Goal: Task Accomplishment & Management: Manage account settings

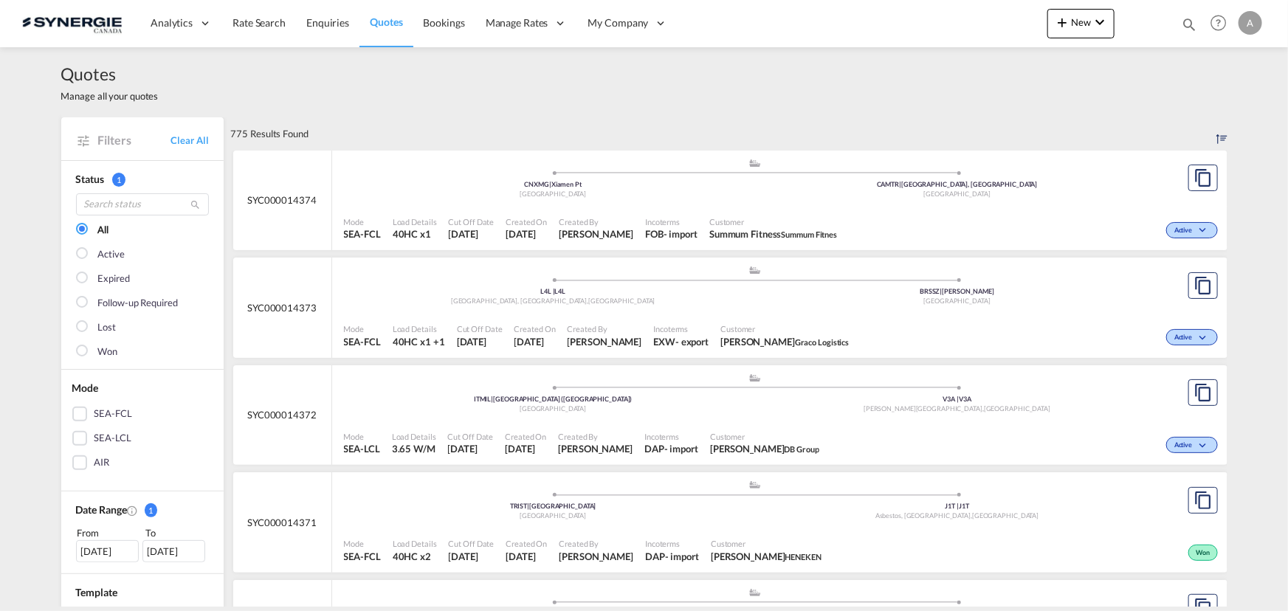
click at [1188, 21] on md-icon "icon-magnify" at bounding box center [1189, 24] width 16 height 16
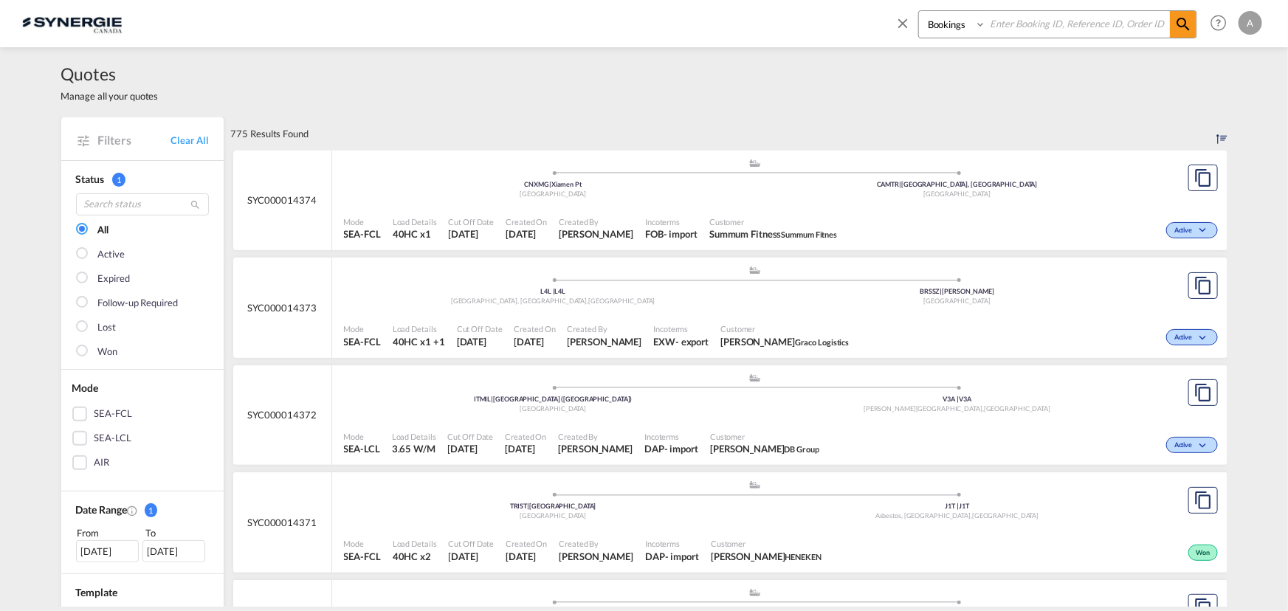
click at [958, 38] on div "Bookings Quotes Enquiries" at bounding box center [1057, 24] width 279 height 28
select select "Quotes"
click at [919, 11] on select "Bookings Quotes Enquiries" at bounding box center [954, 24] width 70 height 27
click at [1030, 19] on input at bounding box center [1078, 24] width 184 height 26
type input "14223"
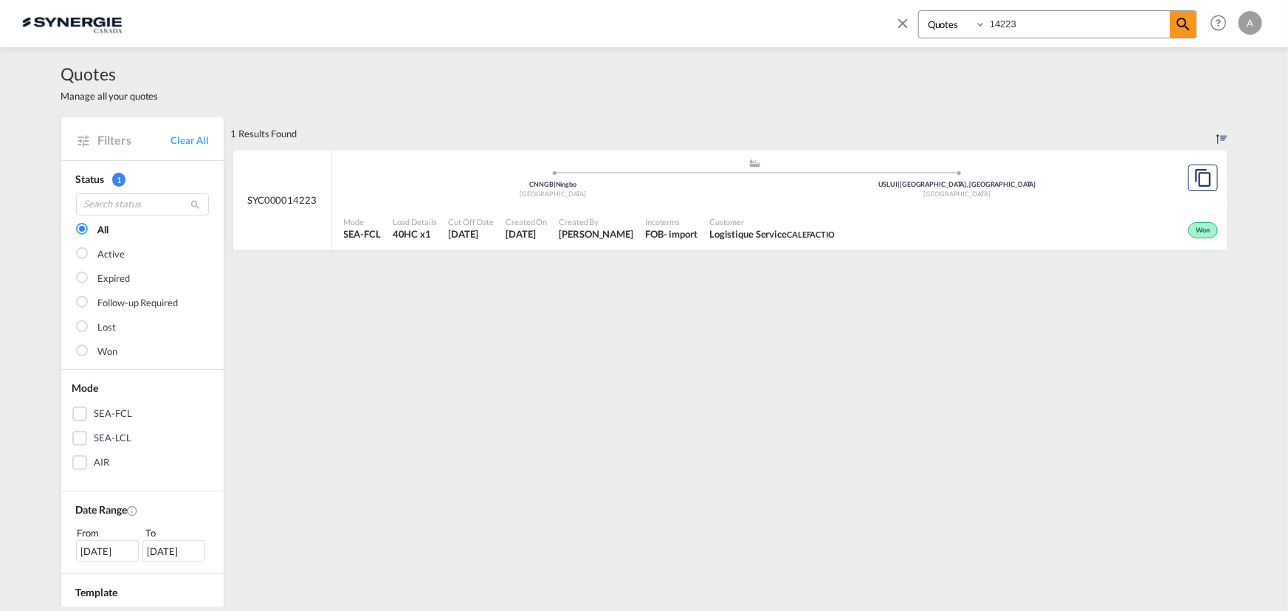
click at [776, 214] on div "Customer Logistique Service CALEFACTIO" at bounding box center [771, 228] width 137 height 37
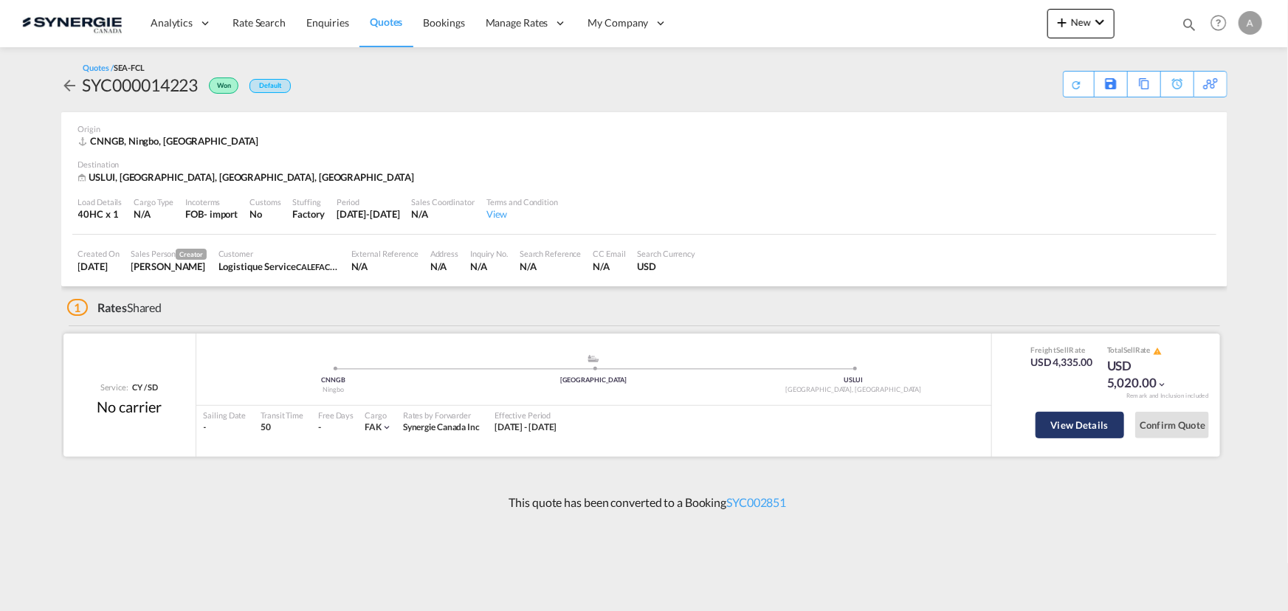
click at [1073, 416] on button "View Details" at bounding box center [1080, 425] width 89 height 27
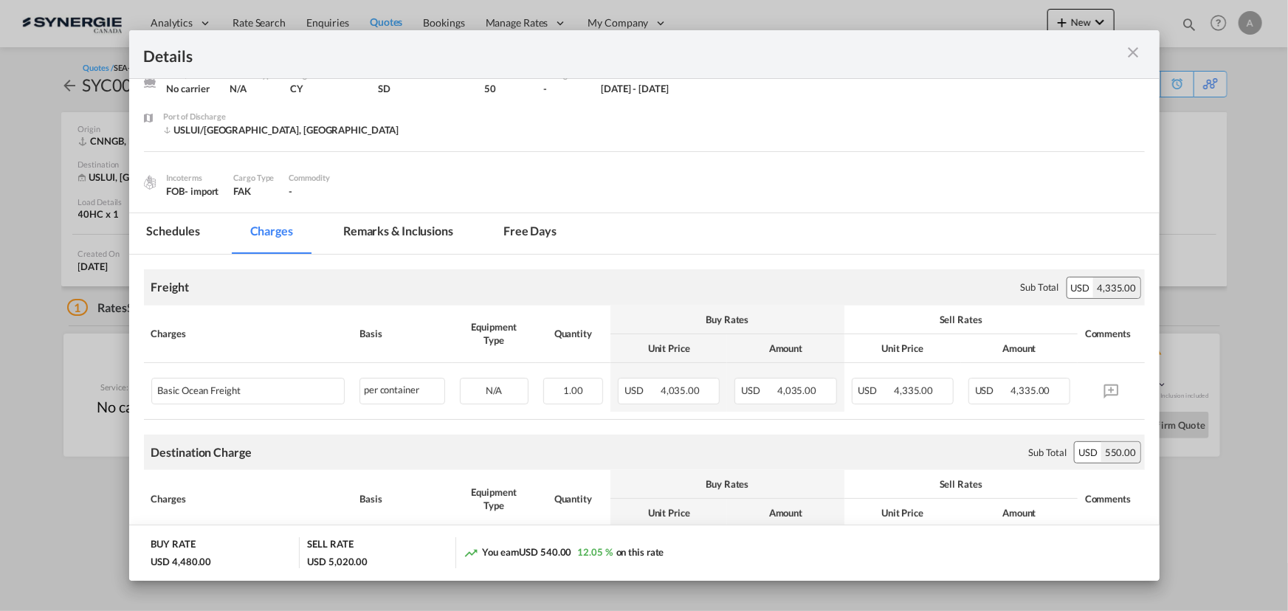
scroll to position [134, 0]
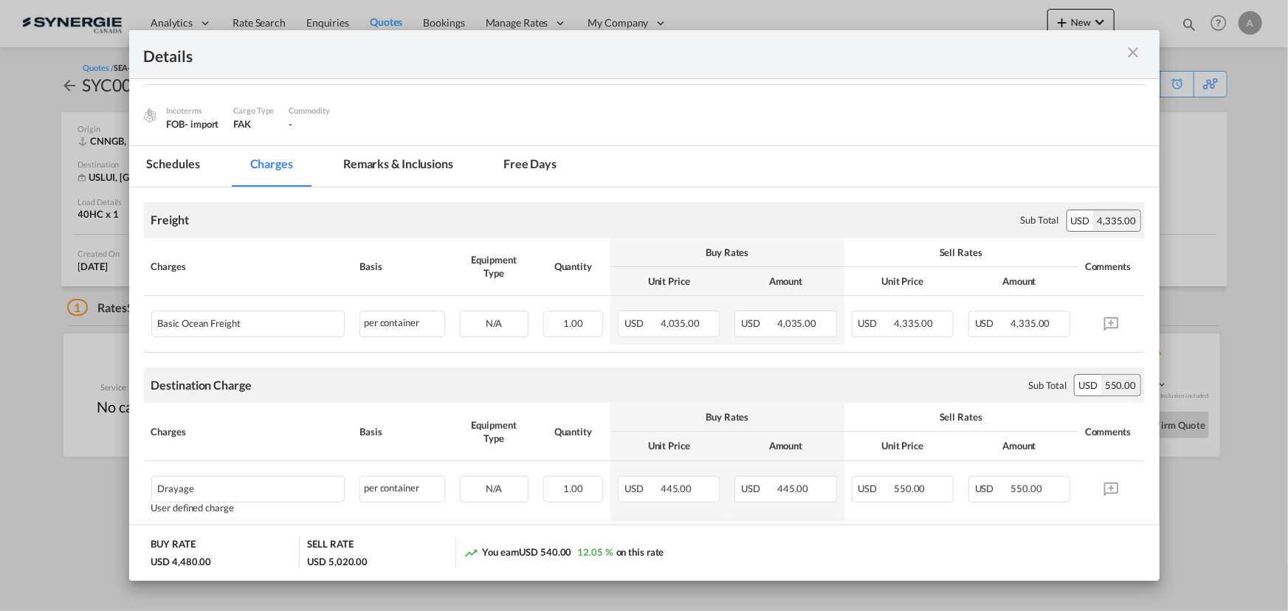
click at [1128, 50] on md-icon "icon-close m-3 fg-AAA8AD cursor" at bounding box center [1134, 53] width 18 height 18
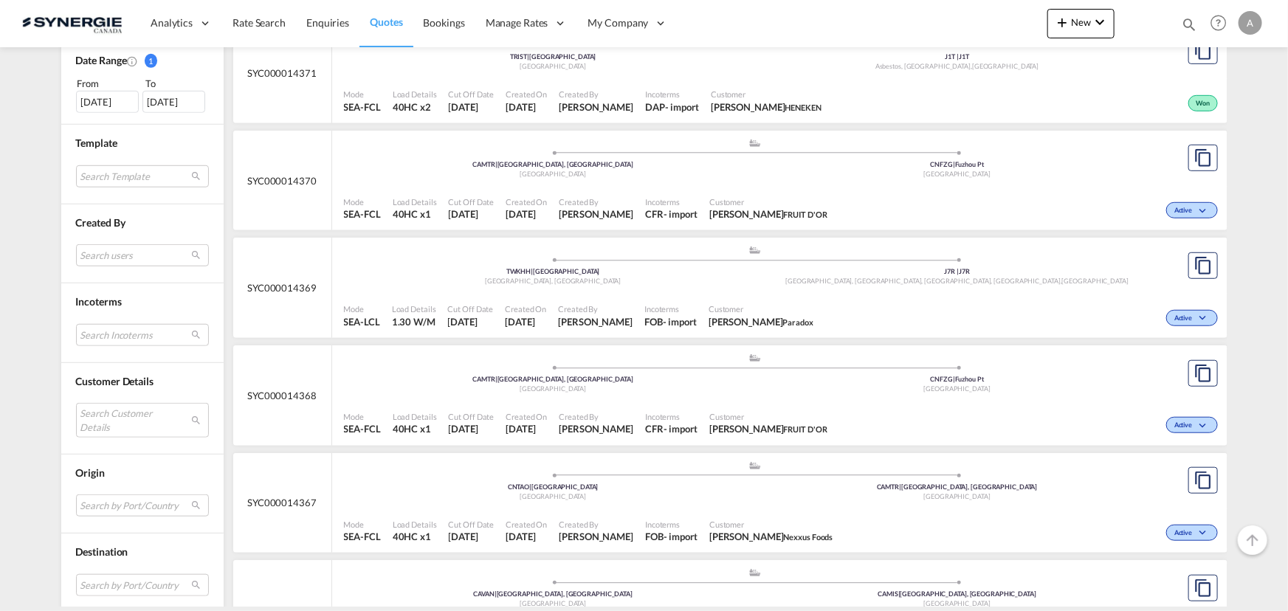
scroll to position [671, 0]
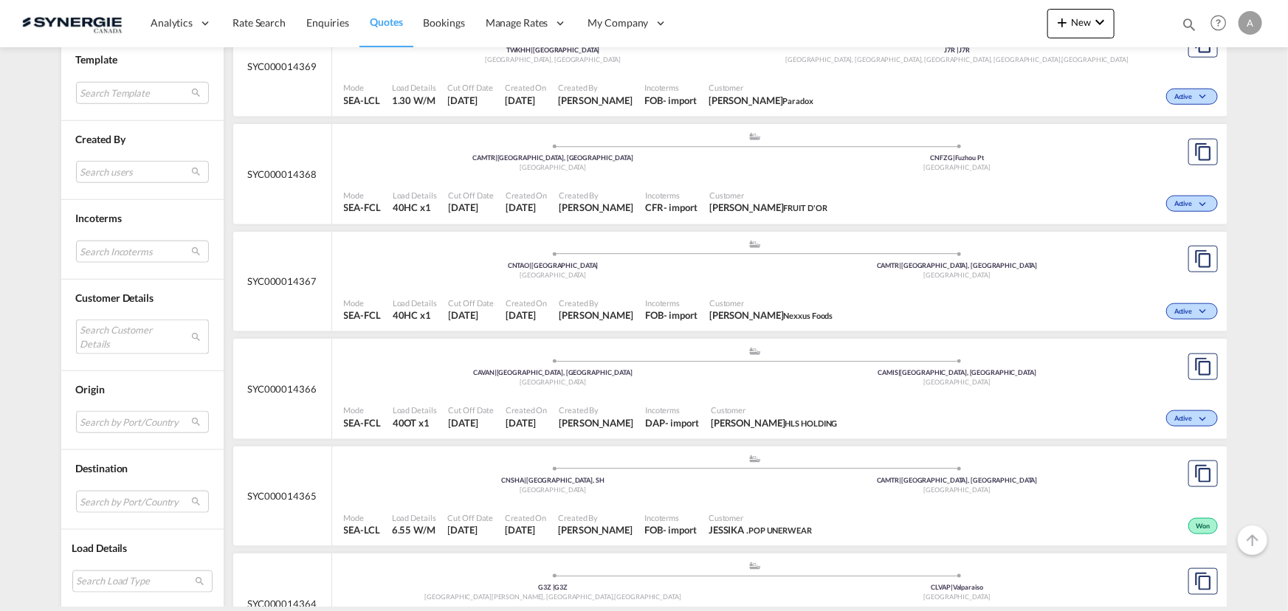
click at [111, 328] on md-select "Search Customer Details user name user [PERSON_NAME] [PERSON_NAME][EMAIL_ADDRES…" at bounding box center [142, 337] width 133 height 34
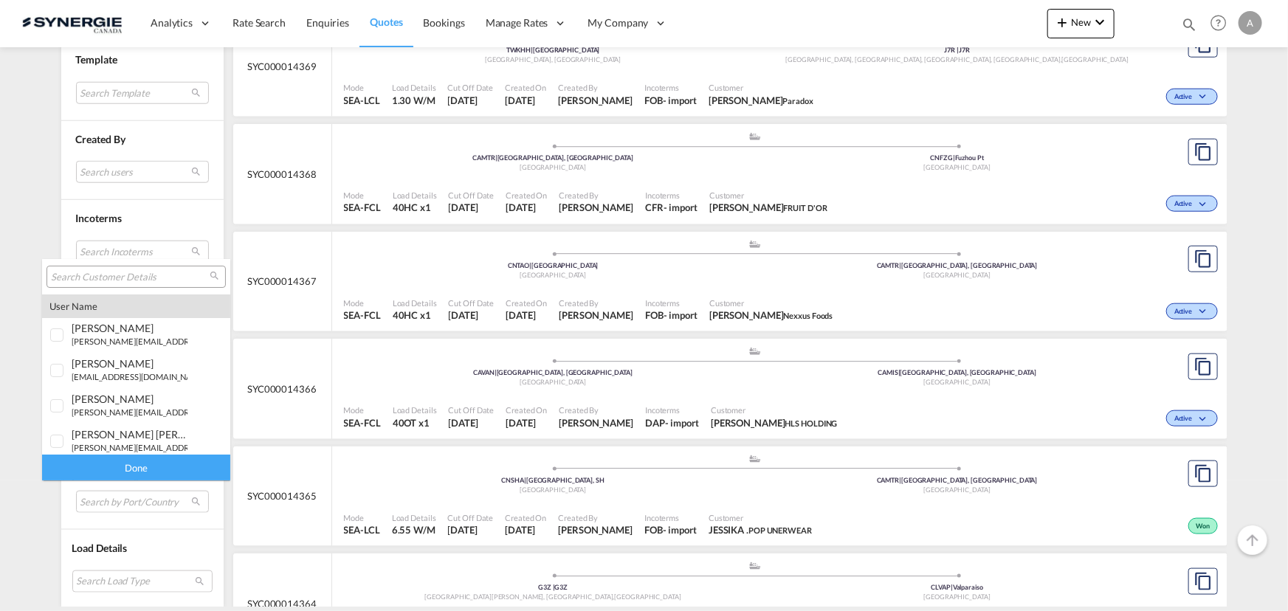
click at [144, 278] on input "search" at bounding box center [130, 277] width 159 height 13
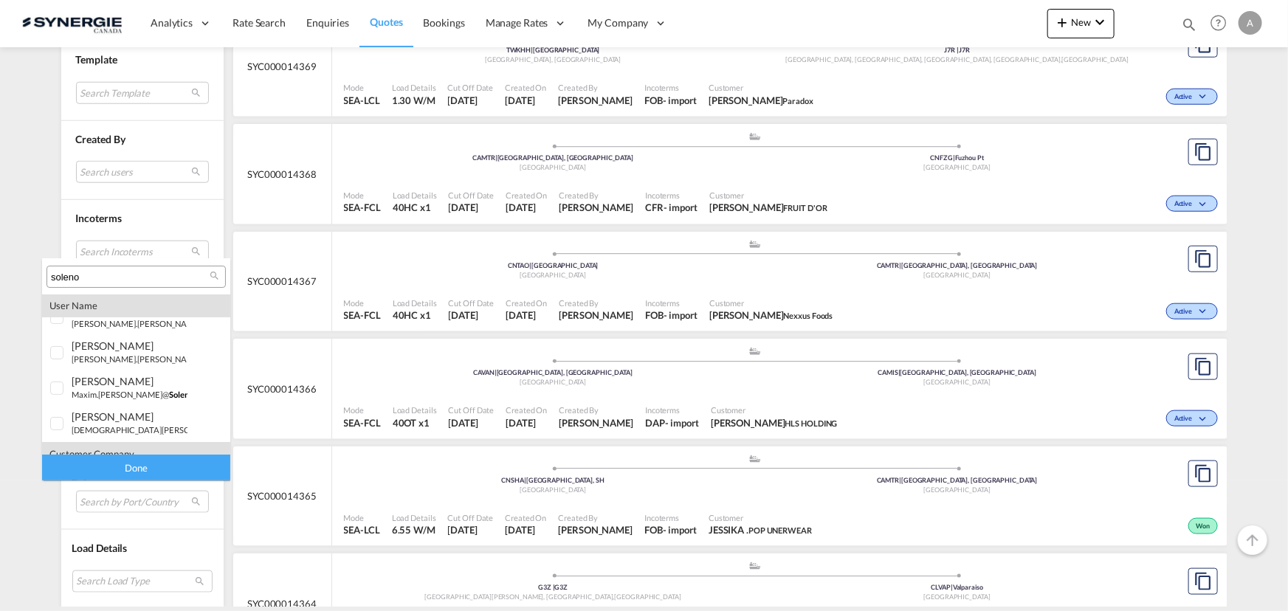
scroll to position [100, 0]
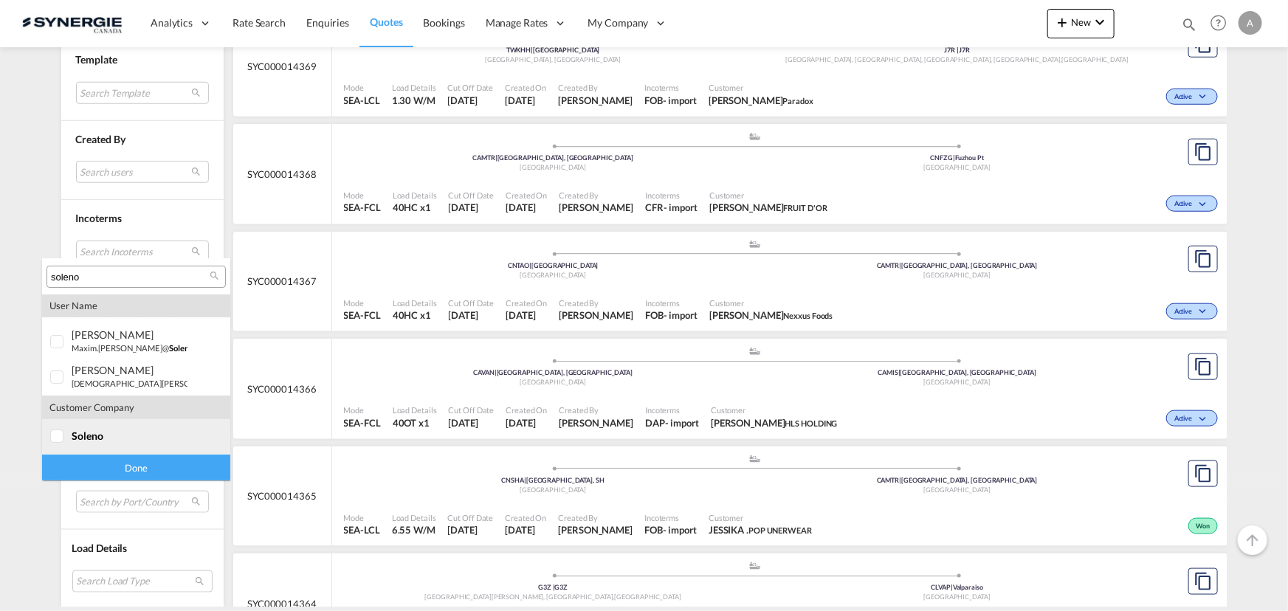
type input "soleno"
click at [103, 422] on md-option "company soleno" at bounding box center [136, 436] width 188 height 35
drag, startPoint x: 97, startPoint y: 469, endPoint x: 113, endPoint y: 460, distance: 18.9
click at [101, 469] on div "Done" at bounding box center [136, 468] width 188 height 26
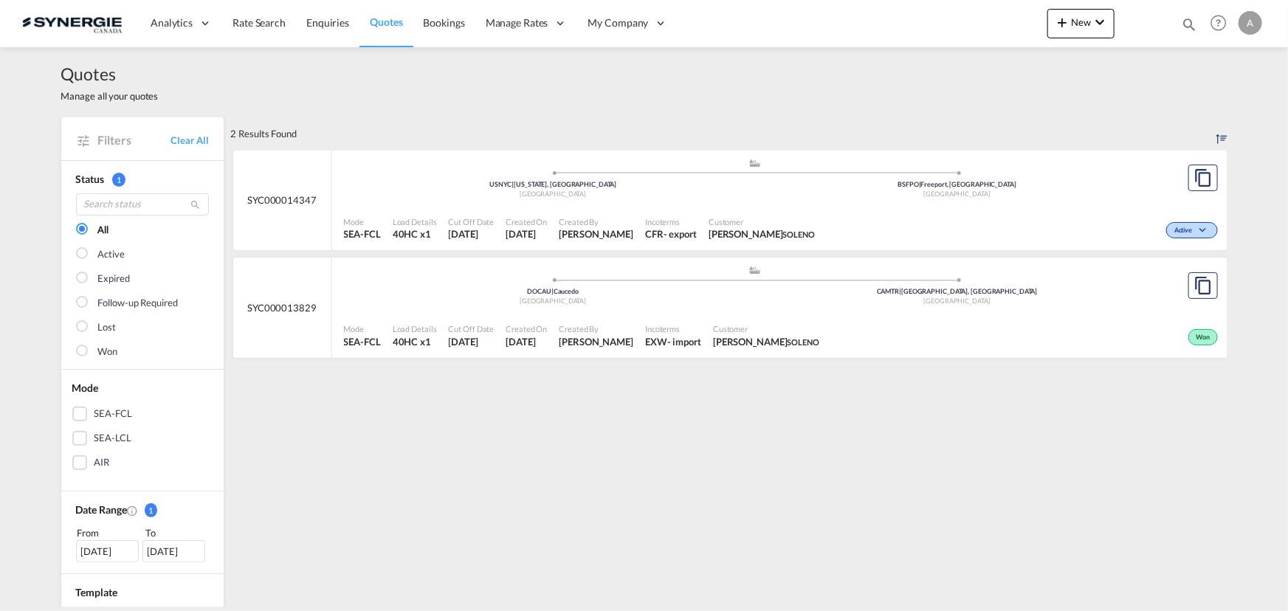
scroll to position [134, 0]
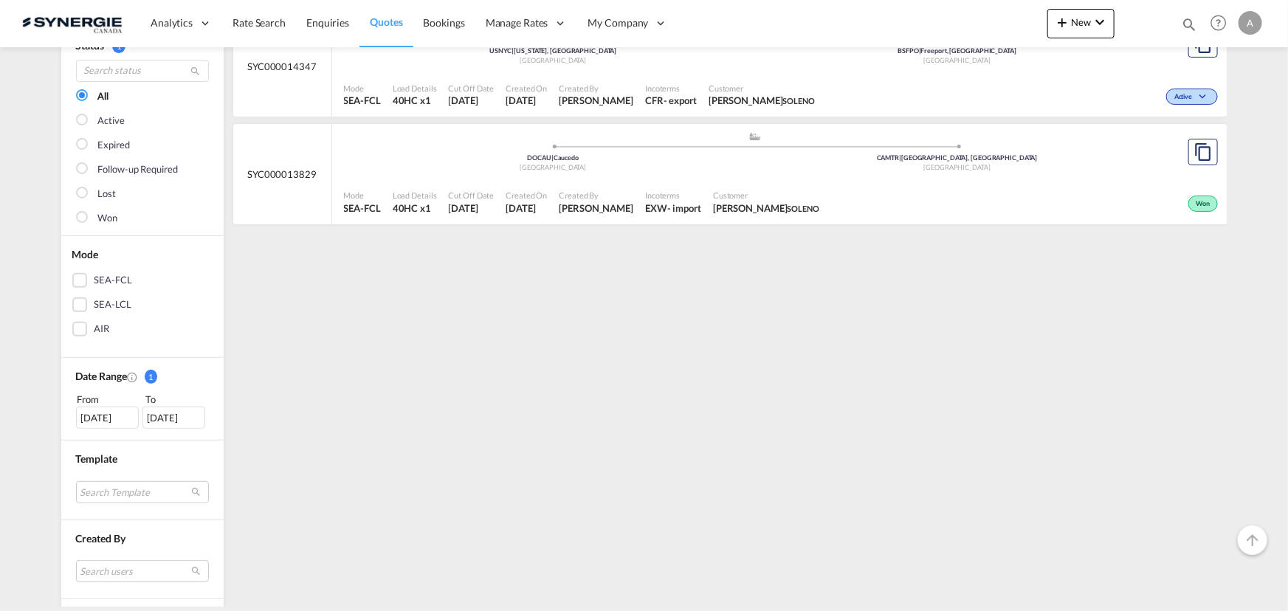
click at [100, 425] on div "29 Jul 2025" at bounding box center [107, 418] width 63 height 22
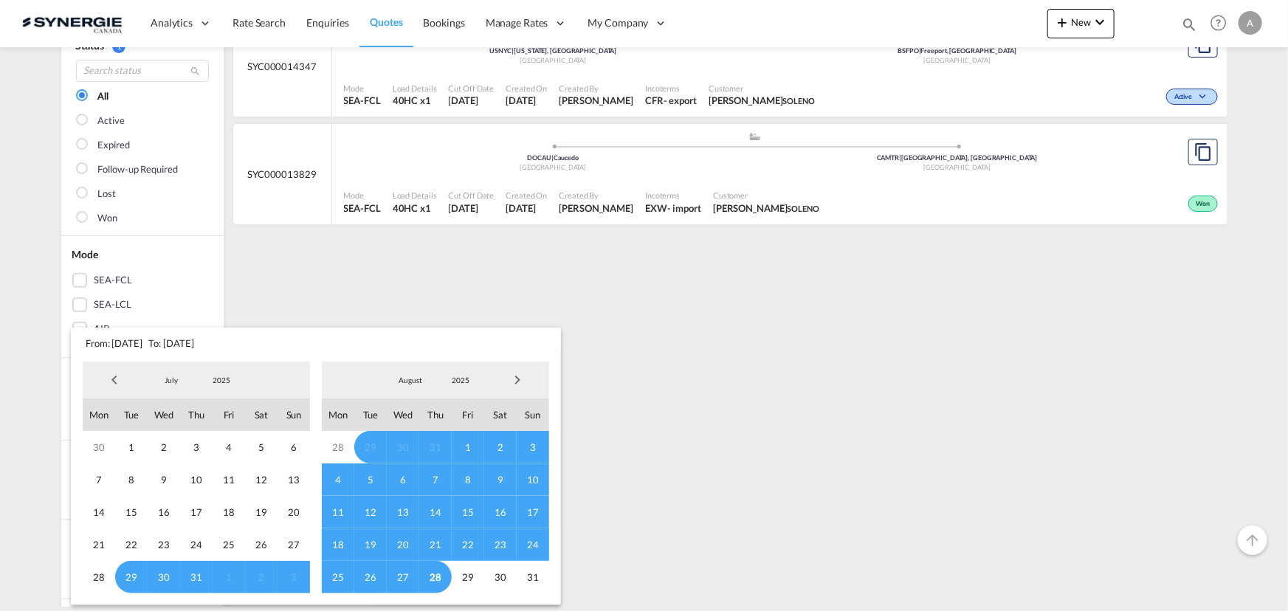
click at [233, 382] on span "2025" at bounding box center [221, 380] width 47 height 10
click at [213, 312] on md-option "2023" at bounding box center [235, 309] width 100 height 35
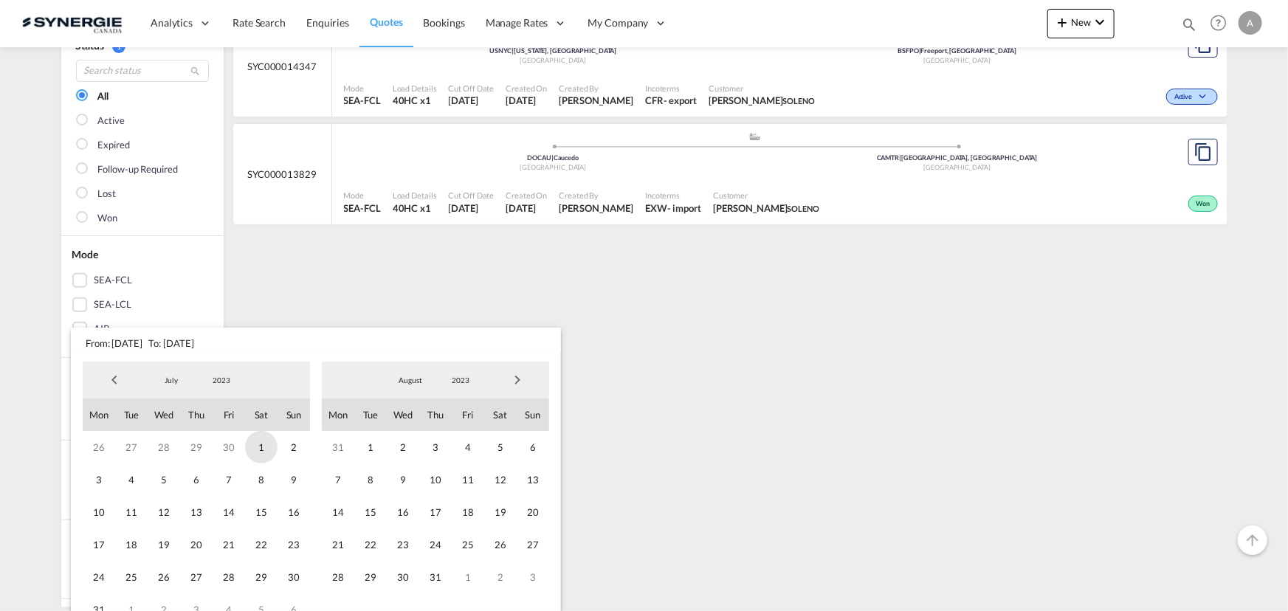
click at [255, 448] on span "1" at bounding box center [261, 447] width 32 height 32
click at [458, 376] on span "2023" at bounding box center [460, 380] width 47 height 10
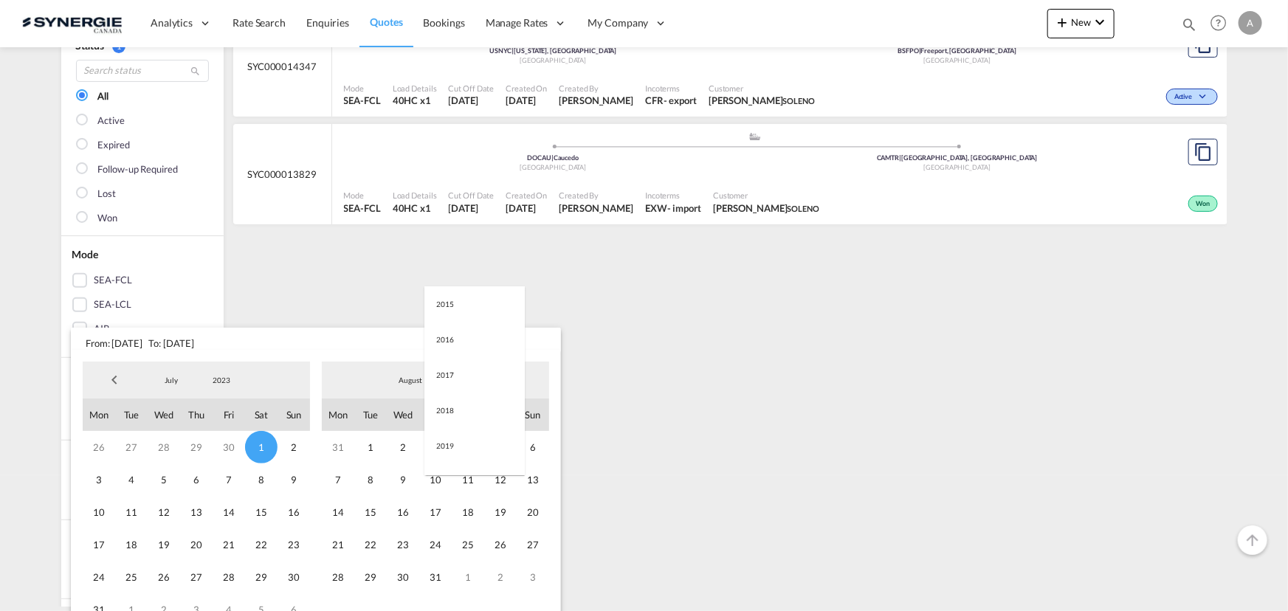
scroll to position [207, 0]
click at [475, 445] on md-option "2025" at bounding box center [474, 451] width 100 height 35
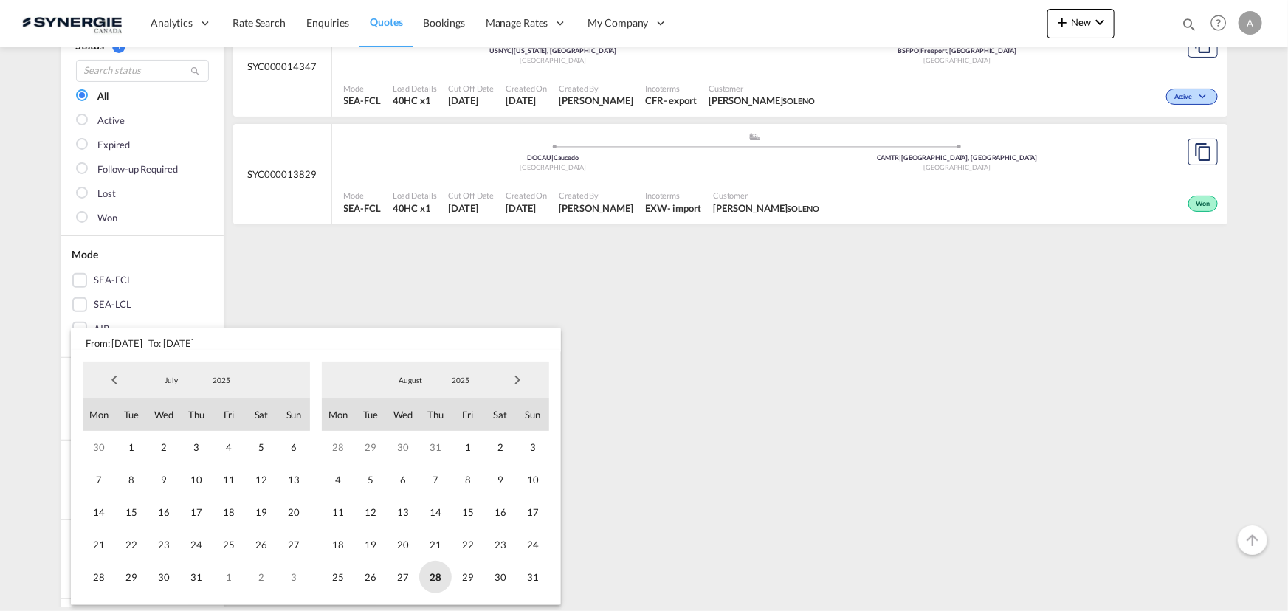
click at [430, 570] on div "28 29 30 31 1 2 3 4 5 6 7 8 9 10 11 12 13 14 15 16 17 18 19 20 21 22 23 24 25 2…" at bounding box center [435, 512] width 227 height 162
click at [438, 583] on span "28" at bounding box center [435, 577] width 32 height 32
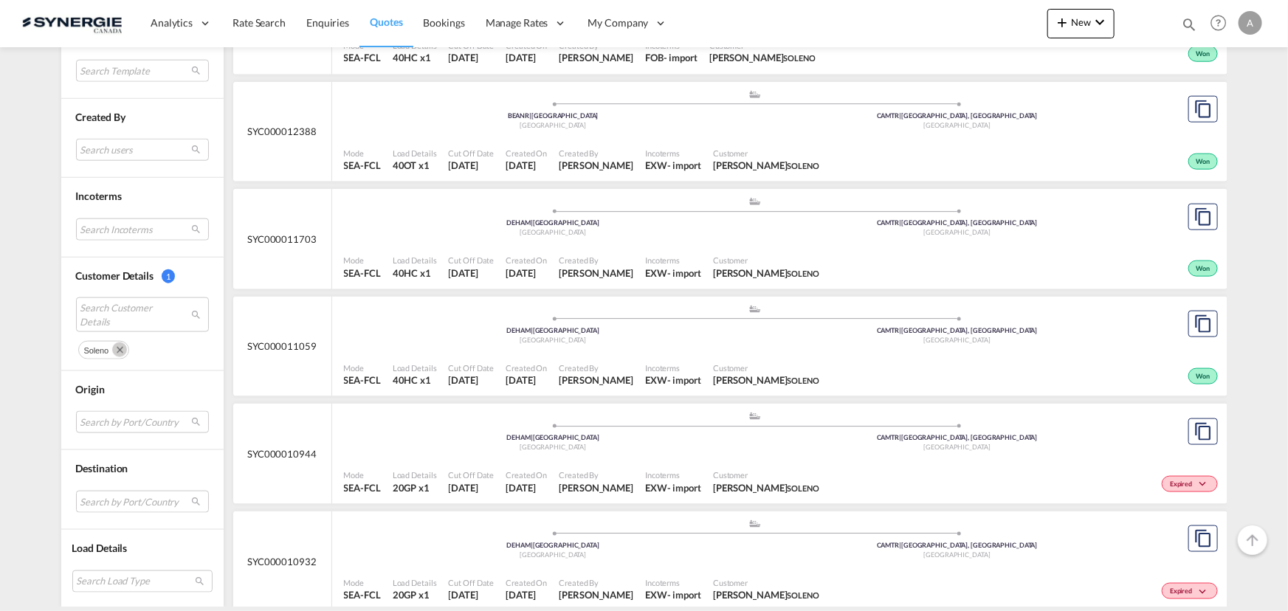
scroll to position [822, 0]
click at [114, 419] on md-select "Search by Port/Country JPNIC nichinan japan AEAMF mussafah united arab emirates…" at bounding box center [142, 422] width 133 height 22
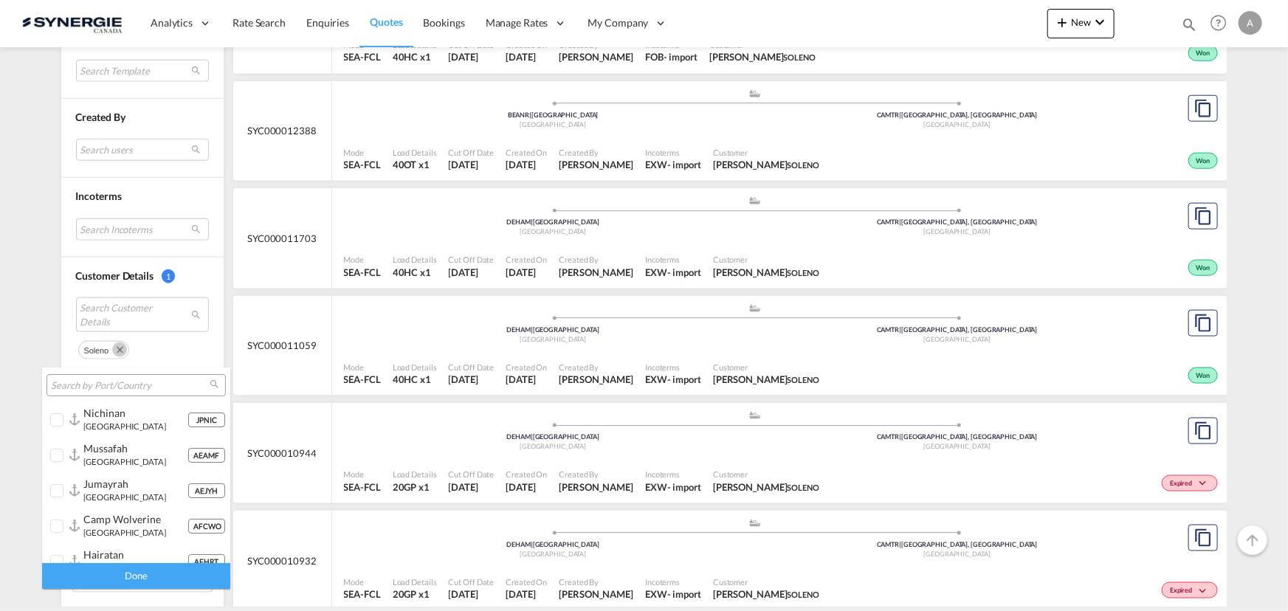
click at [120, 384] on input "search" at bounding box center [130, 385] width 159 height 13
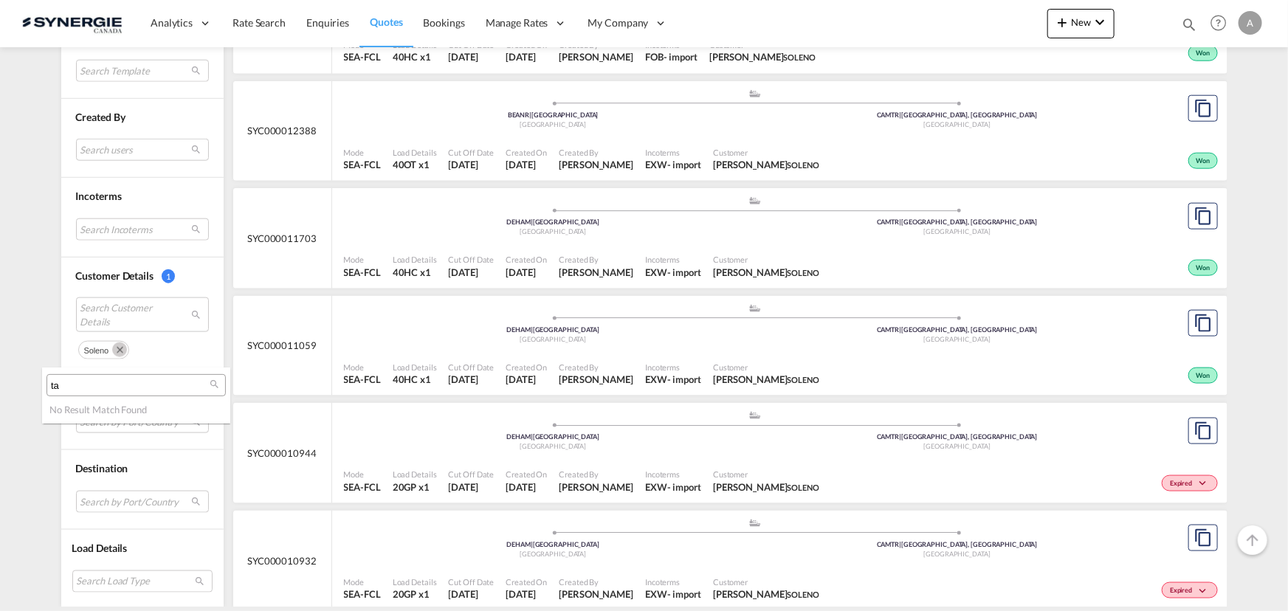
type input "t"
click at [37, 301] on md-backdrop at bounding box center [644, 305] width 1288 height 611
click at [107, 416] on md-select "Search by Port/Country" at bounding box center [142, 422] width 133 height 22
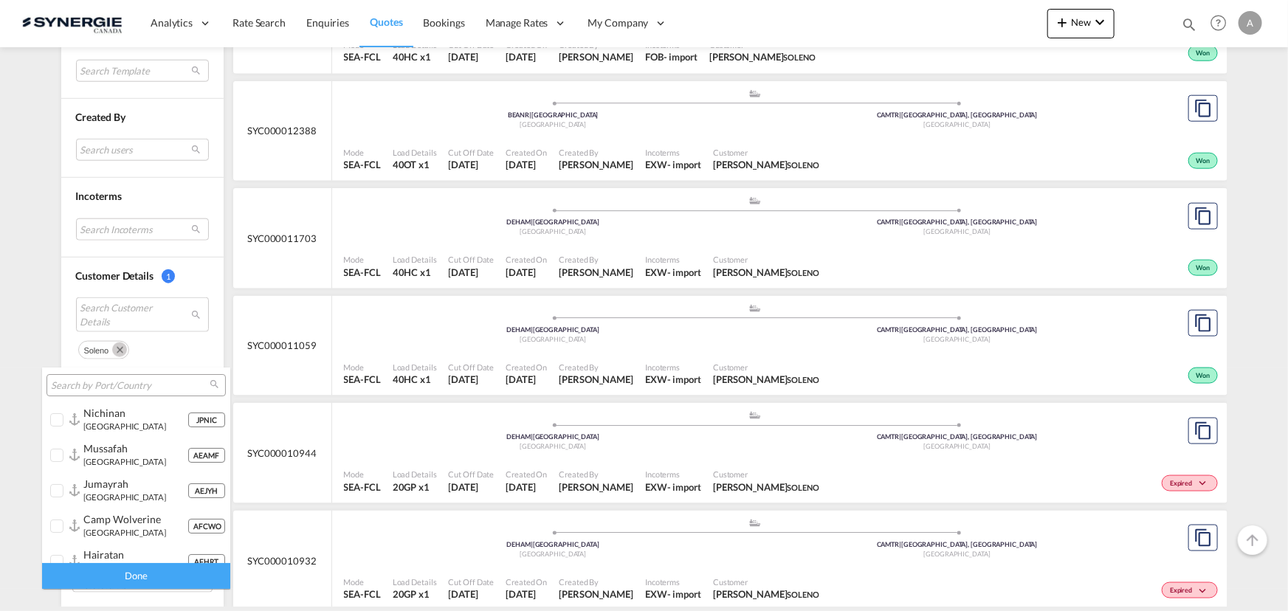
type md-option "[object Object]"
click at [116, 388] on input "search" at bounding box center [130, 385] width 159 height 13
type input "tall"
click at [124, 424] on div "tall inn estonia" at bounding box center [135, 419] width 104 height 25
click at [148, 572] on div "Done" at bounding box center [136, 576] width 188 height 26
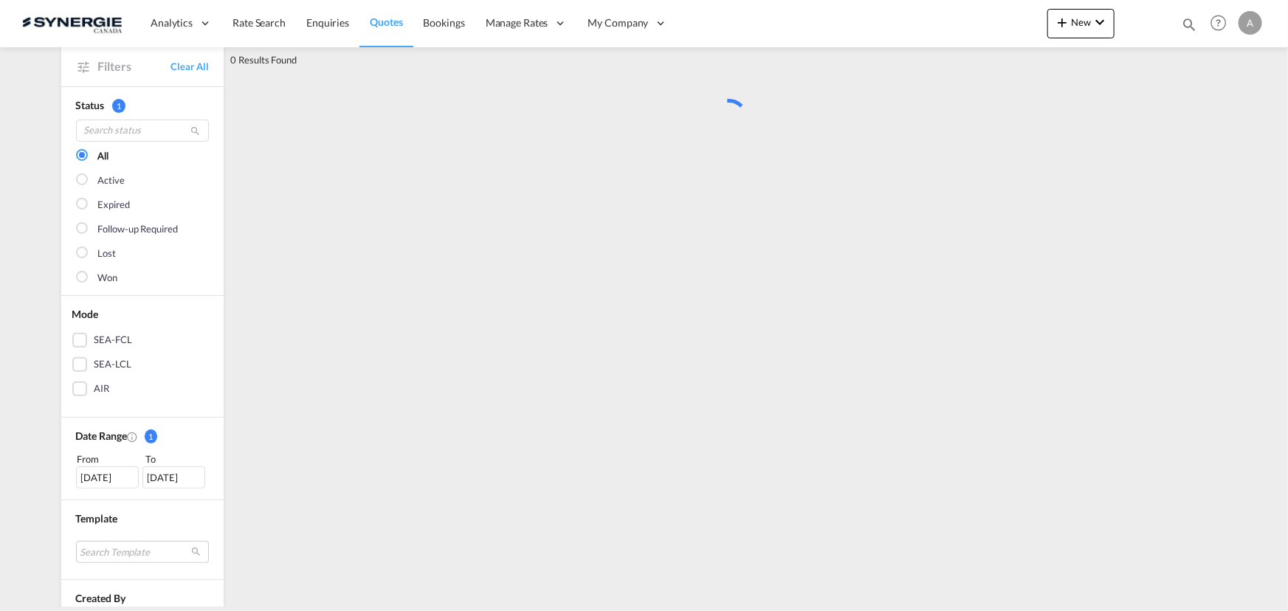
scroll to position [0, 0]
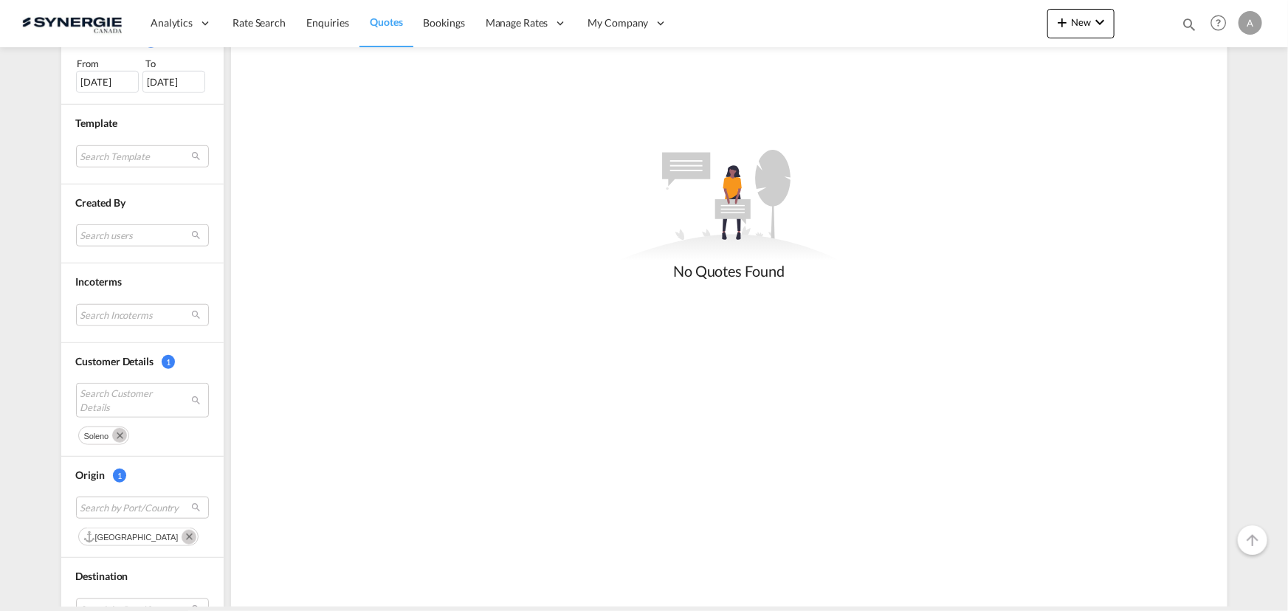
click at [112, 437] on md-icon "Remove" at bounding box center [119, 435] width 15 height 15
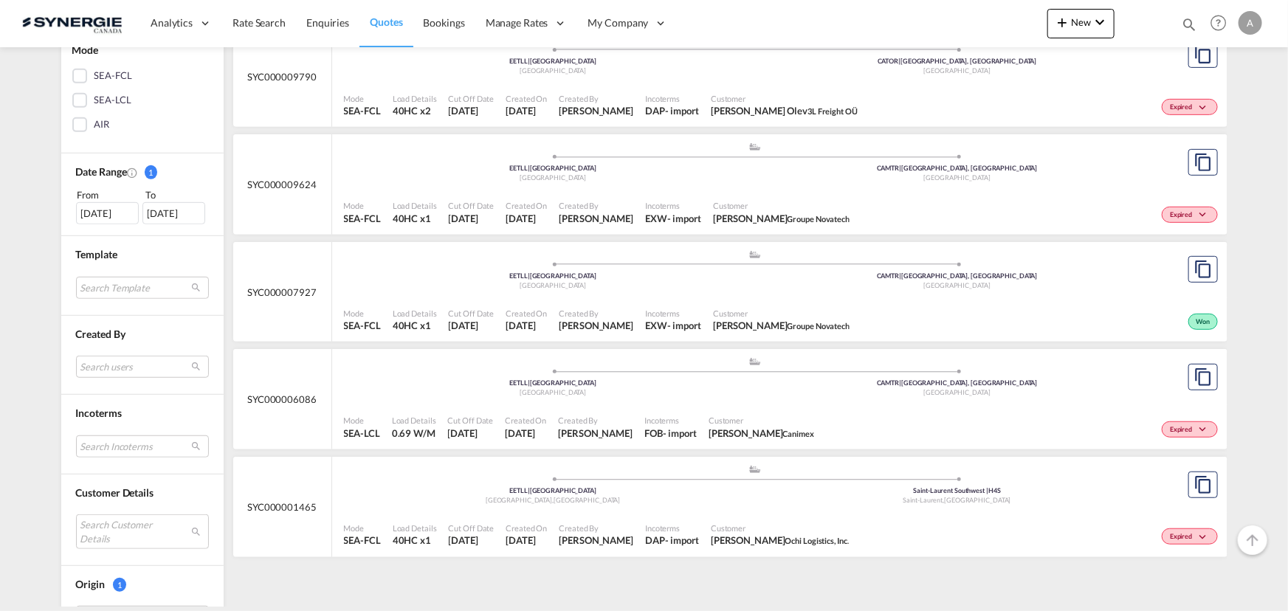
scroll to position [537, 0]
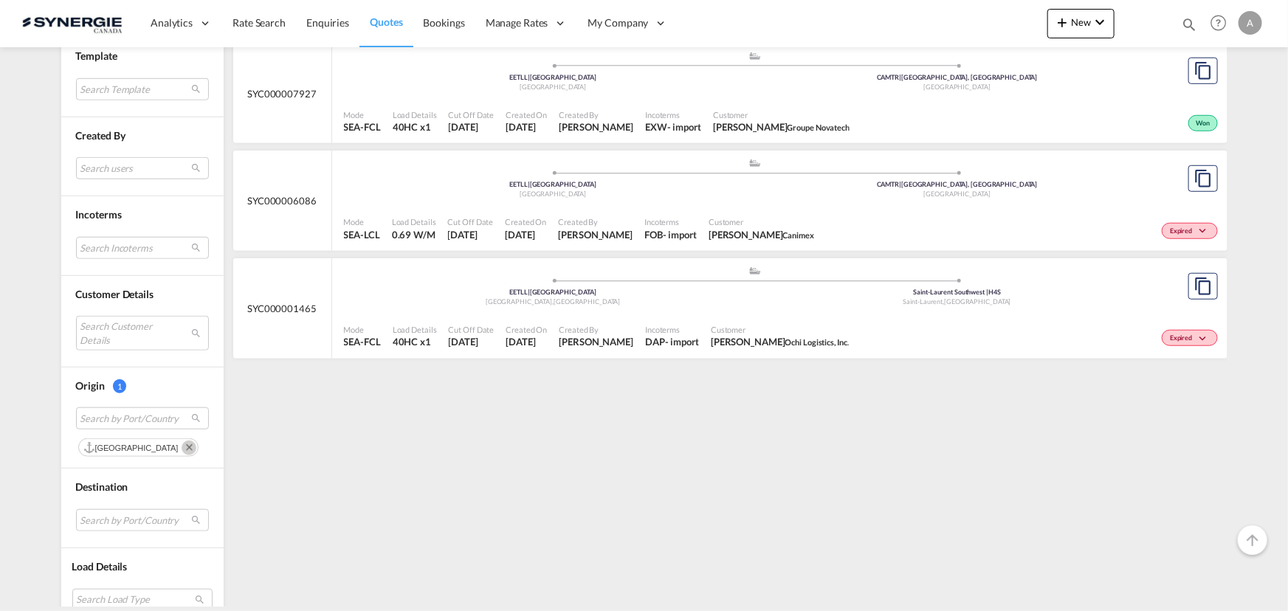
click at [182, 447] on md-icon "Remove" at bounding box center [189, 448] width 15 height 15
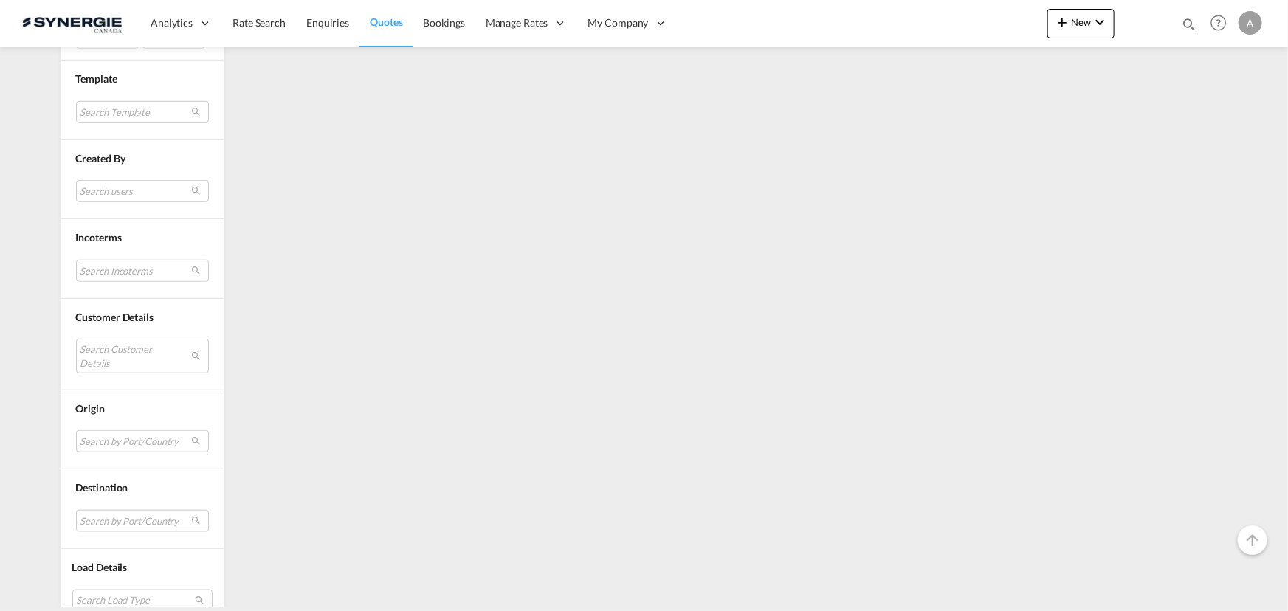
scroll to position [532, 0]
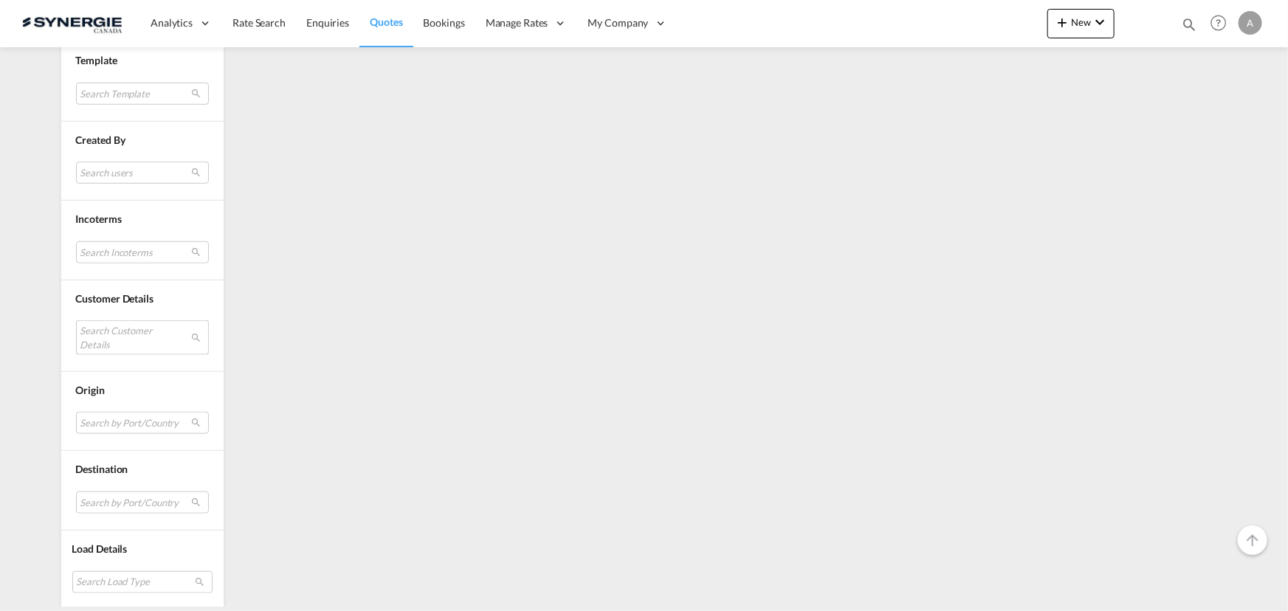
click at [119, 334] on md-select "Search Customer Details" at bounding box center [142, 337] width 133 height 34
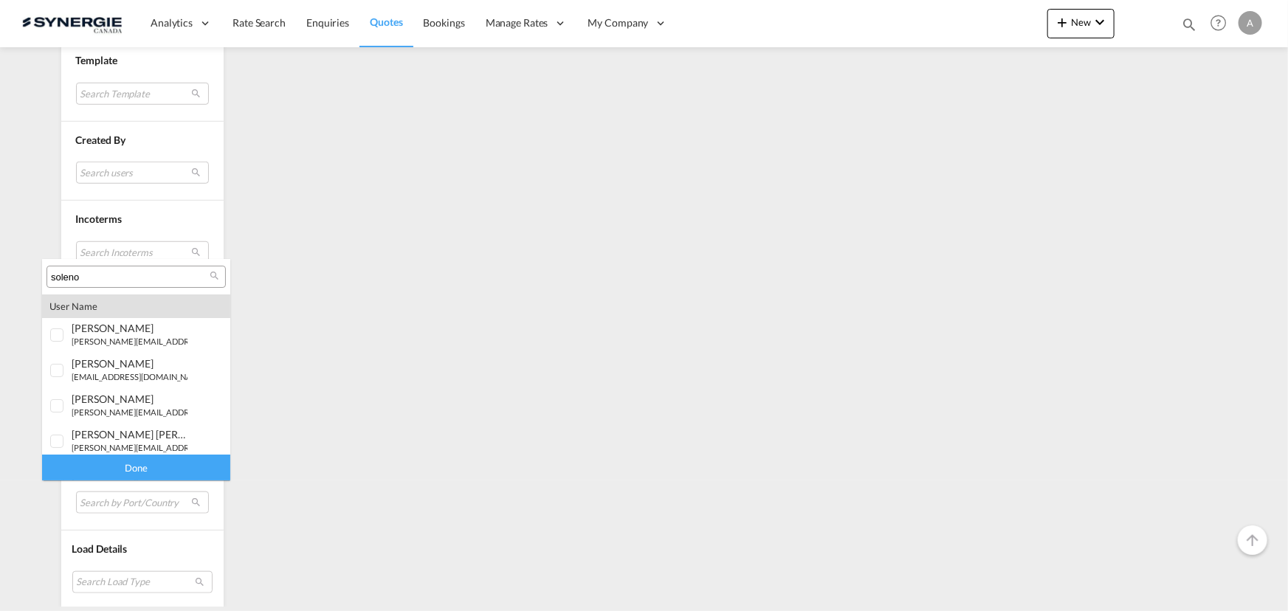
click at [154, 273] on input "soleno" at bounding box center [130, 277] width 159 height 13
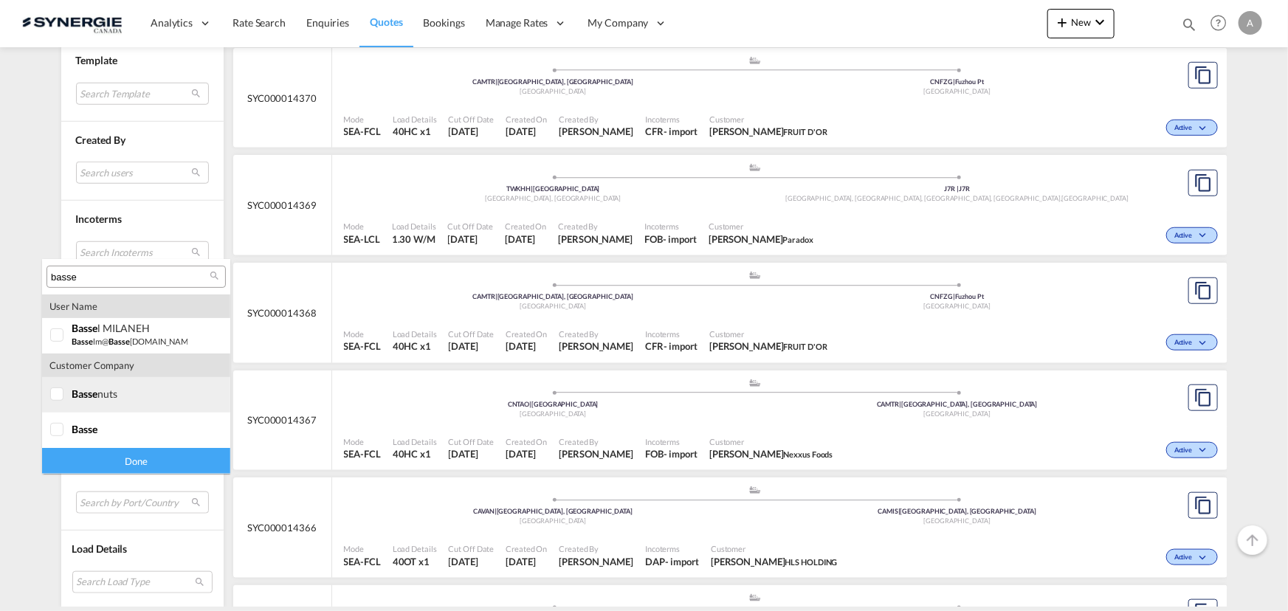
type input "basse"
drag, startPoint x: 76, startPoint y: 387, endPoint x: 78, endPoint y: 410, distance: 23.7
click at [78, 388] on span "basse" at bounding box center [85, 394] width 26 height 13
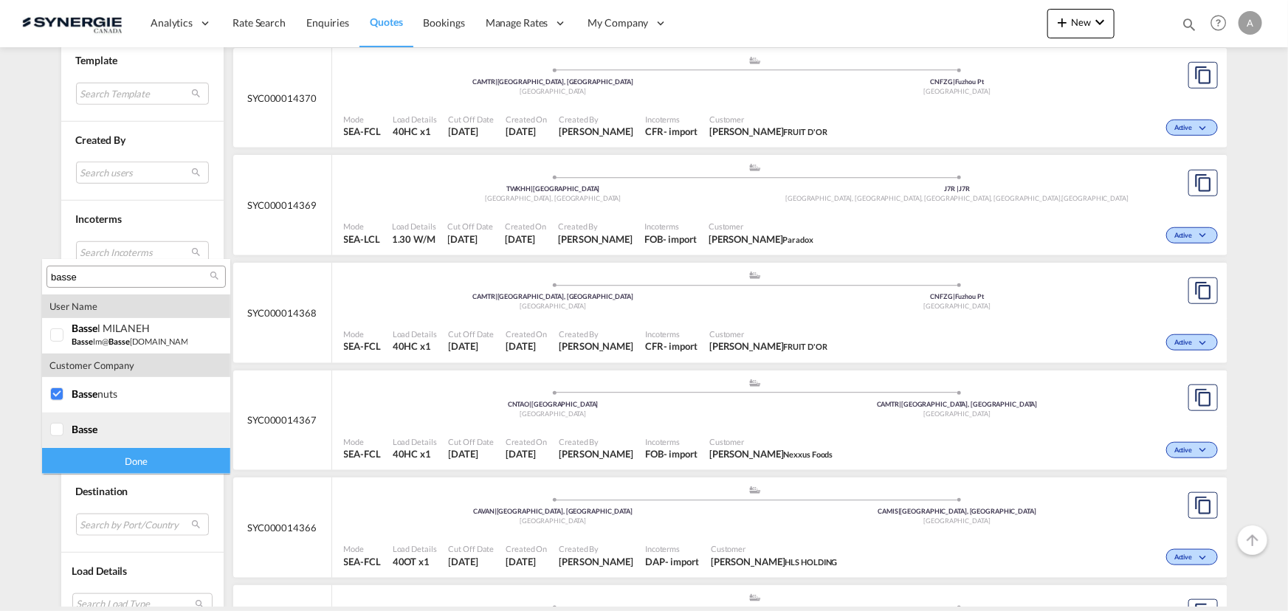
drag, startPoint x: 69, startPoint y: 434, endPoint x: 89, endPoint y: 450, distance: 25.2
click at [65, 435] on div at bounding box center [57, 430] width 15 height 15
click at [119, 461] on div "Done" at bounding box center [136, 461] width 188 height 26
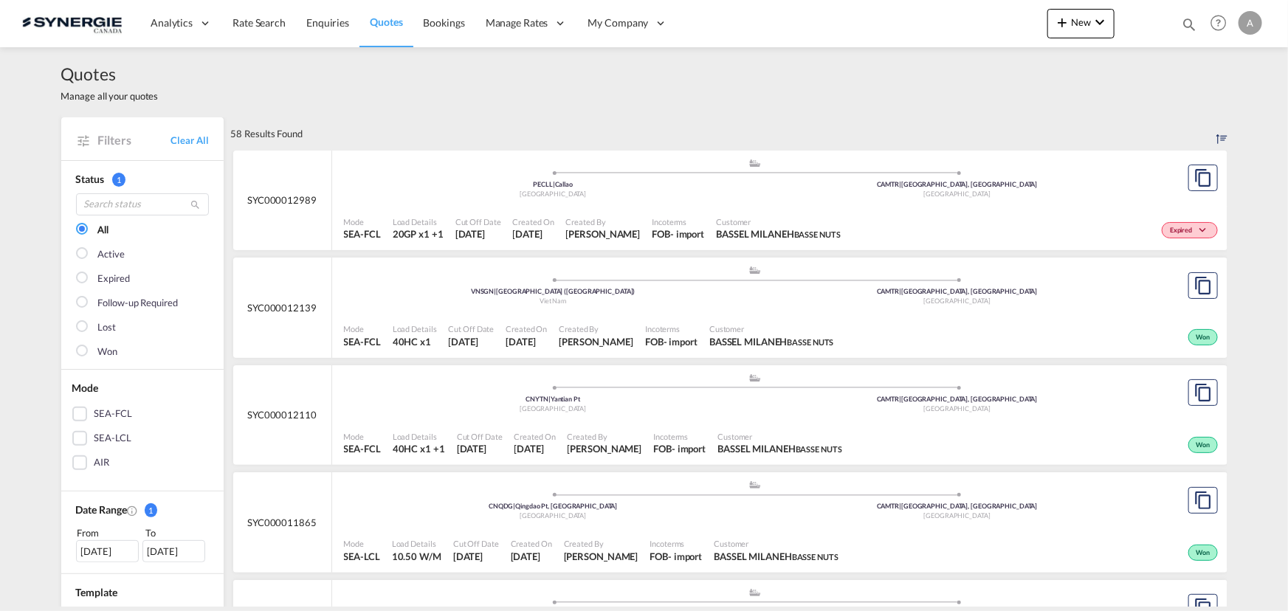
scroll to position [66, 0]
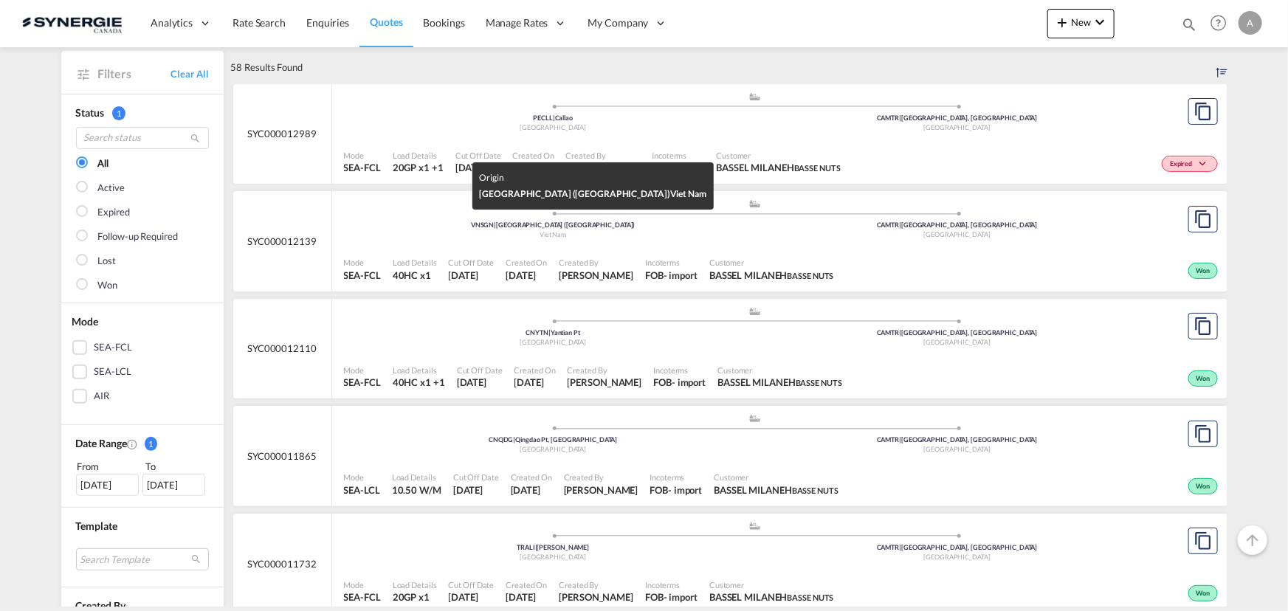
click at [596, 236] on div "Viet Nam" at bounding box center [553, 235] width 405 height 10
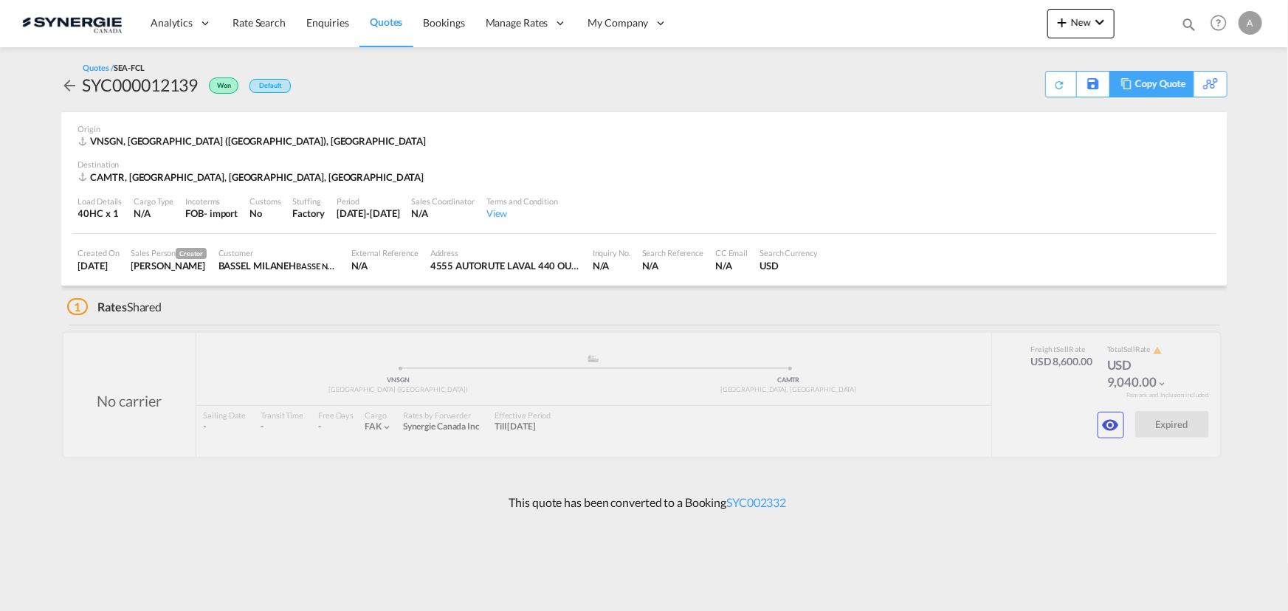
click at [1163, 80] on div "Copy Quote" at bounding box center [1160, 84] width 50 height 25
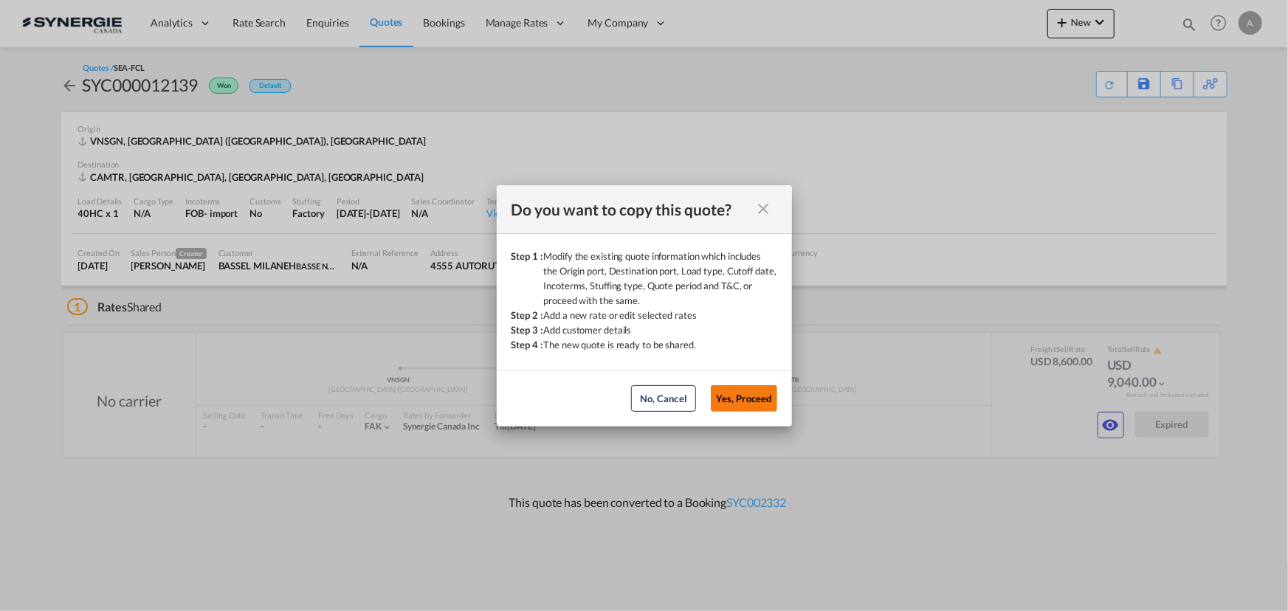
click at [727, 395] on button "Yes, Proceed" at bounding box center [744, 398] width 66 height 27
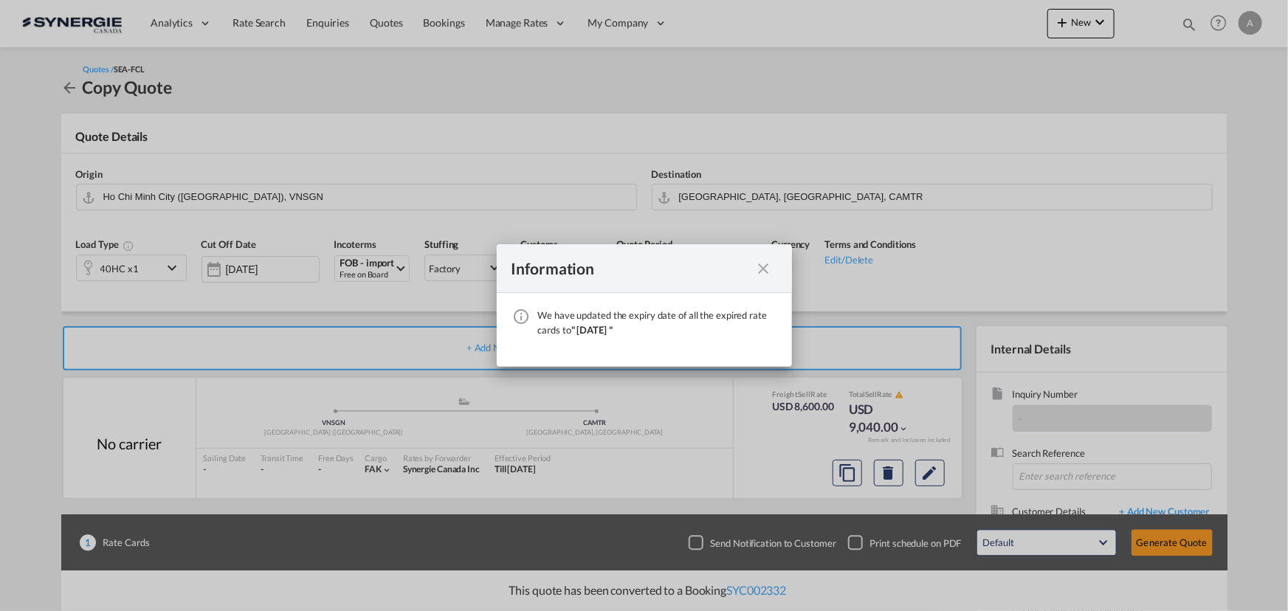
click at [762, 266] on md-icon "icon-close fg-AAA8AD cursor" at bounding box center [764, 269] width 18 height 18
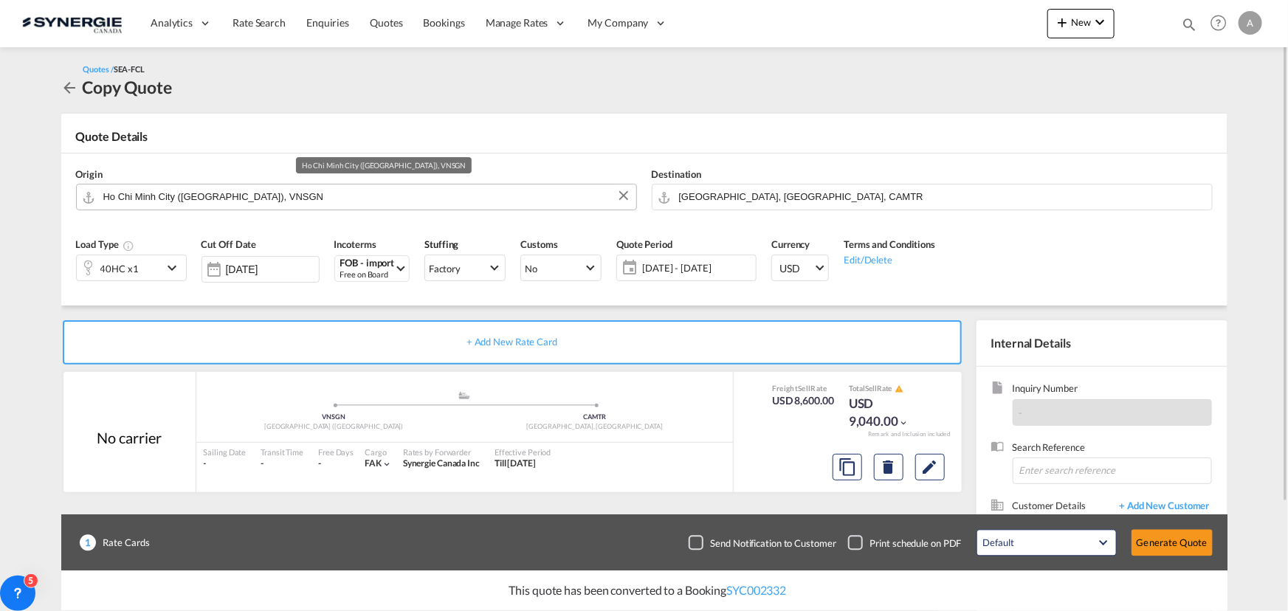
click at [276, 195] on input "Ho Chi Minh City (Saigon), VNSGN" at bounding box center [366, 197] width 526 height 26
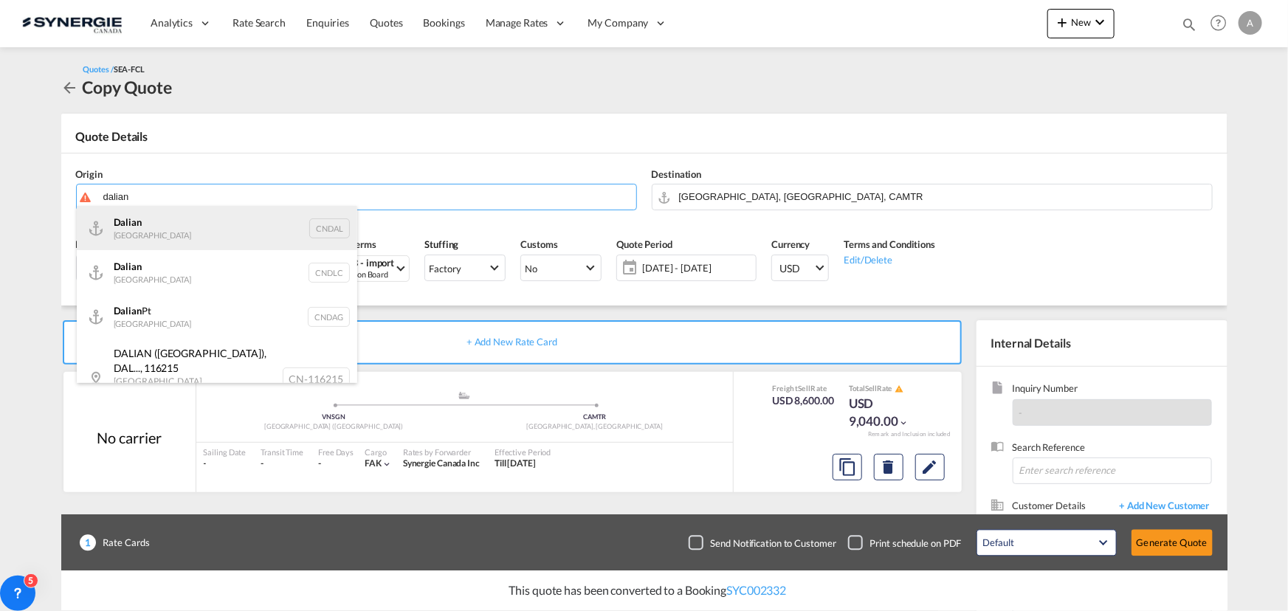
click at [140, 230] on div "Dalian China CNDAL" at bounding box center [217, 228] width 281 height 44
type input "Dalian, CNDAL"
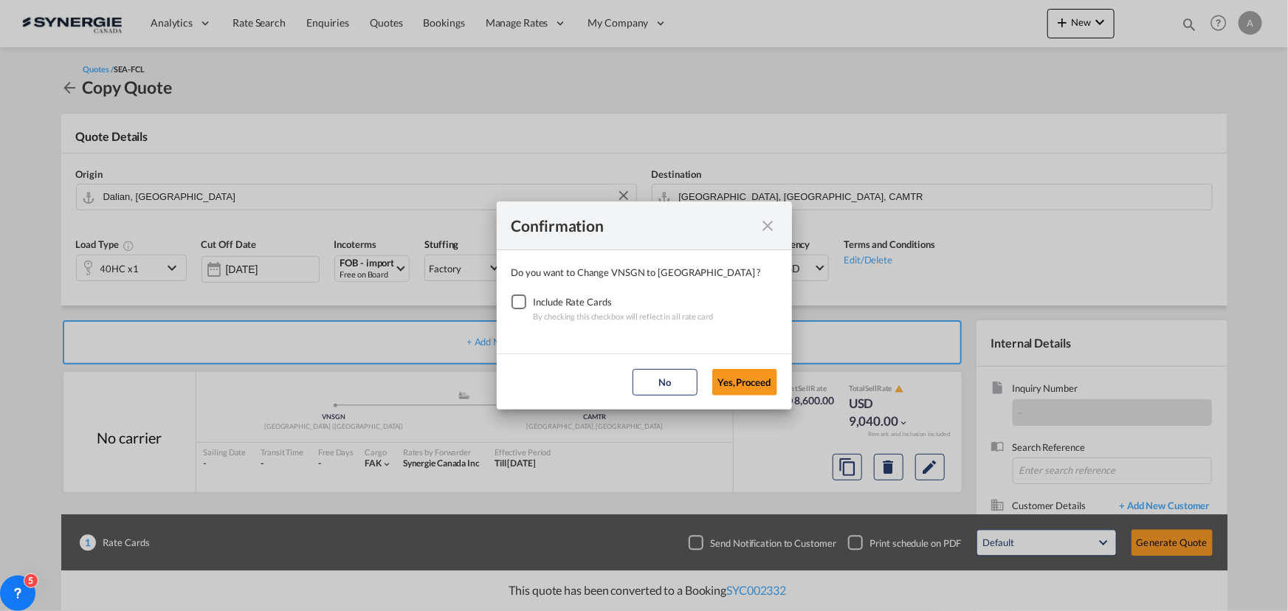
click at [524, 303] on div "Checkbox No Ink" at bounding box center [519, 302] width 15 height 15
click at [736, 379] on button "Yes,Proceed" at bounding box center [744, 382] width 65 height 27
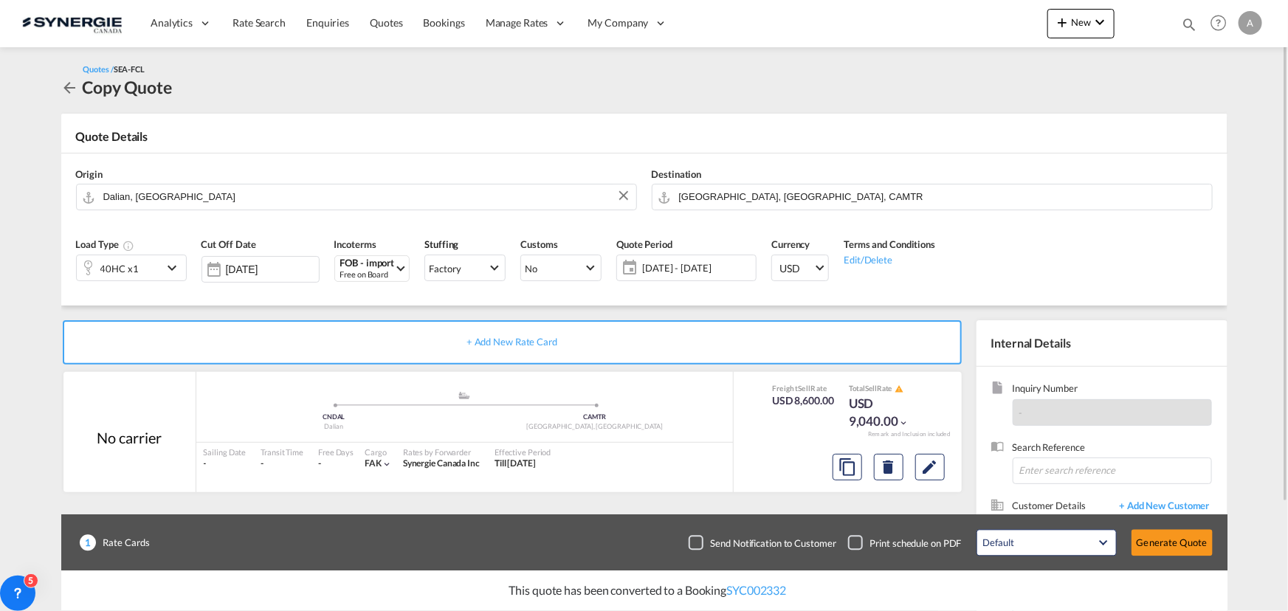
click at [667, 255] on div "28 Aug - 27 Sep 2025 28 Aug - 27 Sep 2025 August January February March April M…" at bounding box center [686, 268] width 140 height 27
click at [687, 259] on span "28 Aug - 27 Sep 2025" at bounding box center [697, 268] width 117 height 21
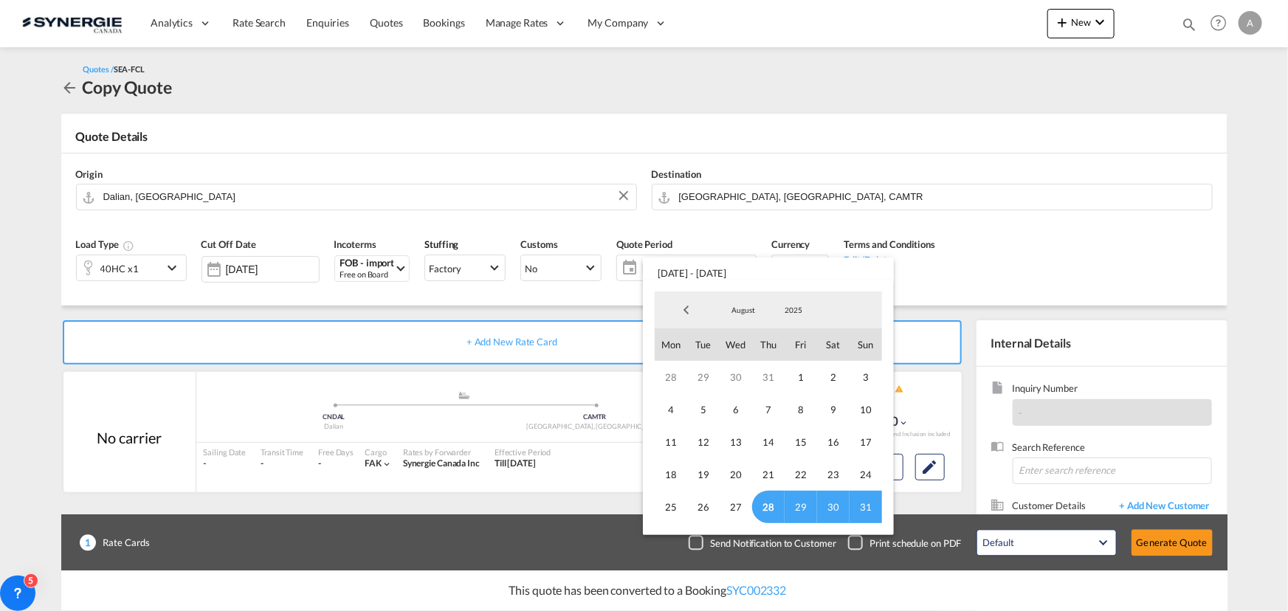
click at [768, 508] on span "28" at bounding box center [768, 507] width 32 height 32
drag, startPoint x: 871, startPoint y: 507, endPoint x: 489, endPoint y: 399, distance: 396.8
click at [871, 508] on span "31" at bounding box center [866, 507] width 32 height 32
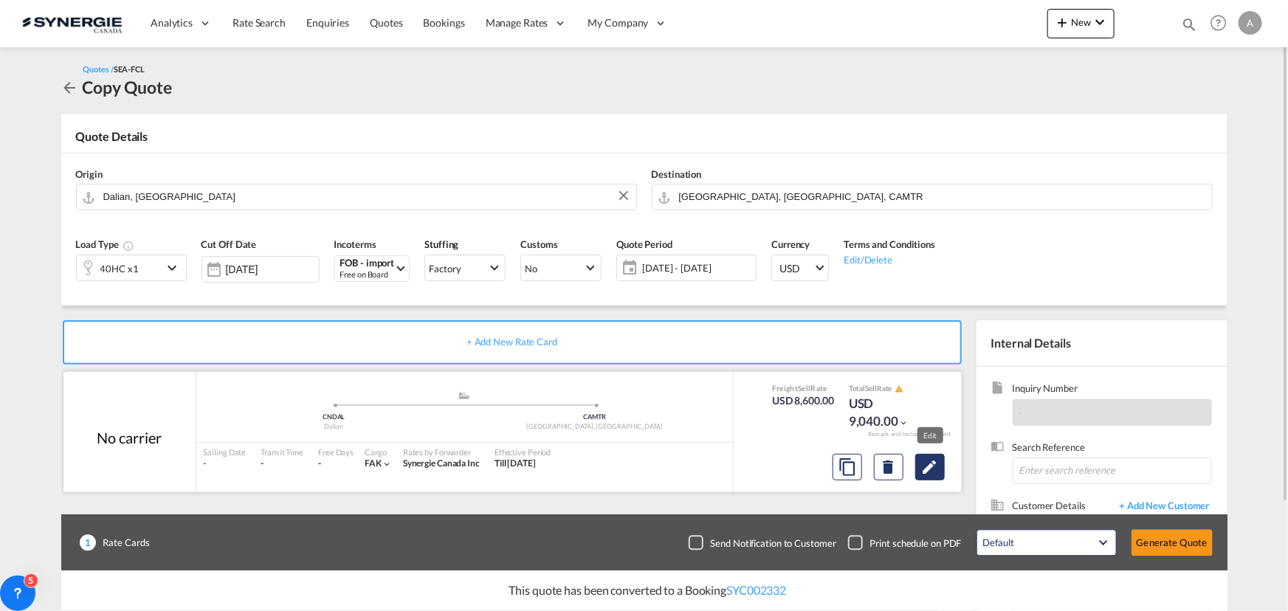
click at [926, 466] on md-icon "Edit" at bounding box center [930, 467] width 18 height 18
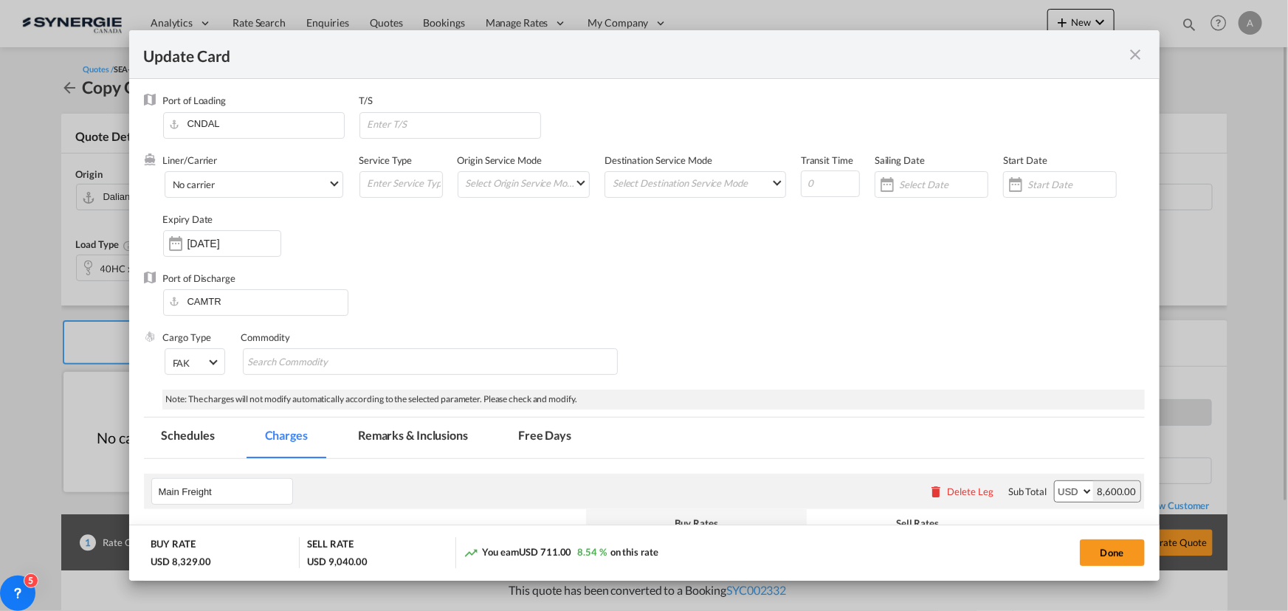
select select "per container"
select select "per B/L"
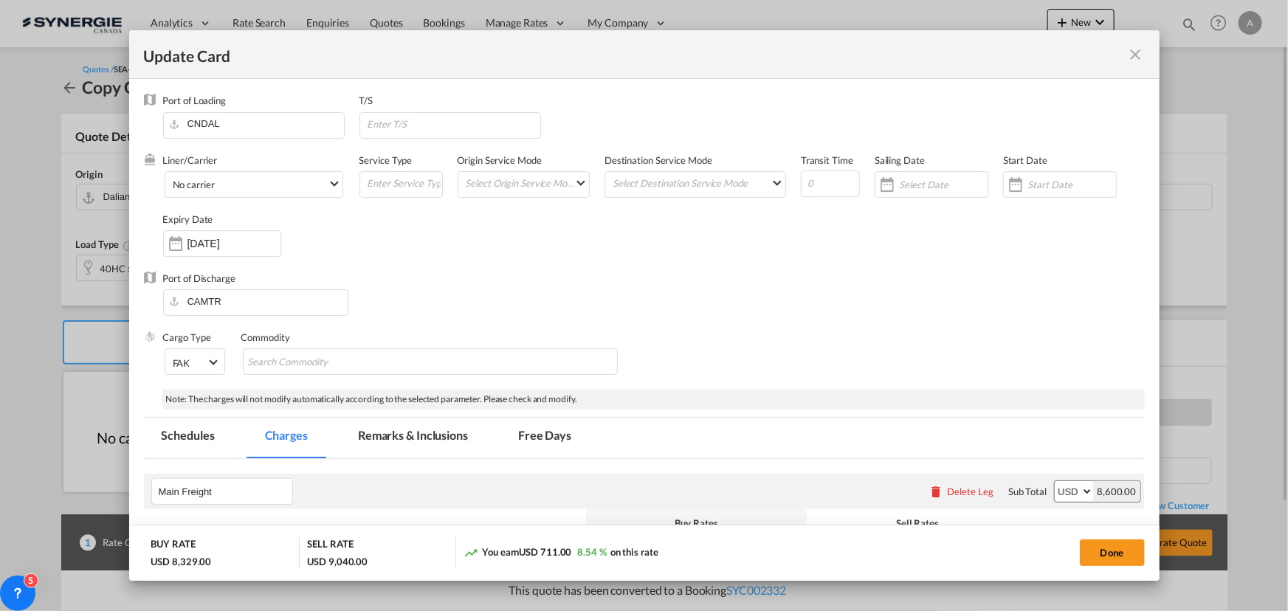
select select "per shipment"
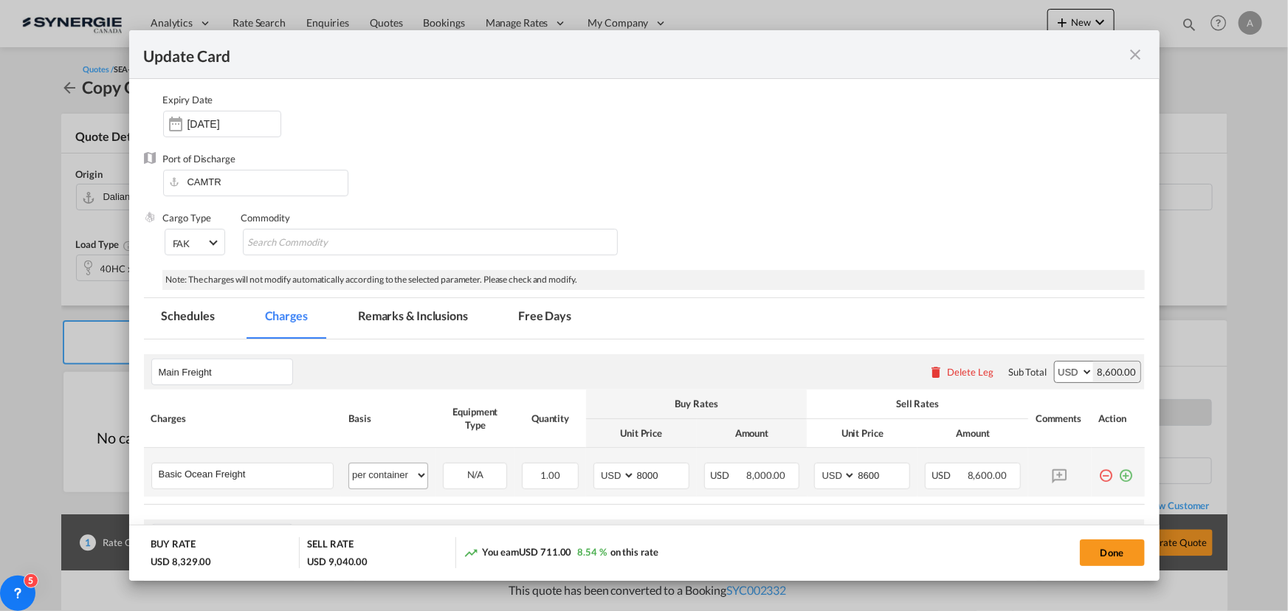
scroll to position [201, 0]
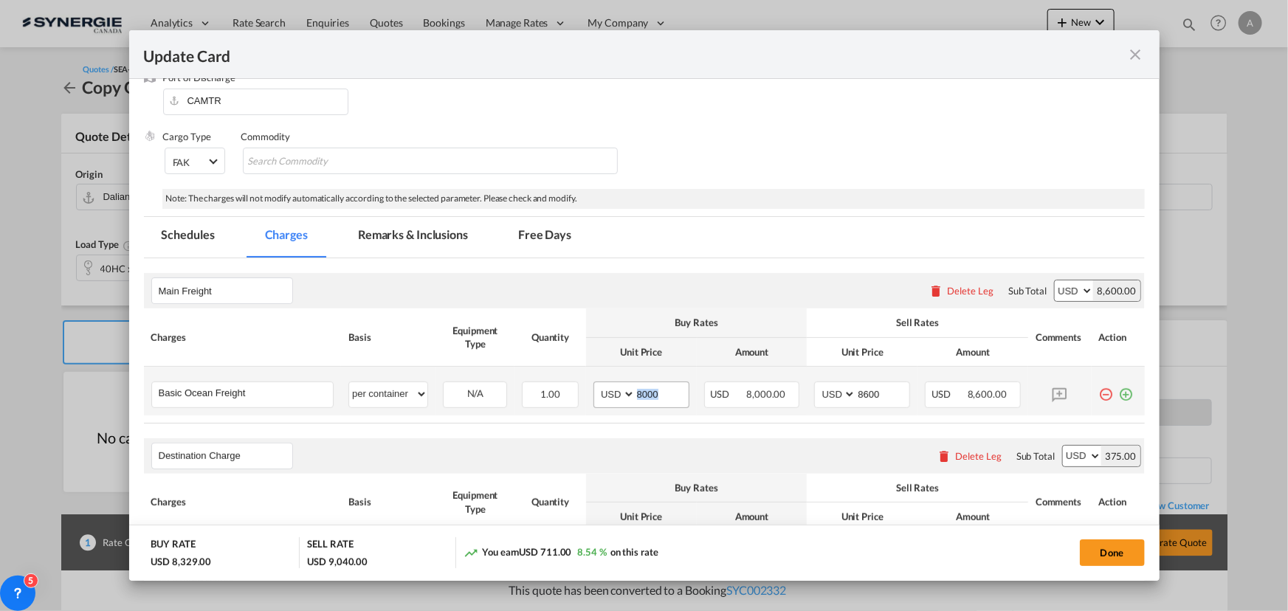
drag, startPoint x: 675, startPoint y: 391, endPoint x: 636, endPoint y: 390, distance: 39.2
click at [636, 390] on md-input-container "8000" at bounding box center [662, 394] width 54 height 25
drag, startPoint x: 655, startPoint y: 395, endPoint x: 520, endPoint y: 385, distance: 135.4
click at [539, 388] on tr "Basic Ocean Freight Please Enter User Defined Charges Cannot Be Published per e…" at bounding box center [644, 391] width 1001 height 49
type input "5639"
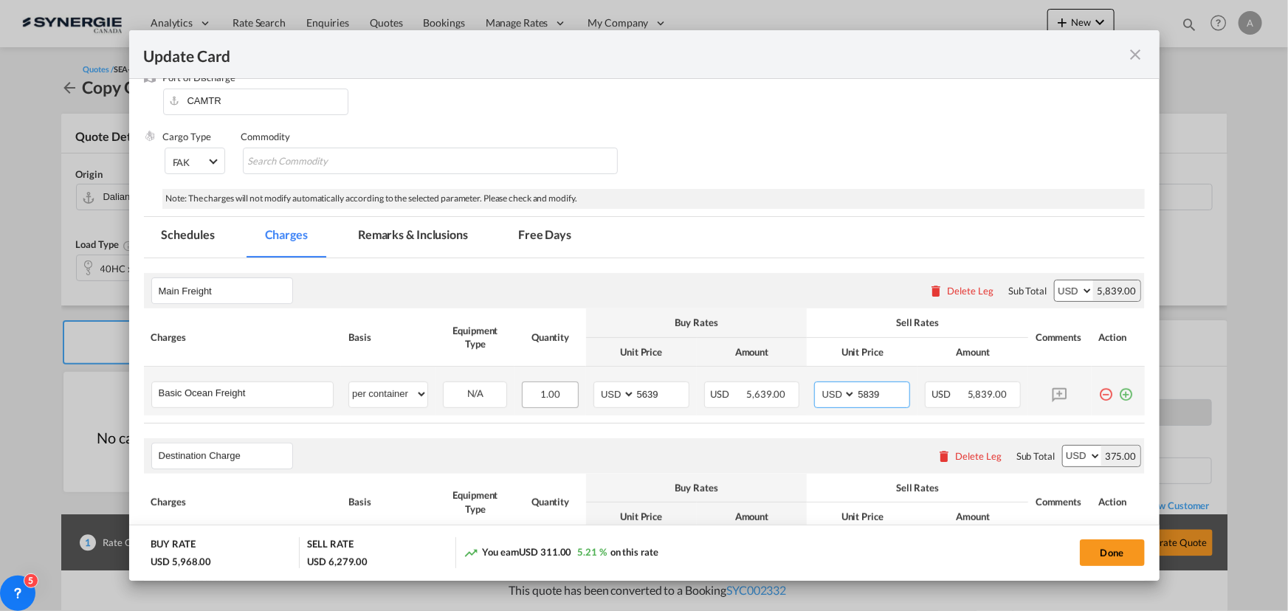
type input "5839"
select select "per container"
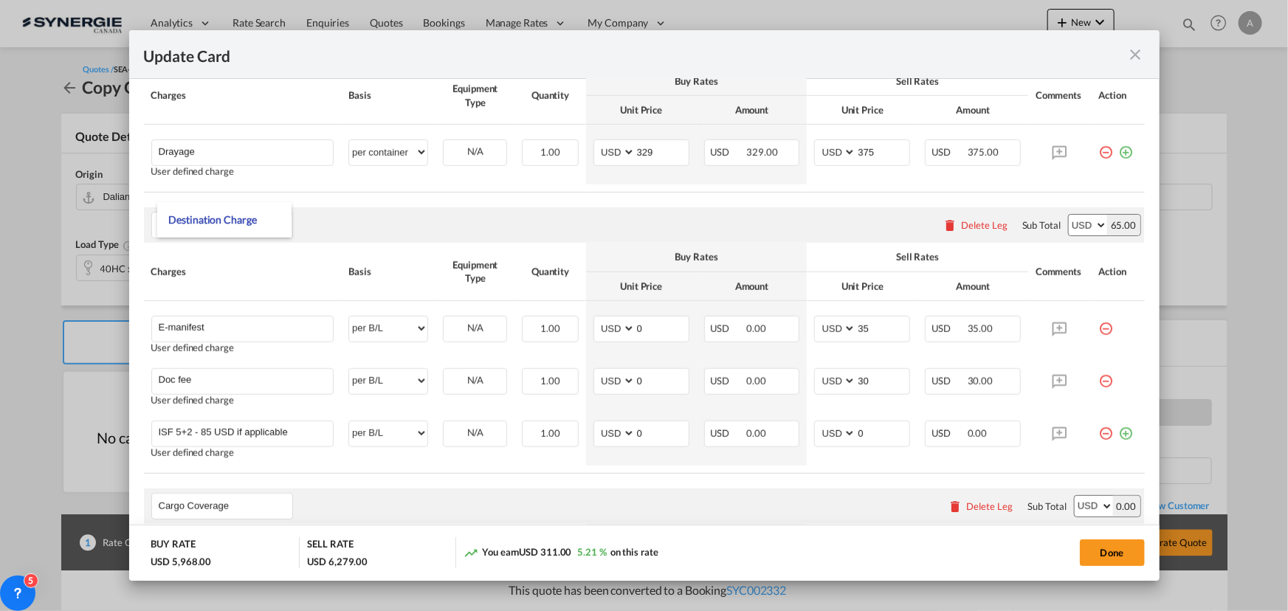
scroll to position [604, 0]
drag, startPoint x: 851, startPoint y: 37, endPoint x: 931, endPoint y: 44, distance: 80.0
click at [851, 37] on div "Update Card" at bounding box center [644, 54] width 1030 height 49
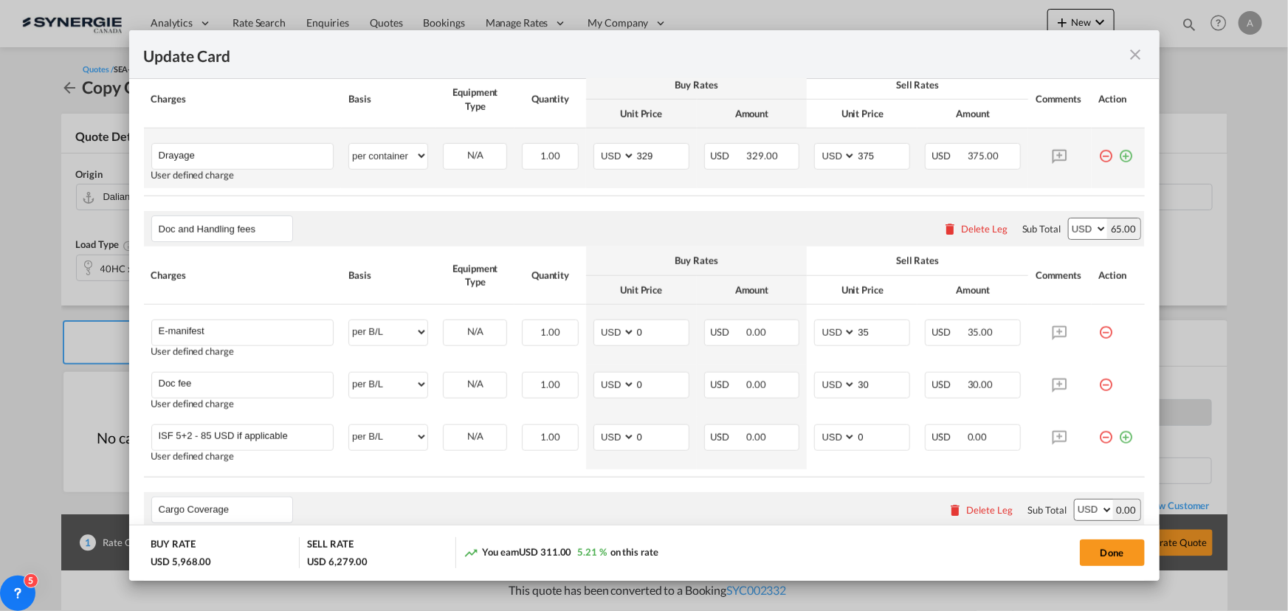
scroll to position [335, 0]
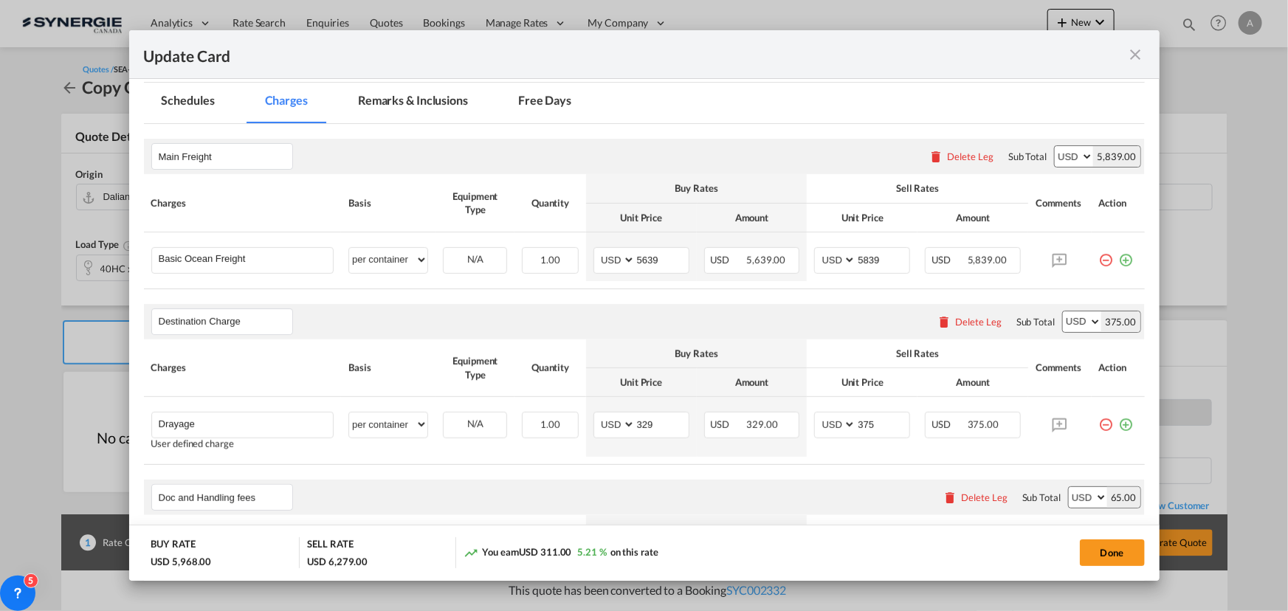
click at [767, 71] on div "Update Card" at bounding box center [644, 54] width 1030 height 49
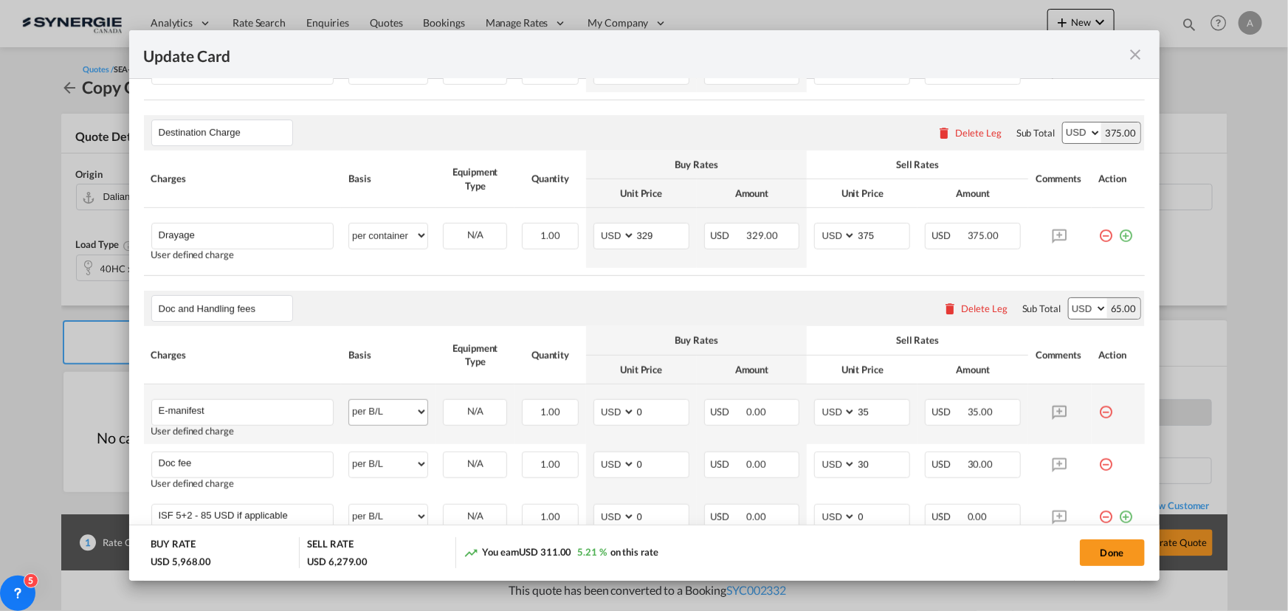
scroll to position [537, 0]
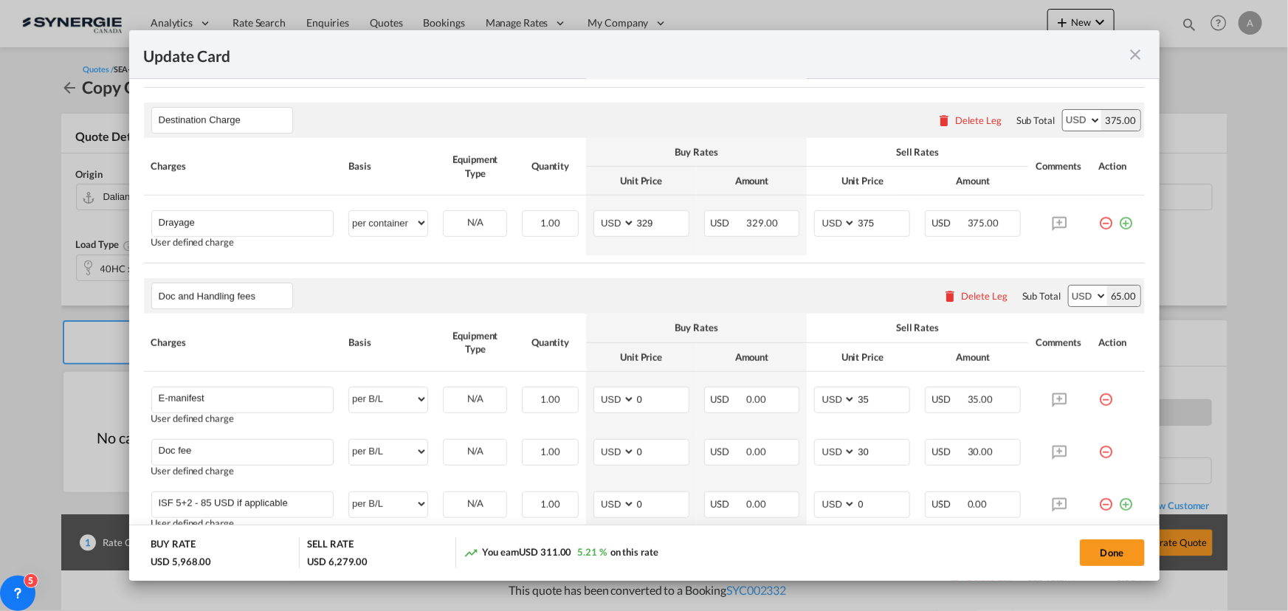
drag, startPoint x: 1101, startPoint y: 223, endPoint x: 1085, endPoint y: 225, distance: 16.4
click at [1101, 224] on md-icon "icon-minus-circle-outline red-400-fg" at bounding box center [1106, 217] width 15 height 15
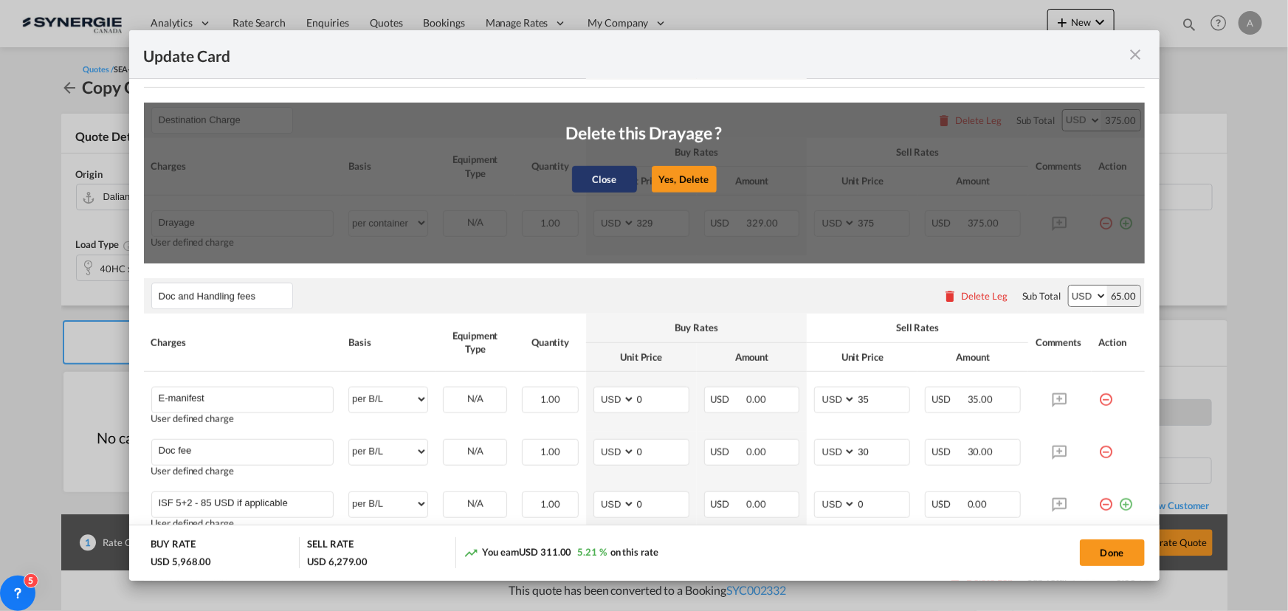
click at [603, 182] on button "Close" at bounding box center [604, 179] width 65 height 27
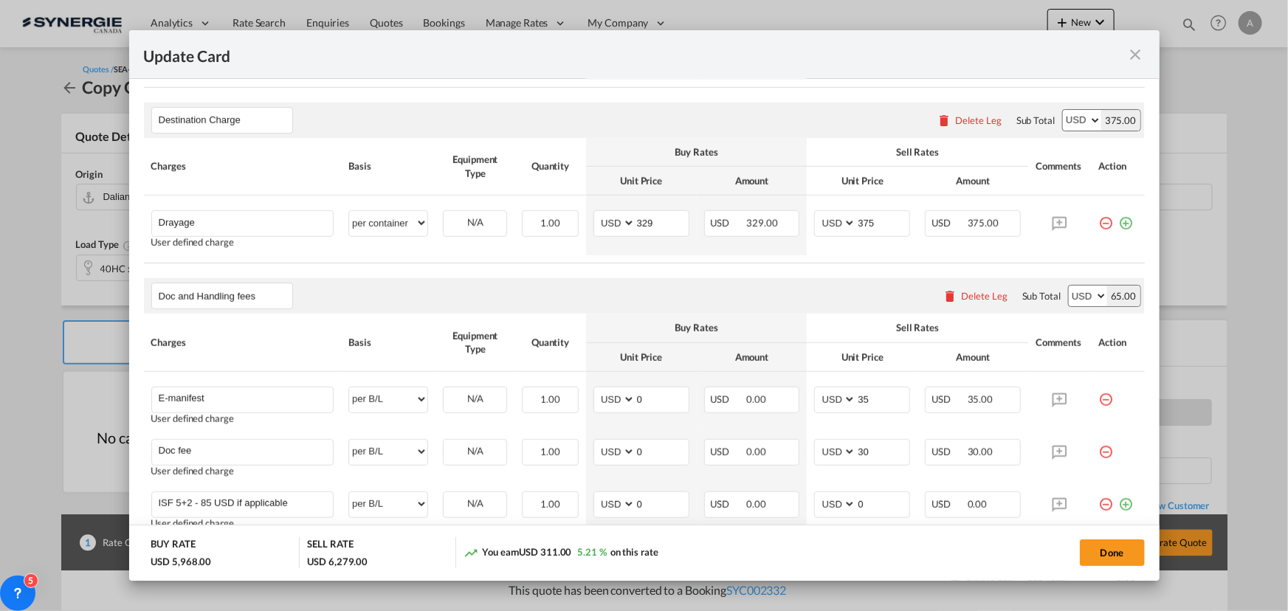
scroll to position [335, 0]
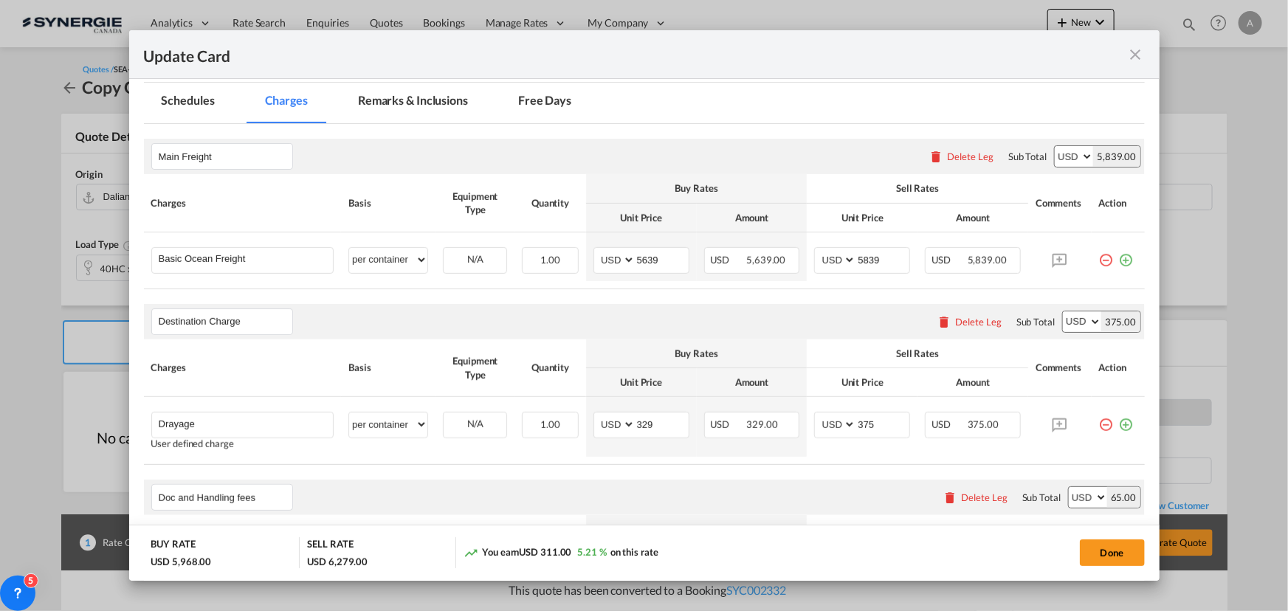
drag, startPoint x: 857, startPoint y: 67, endPoint x: 814, endPoint y: 115, distance: 64.3
click at [857, 67] on div "Update Card" at bounding box center [644, 54] width 1030 height 49
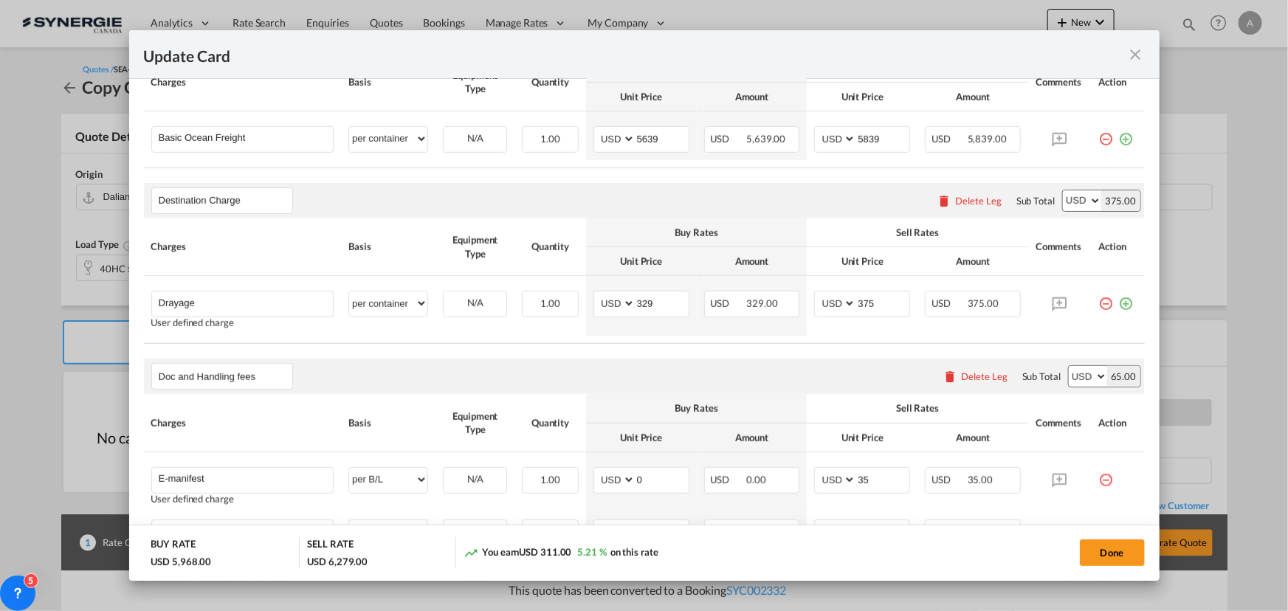
scroll to position [469, 0]
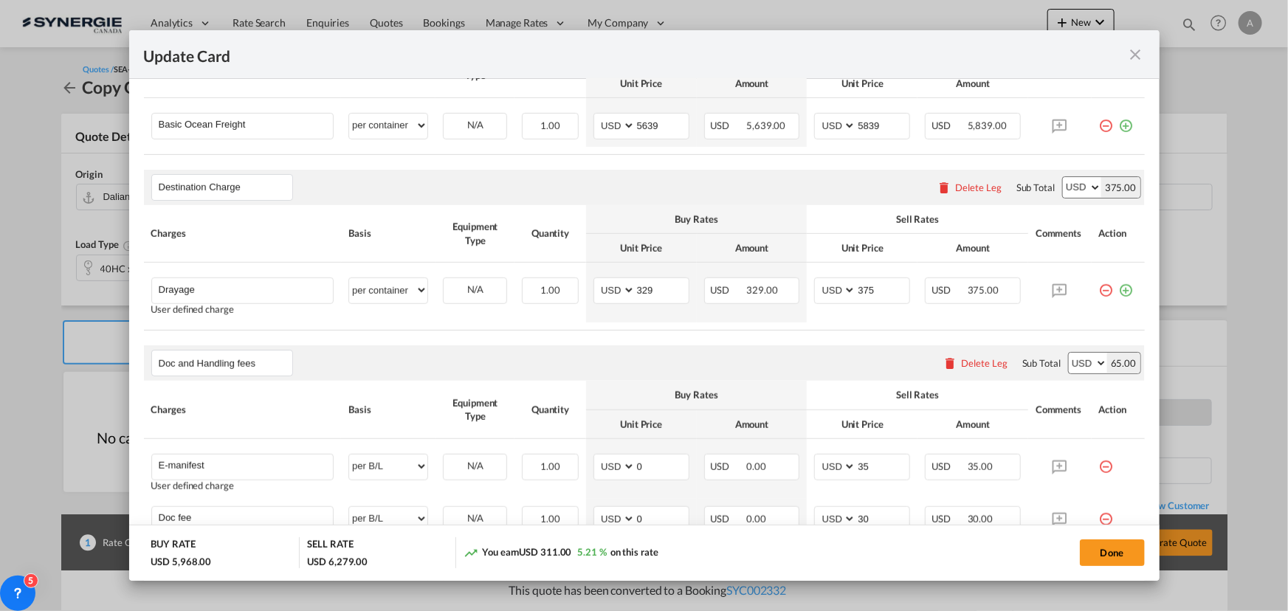
drag, startPoint x: 975, startPoint y: 186, endPoint x: 863, endPoint y: 201, distance: 113.2
click at [975, 187] on div "Delete Leg" at bounding box center [978, 188] width 47 height 12
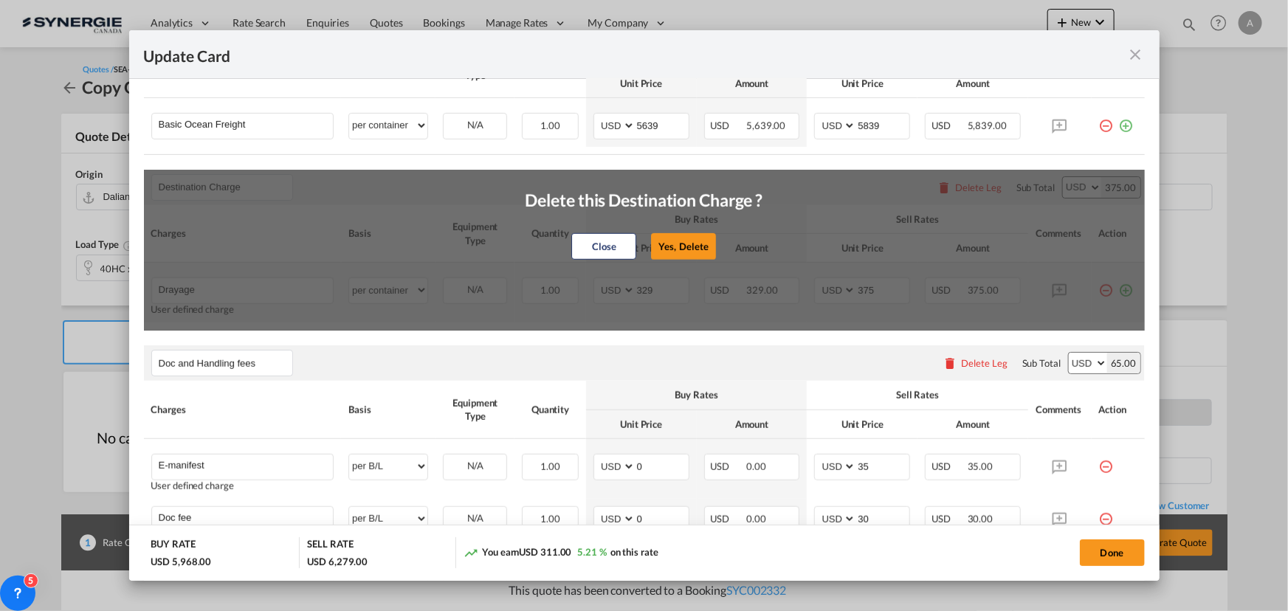
click at [678, 251] on button "Yes, Delete" at bounding box center [684, 246] width 65 height 27
type input "Doc and Handling fees"
type input "E-manifest"
select select "per B/L"
type input "0"
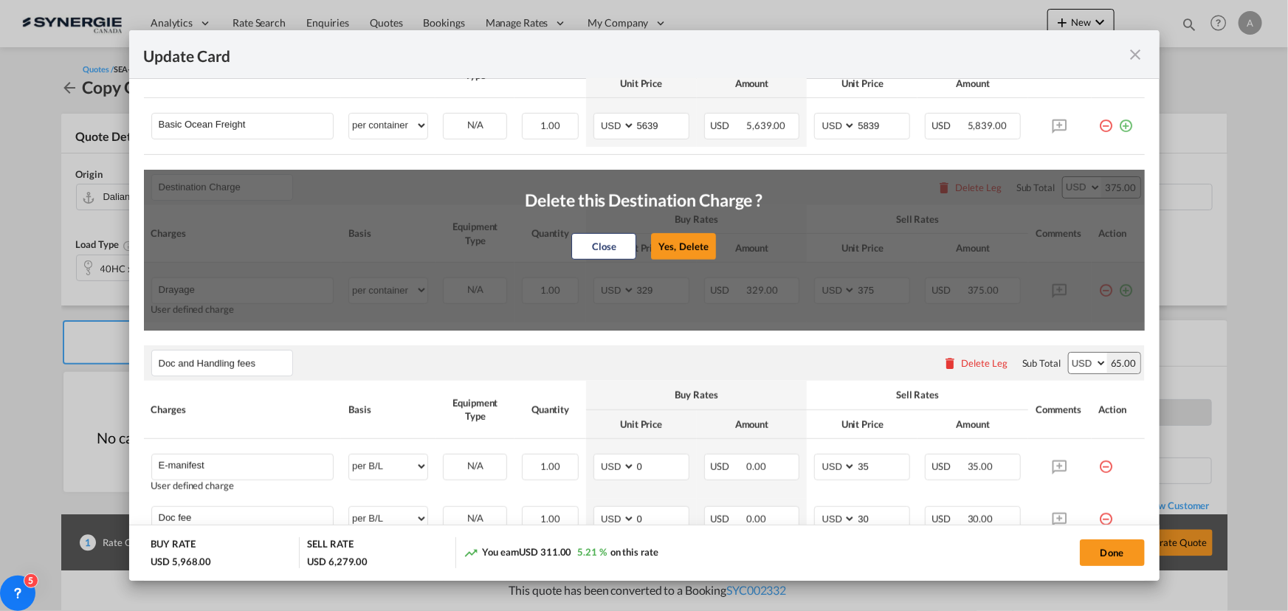
type input "35"
type input "Cargo Coverage"
type input "Cargo Coverage - Rate to be confirmed depending on commodity and value Min 50 U…"
select select "per shipment"
type input "0"
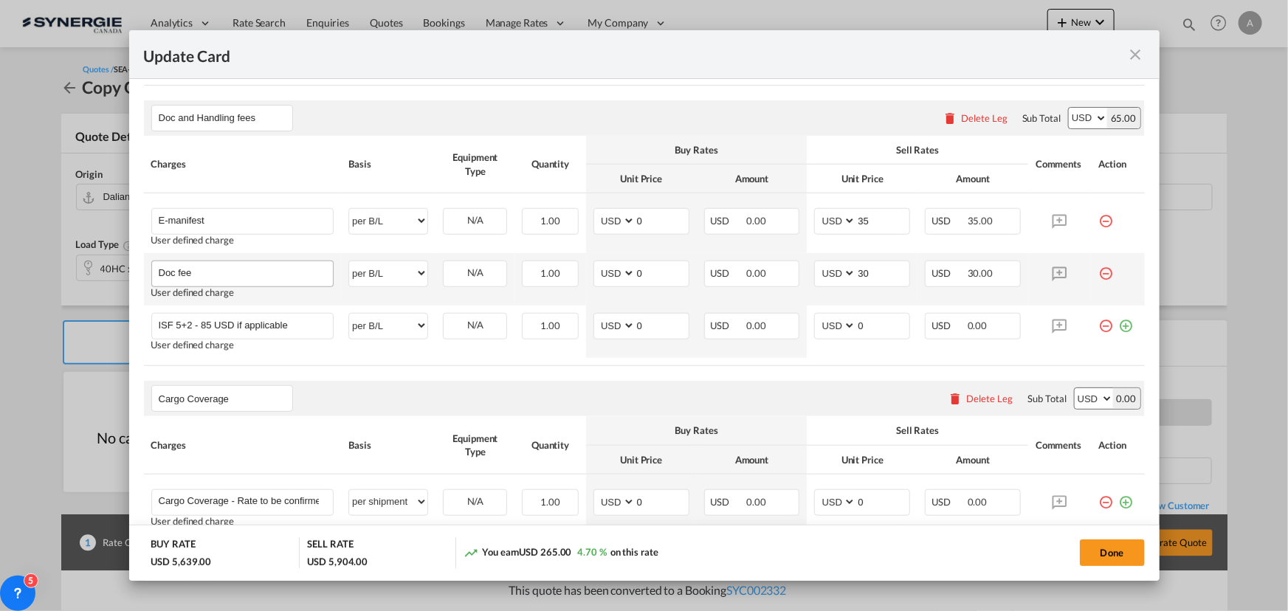
scroll to position [513, 0]
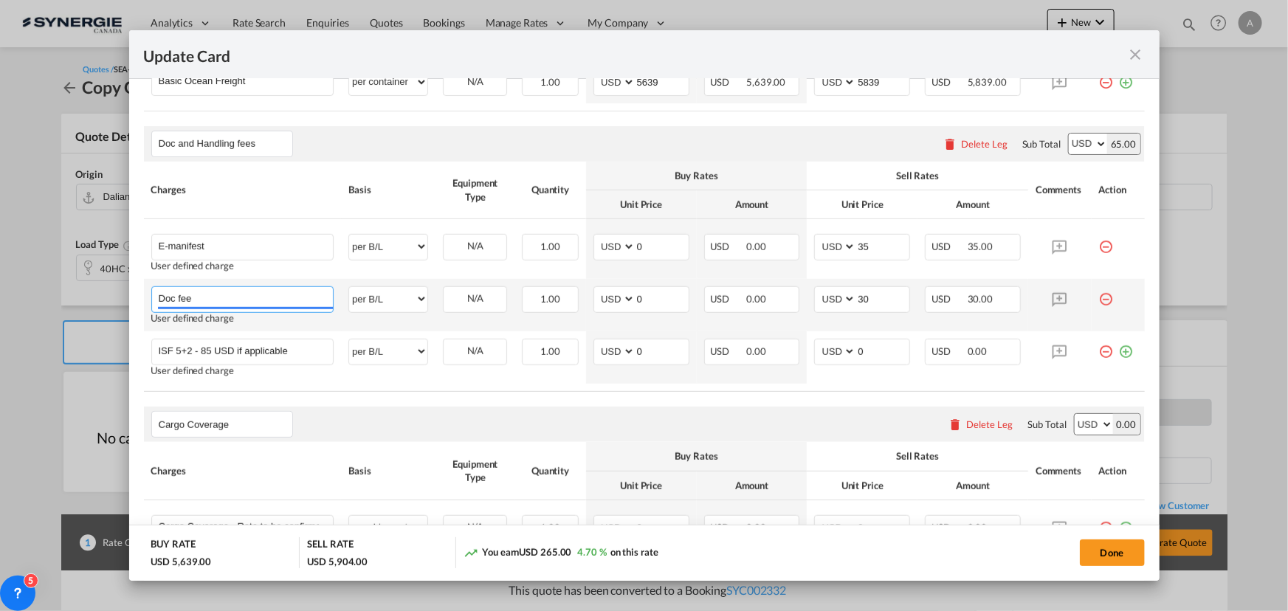
click at [172, 304] on input "Doc fee" at bounding box center [246, 298] width 175 height 22
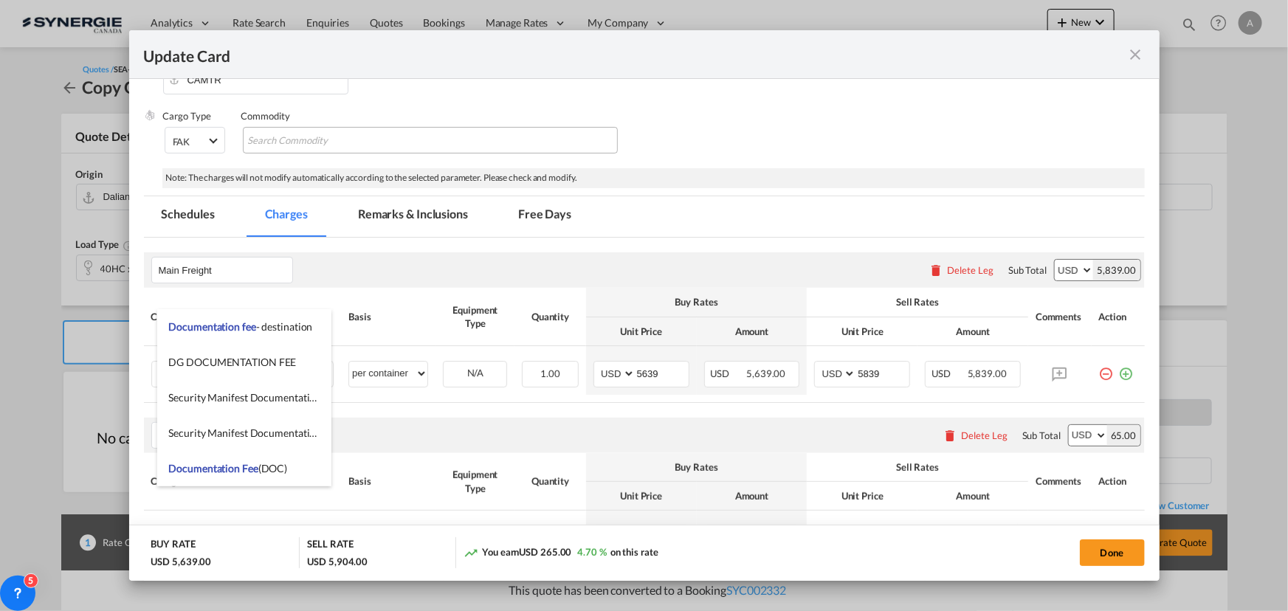
scroll to position [111, 0]
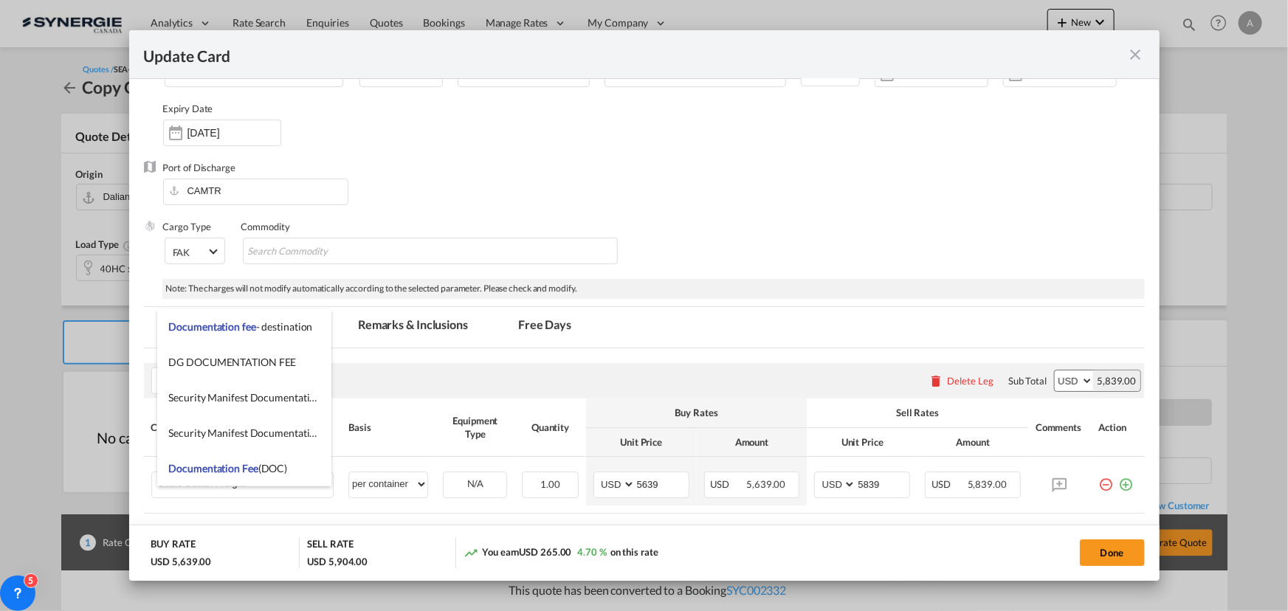
type input "Documentation fee"
click at [422, 323] on md-tab-item "Remarks & Inclusions" at bounding box center [412, 327] width 145 height 41
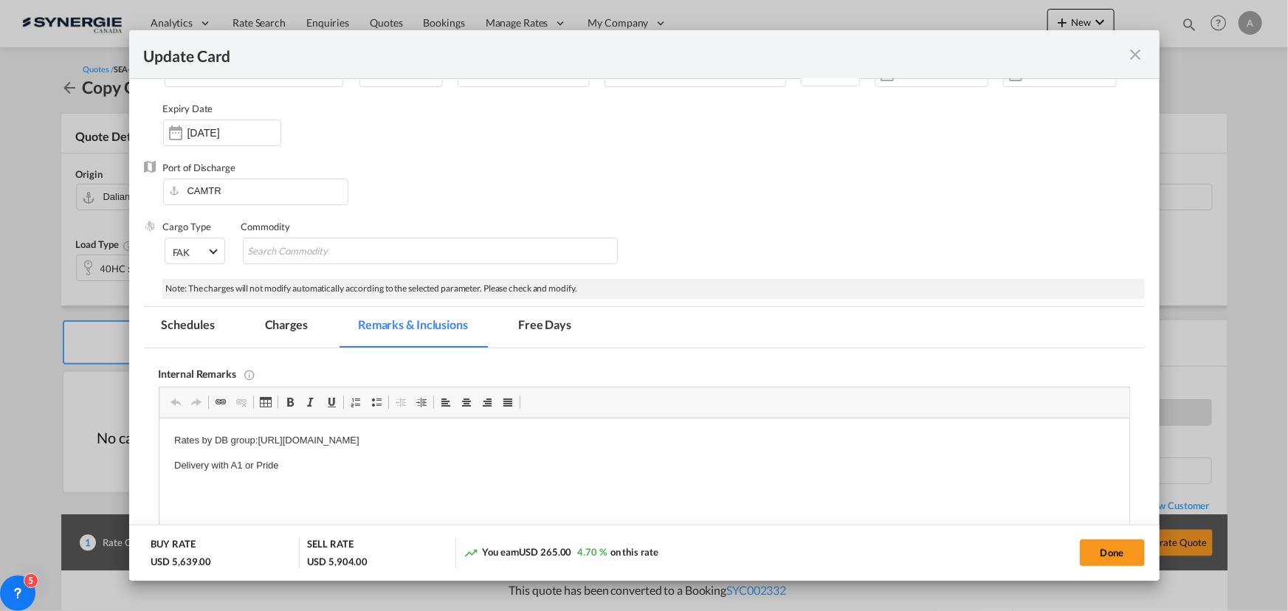
scroll to position [0, 0]
drag, startPoint x: 659, startPoint y: 441, endPoint x: 167, endPoint y: 442, distance: 492.4
click at [167, 442] on html "Rates by DB group:https://app.frontapp.com/open/cnv_plw43in?key=U9SC-h4Wuqw2iJe…" at bounding box center [644, 454] width 970 height 70
click at [352, 475] on html "MSC Invoice - https://app.frontapp.com/open/cnv_q9gqtjj?key=Y-uqCJPnWQWY2-Wtm0P…" at bounding box center [644, 454] width 970 height 70
drag, startPoint x: 298, startPoint y: 467, endPoint x: 247, endPoint y: 467, distance: 50.9
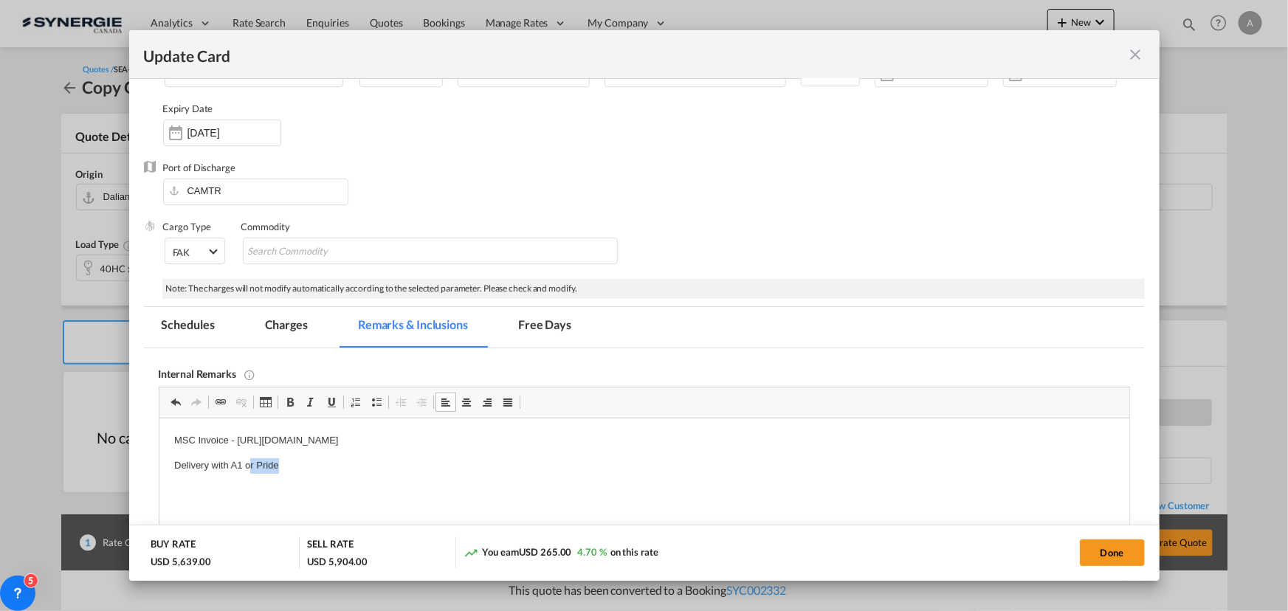
click at [247, 467] on p "Delivery with A1 or Pride" at bounding box center [643, 466] width 940 height 16
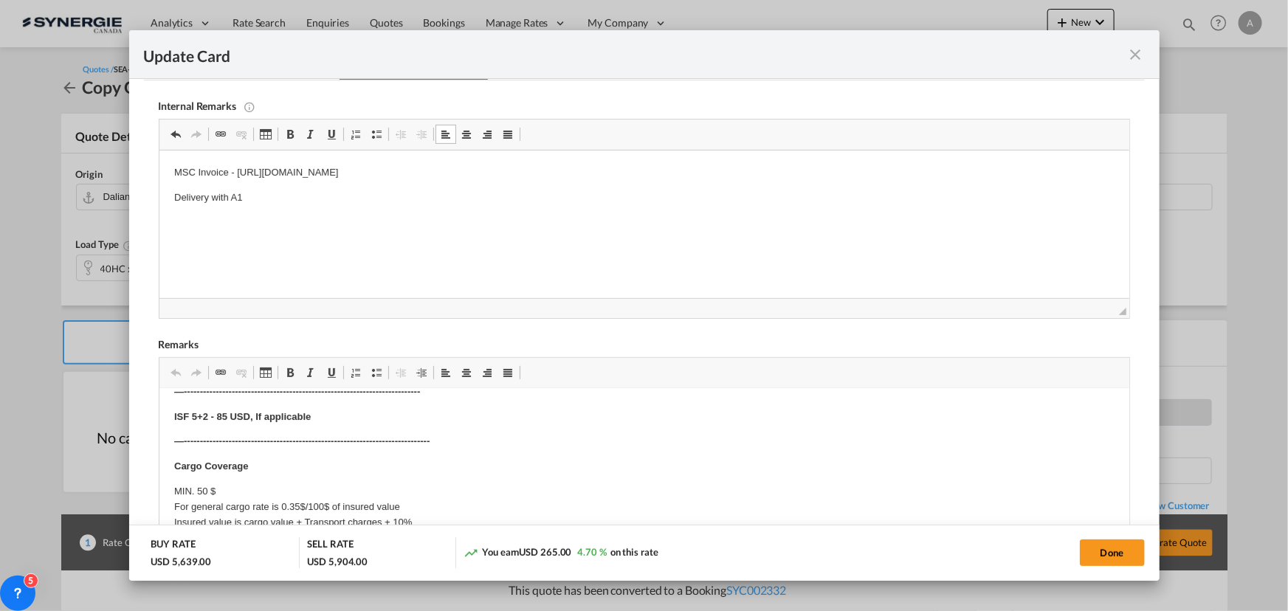
scroll to position [467, 0]
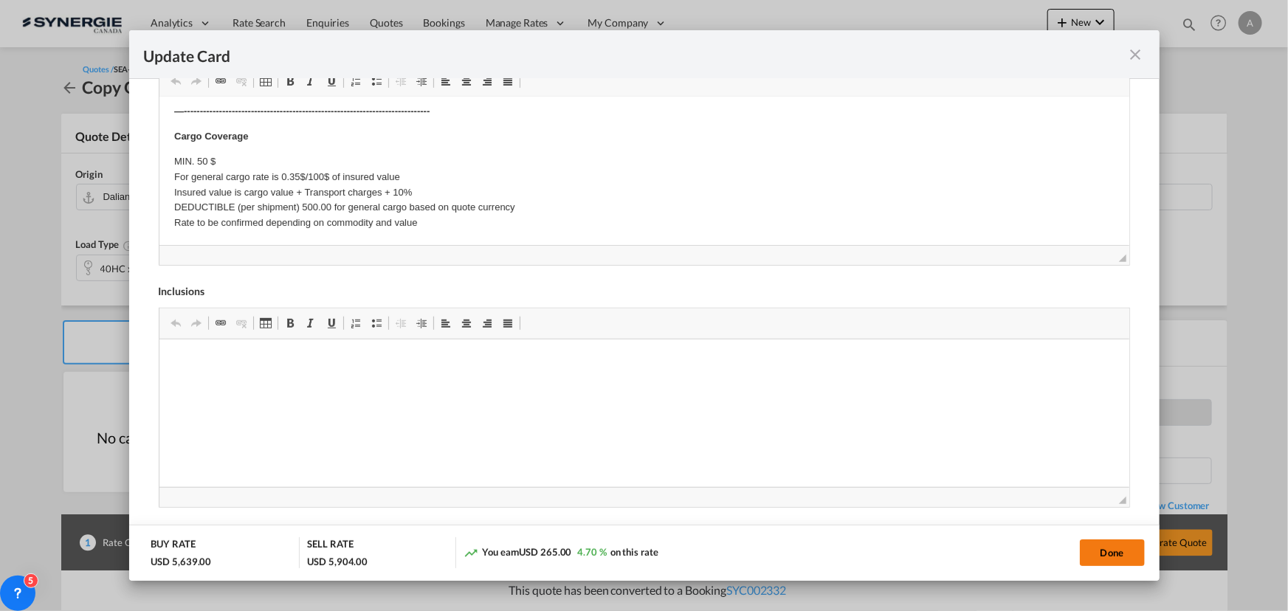
click at [1122, 555] on button "Done" at bounding box center [1112, 553] width 65 height 27
type input "26 Sep 2025"
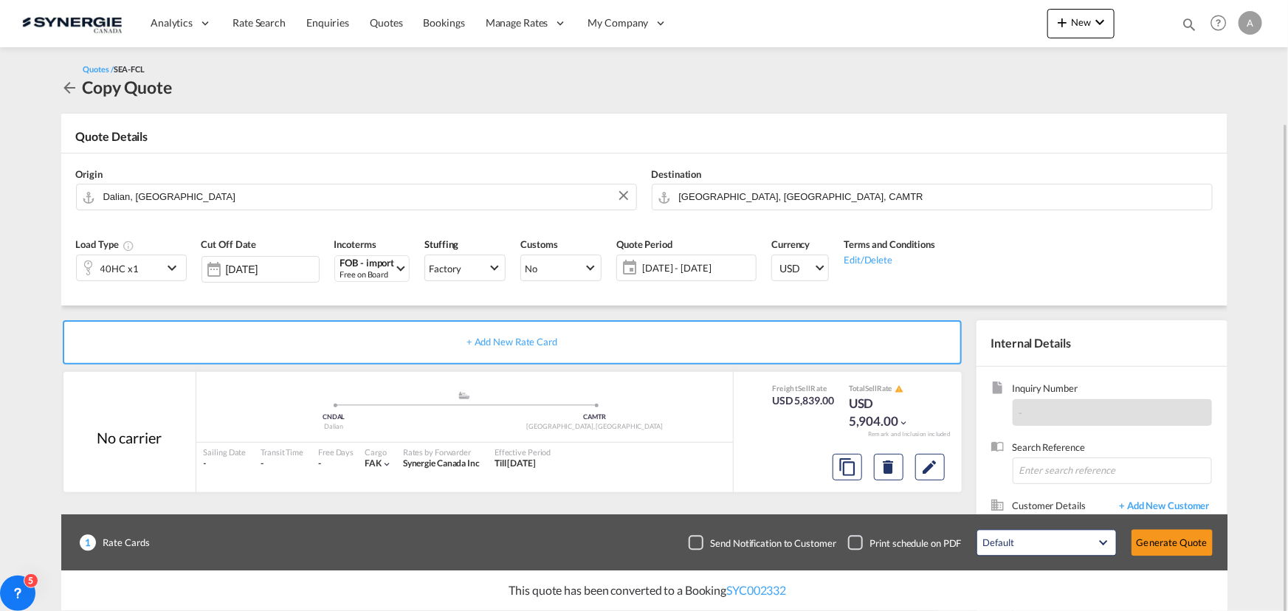
scroll to position [132, 0]
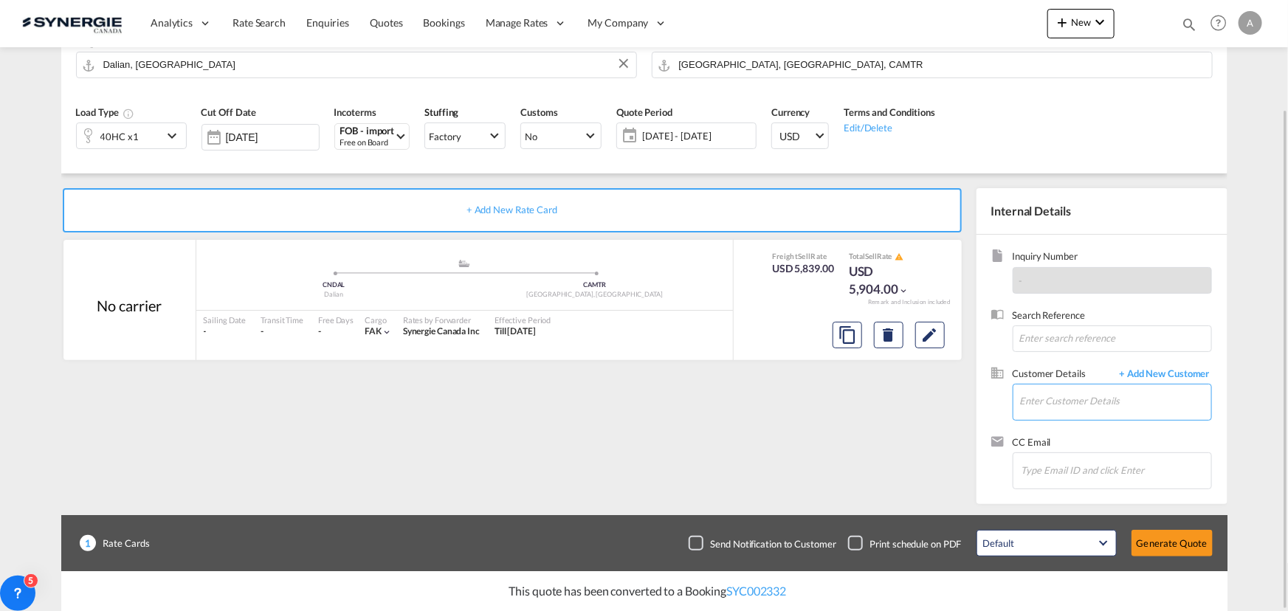
click at [1095, 412] on input "Enter Customer Details" at bounding box center [1115, 401] width 191 height 33
click at [1011, 430] on div "BASSEL MILANEH bassel m@bassenuts.com | BASSE NUTS" at bounding box center [1071, 427] width 281 height 40
type input "BASSE NUTS, BASSEL MILANEH, basselm@bassenuts.com"
click at [589, 314] on div "Sailing Date - Transit Time - Free Days View - Cargo FAK | Rates by Forwarder S…" at bounding box center [464, 326] width 537 height 31
click at [918, 330] on button "Edit" at bounding box center [930, 335] width 30 height 27
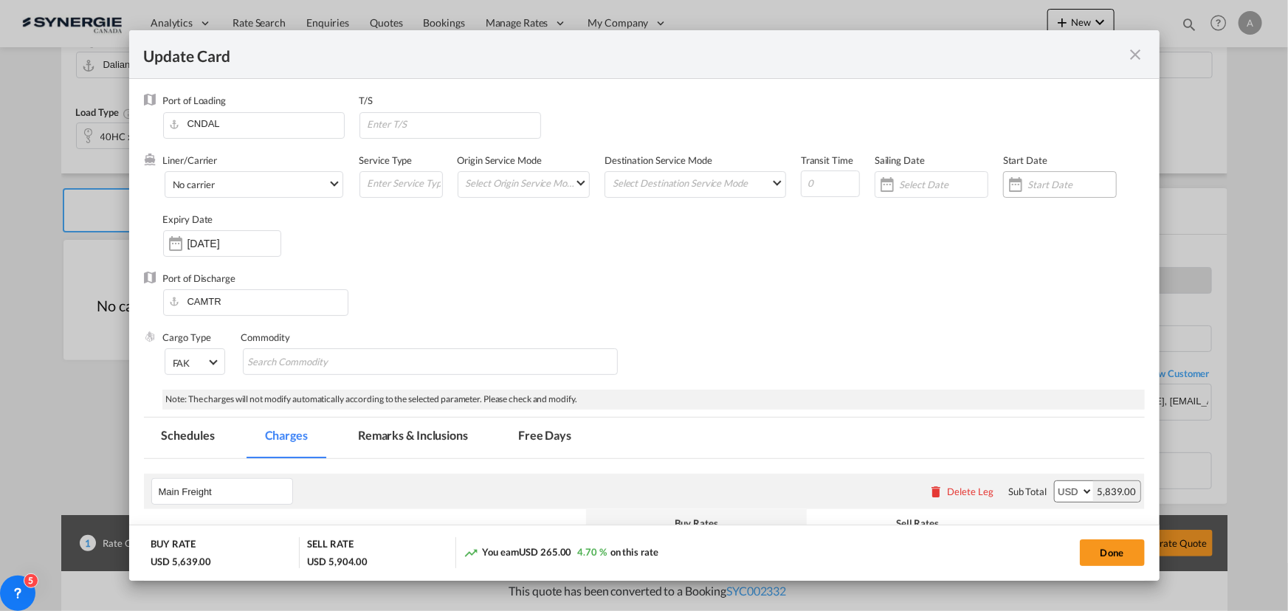
click at [1036, 178] on div "Update Card Port ..." at bounding box center [1072, 184] width 89 height 13
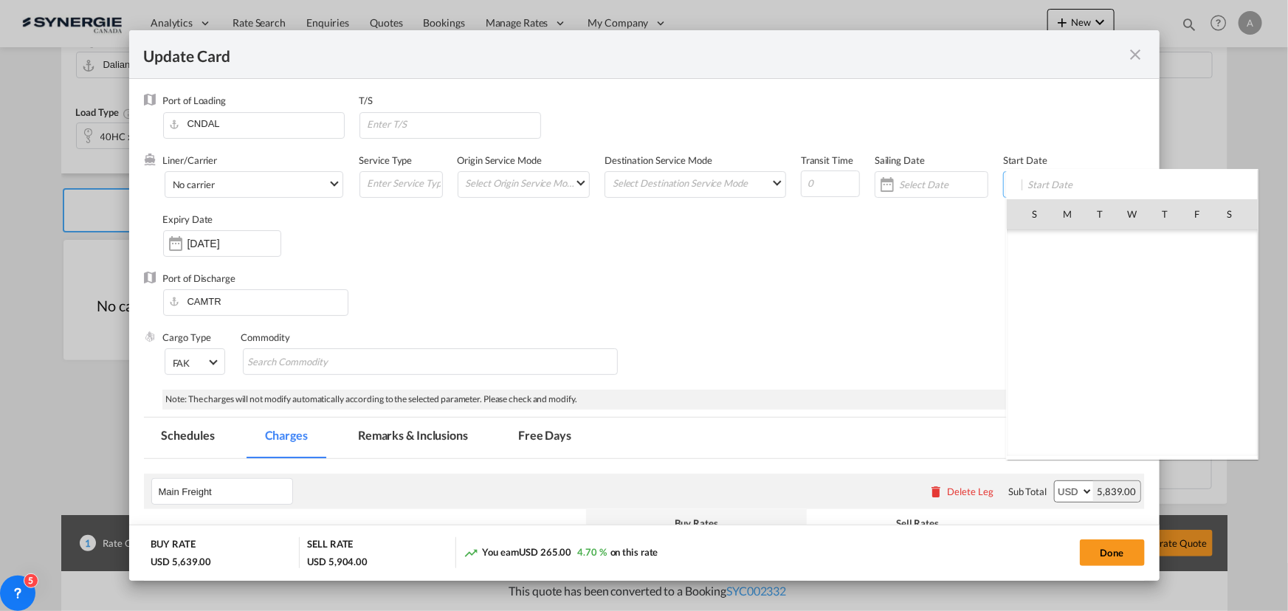
scroll to position [341744, 0]
click at [1160, 377] on span "28" at bounding box center [1164, 375] width 31 height 31
type input "[DATE]"
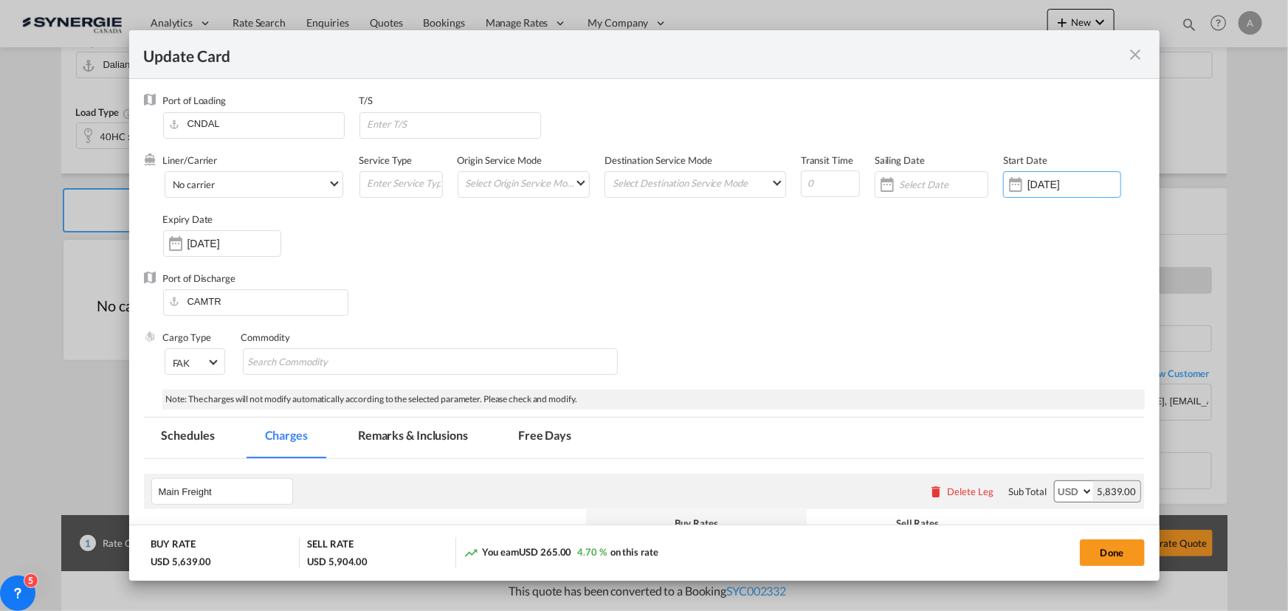
click at [244, 241] on input "27 Sep 2025" at bounding box center [233, 244] width 93 height 12
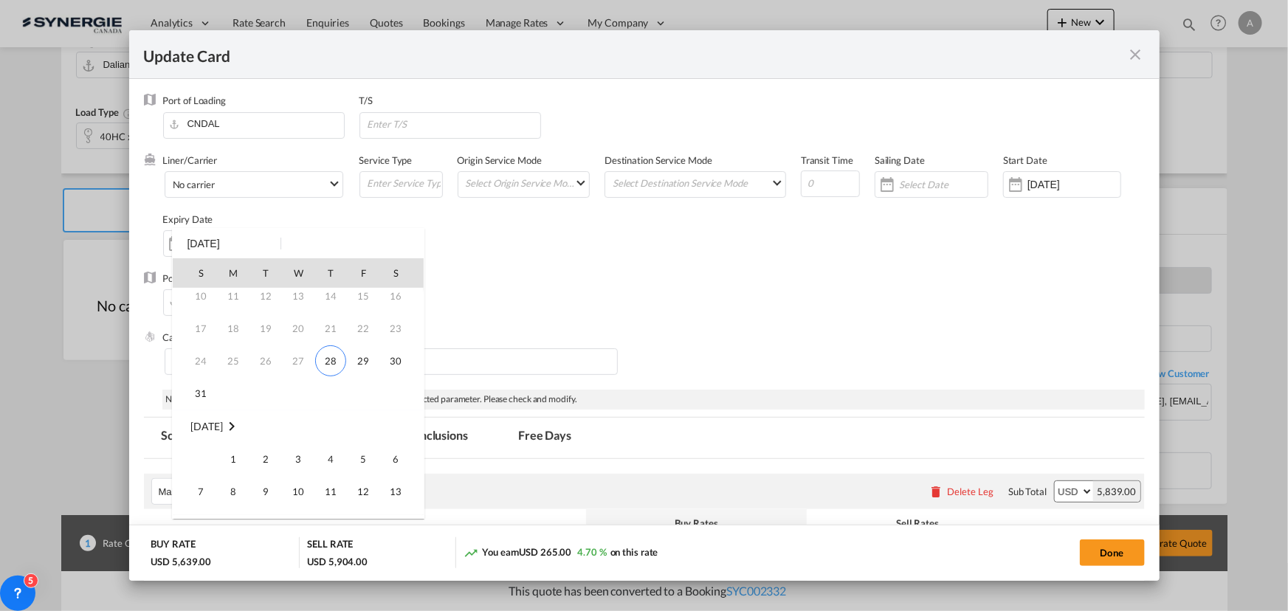
scroll to position [61, 0]
click at [202, 399] on span "31" at bounding box center [201, 406] width 30 height 30
type input "31 Aug 2025"
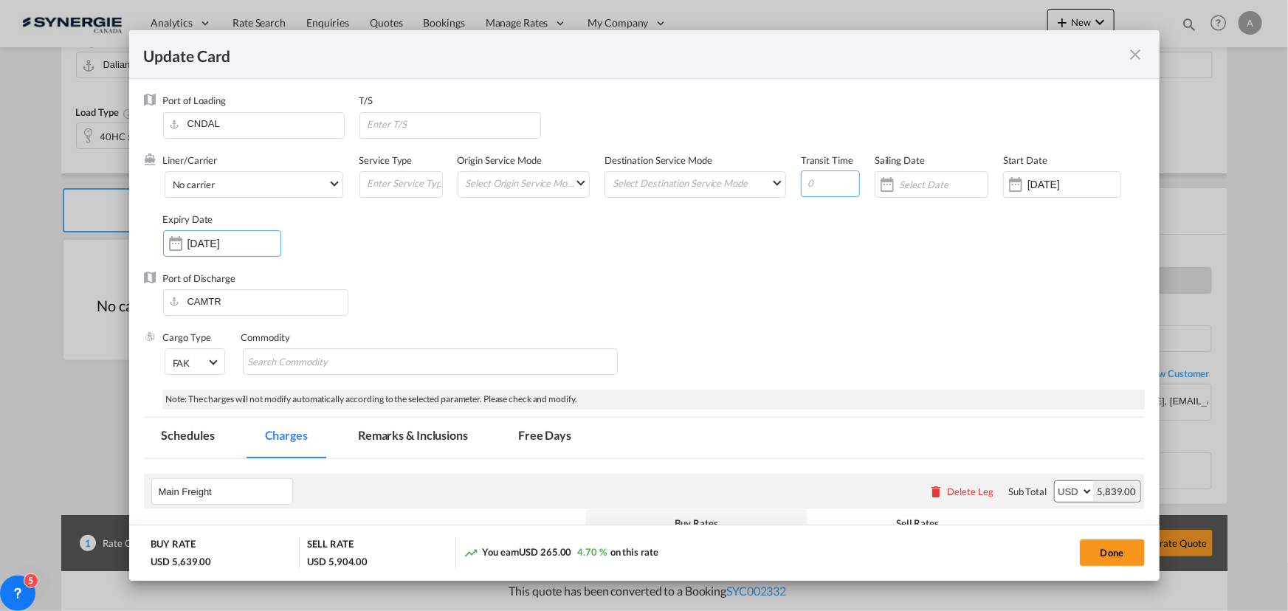
click at [832, 179] on input "Update Card Port ..." at bounding box center [830, 184] width 59 height 27
type input "35"
click at [492, 122] on input "Update Card Port ..." at bounding box center [453, 124] width 174 height 22
type input "VANCOUVER"
click at [1104, 554] on button "Done" at bounding box center [1112, 553] width 65 height 27
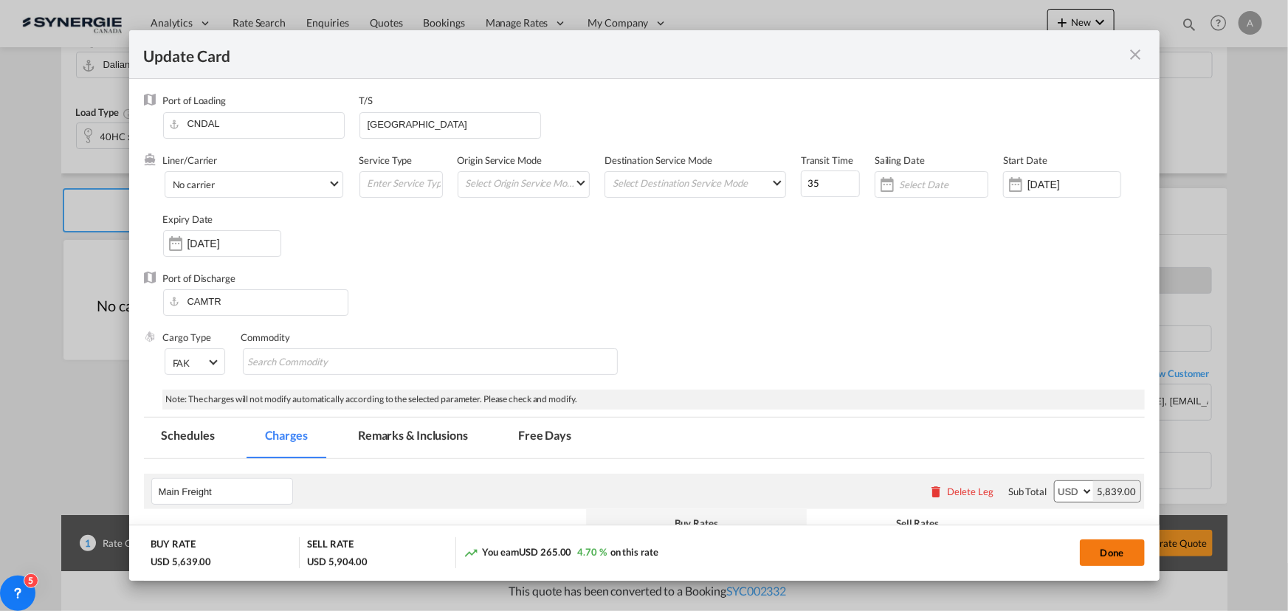
type input "27 Aug 2025"
type input "30 Aug 2025"
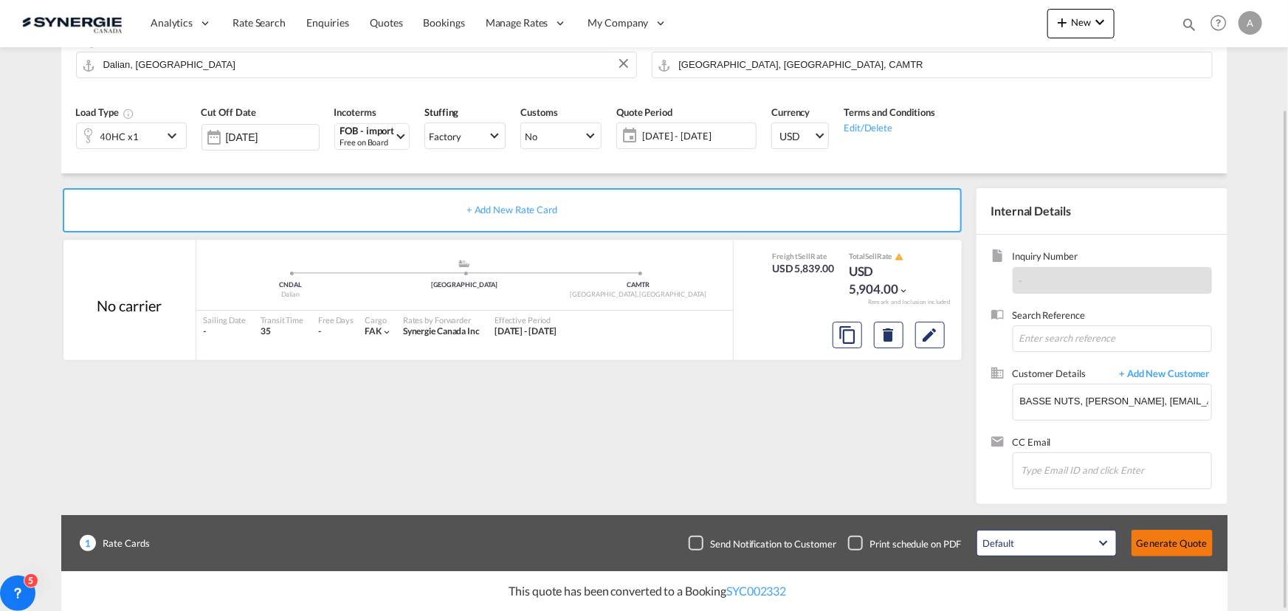
click at [1188, 547] on button "Generate Quote" at bounding box center [1172, 543] width 81 height 27
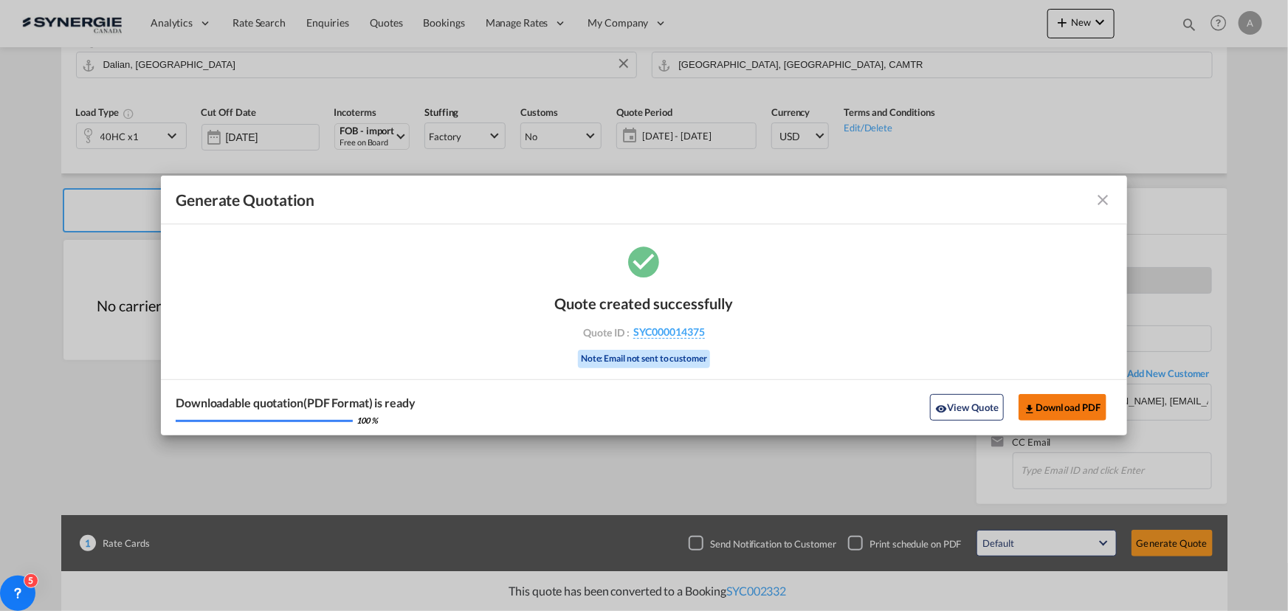
click at [1076, 410] on button "Download PDF" at bounding box center [1063, 407] width 88 height 27
click at [949, 405] on button "View Quote" at bounding box center [967, 407] width 74 height 27
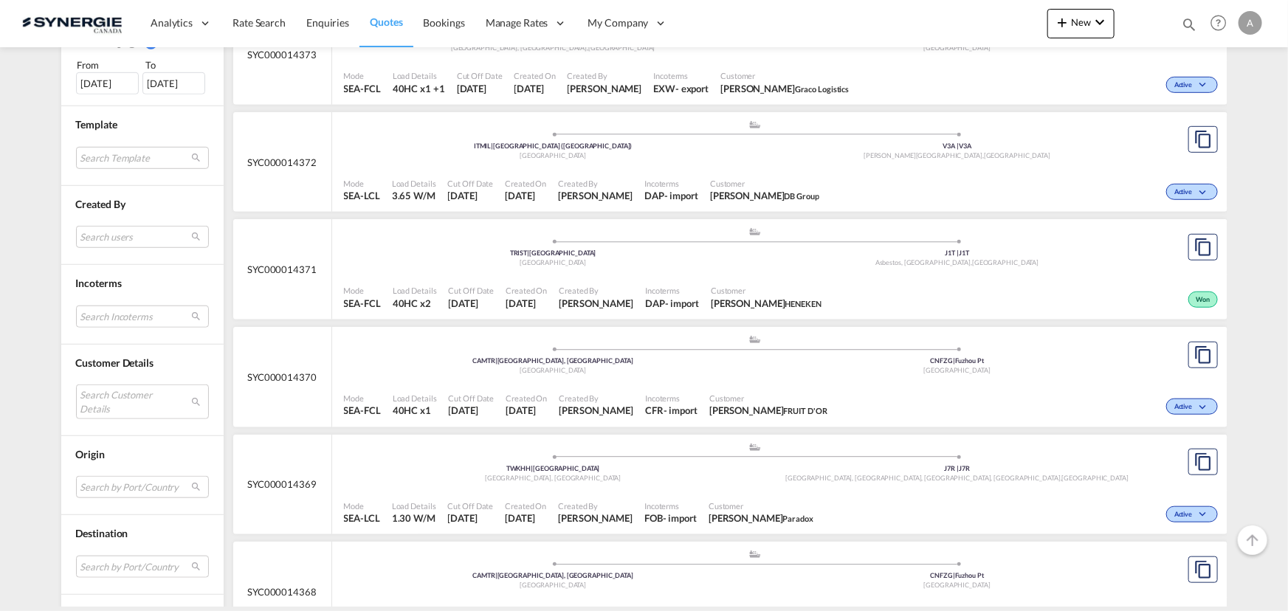
scroll to position [469, 0]
click at [112, 404] on md-select "Search Customer Details user name user [PERSON_NAME] [PERSON_NAME][EMAIL_ADDRES…" at bounding box center [142, 400] width 133 height 34
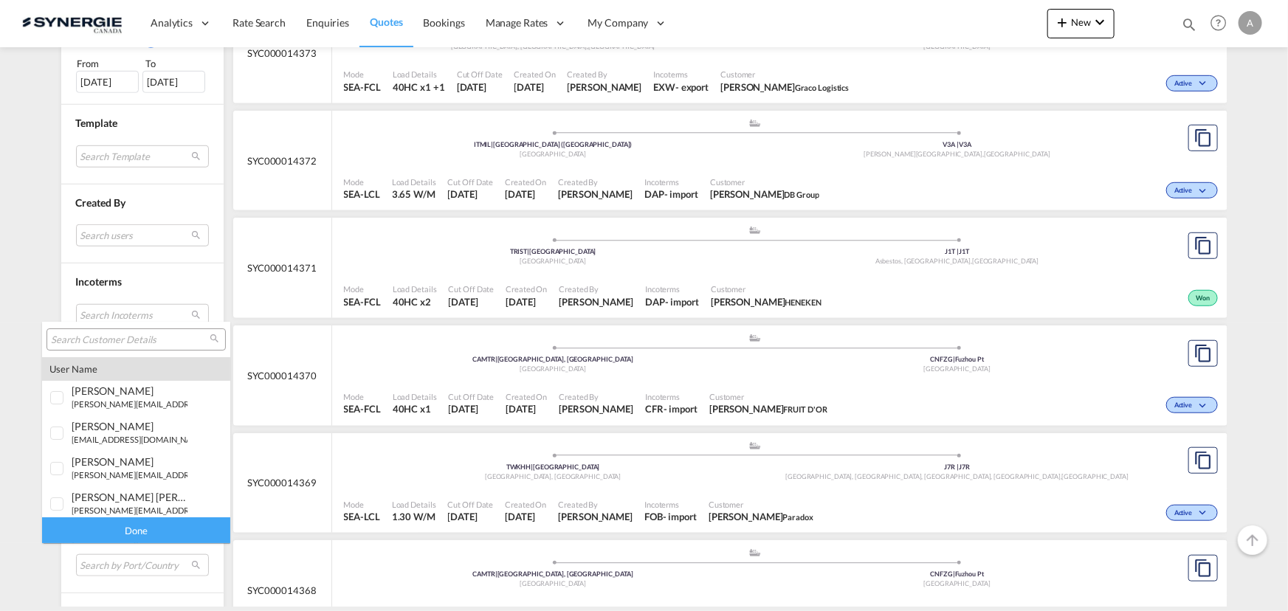
click at [131, 345] on input "search" at bounding box center [130, 340] width 159 height 13
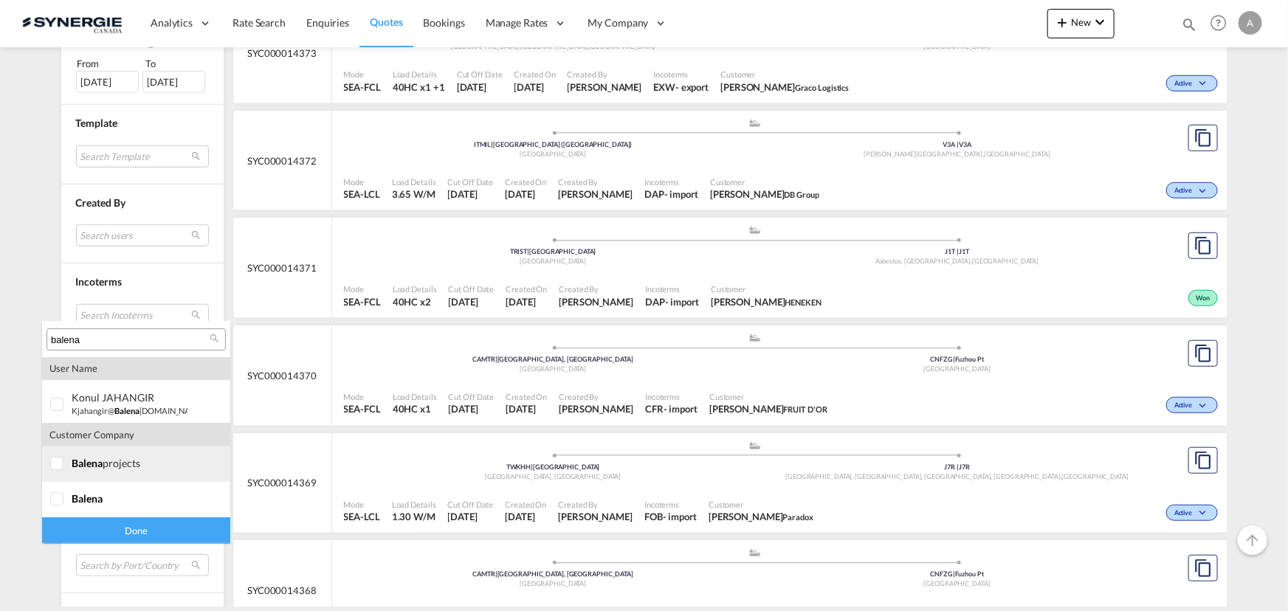
type input "balena"
click at [50, 461] on div at bounding box center [57, 464] width 15 height 15
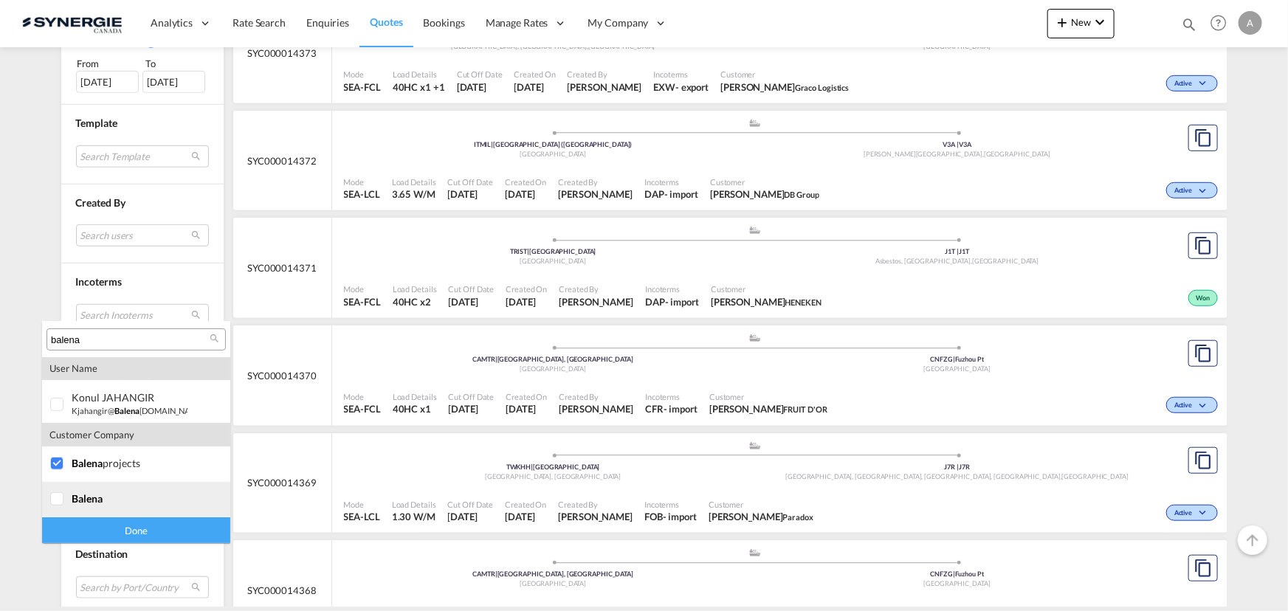
click at [53, 507] on div at bounding box center [57, 499] width 15 height 15
drag, startPoint x: 97, startPoint y: 539, endPoint x: 104, endPoint y: 529, distance: 12.1
click at [96, 540] on div "Done" at bounding box center [136, 530] width 188 height 26
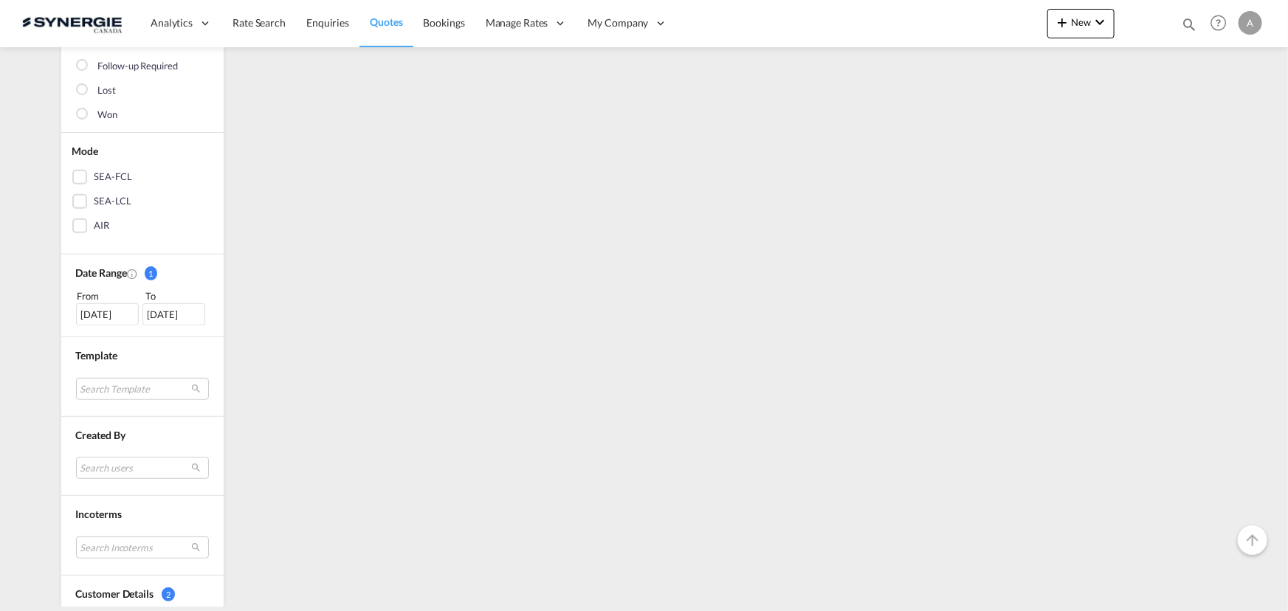
scroll to position [0, 0]
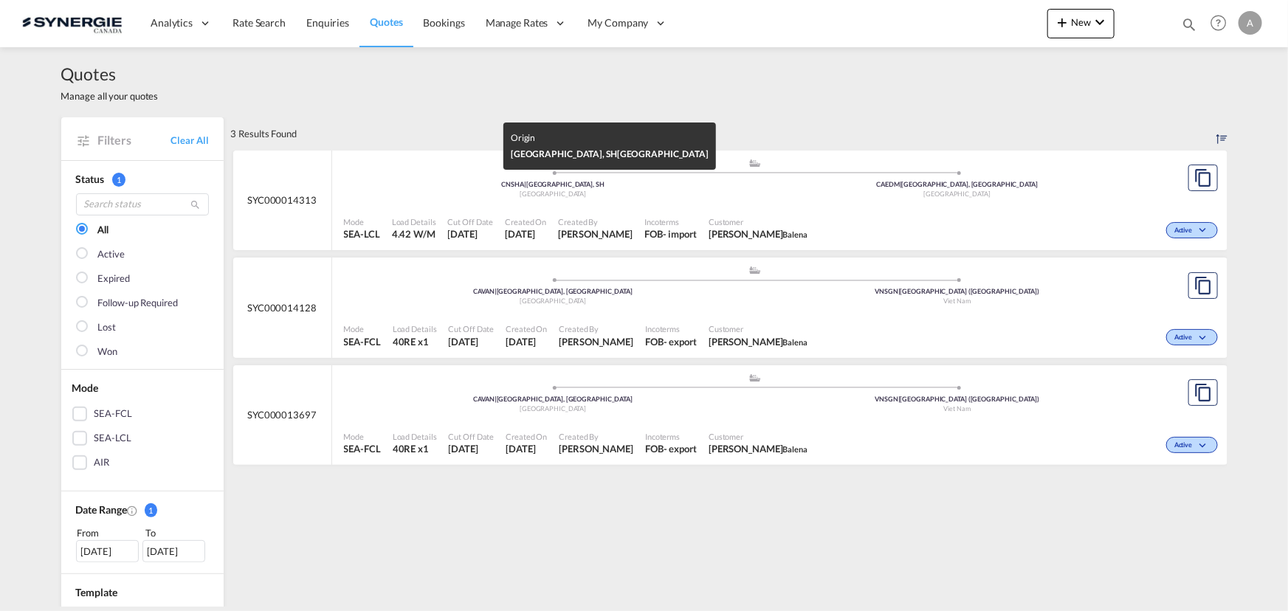
click at [721, 194] on div "China" at bounding box center [553, 195] width 405 height 10
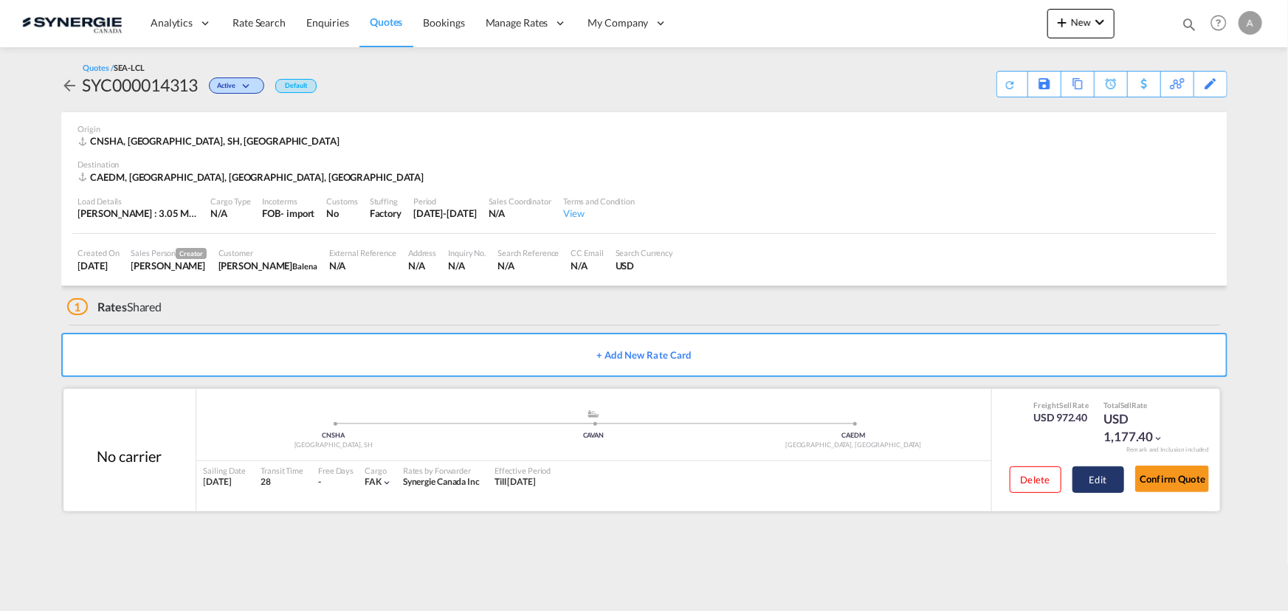
click at [1096, 476] on button "Edit" at bounding box center [1099, 480] width 52 height 27
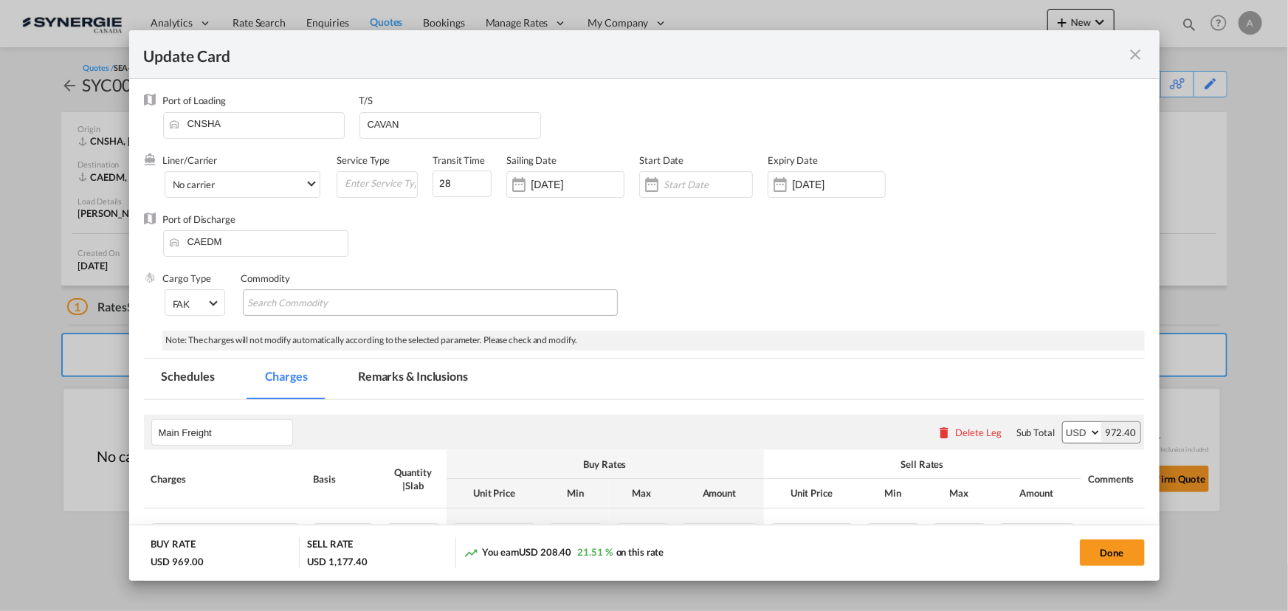
select select "per_w/m"
select select "per_hbl"
select select "per_bl"
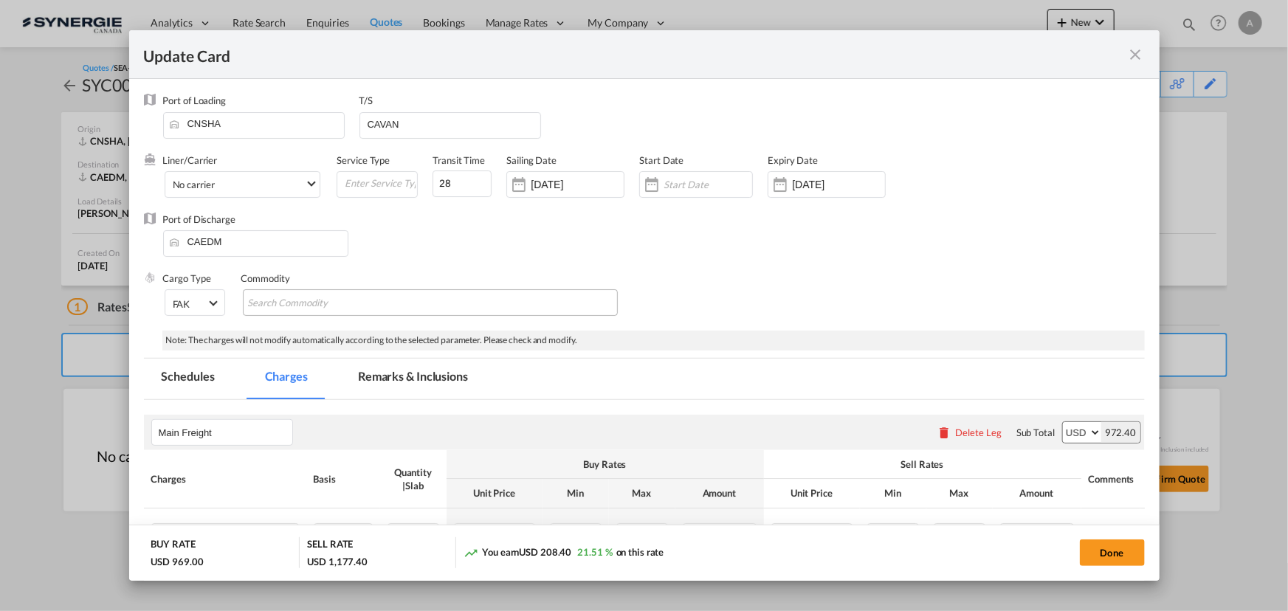
select select "per_bl"
select select "per_shipment"
click at [366, 379] on md-tab-item "Remarks & Inclusions" at bounding box center [412, 379] width 145 height 41
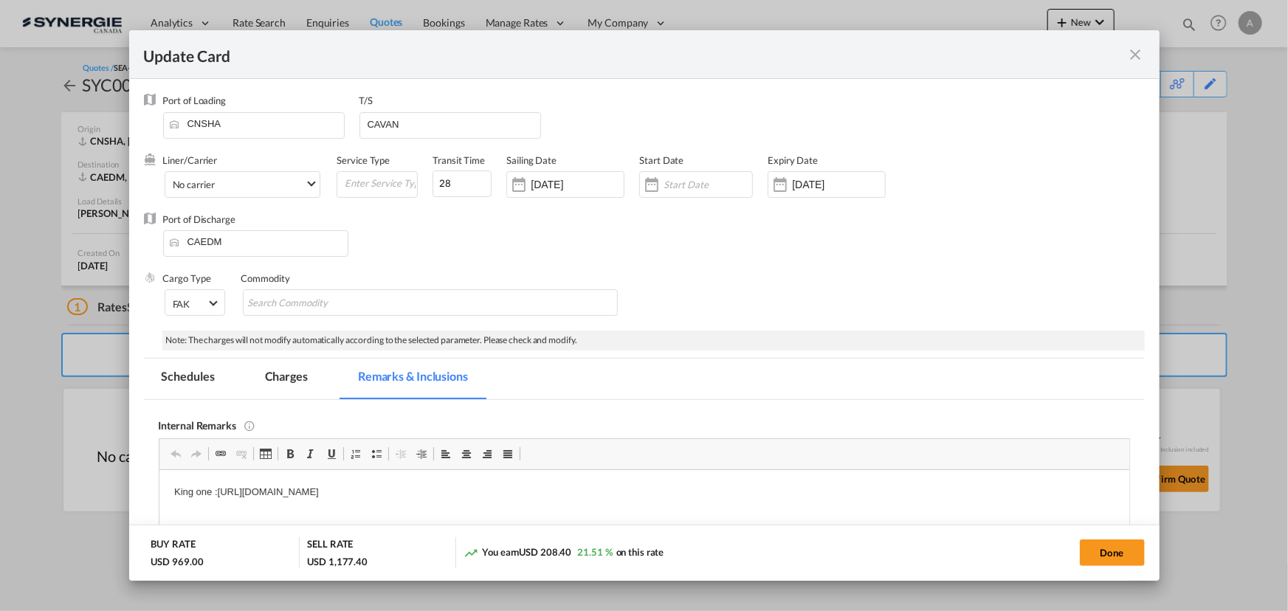
click at [1132, 59] on md-icon "icon-close fg-AAA8AD m-0 pointer" at bounding box center [1136, 55] width 18 height 18
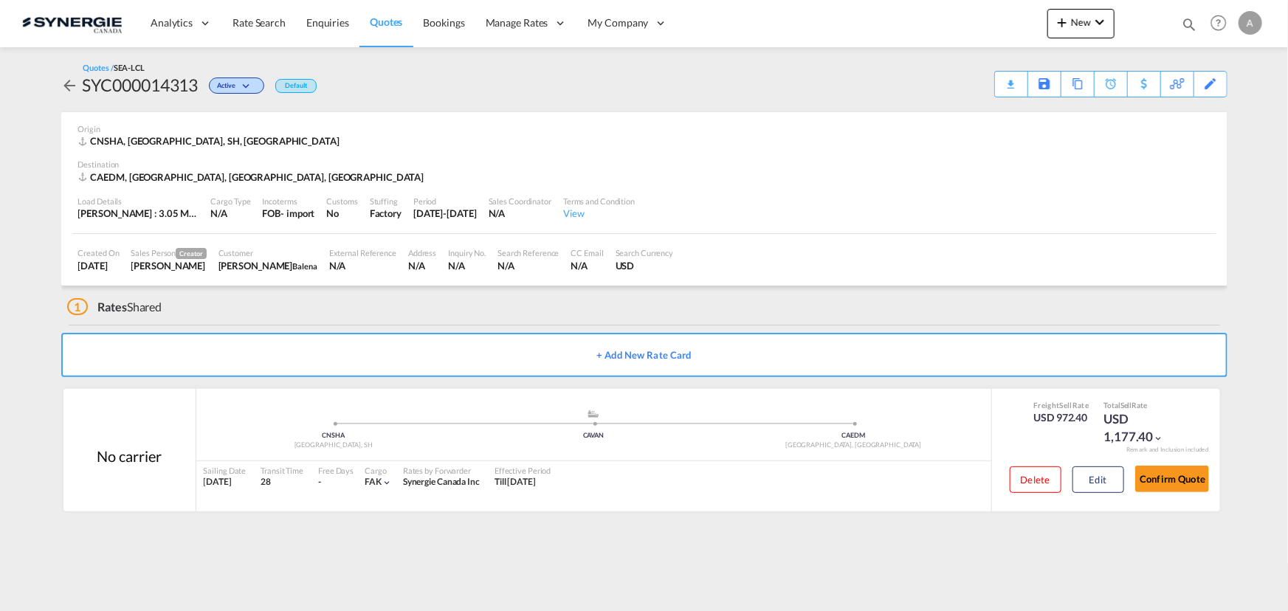
click at [1186, 26] on md-icon "icon-magnify" at bounding box center [1189, 24] width 16 height 16
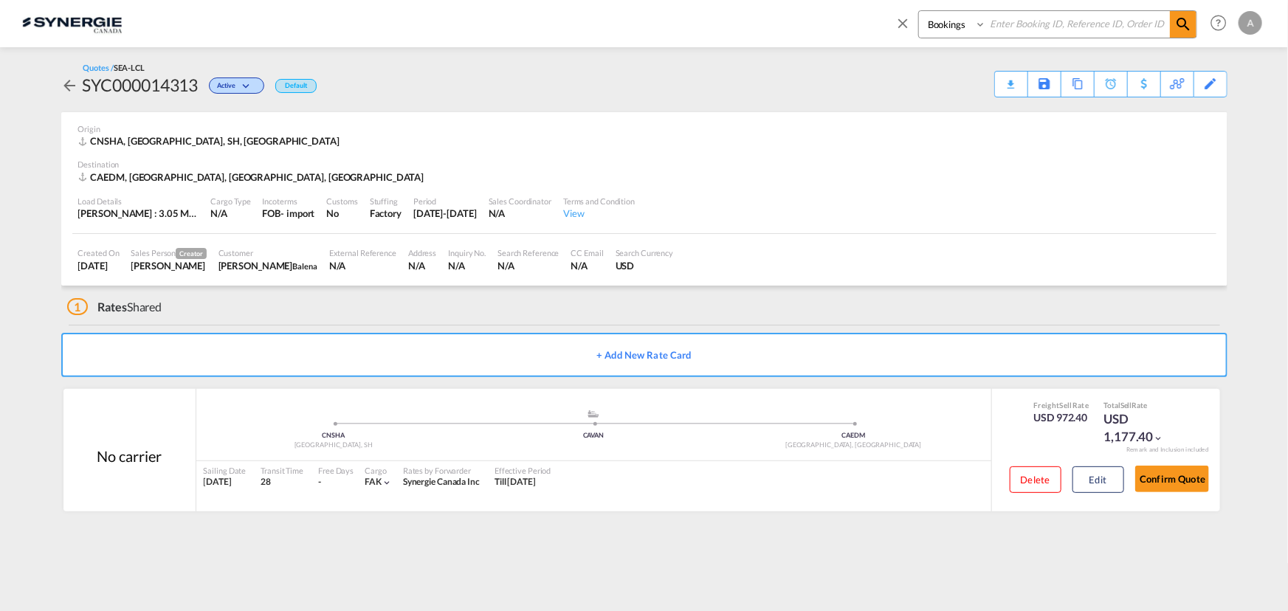
click at [963, 30] on select "Bookings Quotes Enquiries" at bounding box center [954, 24] width 70 height 27
select select "Quotes"
click at [919, 11] on select "Bookings Quotes Enquiries" at bounding box center [954, 24] width 70 height 27
click at [1025, 24] on input at bounding box center [1078, 24] width 184 height 26
type input "14279"
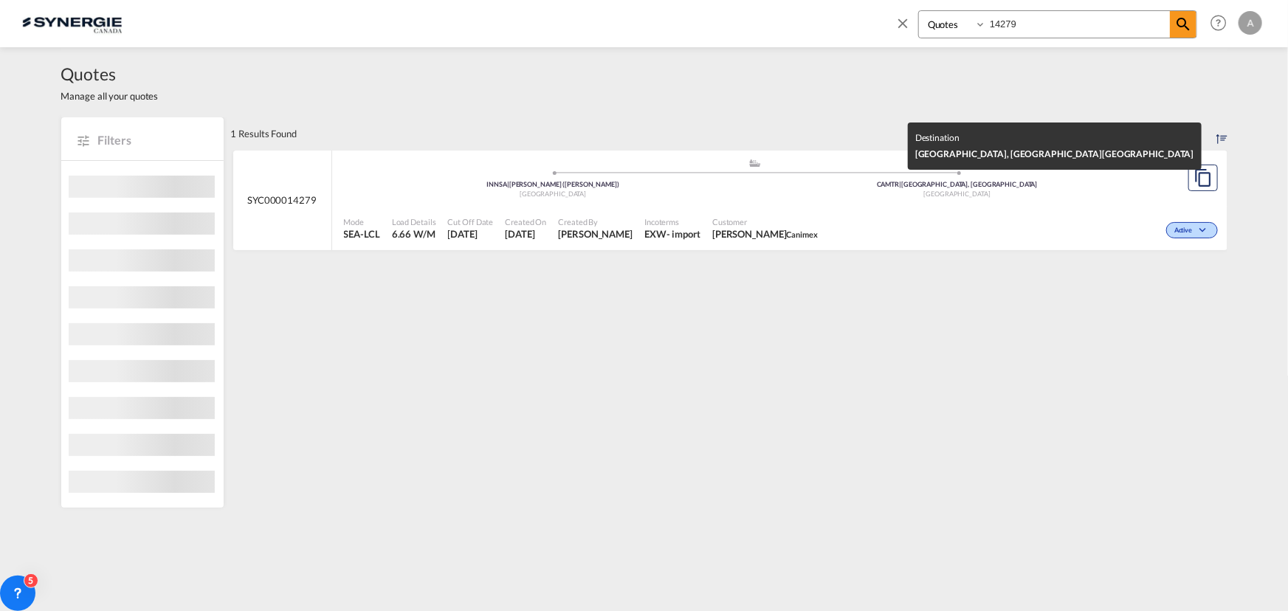
click at [796, 195] on div "[GEOGRAPHIC_DATA]" at bounding box center [957, 195] width 405 height 10
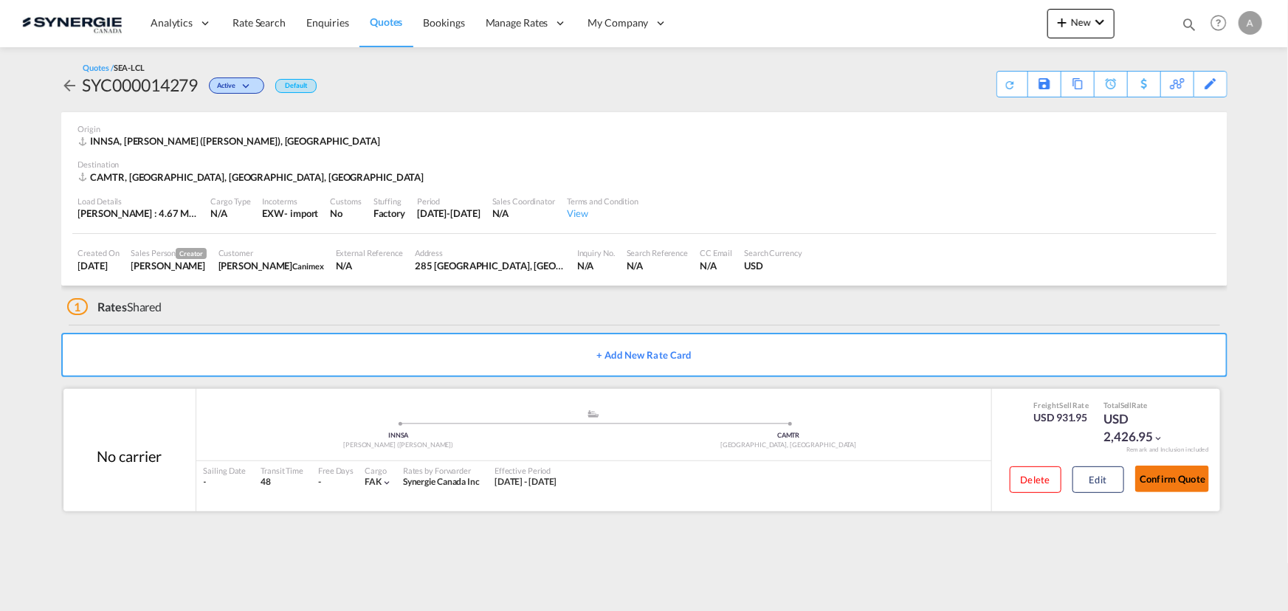
click at [1195, 487] on button "Confirm Quote" at bounding box center [1172, 479] width 74 height 27
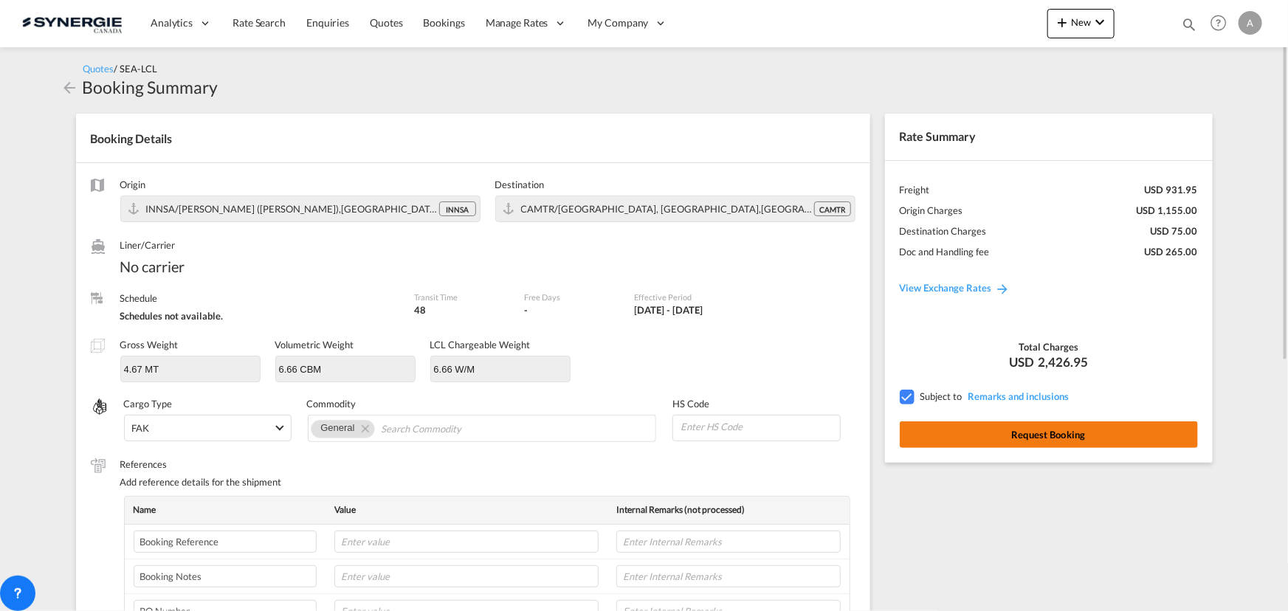
click at [938, 435] on button "Request Booking" at bounding box center [1049, 435] width 298 height 27
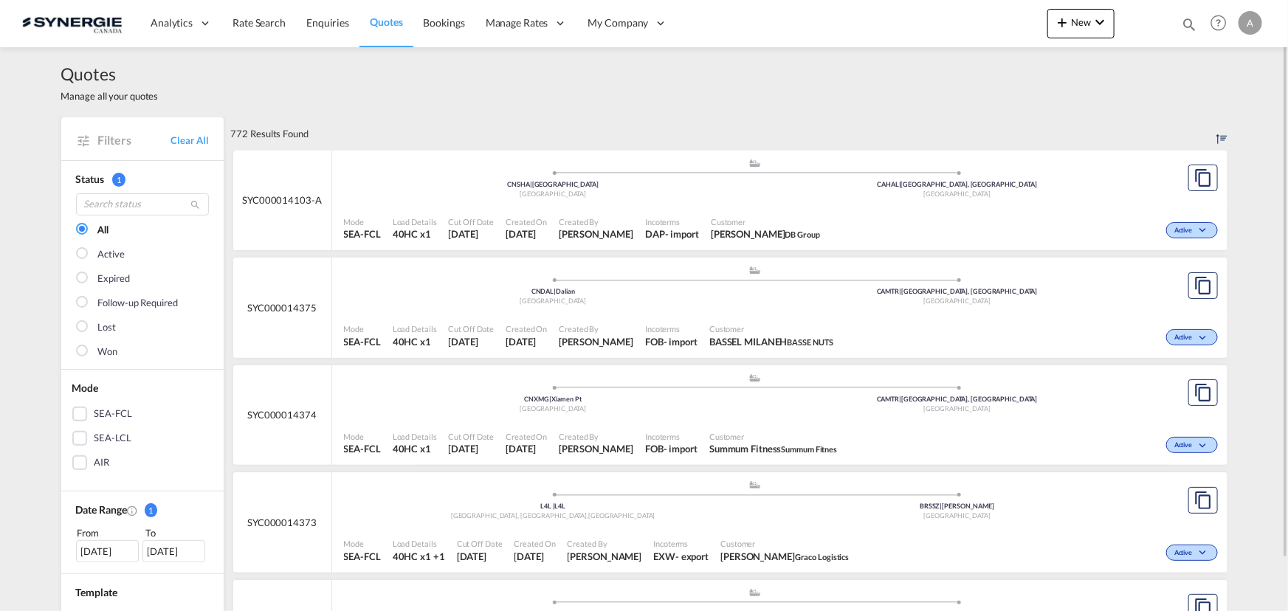
click at [78, 348] on div at bounding box center [83, 352] width 15 height 15
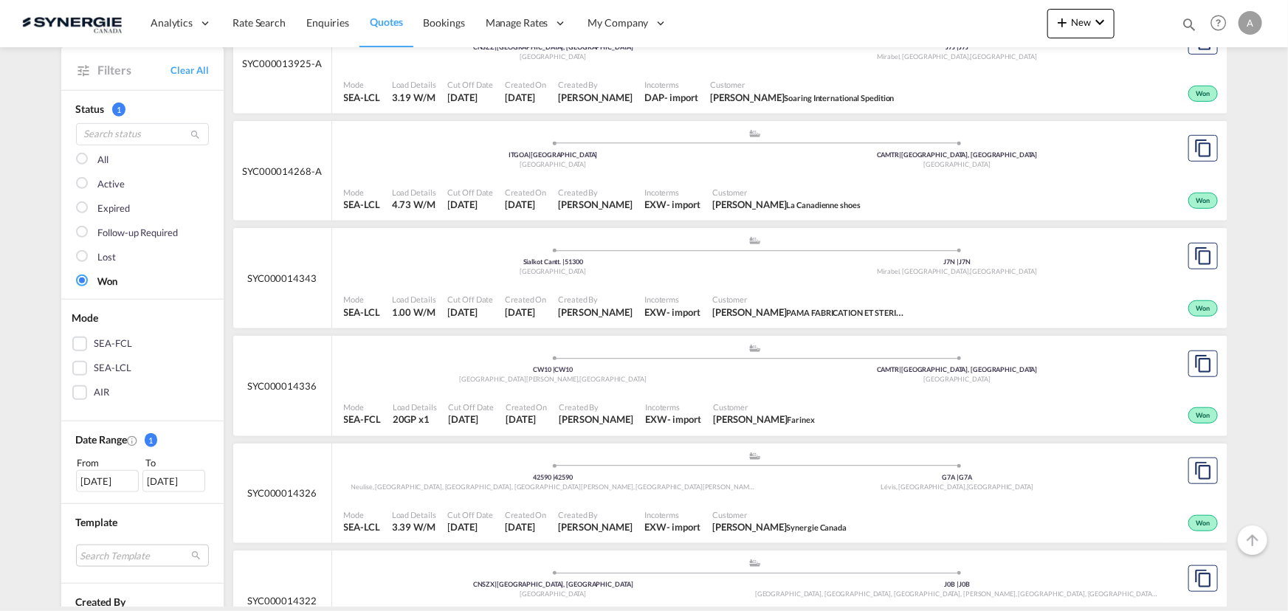
scroll to position [469, 0]
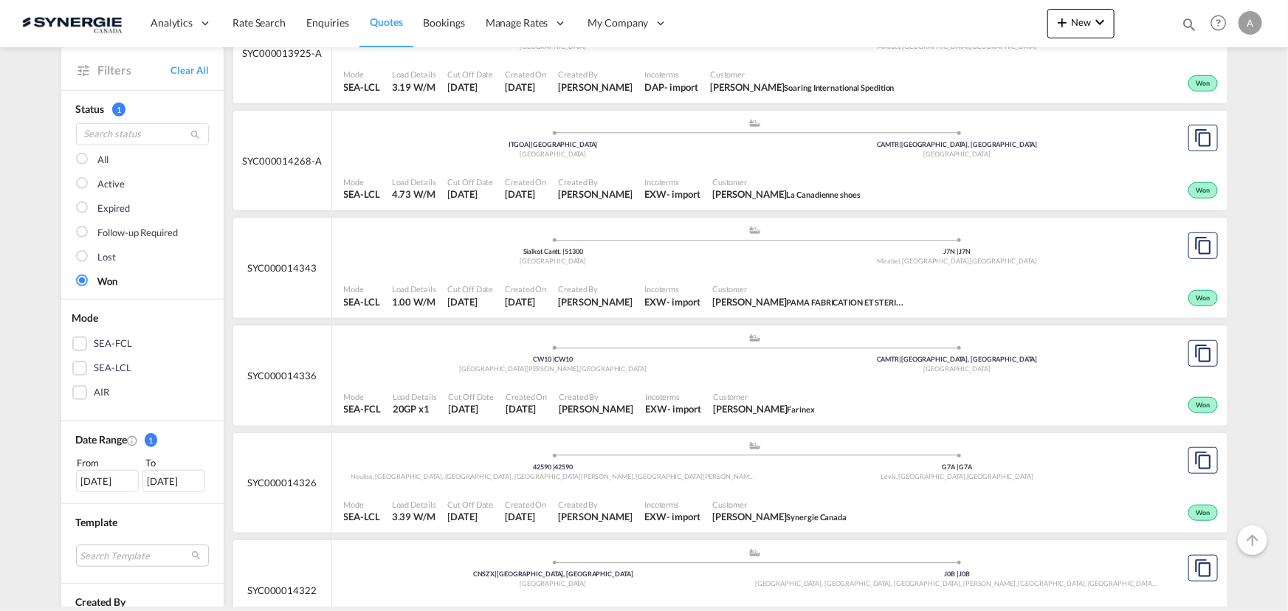
click at [121, 477] on div "[DATE]" at bounding box center [107, 480] width 63 height 22
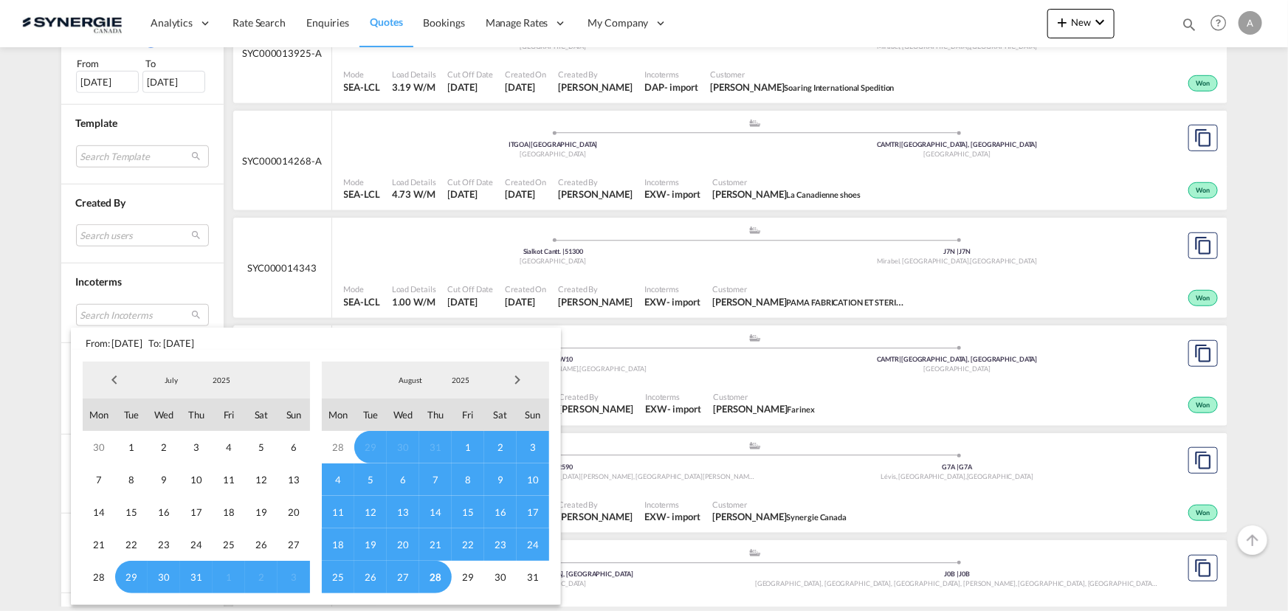
click at [331, 540] on span "18" at bounding box center [338, 545] width 32 height 32
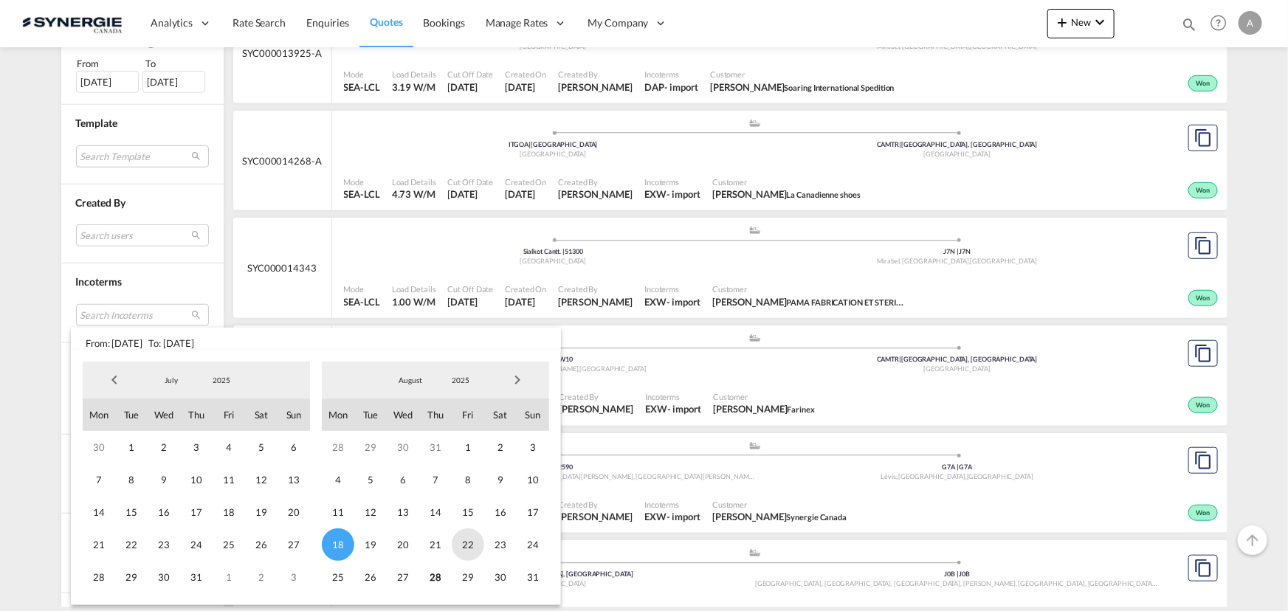
click at [466, 546] on span "22" at bounding box center [468, 545] width 32 height 32
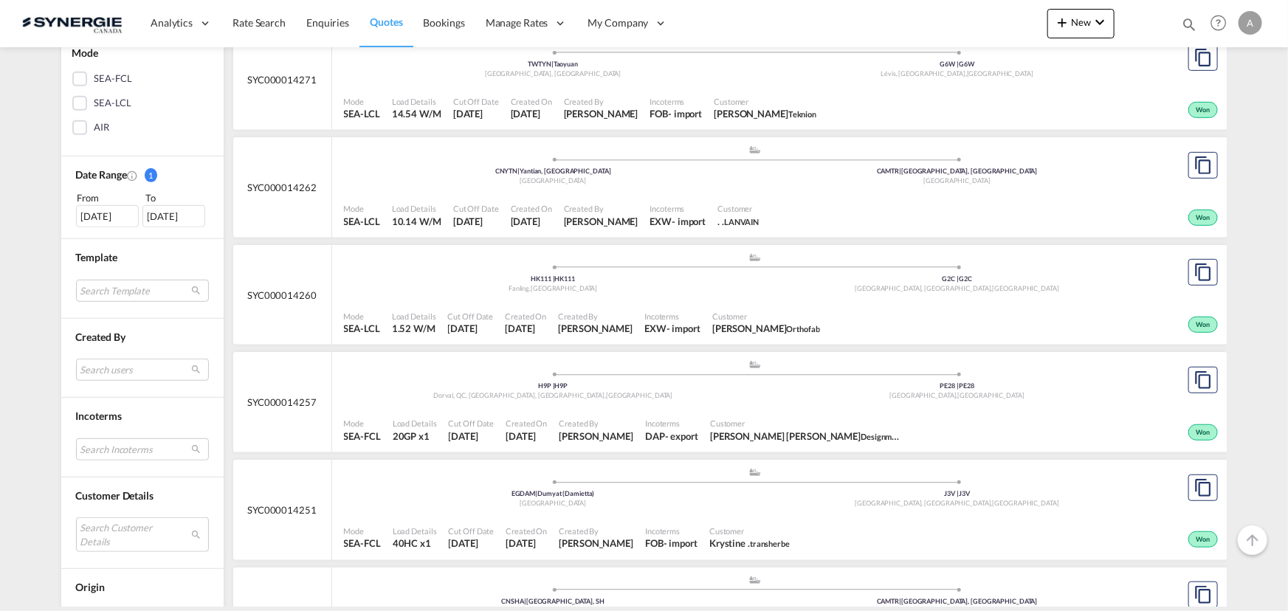
scroll to position [402, 0]
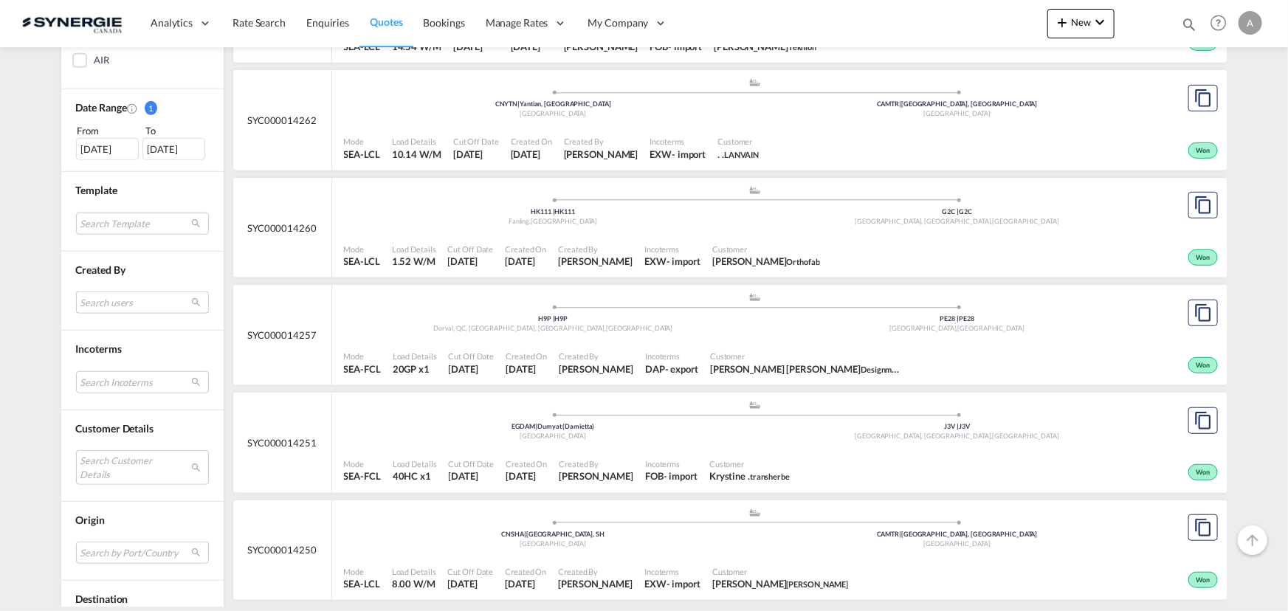
click at [96, 303] on md-select "Search users [PERSON_NAME] [PERSON_NAME][EMAIL_ADDRESS][DOMAIN_NAME] [PERSON_NA…" at bounding box center [142, 303] width 133 height 22
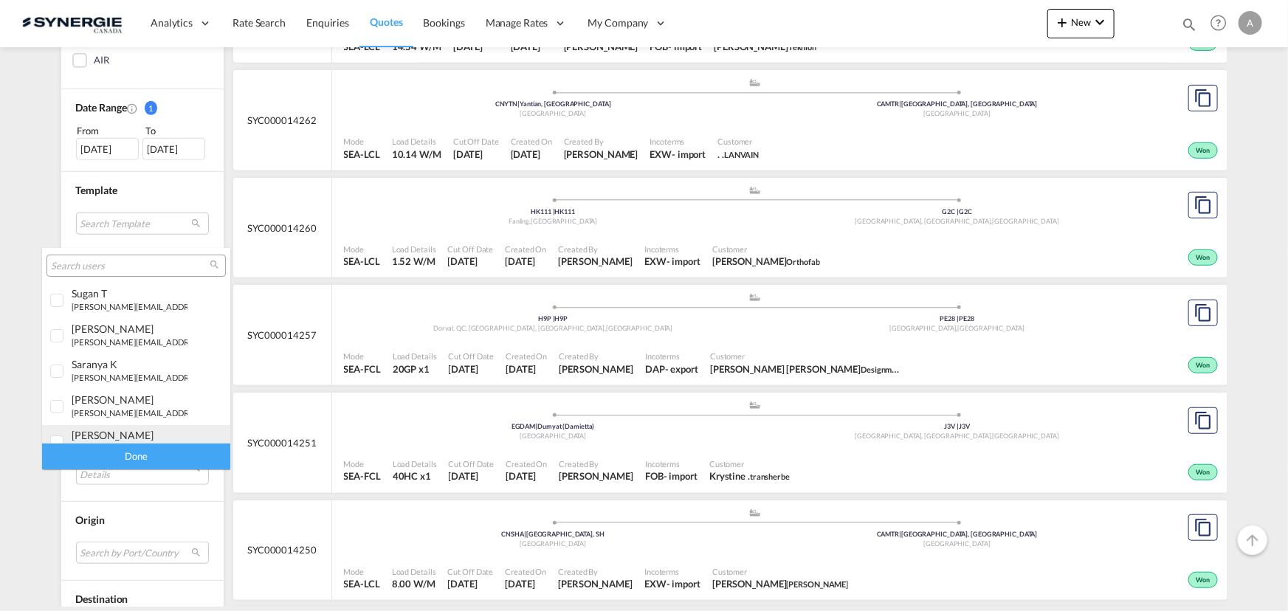
click at [106, 437] on div "[PERSON_NAME]" at bounding box center [130, 435] width 116 height 13
click at [124, 458] on div "Done" at bounding box center [136, 457] width 188 height 26
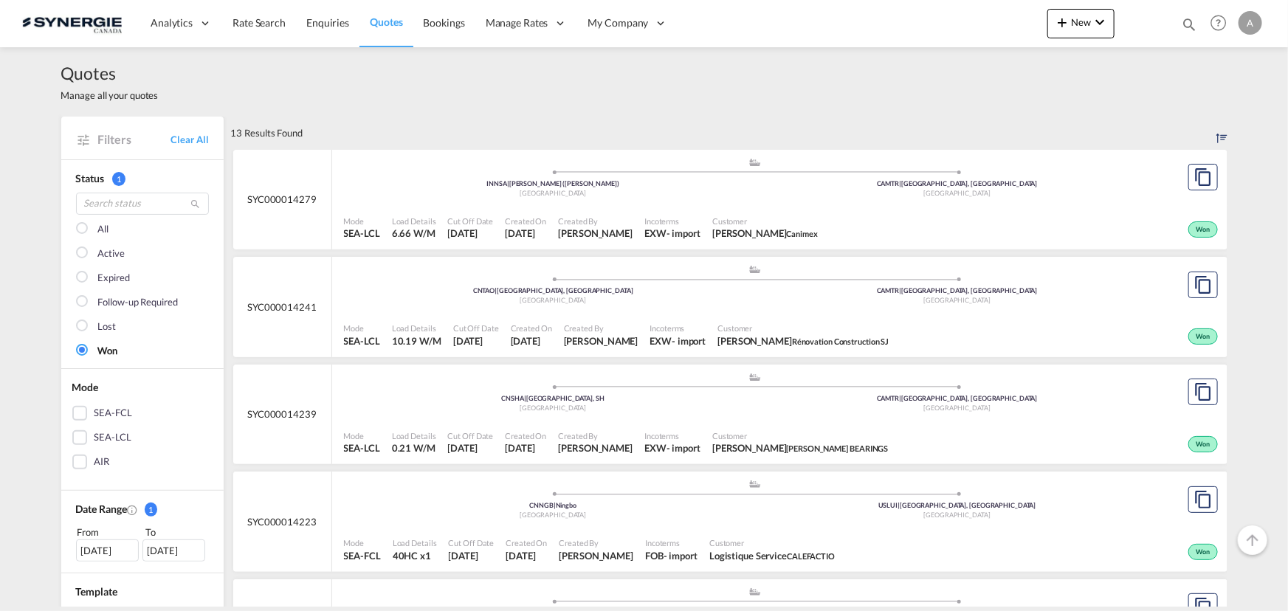
scroll to position [0, 0]
click at [96, 547] on div "[DATE]" at bounding box center [107, 551] width 63 height 22
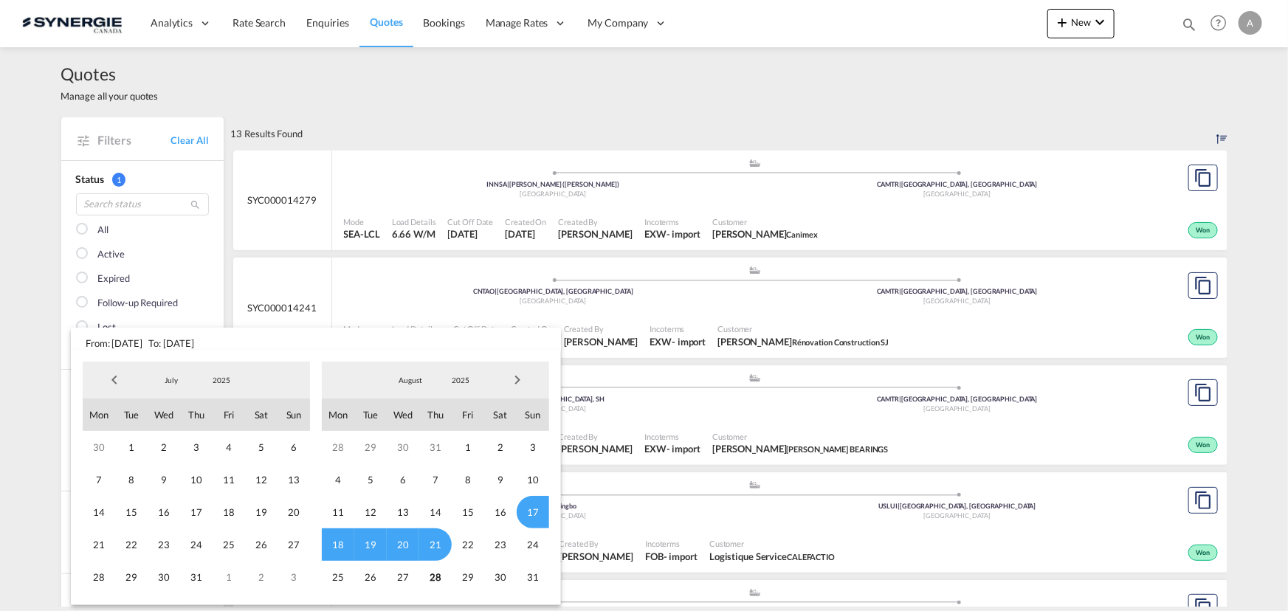
click at [338, 543] on span "18" at bounding box center [338, 545] width 32 height 32
click at [476, 544] on span "22" at bounding box center [468, 545] width 32 height 32
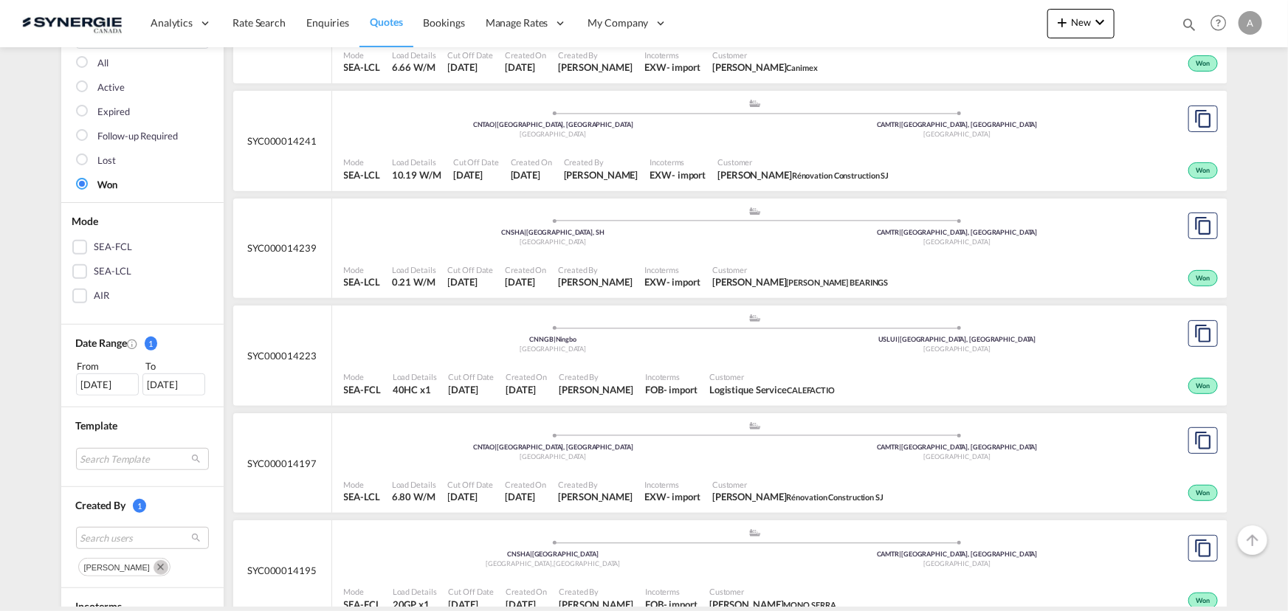
scroll to position [268, 0]
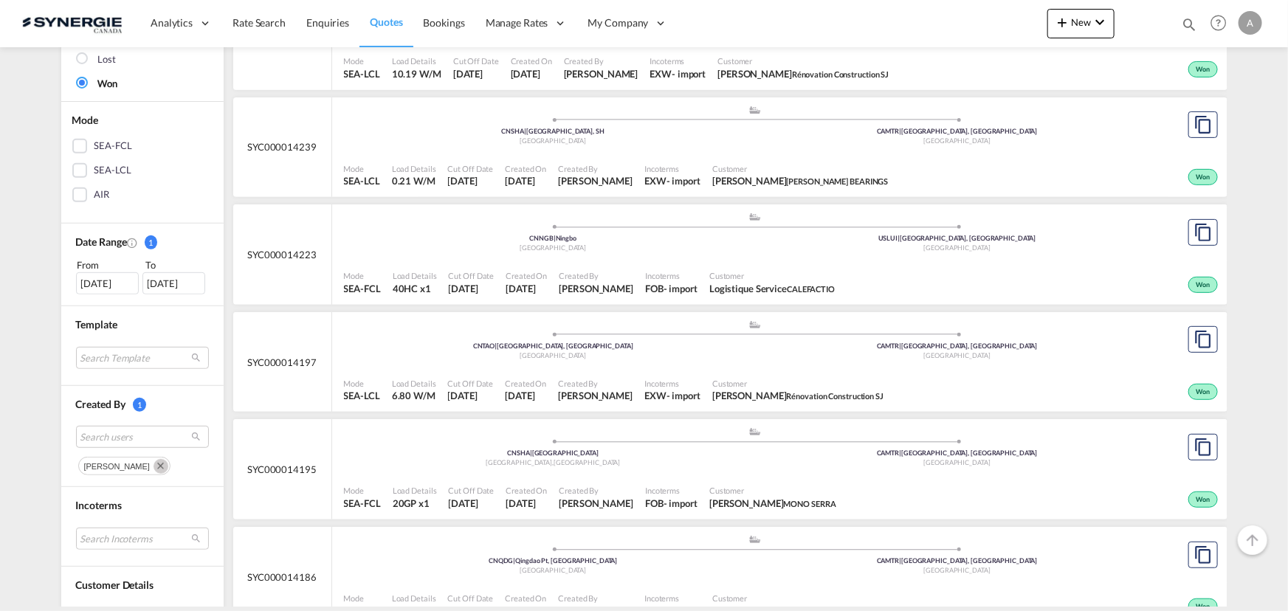
click at [155, 465] on md-icon "Remove" at bounding box center [161, 466] width 15 height 15
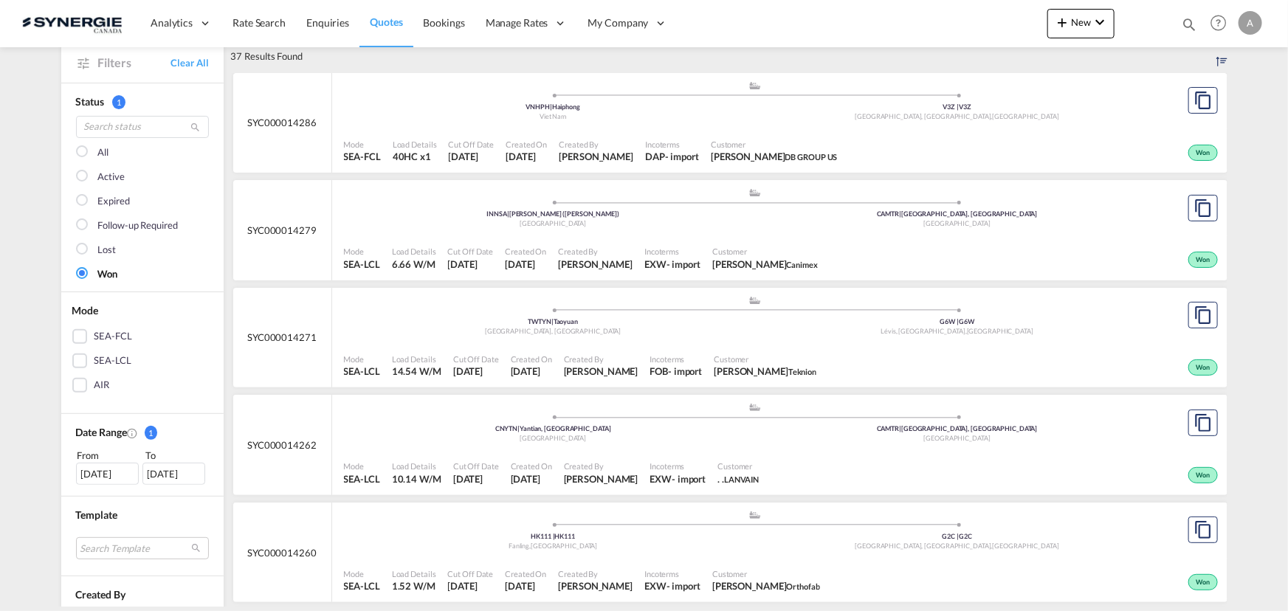
scroll to position [0, 0]
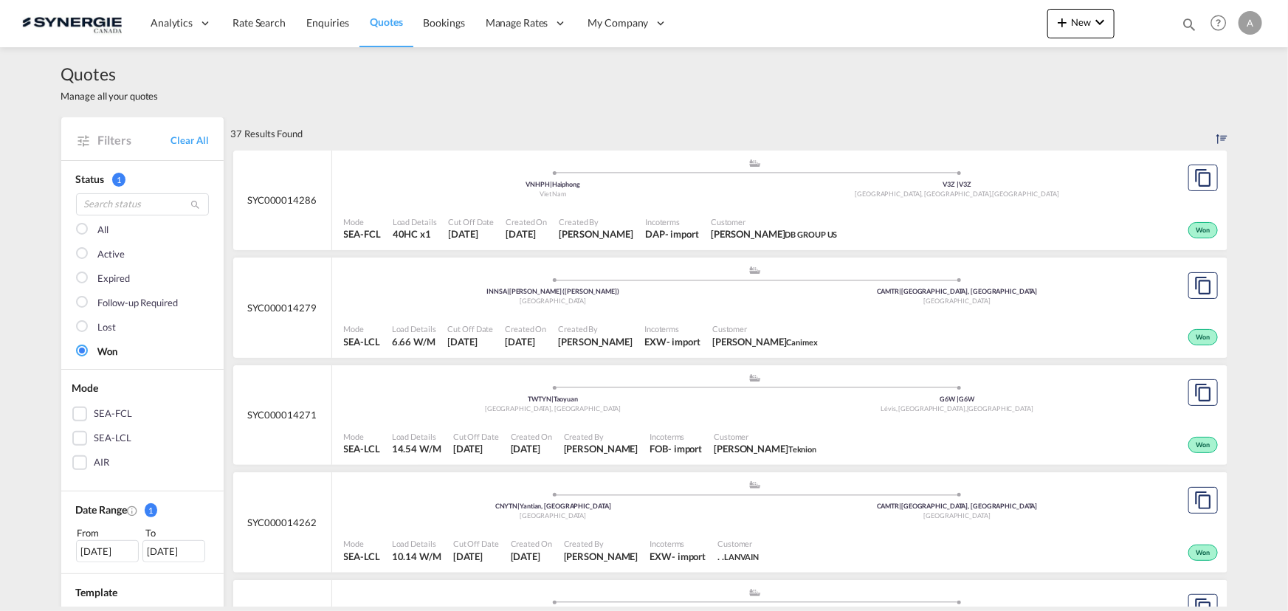
click at [83, 229] on div at bounding box center [83, 230] width 15 height 15
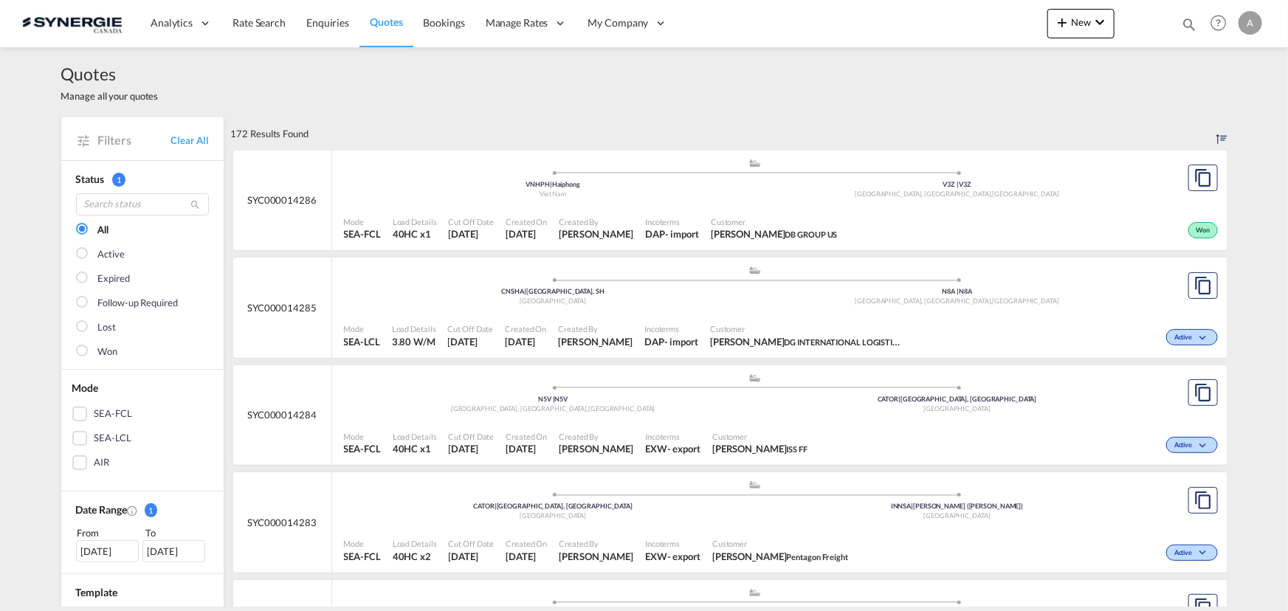
drag, startPoint x: 80, startPoint y: 419, endPoint x: 78, endPoint y: 431, distance: 12.2
click at [80, 419] on div "SEA-FCL" at bounding box center [79, 414] width 15 height 15
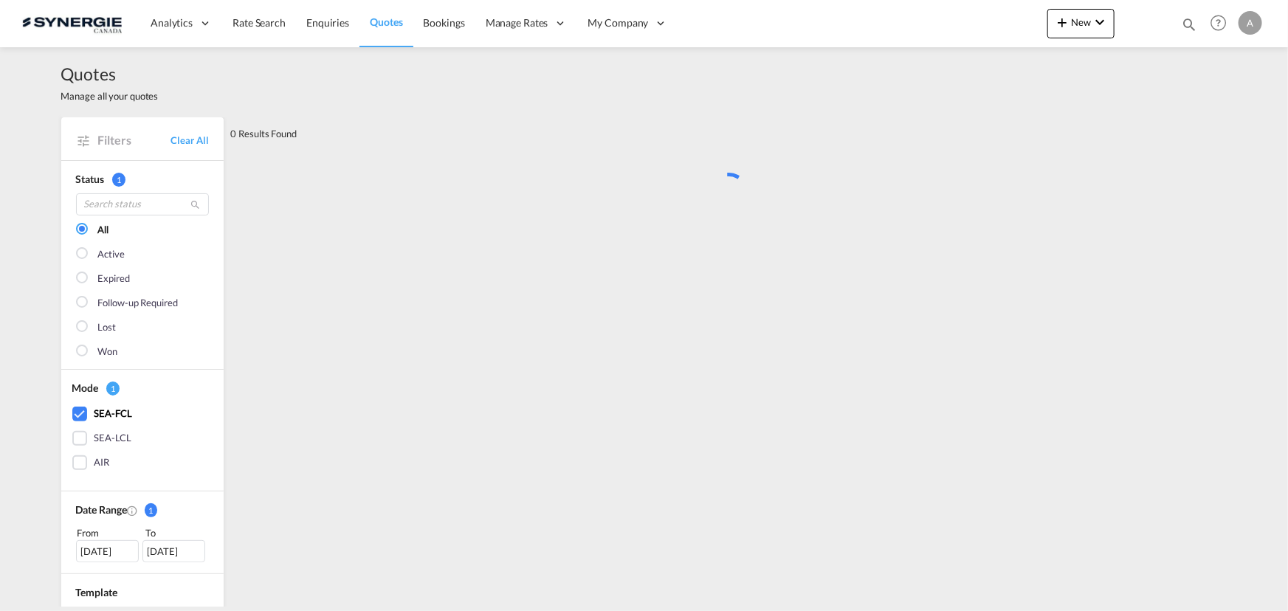
click at [78, 436] on div "SEA-LCL" at bounding box center [79, 438] width 15 height 15
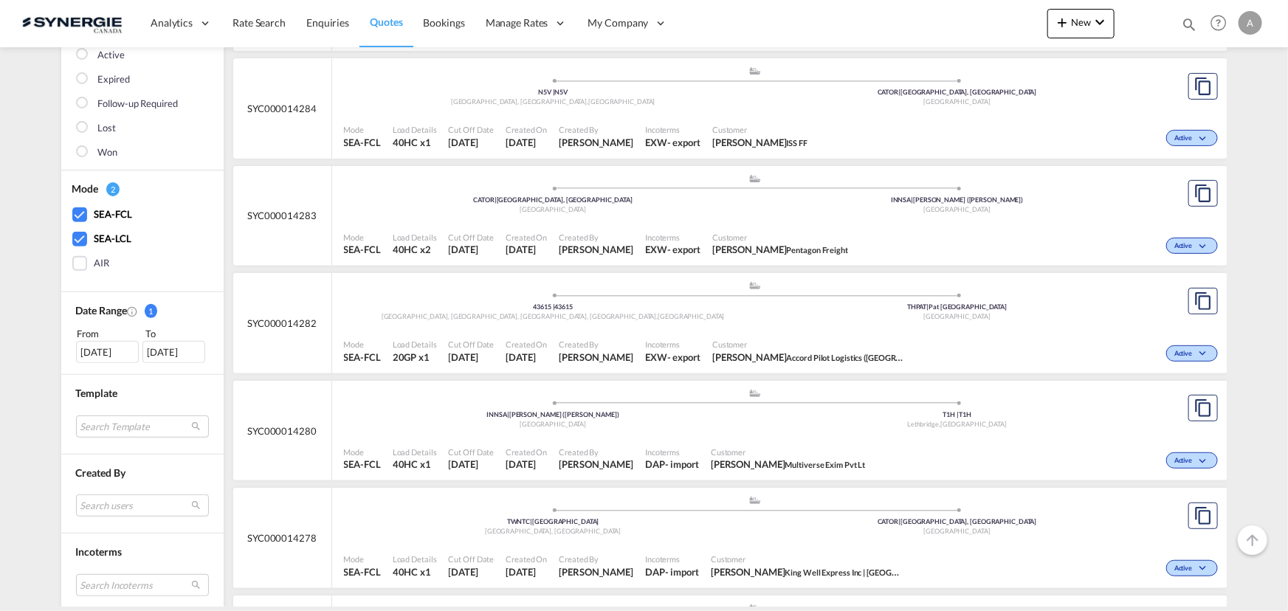
scroll to position [201, 0]
click at [102, 343] on div "18 Aug 2025" at bounding box center [107, 351] width 63 height 22
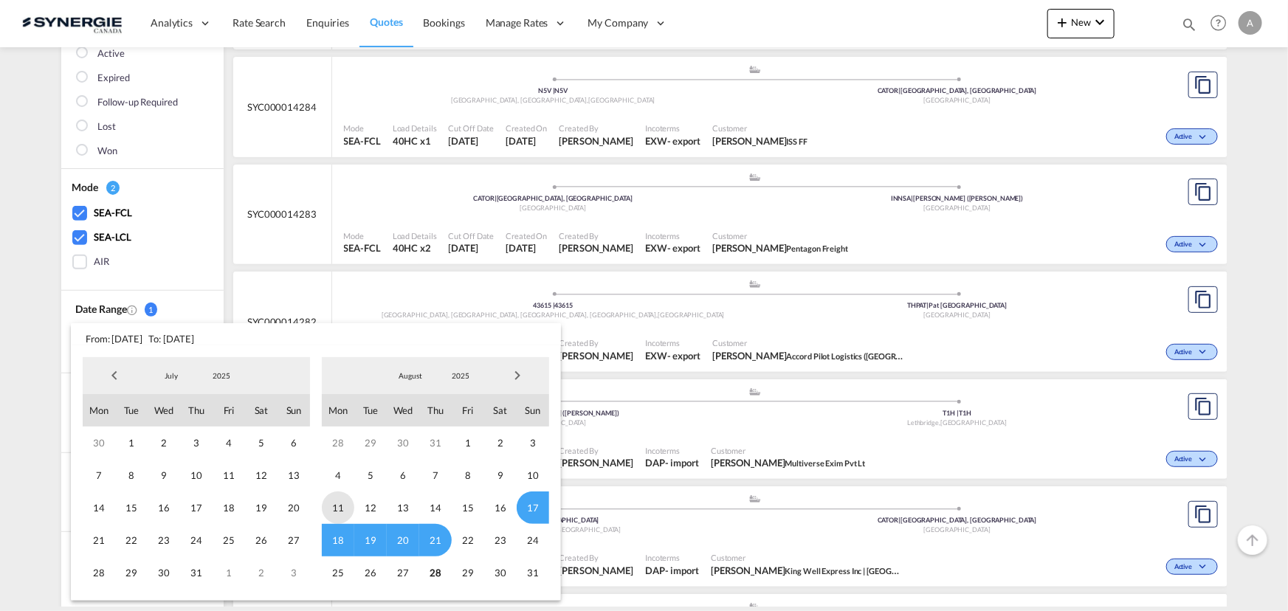
drag, startPoint x: 336, startPoint y: 505, endPoint x: 353, endPoint y: 505, distance: 17.0
click at [337, 505] on span "11" at bounding box center [338, 508] width 32 height 32
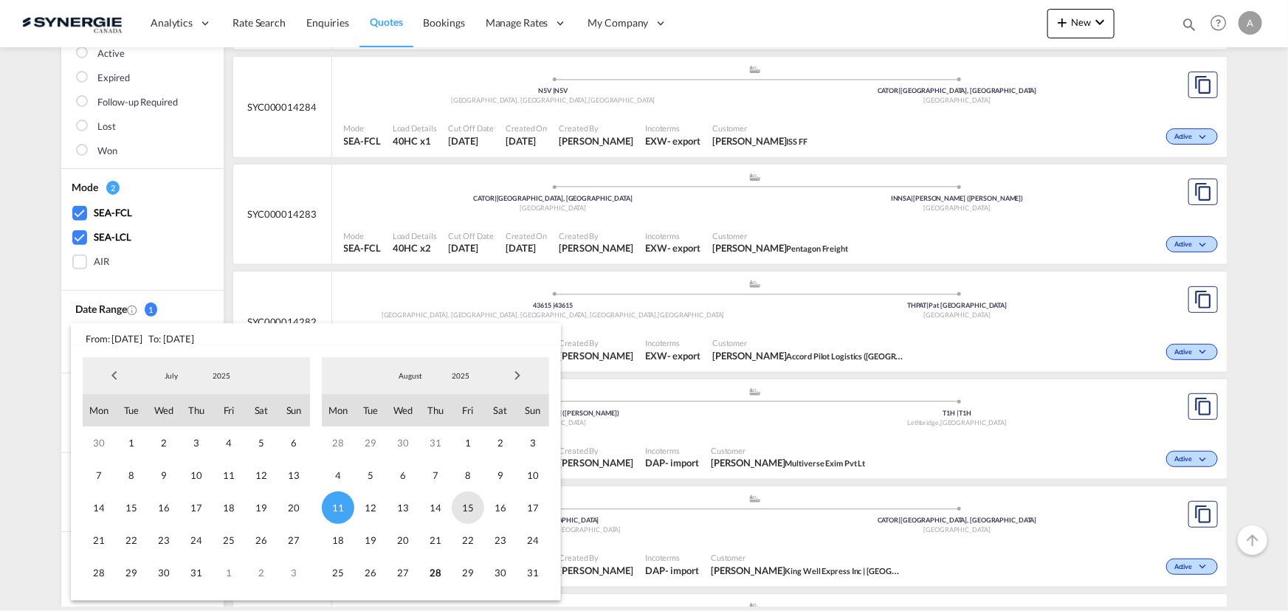
click at [472, 509] on span "15" at bounding box center [468, 508] width 32 height 32
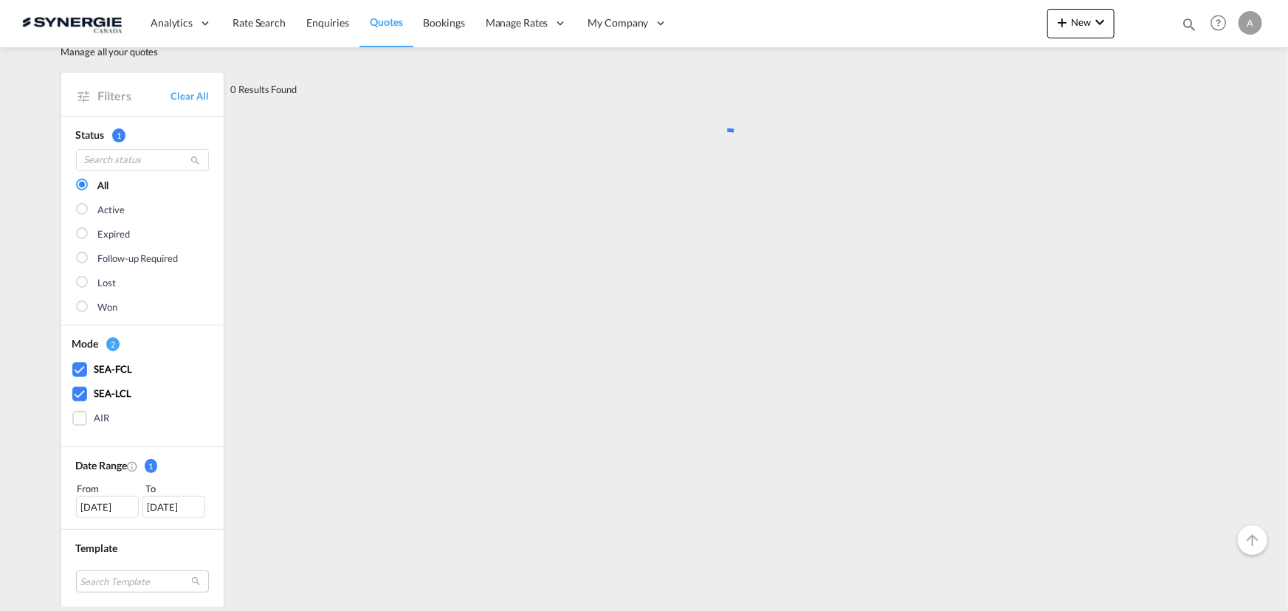
scroll to position [0, 0]
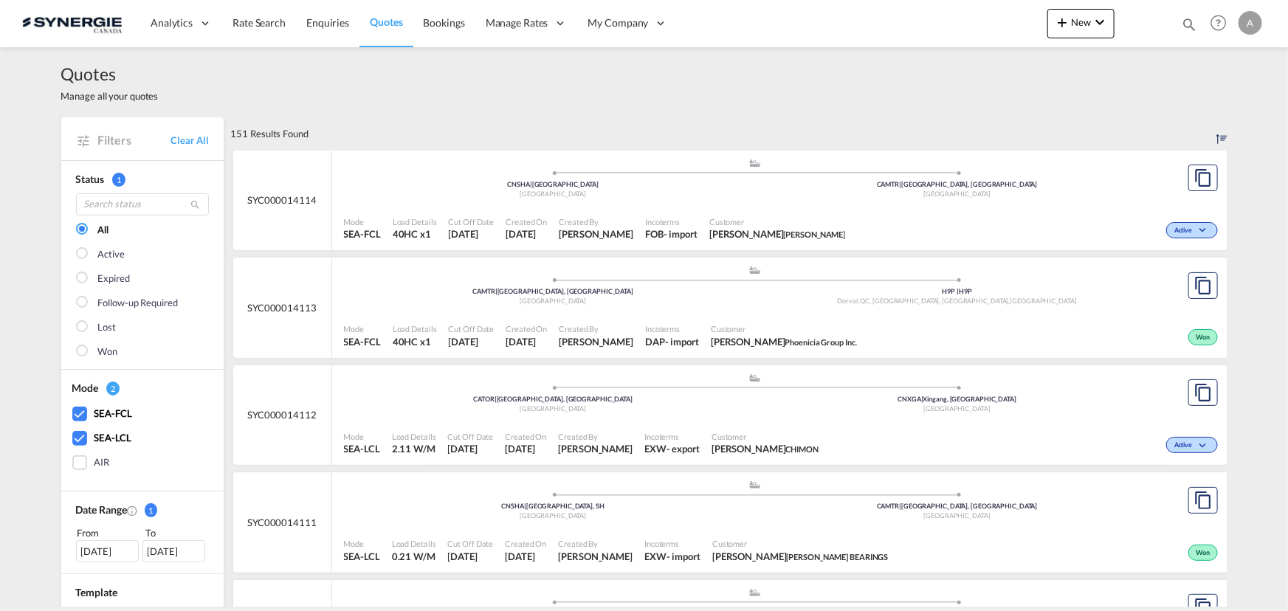
click at [76, 233] on div at bounding box center [83, 230] width 15 height 15
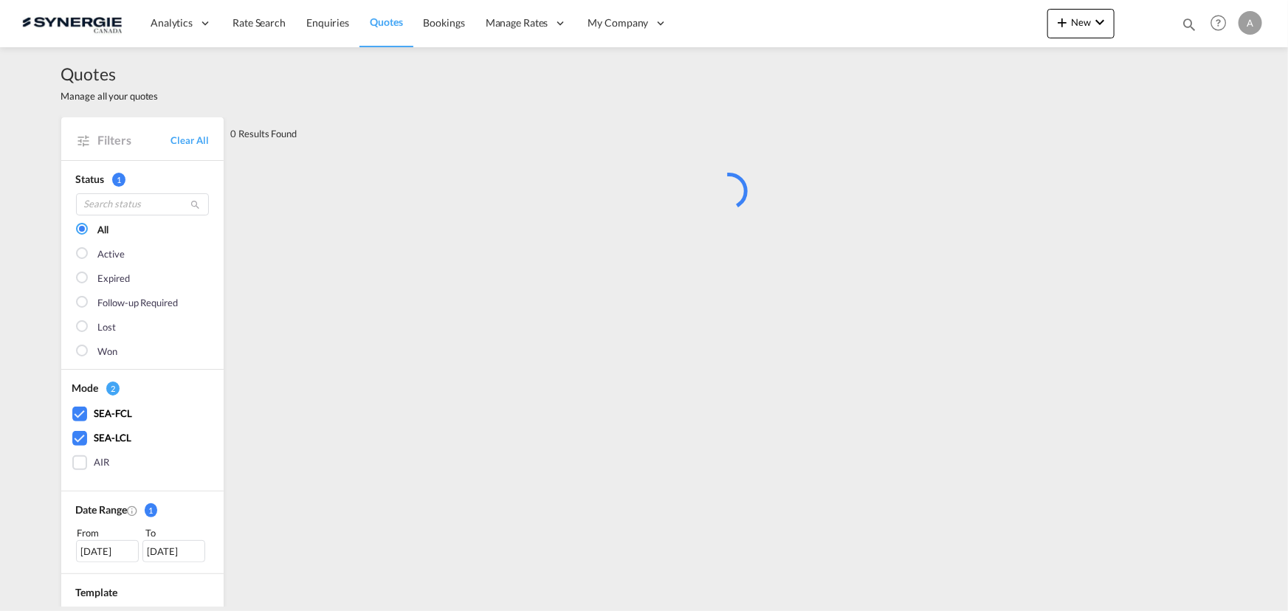
click at [78, 348] on div at bounding box center [83, 352] width 15 height 15
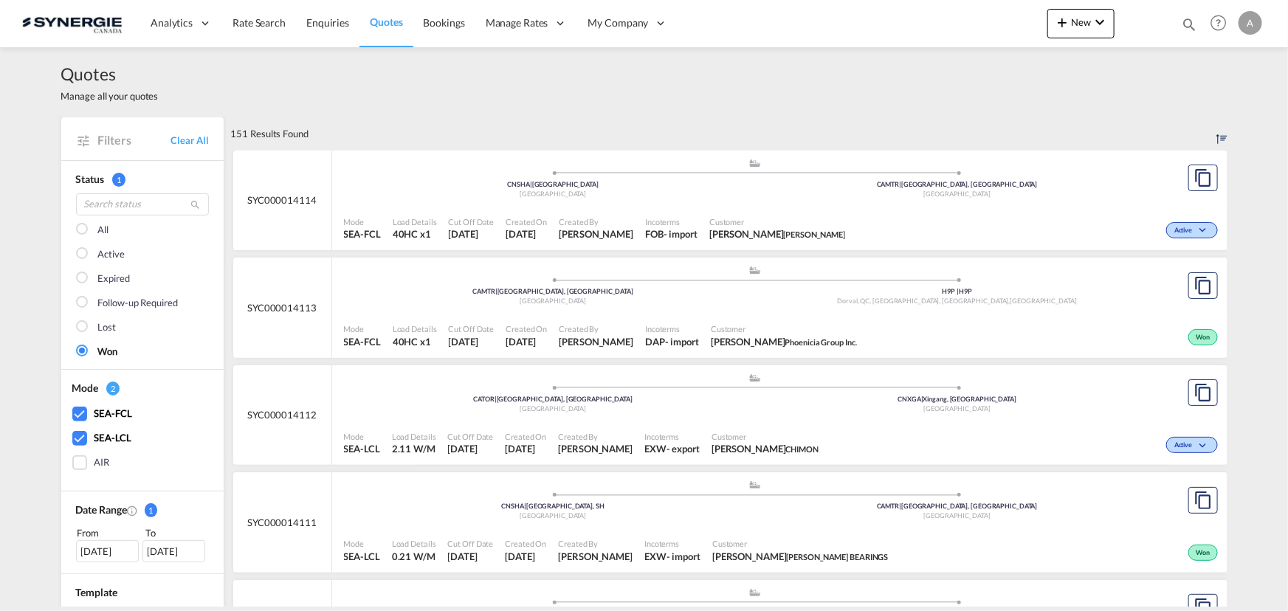
click at [77, 348] on div at bounding box center [83, 352] width 15 height 15
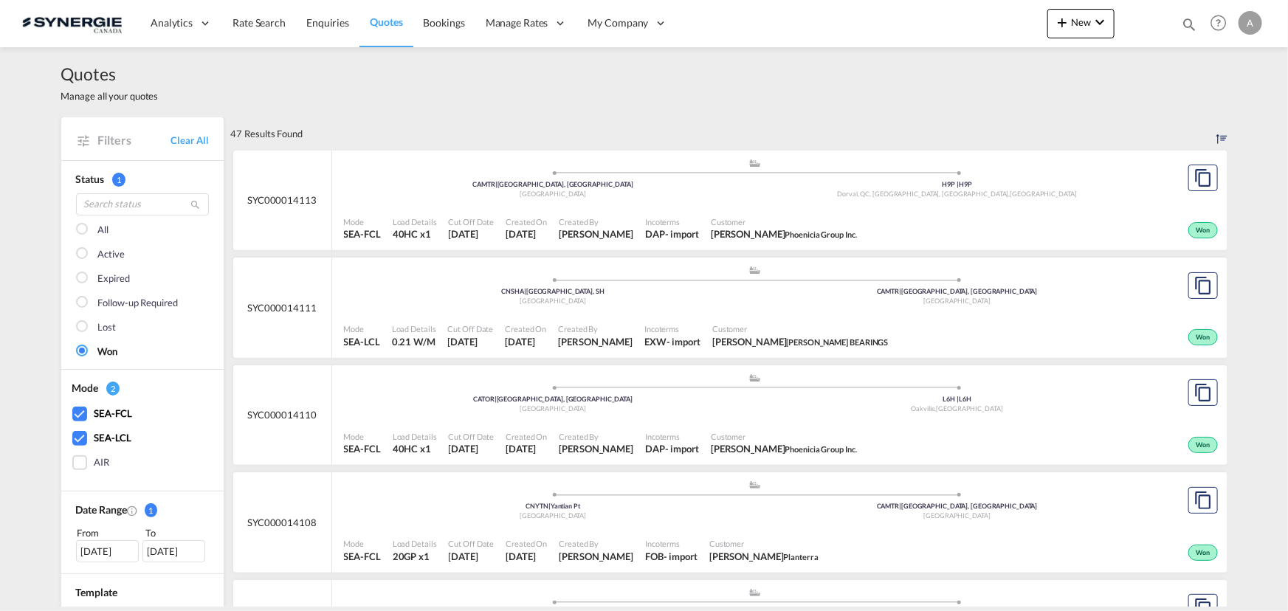
click at [694, 69] on div "Quotes Manage all your quotes" at bounding box center [644, 82] width 1166 height 70
drag, startPoint x: 1185, startPoint y: 30, endPoint x: 1130, endPoint y: 34, distance: 54.8
click at [1185, 30] on md-icon "icon-magnify" at bounding box center [1189, 24] width 16 height 16
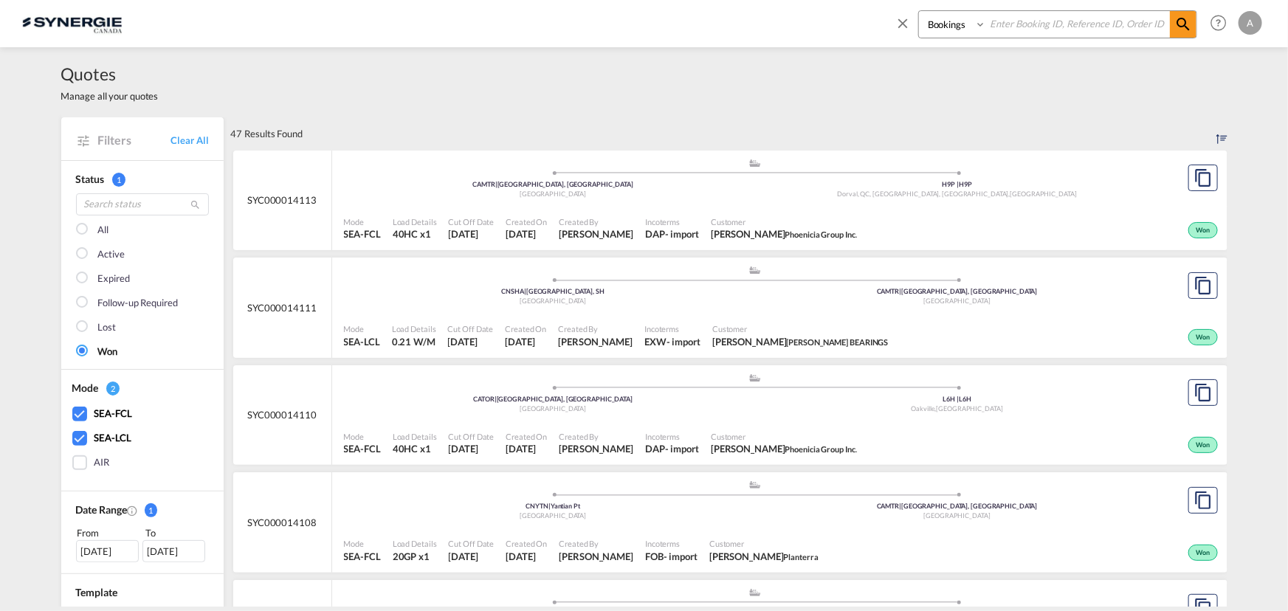
click at [948, 30] on select "Bookings Quotes Enquiries" at bounding box center [954, 24] width 70 height 27
select select "Quotes"
click at [919, 11] on select "Bookings Quotes Enquiries" at bounding box center [954, 24] width 70 height 27
click at [997, 27] on input at bounding box center [1078, 24] width 184 height 26
type input "13199"
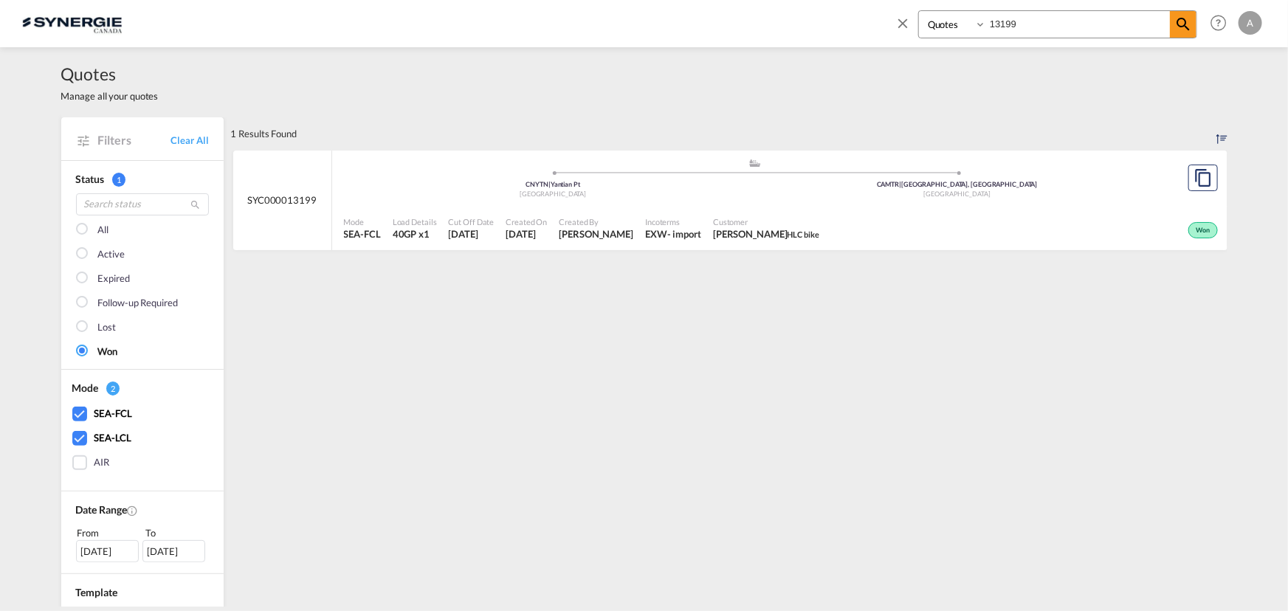
click at [856, 216] on div "Won" at bounding box center [1023, 228] width 396 height 37
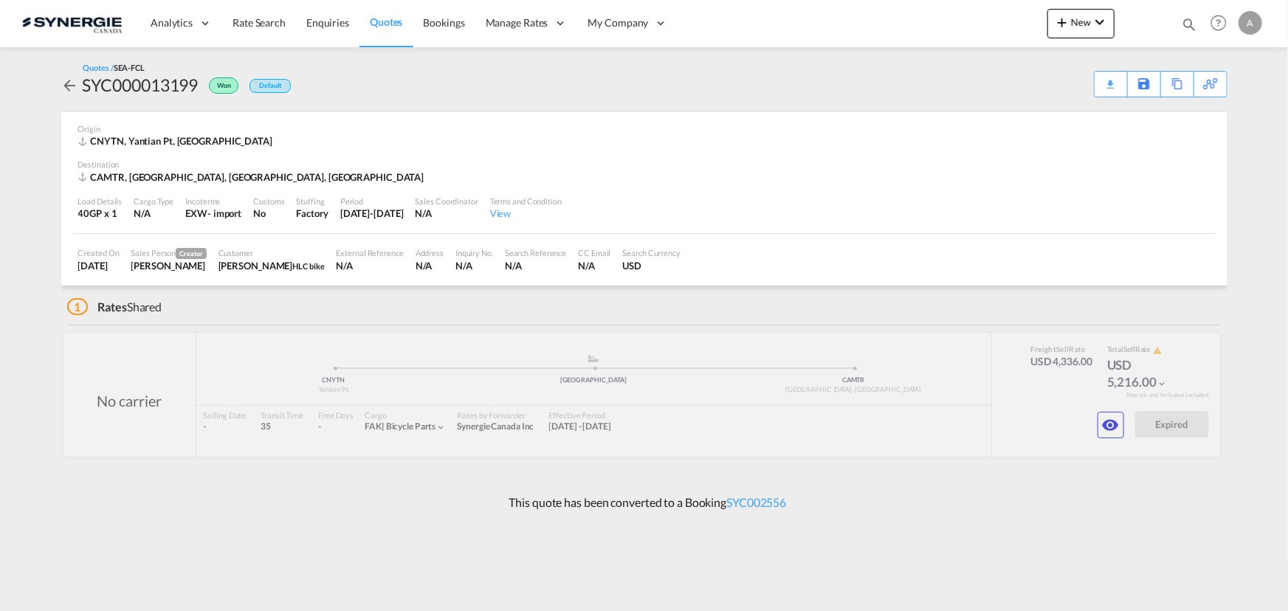
click at [1189, 21] on md-icon "icon-magnify" at bounding box center [1189, 24] width 16 height 16
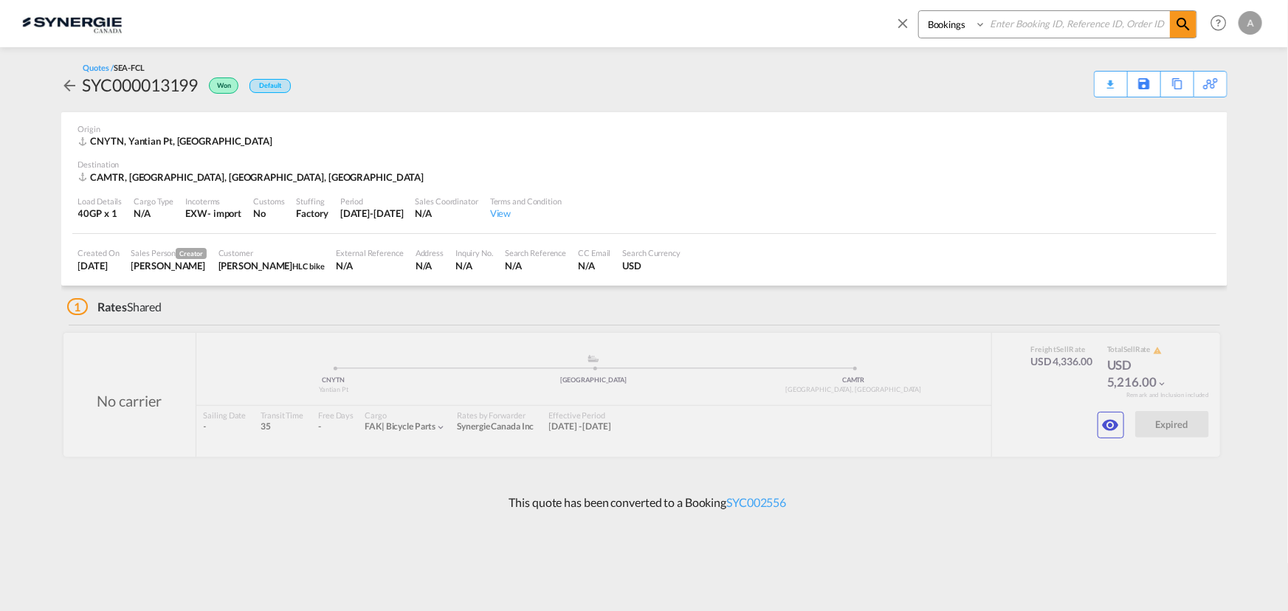
click at [957, 30] on select "Bookings Quotes Enquiries" at bounding box center [954, 24] width 70 height 27
select select "Quotes"
click at [919, 11] on select "Bookings Quotes Enquiries" at bounding box center [954, 24] width 70 height 27
click at [1028, 24] on input at bounding box center [1078, 24] width 184 height 26
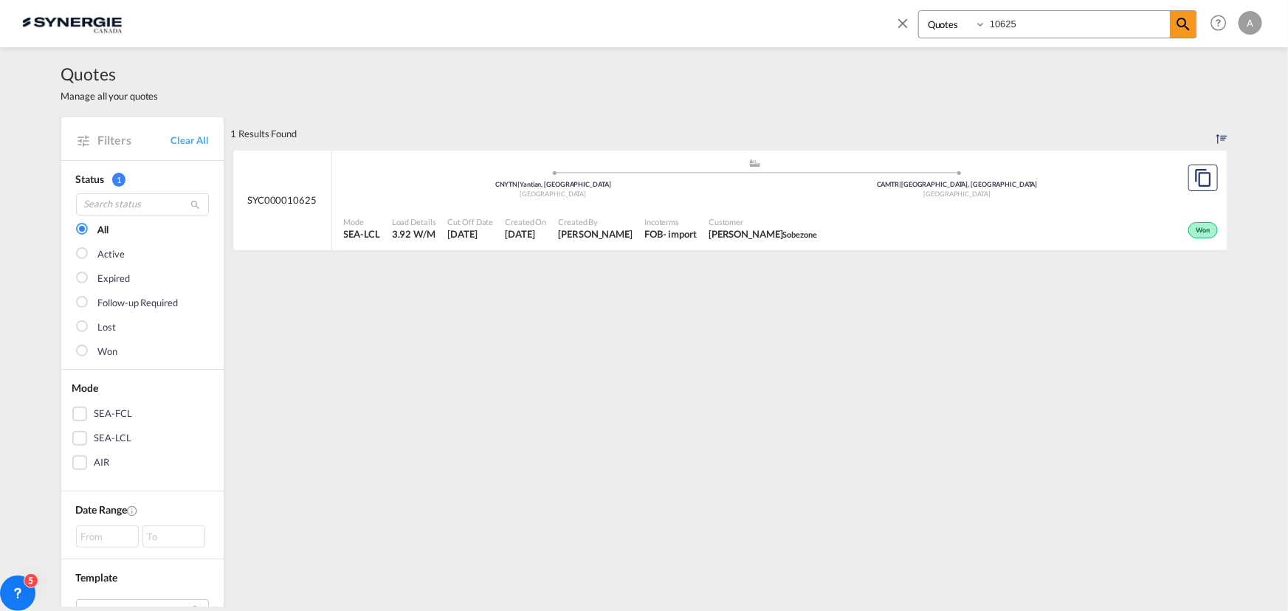
click at [1042, 18] on input "10625" at bounding box center [1078, 24] width 184 height 26
drag, startPoint x: 971, startPoint y: 15, endPoint x: 950, endPoint y: 10, distance: 21.3
click at [950, 10] on div "Bookings Quotes Enquiries 10625" at bounding box center [1057, 24] width 279 height 28
type input "14194"
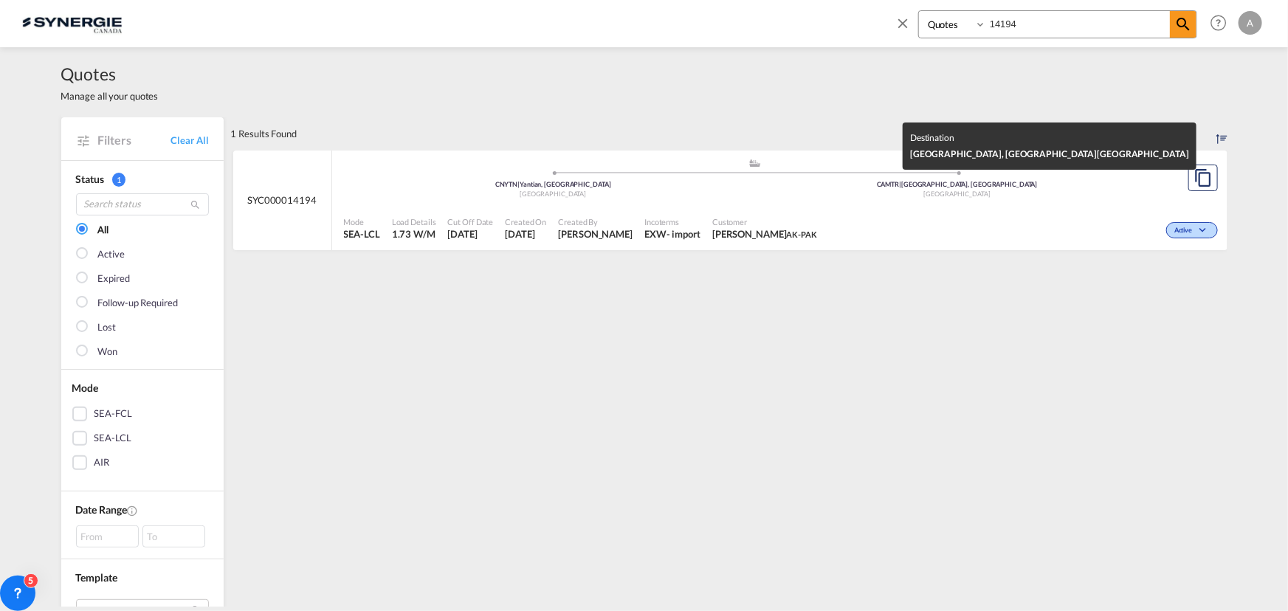
click at [954, 192] on span "[GEOGRAPHIC_DATA]" at bounding box center [957, 194] width 66 height 8
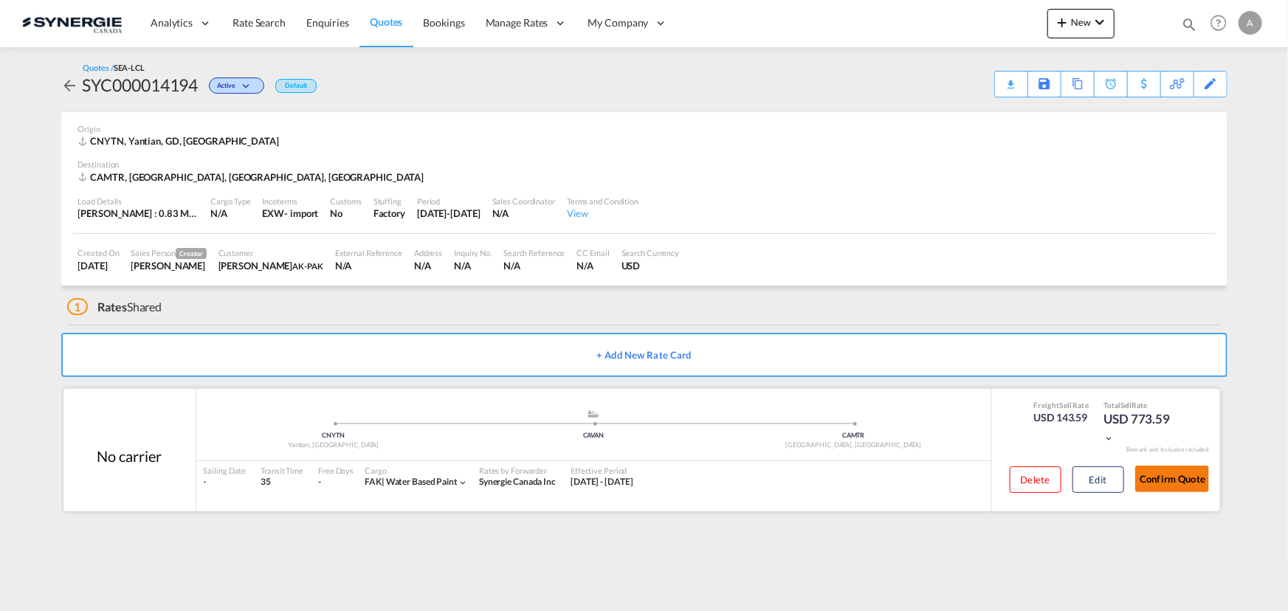
click at [1179, 475] on button "Confirm Quote" at bounding box center [1172, 479] width 74 height 27
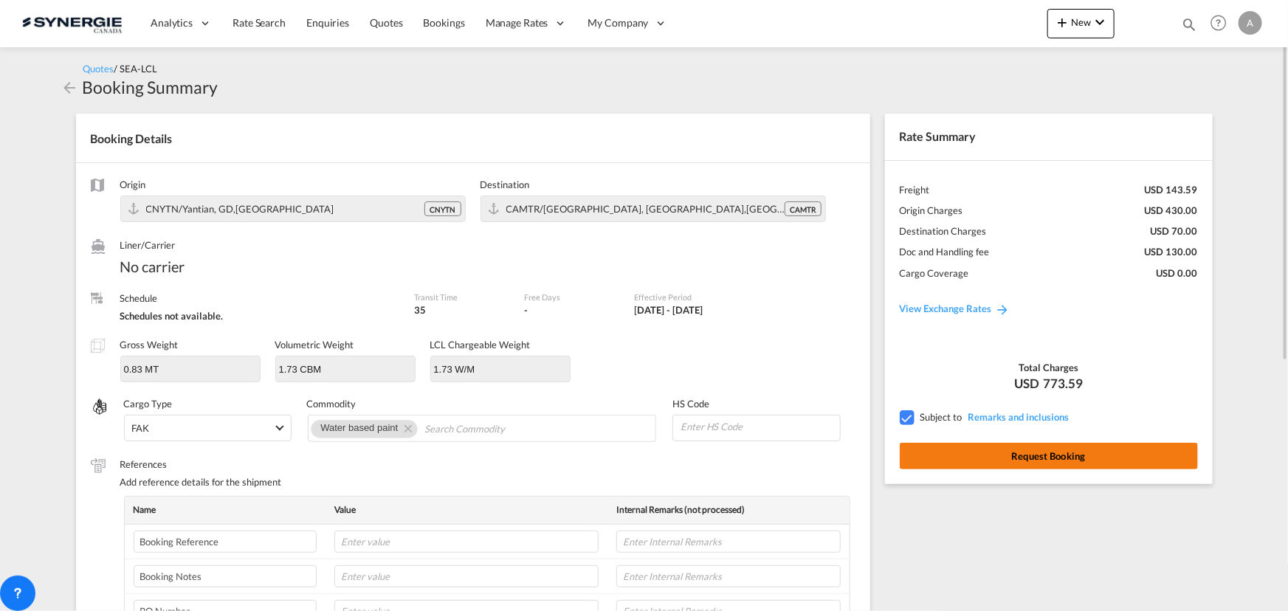
click at [974, 453] on button "Request Booking" at bounding box center [1049, 456] width 298 height 27
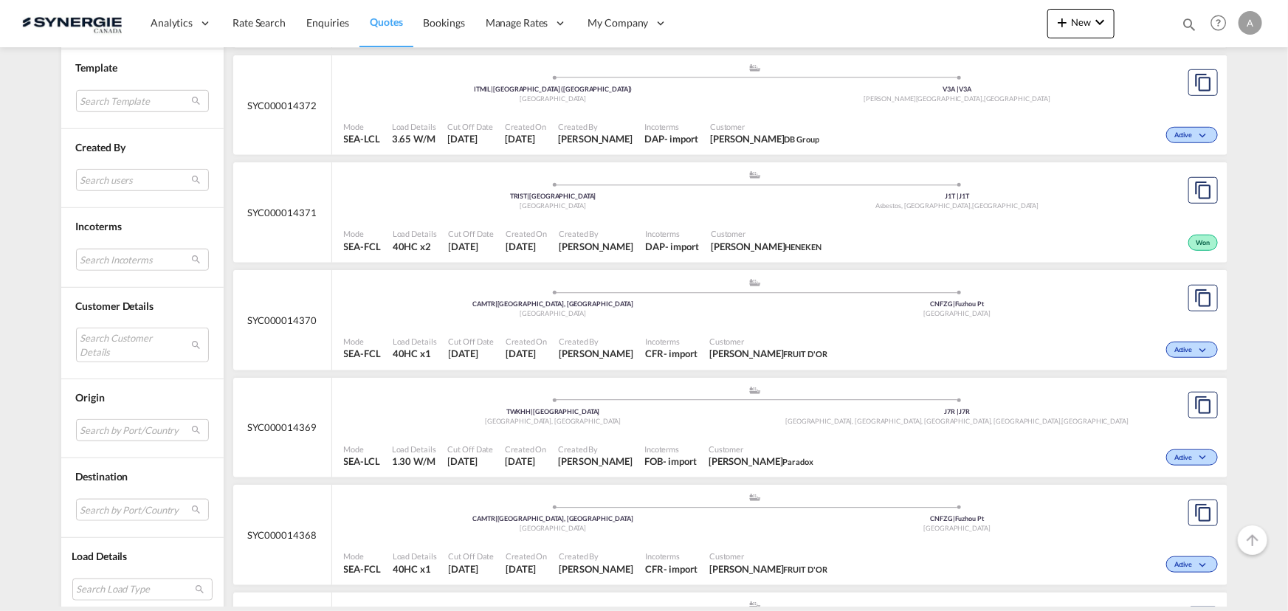
scroll to position [537, 0]
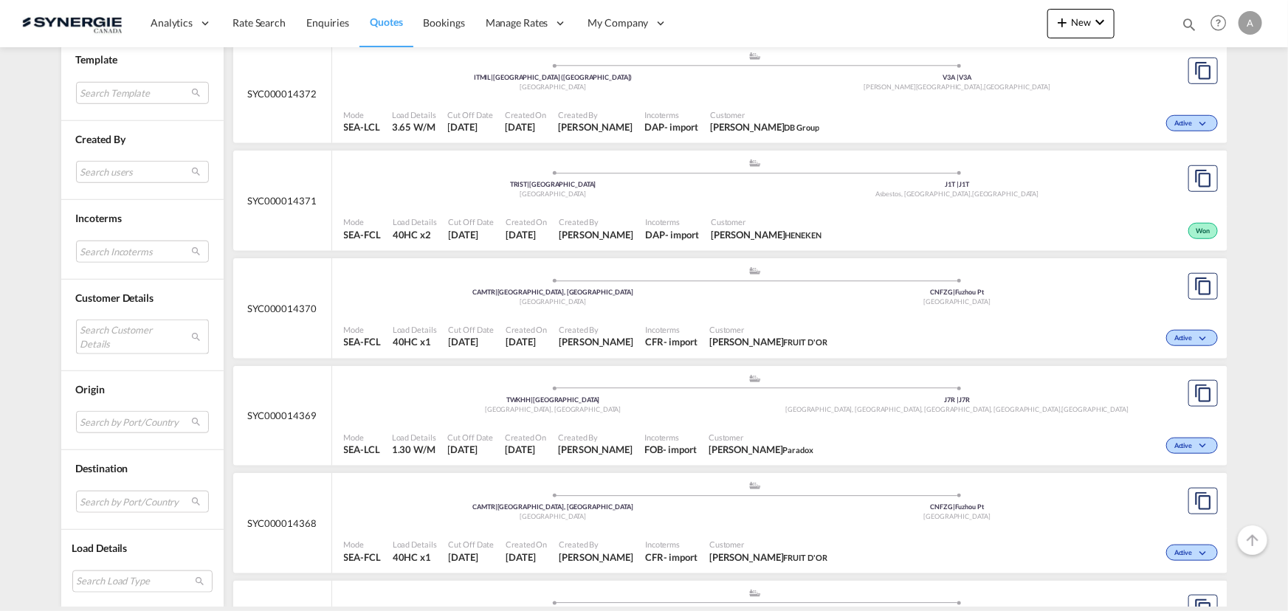
click at [115, 328] on md-select "Search Customer Details user name user [PERSON_NAME] [PERSON_NAME][EMAIL_ADDRES…" at bounding box center [142, 337] width 133 height 34
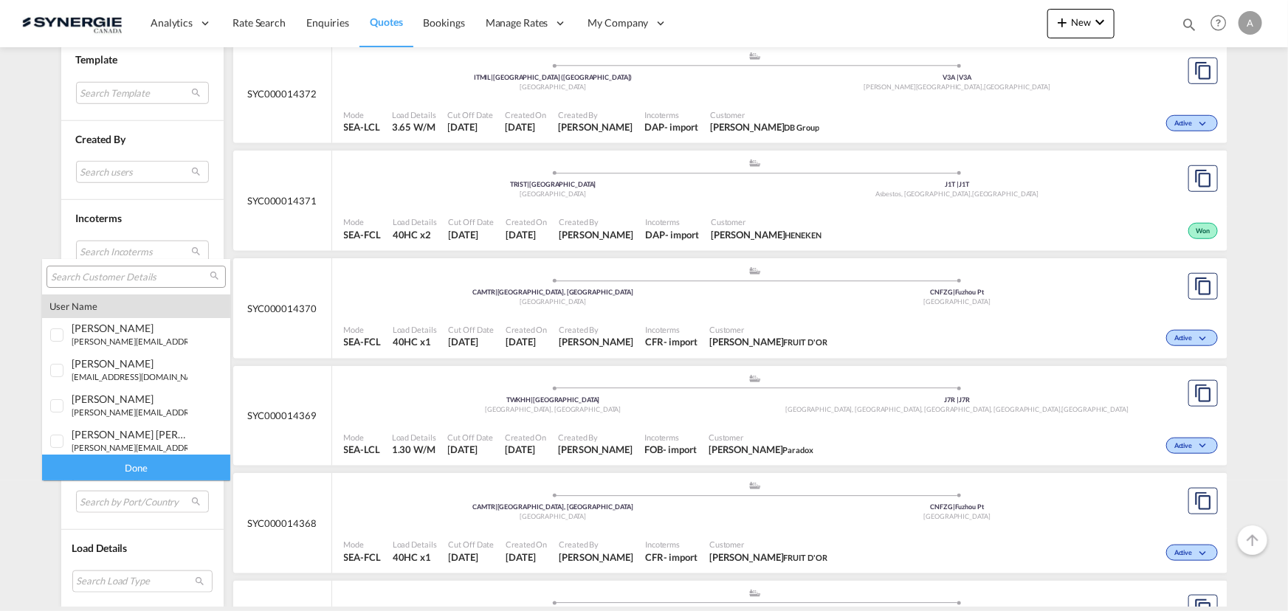
click at [128, 276] on input "search" at bounding box center [130, 277] width 159 height 13
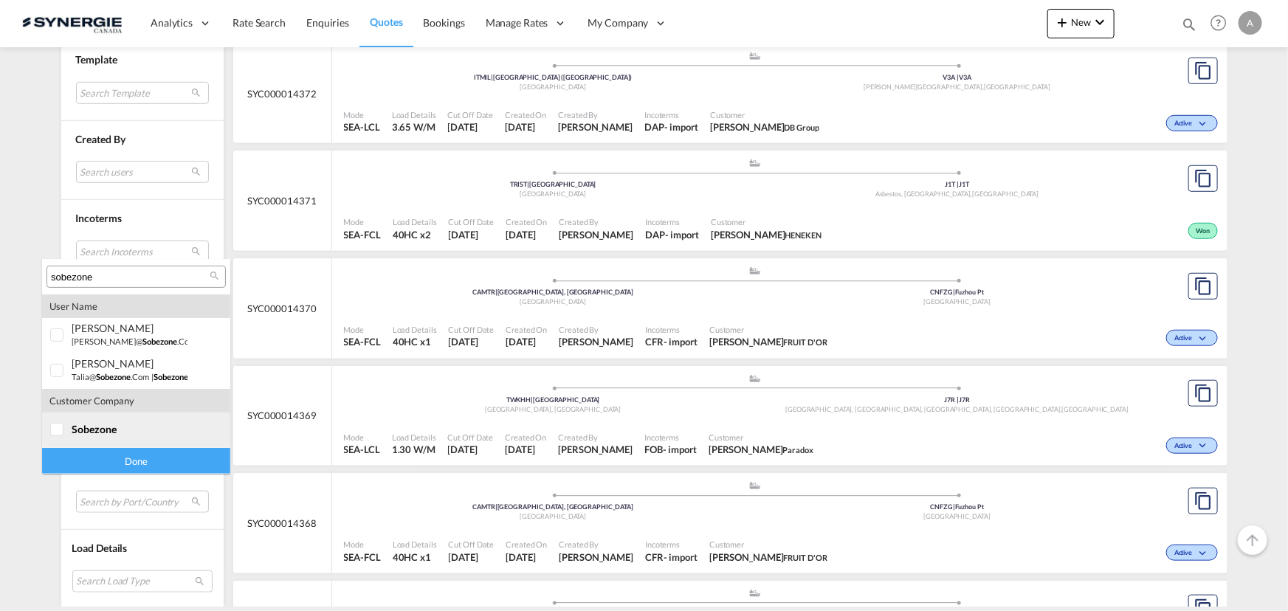
type input "sobezone"
click at [117, 436] on md-option "company sobezone" at bounding box center [136, 430] width 188 height 35
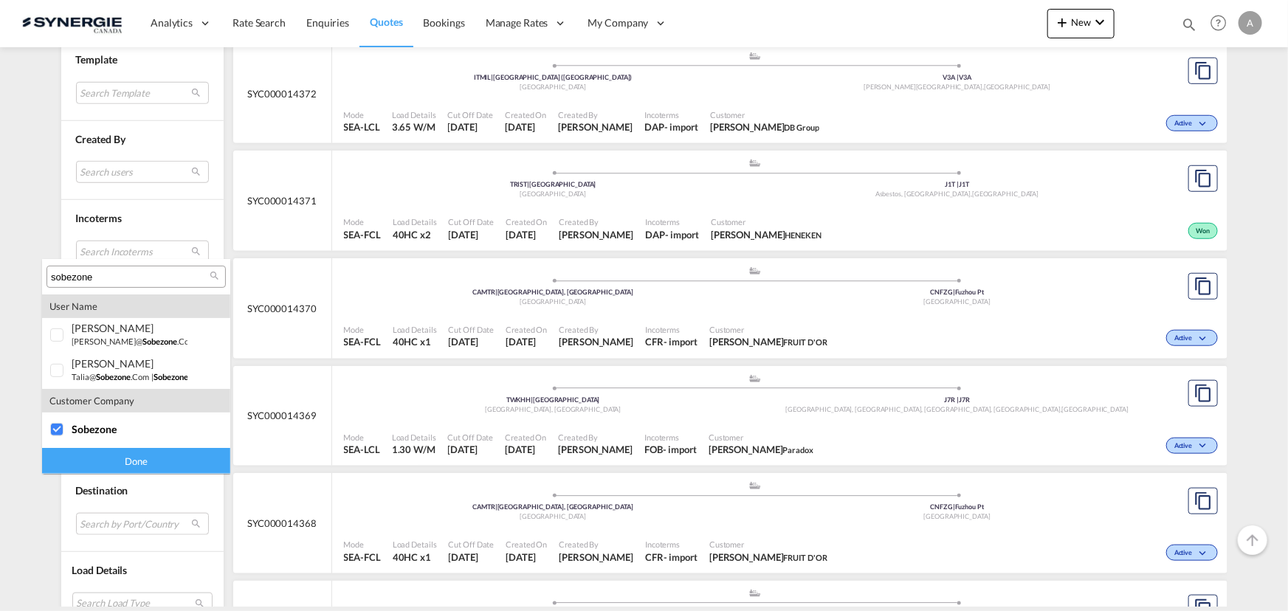
click at [116, 461] on div "Done" at bounding box center [136, 461] width 188 height 26
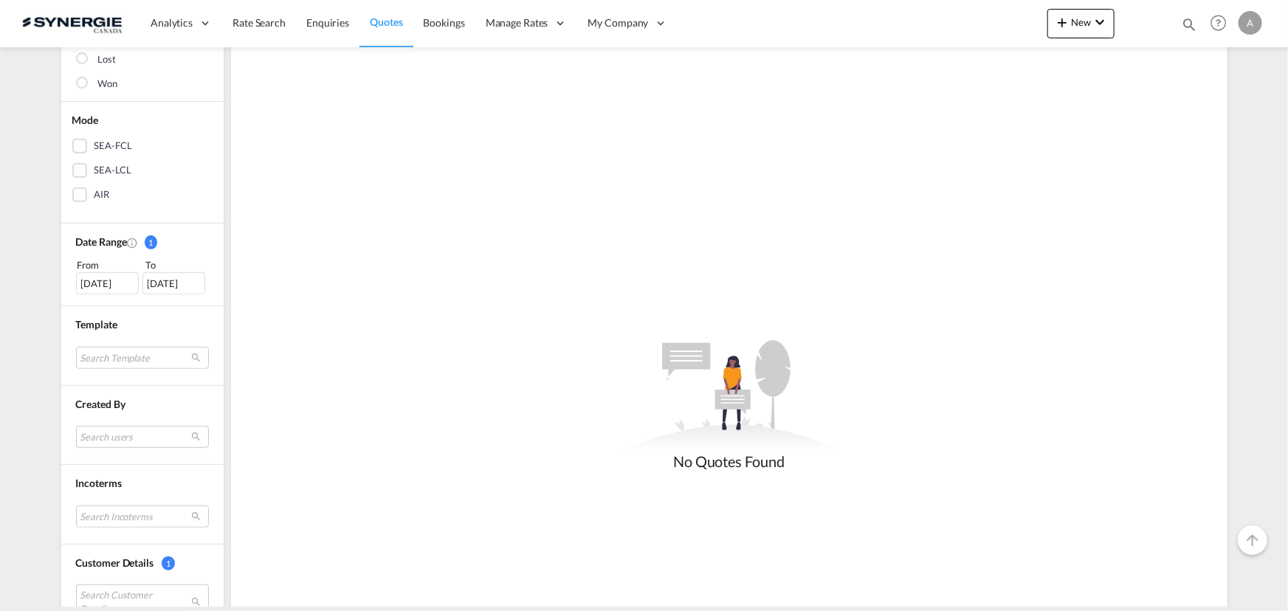
scroll to position [402, 0]
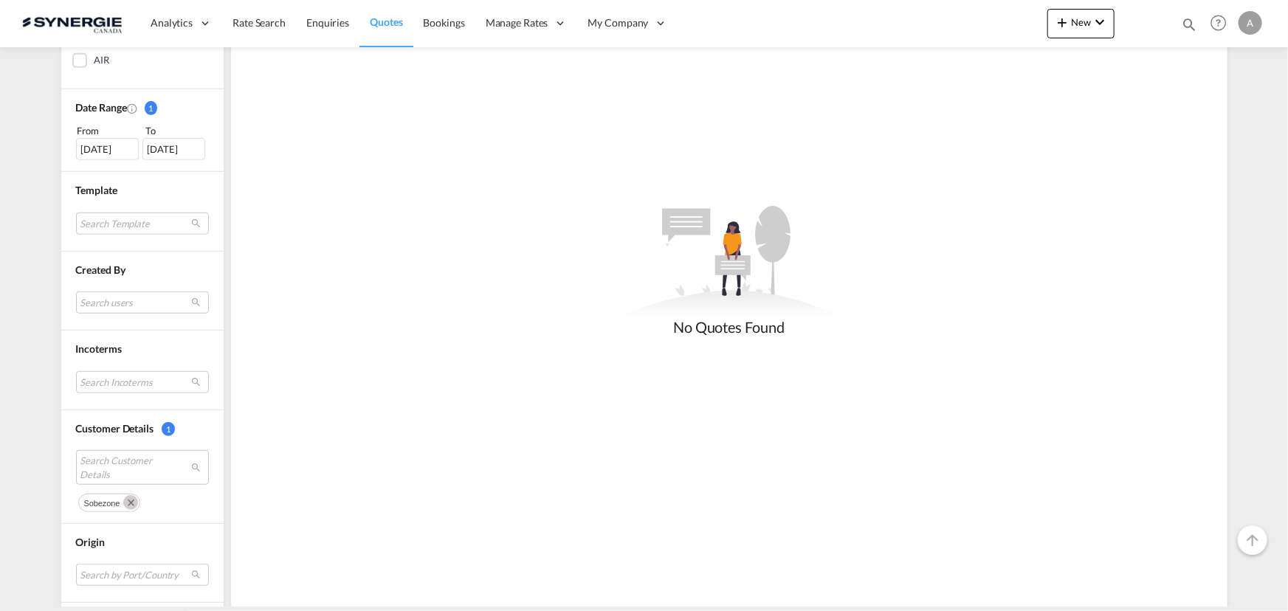
click at [82, 151] on div "[DATE]" at bounding box center [107, 149] width 63 height 22
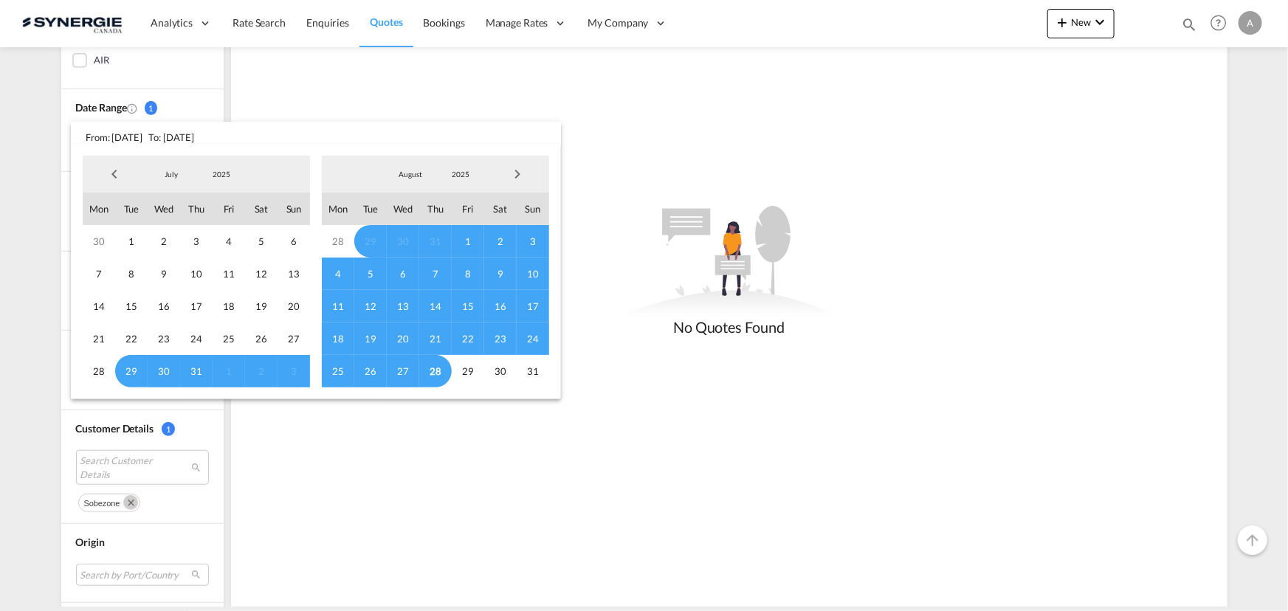
click at [221, 171] on span "2025" at bounding box center [221, 174] width 47 height 10
click at [202, 109] on md-option "2023" at bounding box center [235, 103] width 100 height 35
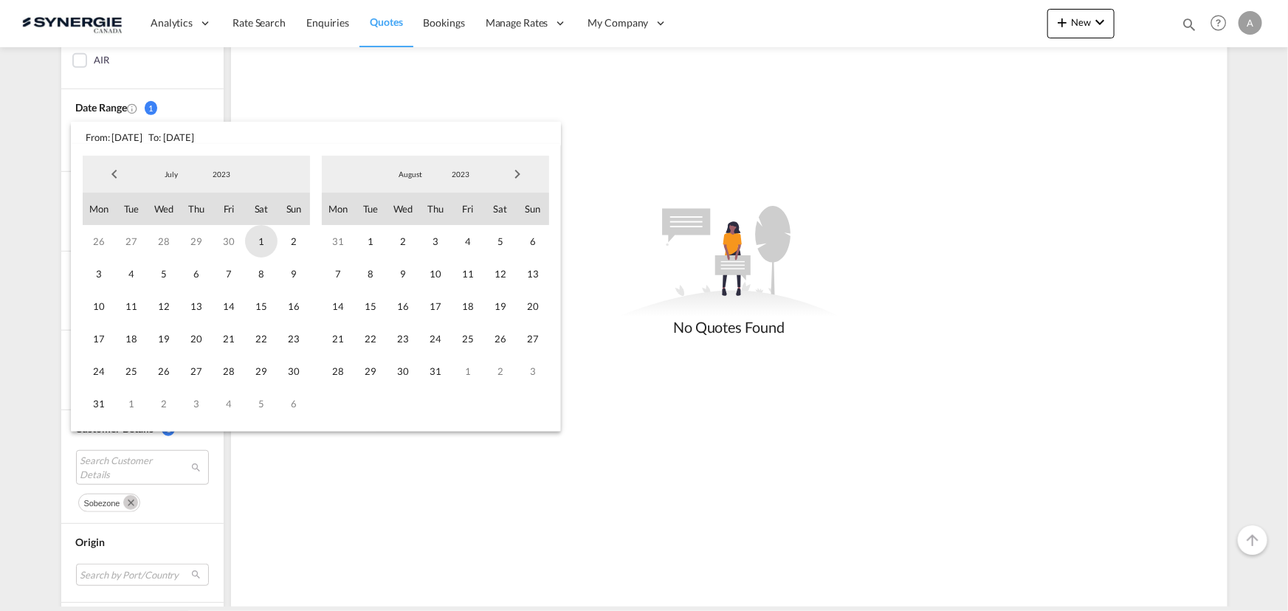
click at [255, 240] on span "1" at bounding box center [261, 241] width 32 height 32
click at [458, 167] on md-select-value "2023" at bounding box center [461, 174] width 50 height 22
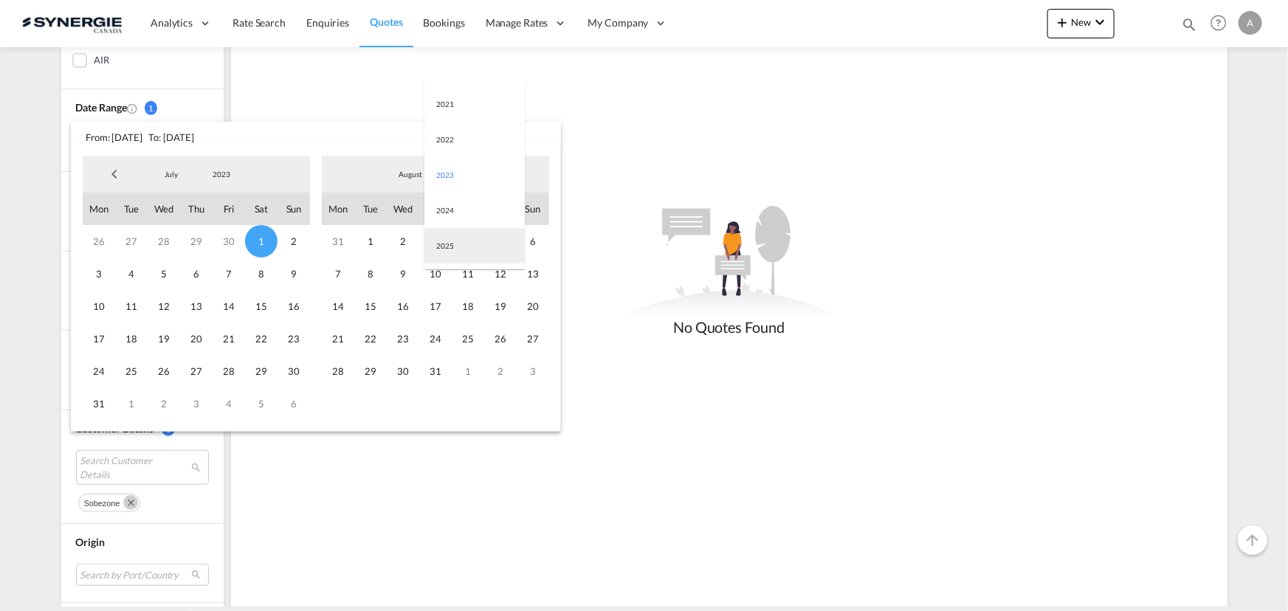
click at [464, 250] on md-option "2025" at bounding box center [474, 245] width 100 height 35
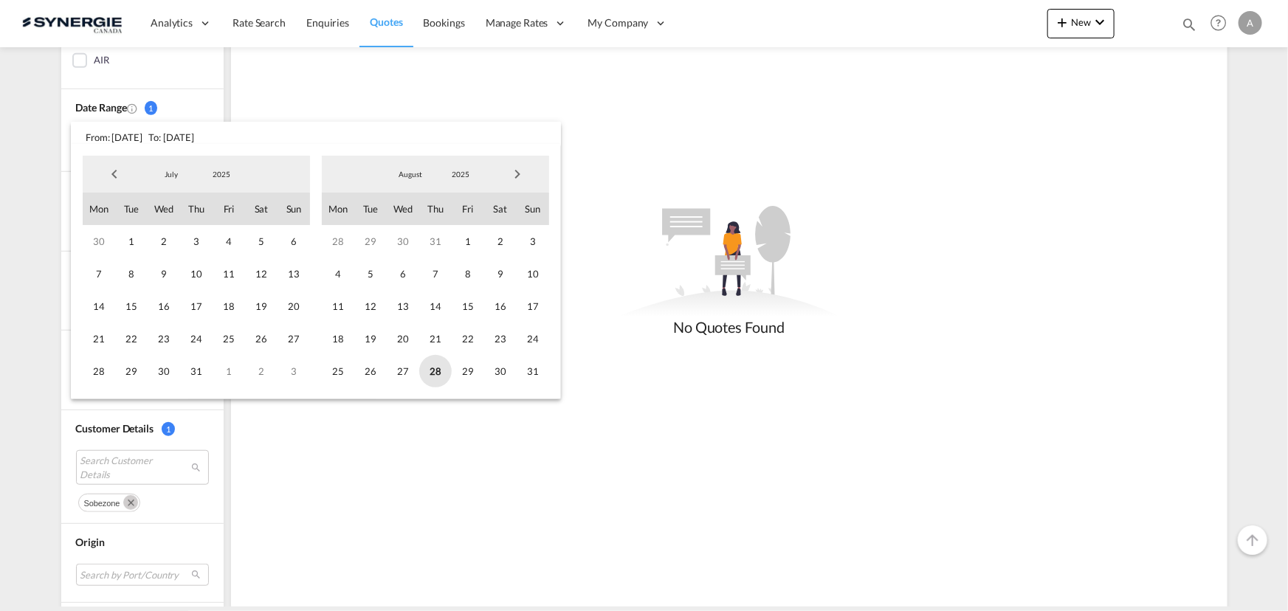
click at [436, 367] on span "28" at bounding box center [435, 371] width 32 height 32
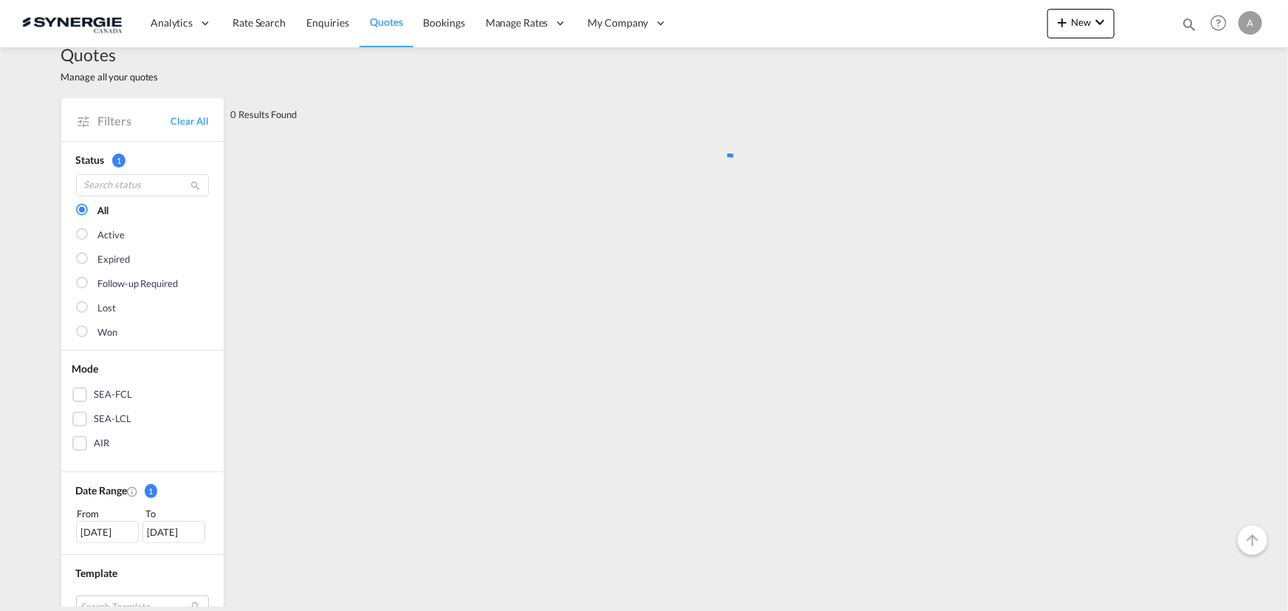
scroll to position [0, 0]
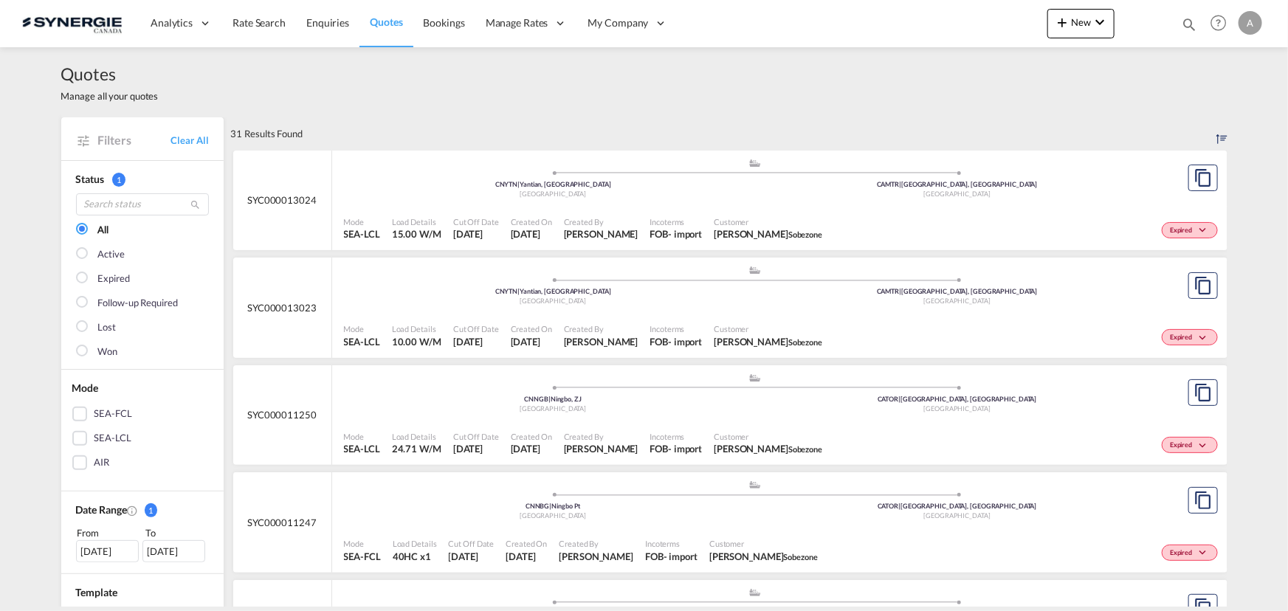
drag, startPoint x: 962, startPoint y: 84, endPoint x: 966, endPoint y: 39, distance: 45.2
click at [962, 83] on div "Quotes Manage all your quotes" at bounding box center [644, 82] width 1166 height 70
drag, startPoint x: 1187, startPoint y: 24, endPoint x: 1056, endPoint y: 35, distance: 131.2
click at [1187, 24] on md-icon "icon-magnify" at bounding box center [1189, 24] width 16 height 16
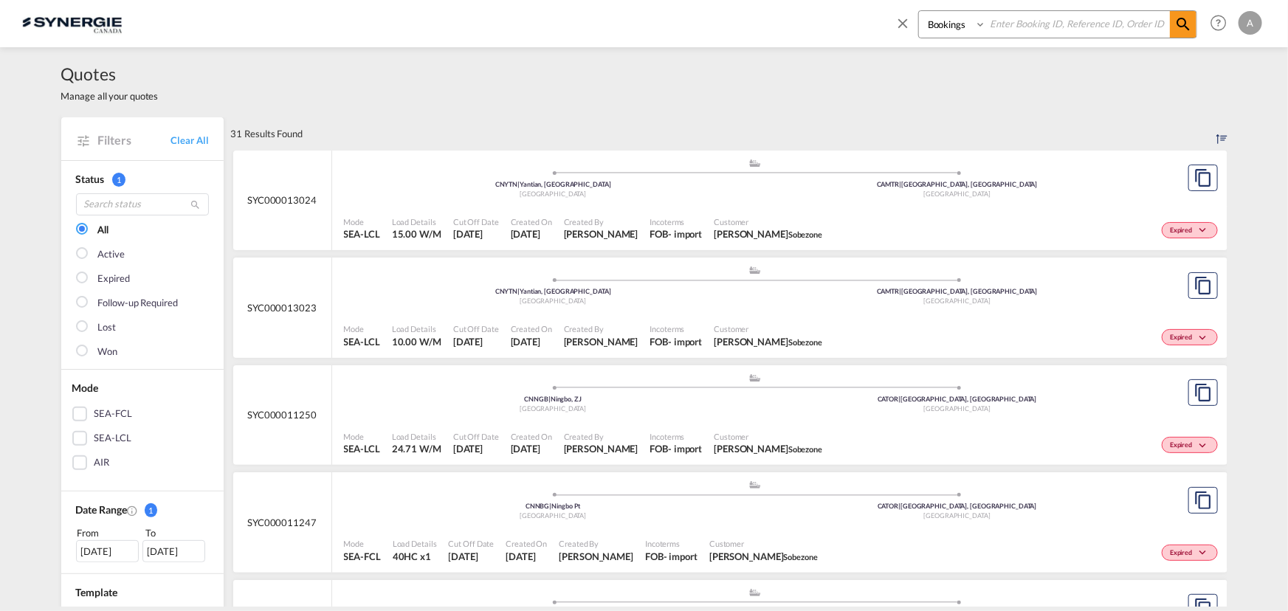
click at [952, 27] on select "Bookings Quotes Enquiries" at bounding box center [954, 24] width 70 height 27
select select "Quotes"
click at [919, 11] on select "Bookings Quotes Enquiries" at bounding box center [954, 24] width 70 height 27
drag, startPoint x: 1025, startPoint y: 26, endPoint x: 1045, endPoint y: 29, distance: 20.9
click at [1026, 29] on input at bounding box center [1078, 24] width 184 height 26
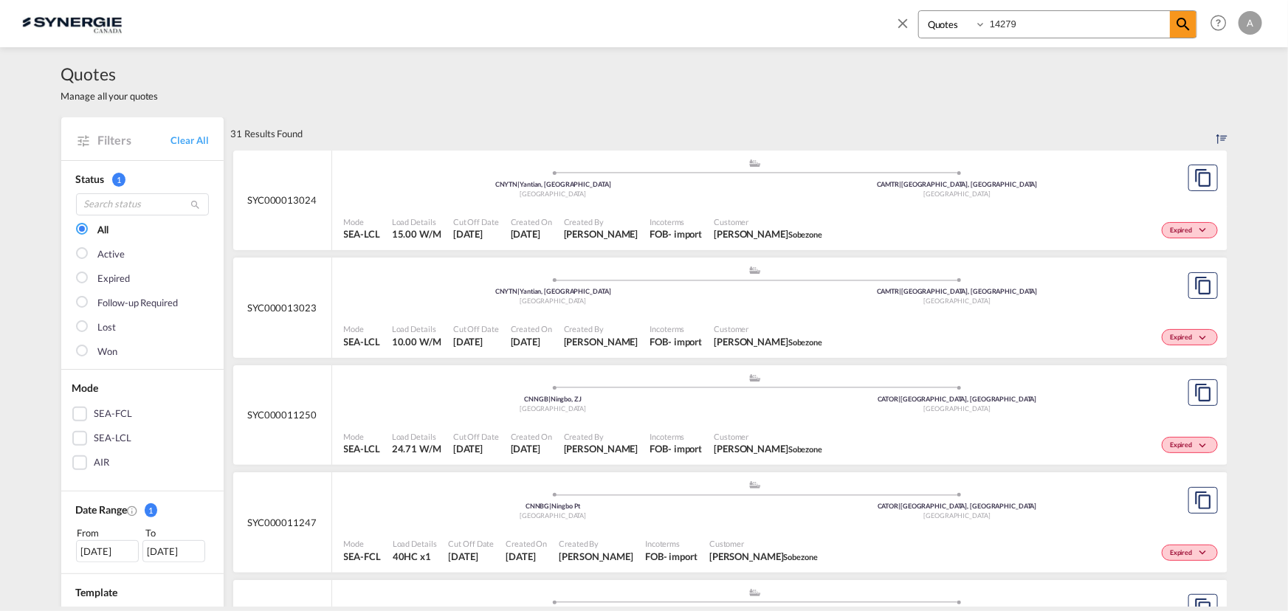
type input "14279"
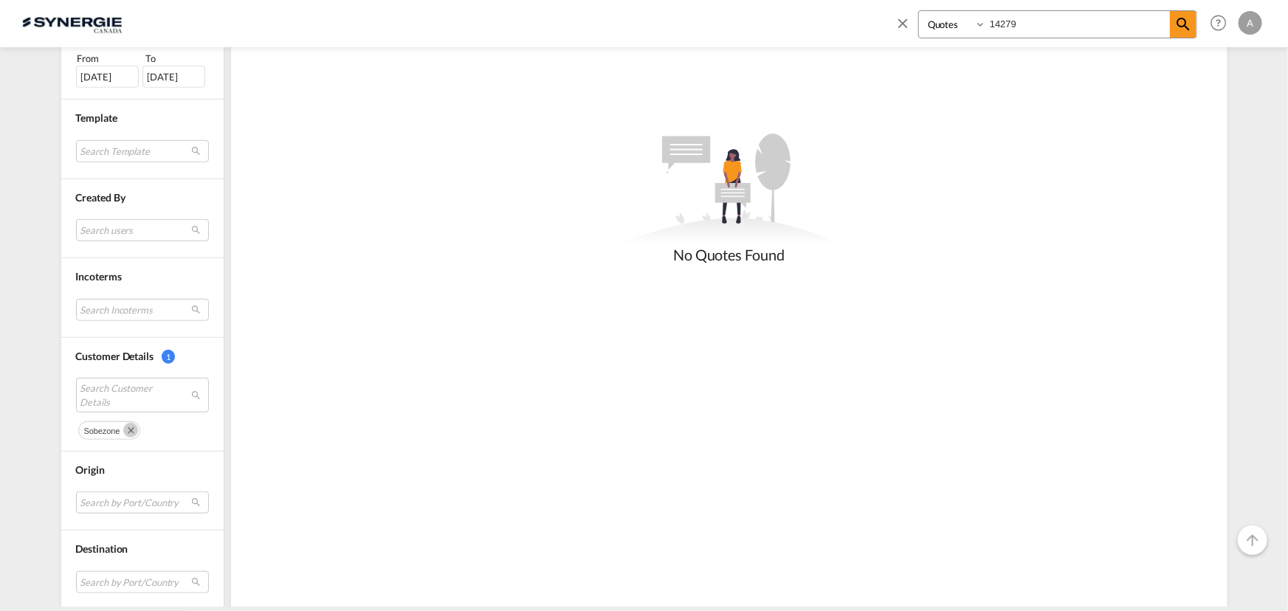
scroll to position [591, 0]
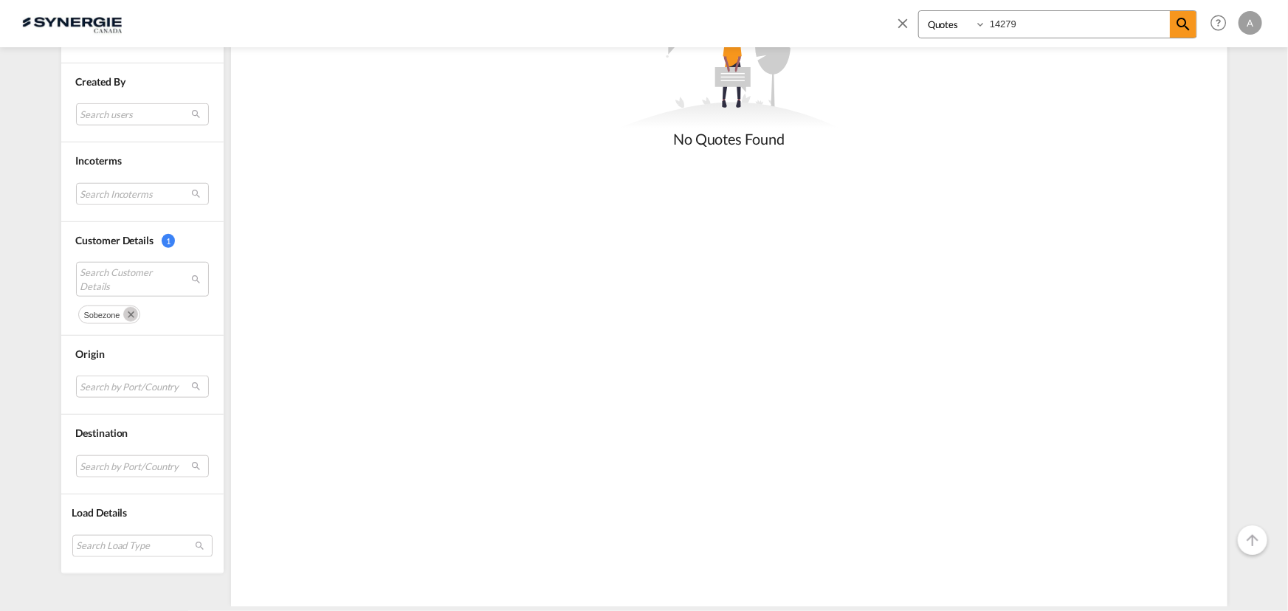
drag, startPoint x: 120, startPoint y: 310, endPoint x: 26, endPoint y: 312, distance: 93.8
click at [123, 312] on md-icon "Remove" at bounding box center [130, 314] width 15 height 15
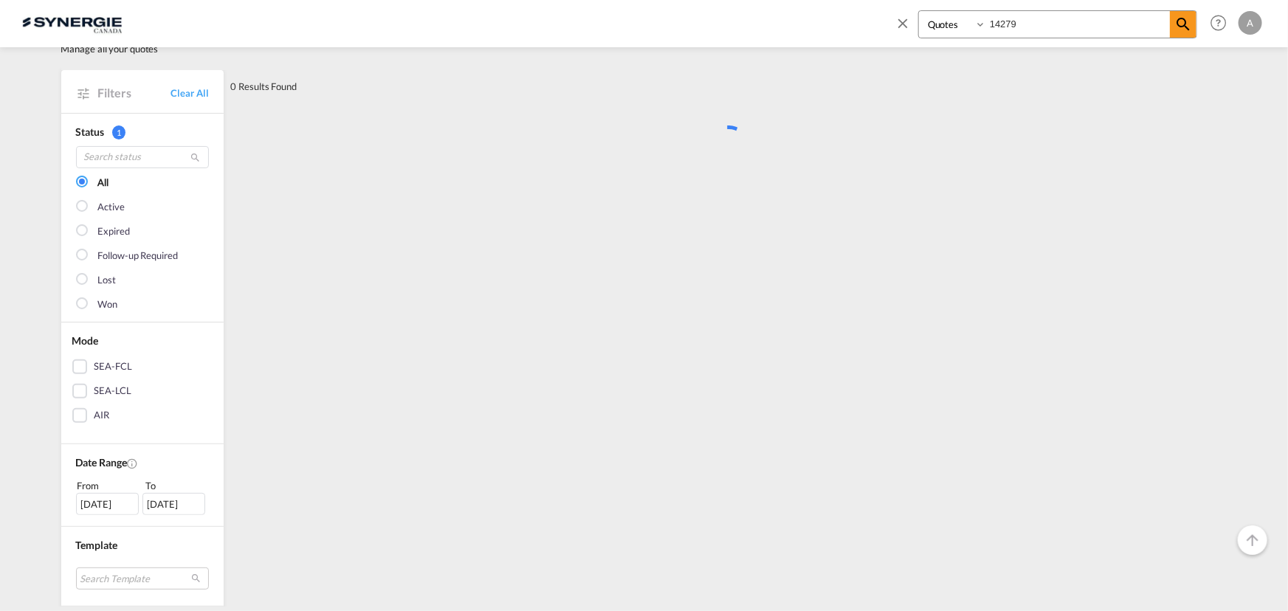
scroll to position [0, 0]
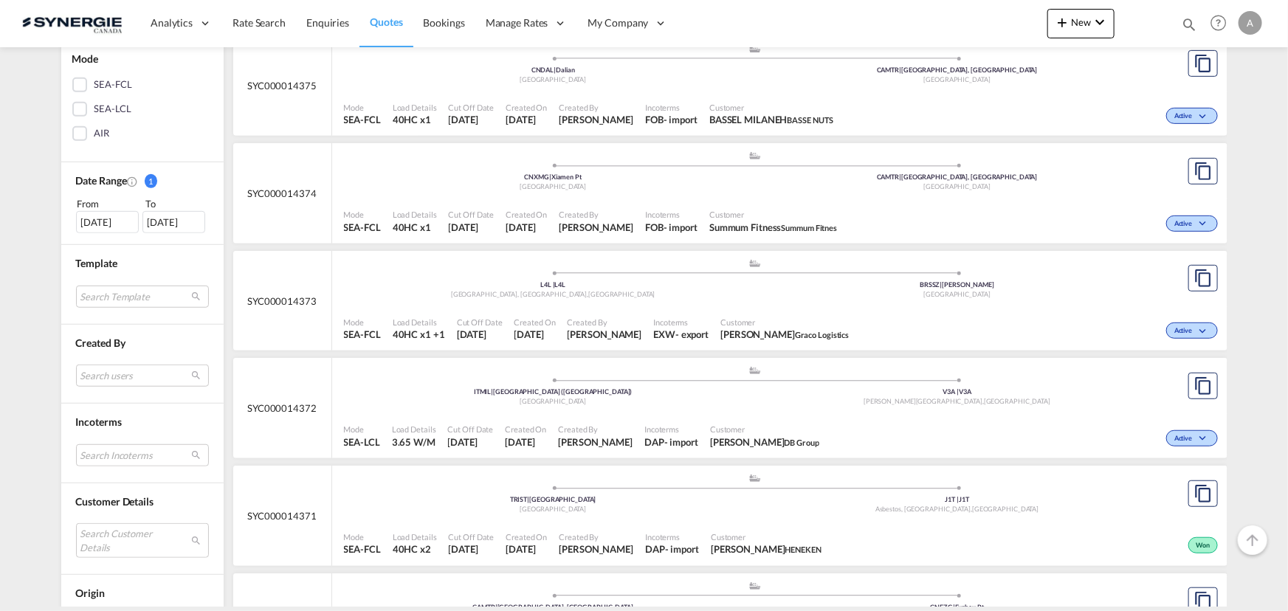
scroll to position [335, 0]
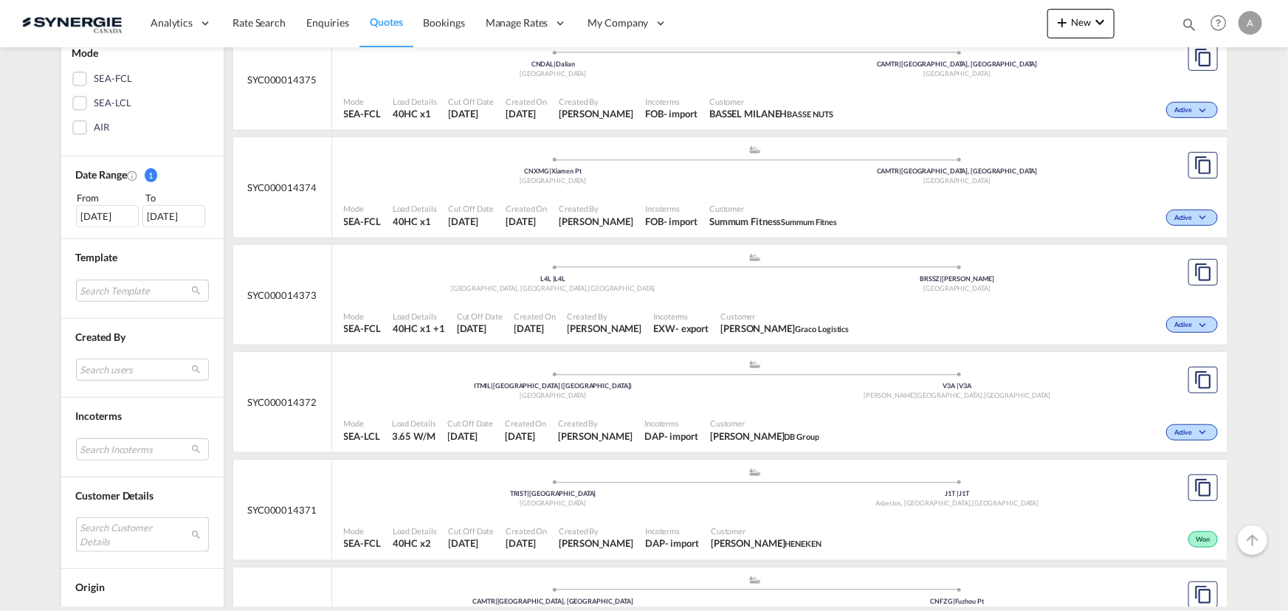
click at [117, 531] on md-select "Search Customer Details user name user [PERSON_NAME] [PERSON_NAME][EMAIL_ADDRES…" at bounding box center [142, 534] width 133 height 34
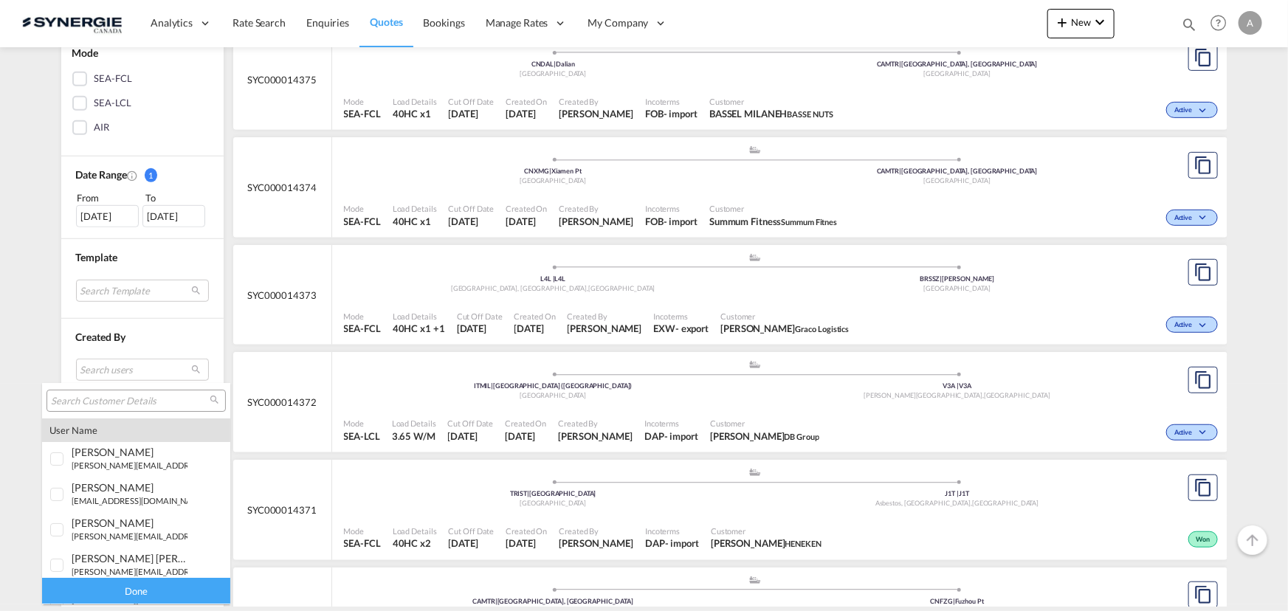
click at [142, 402] on input "search" at bounding box center [130, 401] width 159 height 13
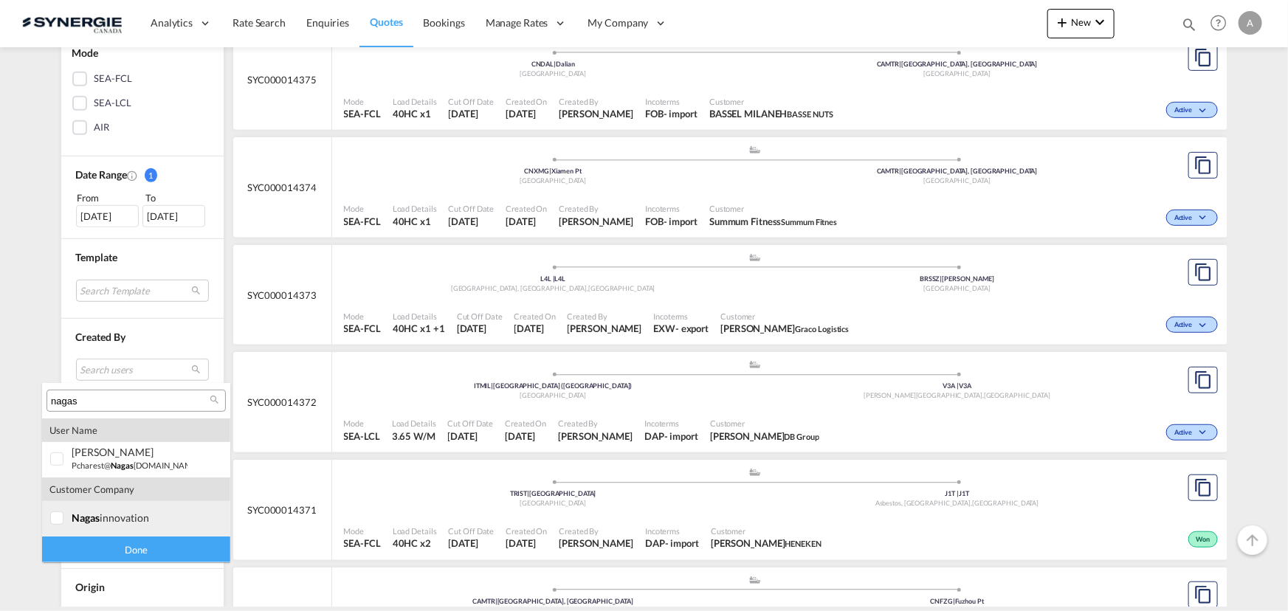
type input "nagas"
click at [100, 534] on md-option "company nagas innovation" at bounding box center [136, 518] width 188 height 35
click at [124, 555] on div "Done" at bounding box center [136, 550] width 188 height 26
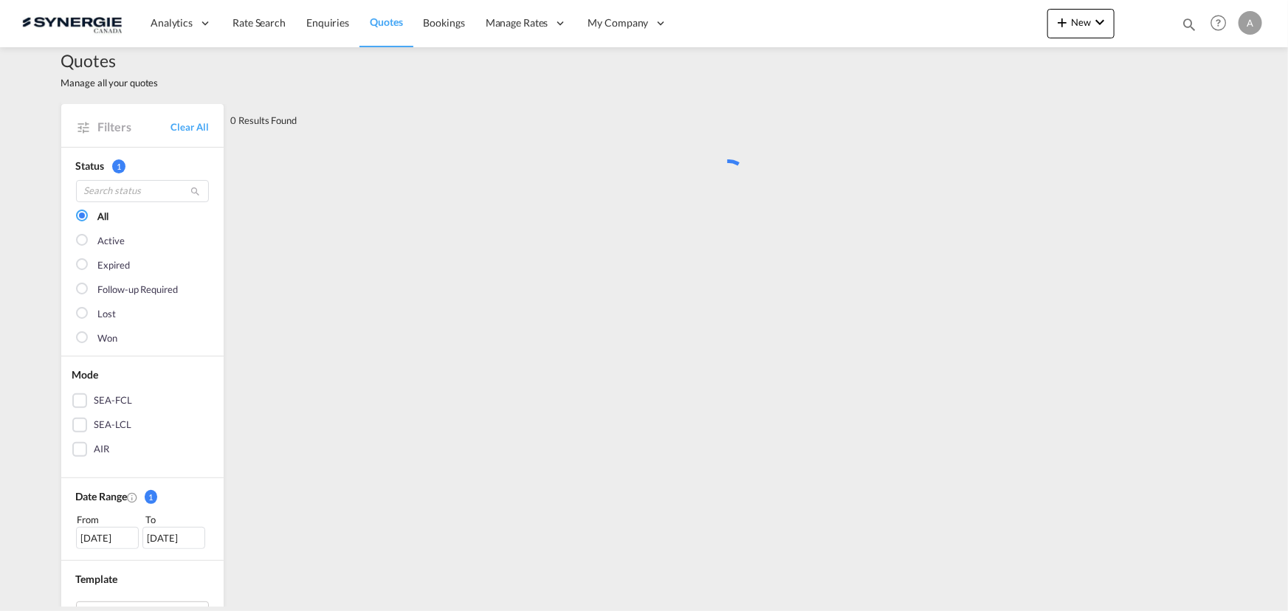
scroll to position [0, 0]
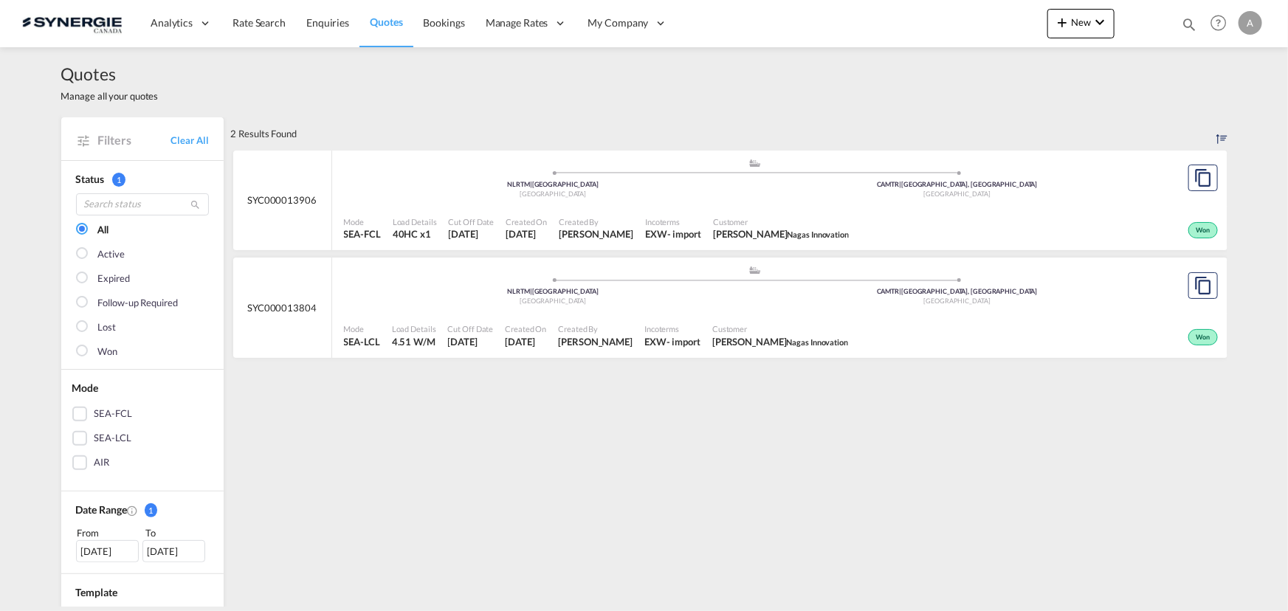
click at [739, 207] on div "Mode SEA-FCL Load Details 40HC x1 Cut Off Date [DATE] Created On [DATE] Created…" at bounding box center [779, 229] width 895 height 44
click at [740, 305] on div "[GEOGRAPHIC_DATA]" at bounding box center [553, 302] width 405 height 10
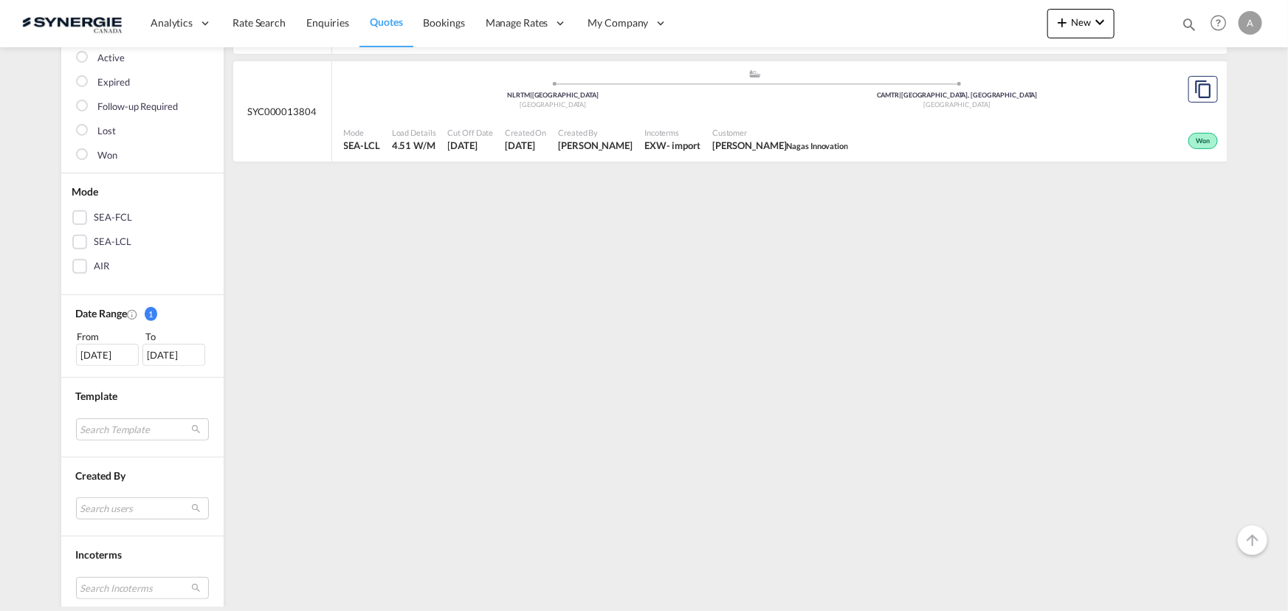
scroll to position [201, 0]
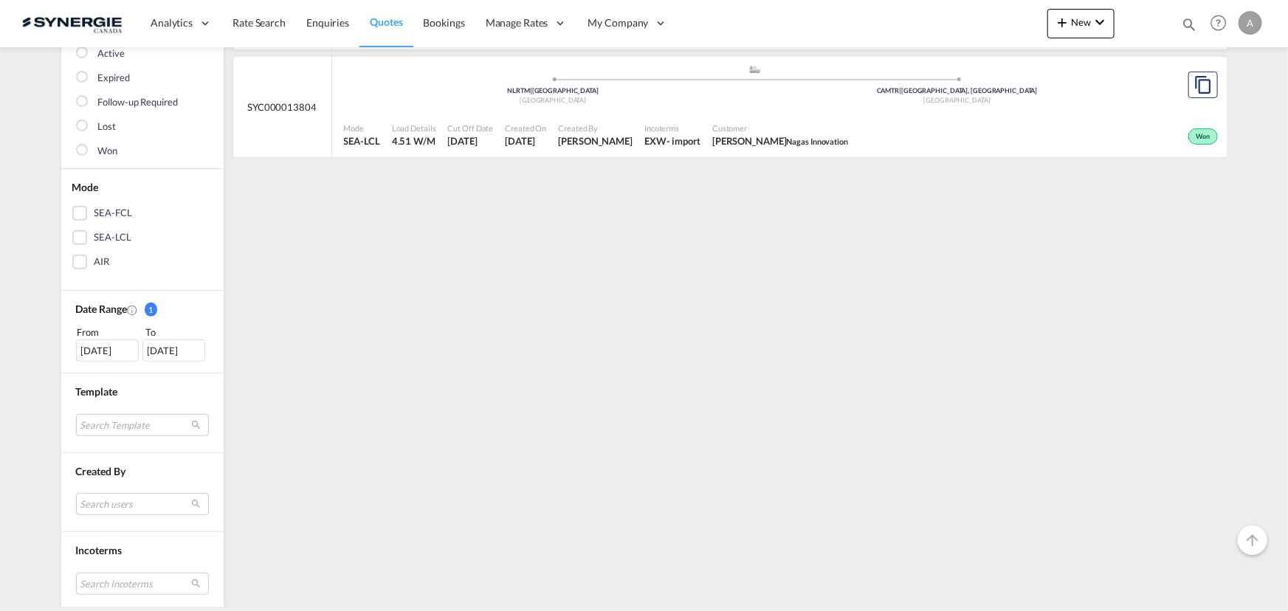
click at [94, 336] on div "From" at bounding box center [108, 332] width 65 height 15
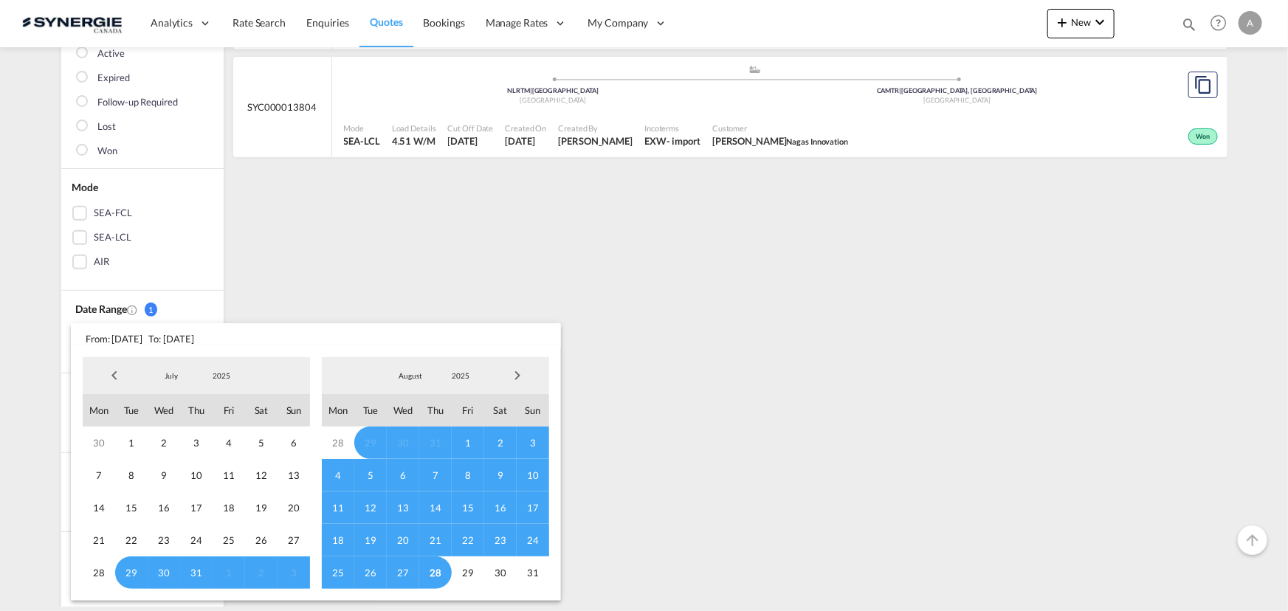
click at [220, 376] on span "2025" at bounding box center [221, 376] width 47 height 10
click at [221, 303] on md-option "2023" at bounding box center [235, 305] width 100 height 35
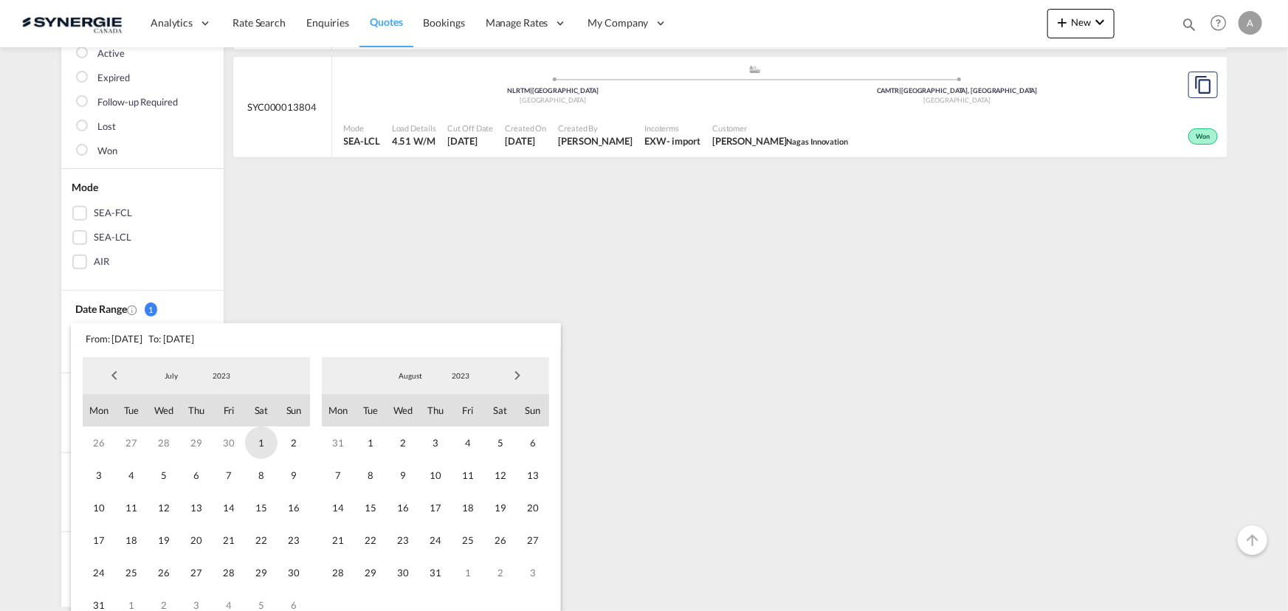
drag, startPoint x: 261, startPoint y: 445, endPoint x: 306, endPoint y: 428, distance: 48.1
click at [261, 444] on span "1" at bounding box center [261, 443] width 32 height 32
click at [470, 371] on span "2023" at bounding box center [460, 376] width 47 height 10
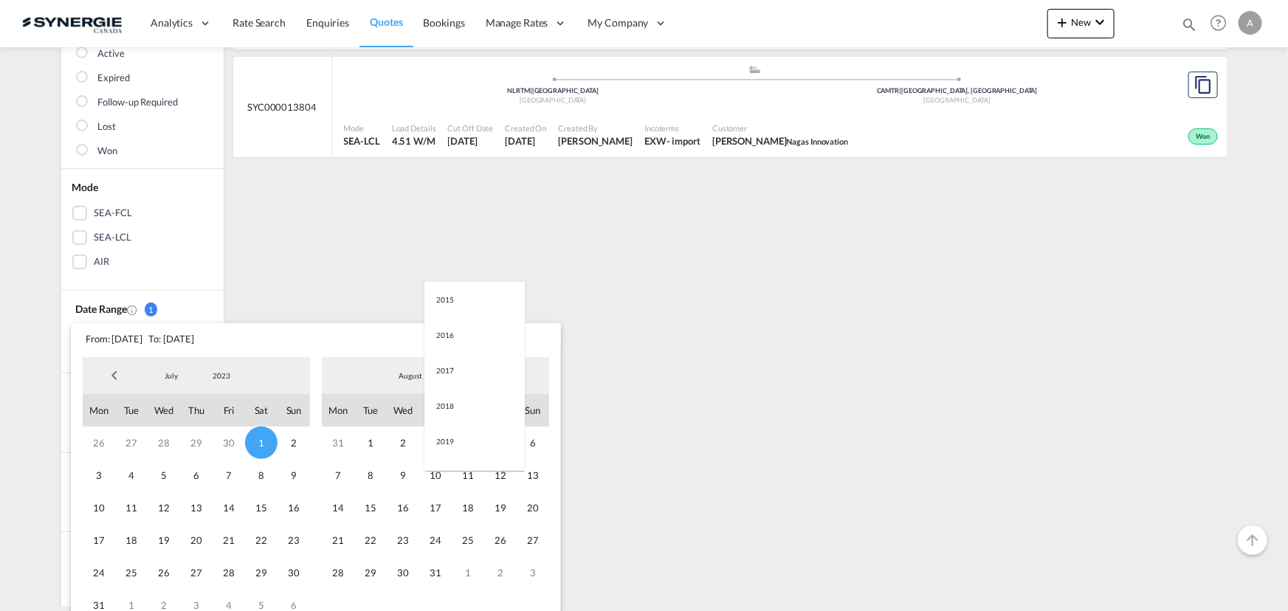
scroll to position [207, 0]
click at [448, 445] on md-option "2025" at bounding box center [474, 447] width 100 height 35
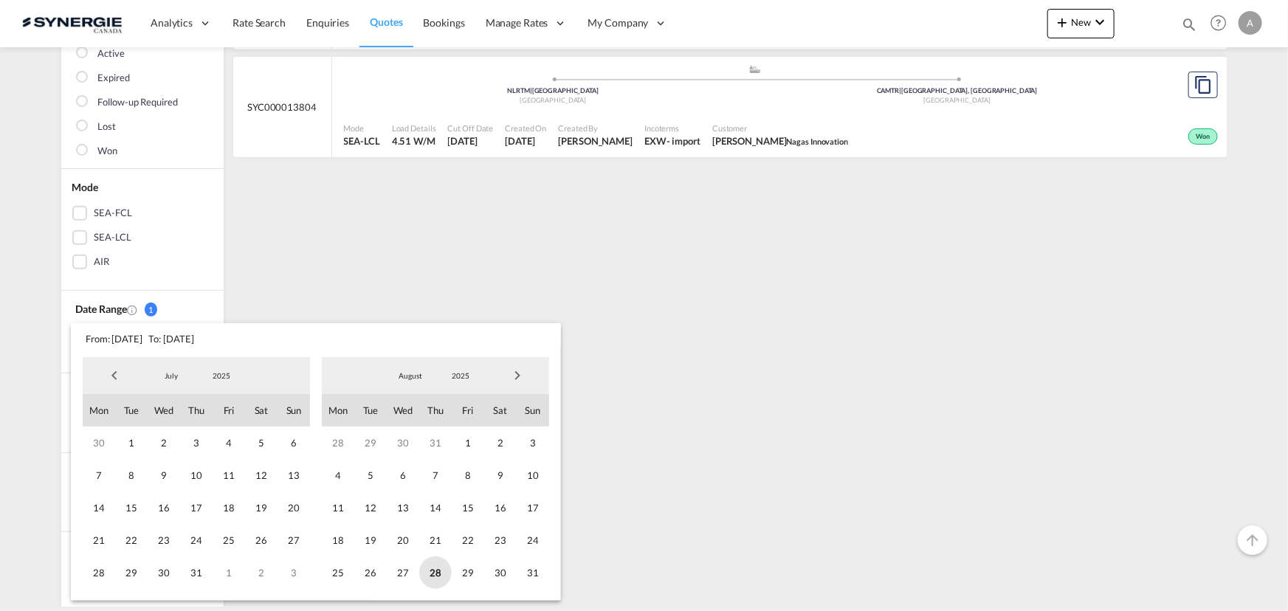
click at [439, 571] on span "28" at bounding box center [435, 573] width 32 height 32
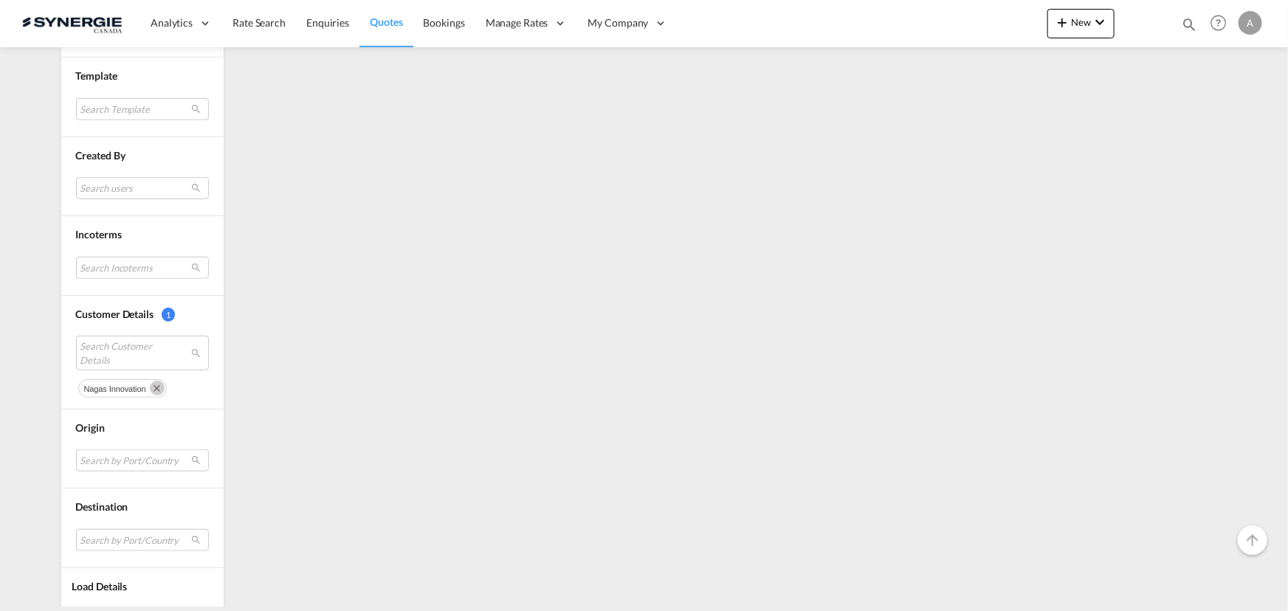
scroll to position [554, 0]
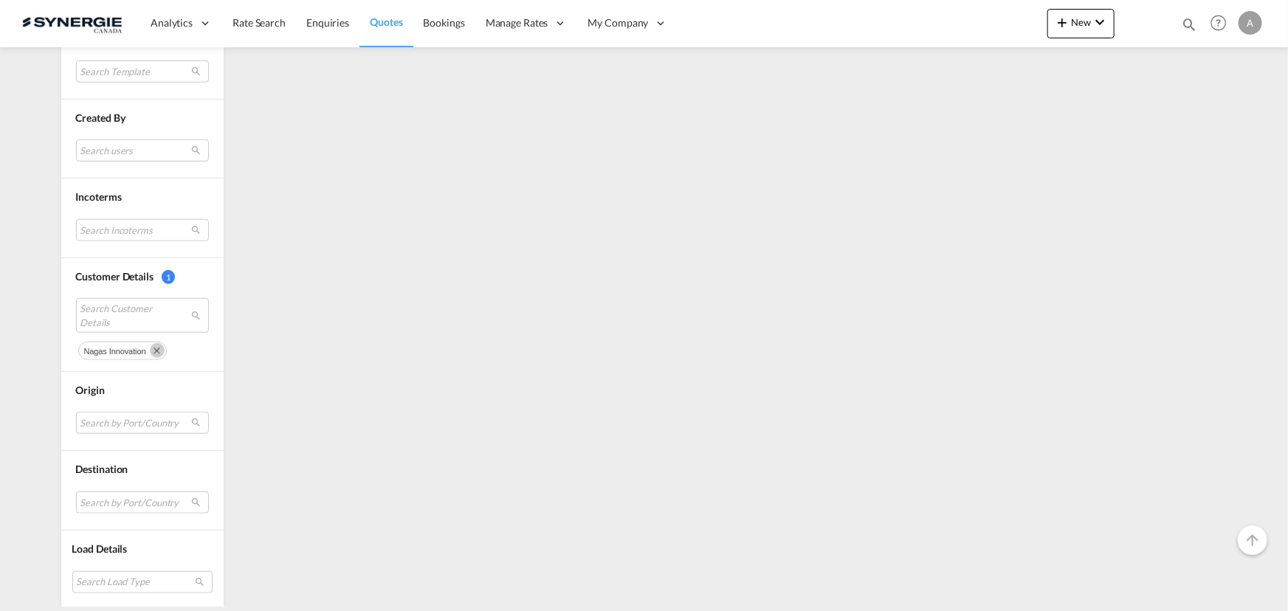
click at [150, 346] on md-icon "Remove" at bounding box center [157, 350] width 15 height 15
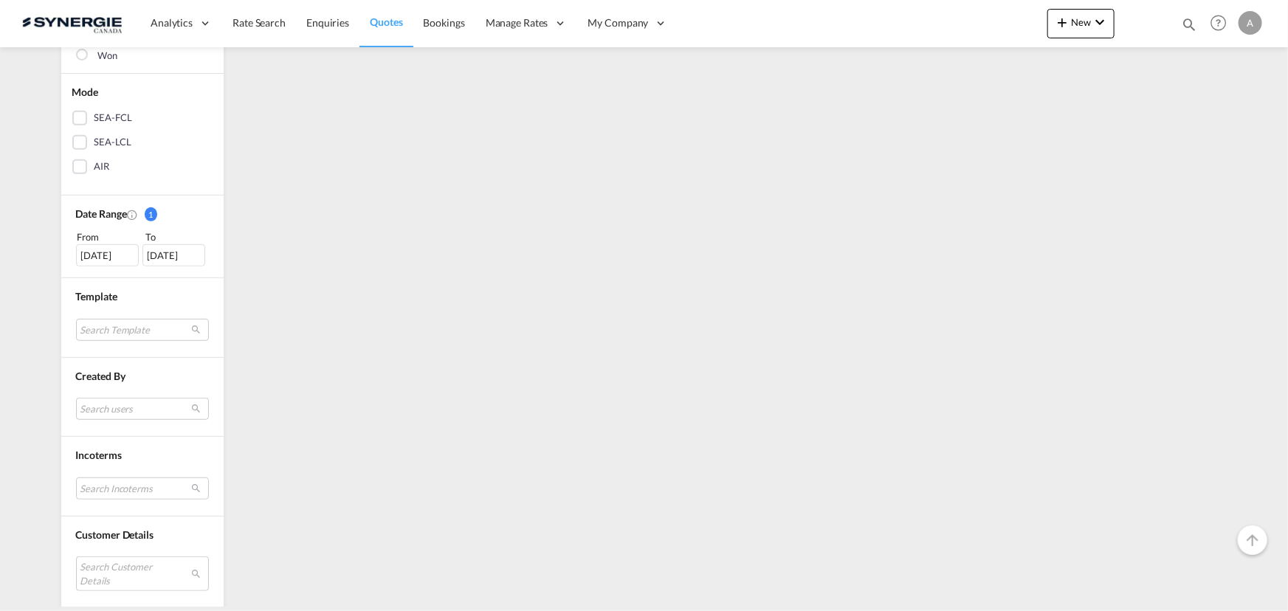
scroll to position [335, 0]
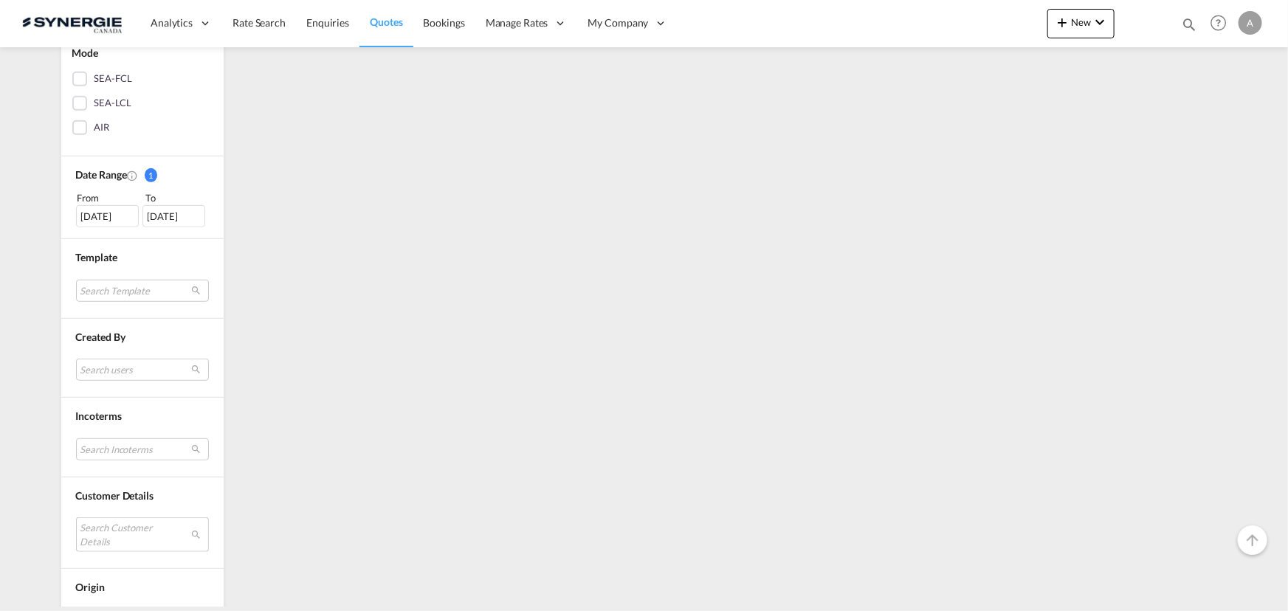
click at [103, 538] on md-select "Search Customer Details" at bounding box center [142, 534] width 133 height 34
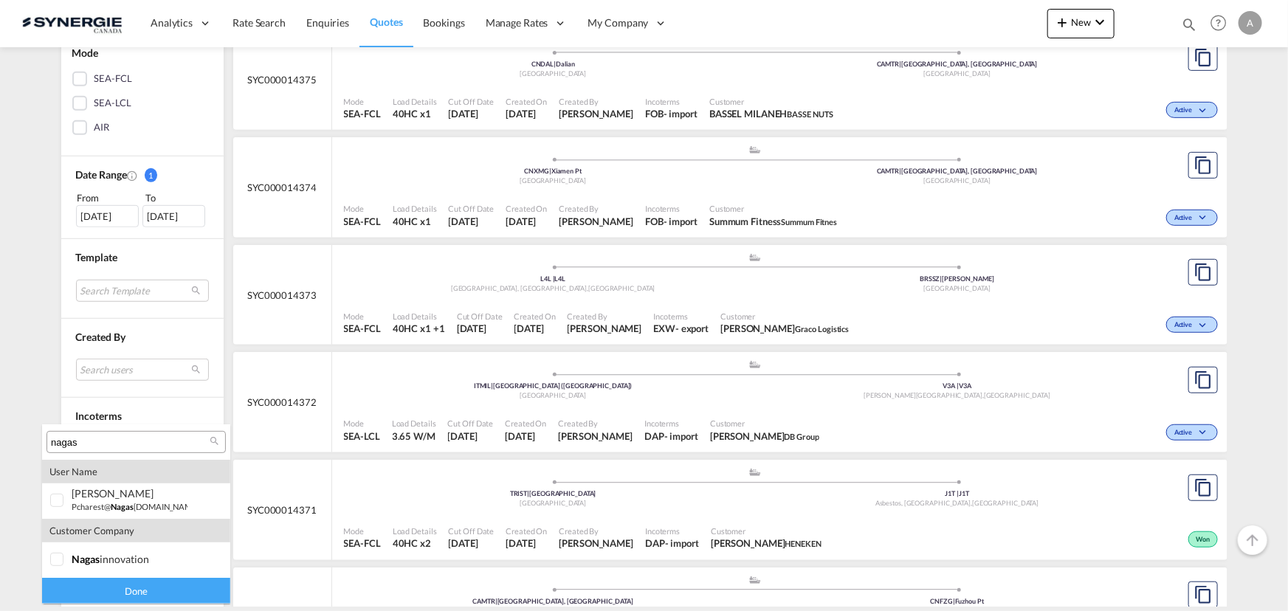
drag, startPoint x: 116, startPoint y: 443, endPoint x: 118, endPoint y: 450, distance: 7.7
click at [114, 443] on input "nagas" at bounding box center [130, 442] width 159 height 13
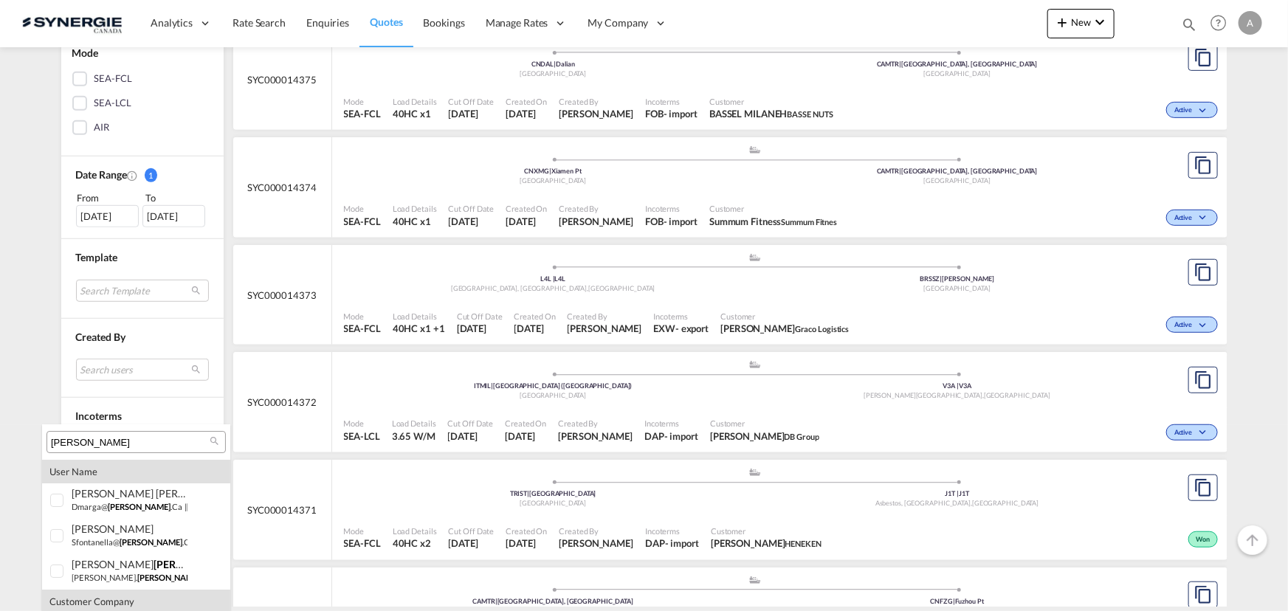
scroll to position [29, 0]
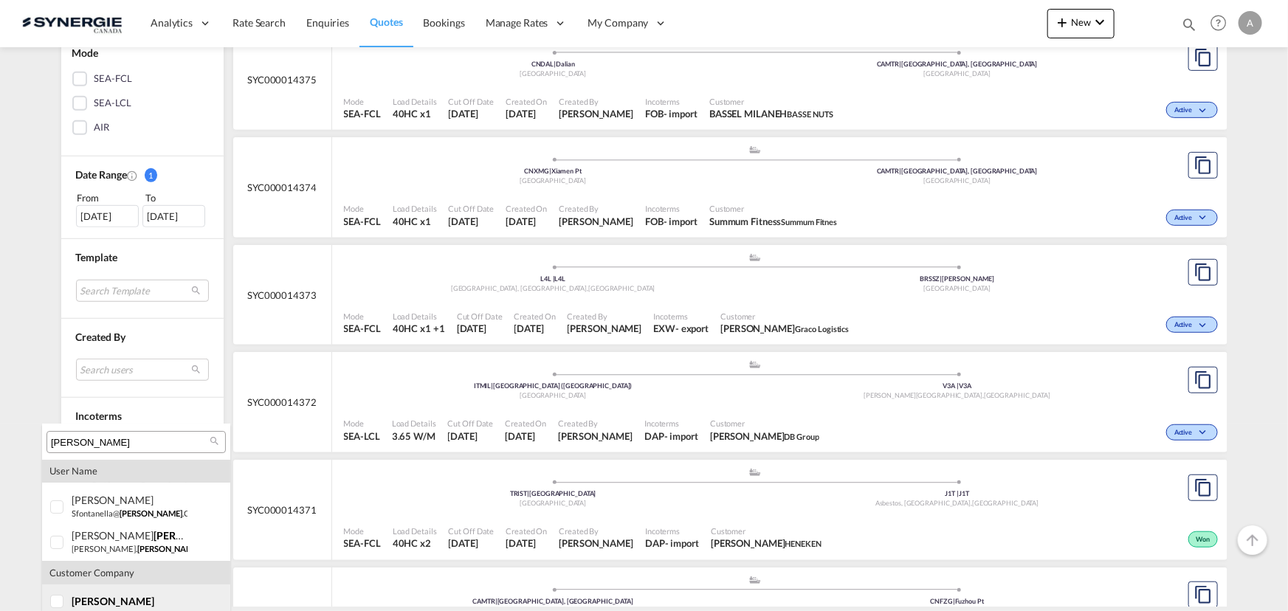
type input "bousquet"
click at [115, 598] on span "bousquet" at bounding box center [113, 601] width 83 height 13
click at [11, 374] on md-backdrop at bounding box center [644, 305] width 1288 height 611
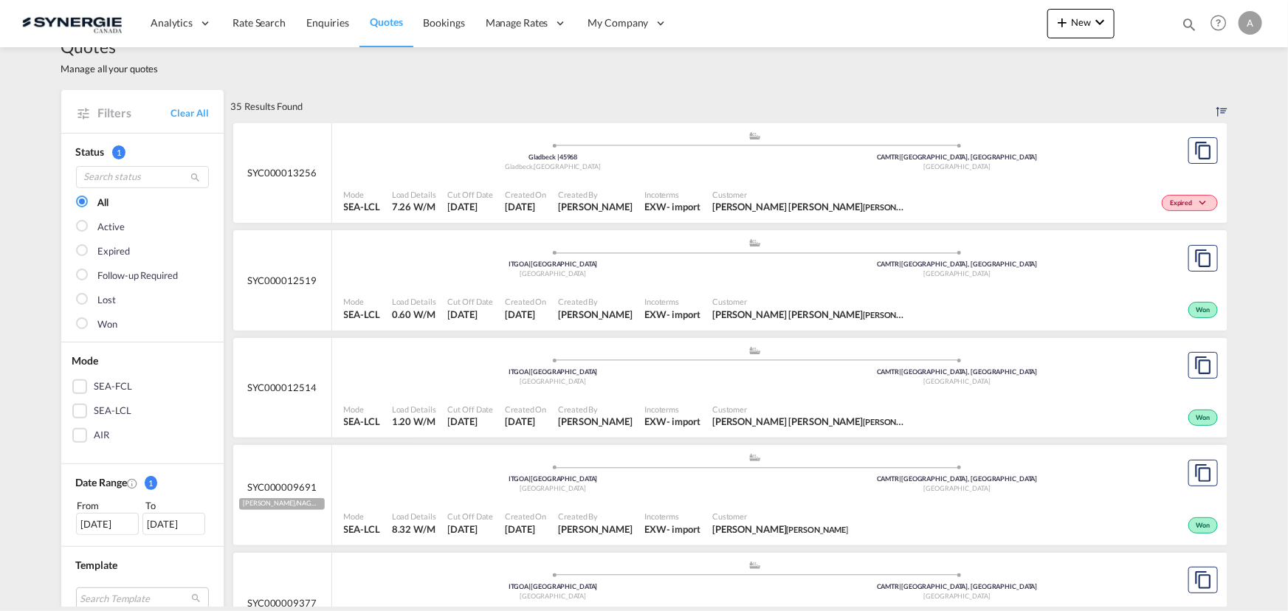
scroll to position [18, 0]
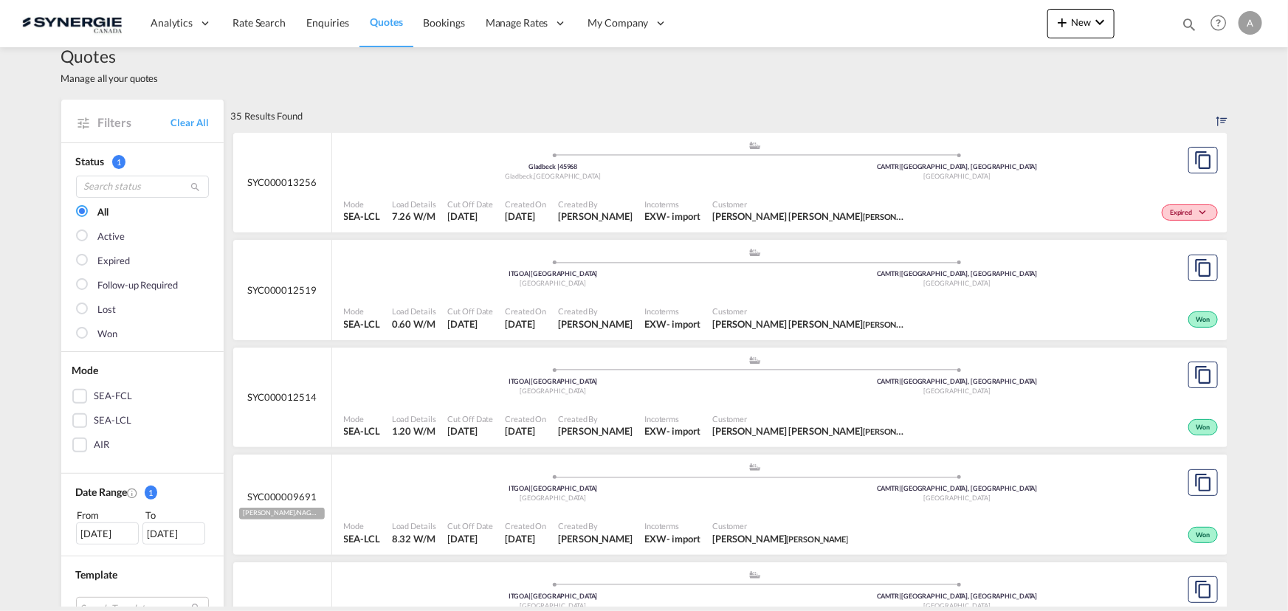
click at [780, 201] on span "Customer" at bounding box center [808, 204] width 192 height 11
click at [723, 294] on div ".a{fill:#aaa8ad;} .a{fill:#aaa8ad;} ITGOA | Genova Italy CAMTR | Montreal, QC C…" at bounding box center [755, 271] width 823 height 48
click at [674, 403] on div "Mode SEA-LCL Load Details 1.20 W/M Cut Off Date 18 Jun 2025 Created On 18 Jun 2…" at bounding box center [779, 425] width 895 height 45
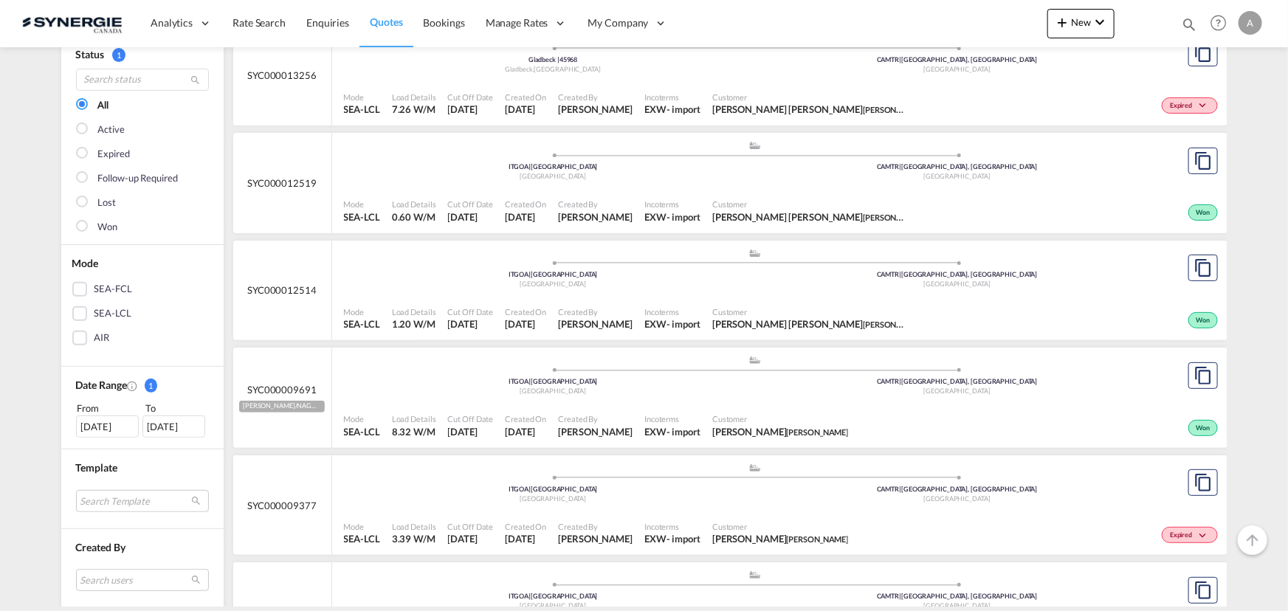
scroll to position [152, 0]
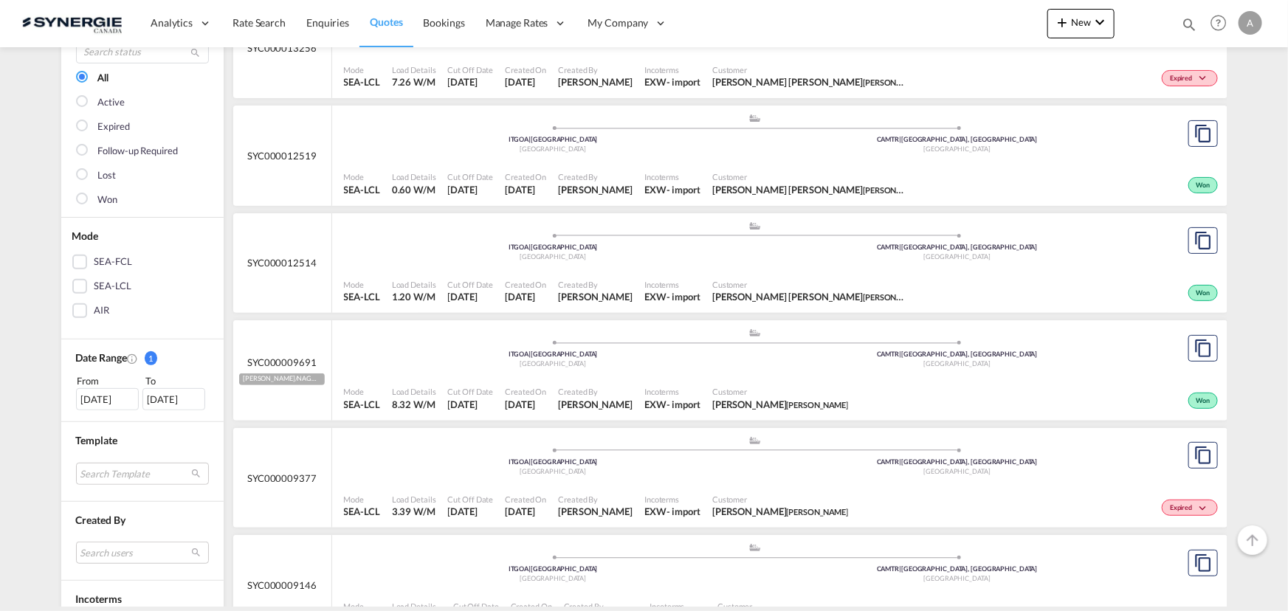
click at [730, 372] on div ".a{fill:#aaa8ad;} .a{fill:#aaa8ad;} ITGOA | Genova Italy CAMTR | Montreal, QC C…" at bounding box center [755, 352] width 823 height 48
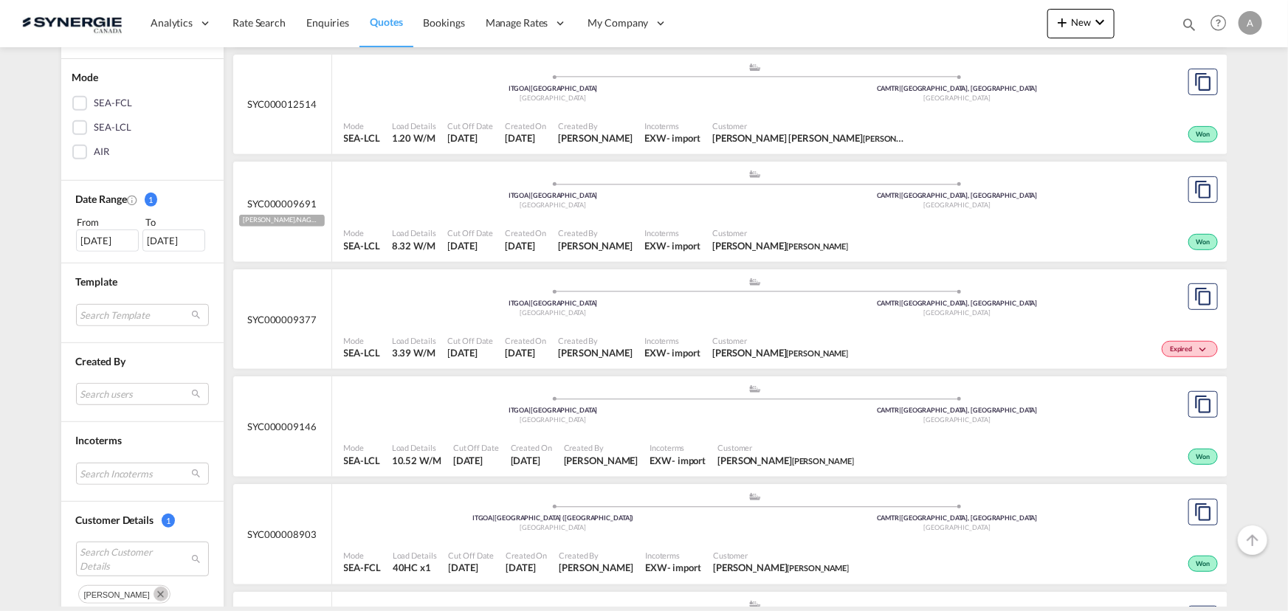
scroll to position [354, 0]
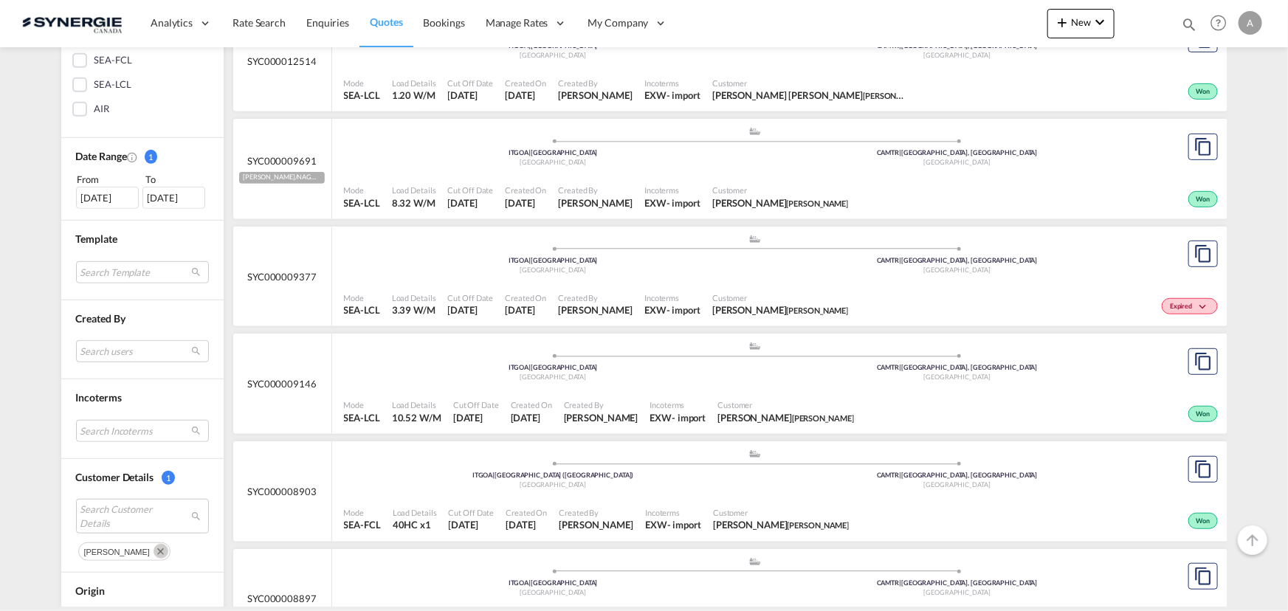
drag, startPoint x: 125, startPoint y: 548, endPoint x: 120, endPoint y: 472, distance: 76.2
click at [154, 548] on md-icon "Remove" at bounding box center [161, 551] width 15 height 15
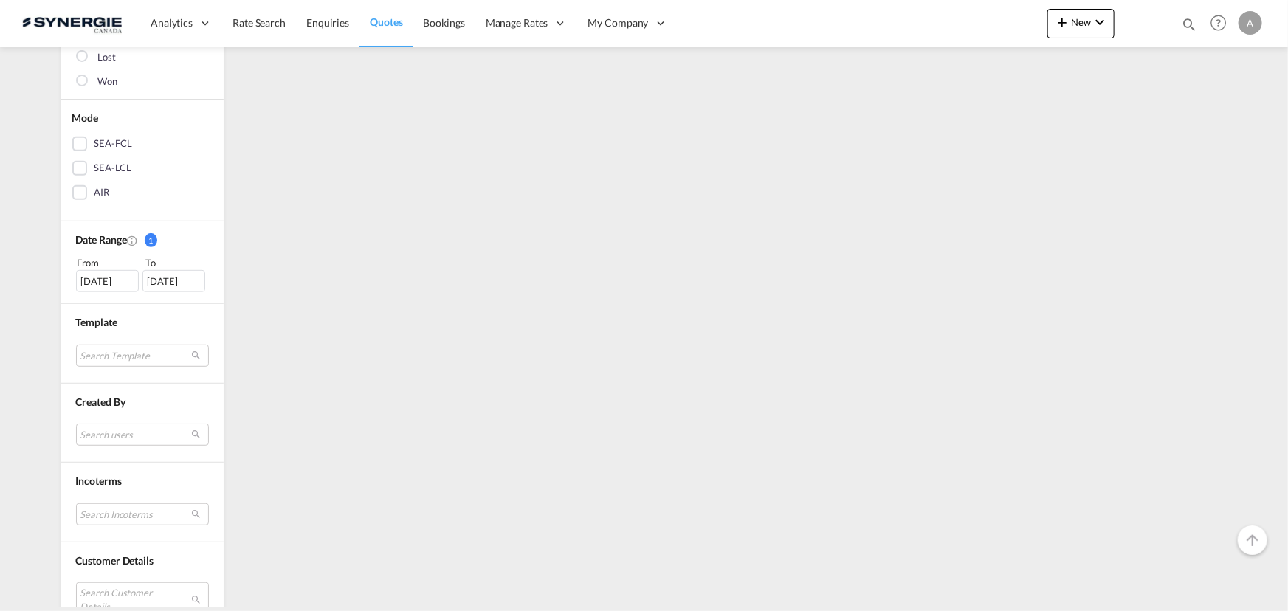
scroll to position [532, 0]
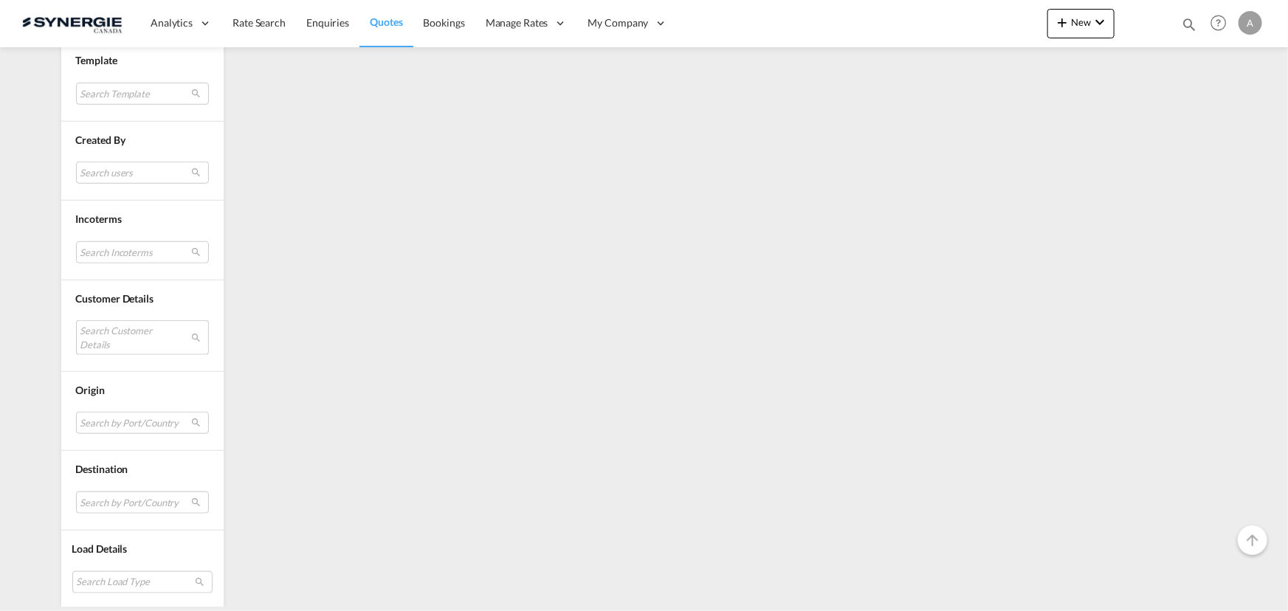
click at [112, 329] on md-select "Search Customer Details" at bounding box center [142, 337] width 133 height 34
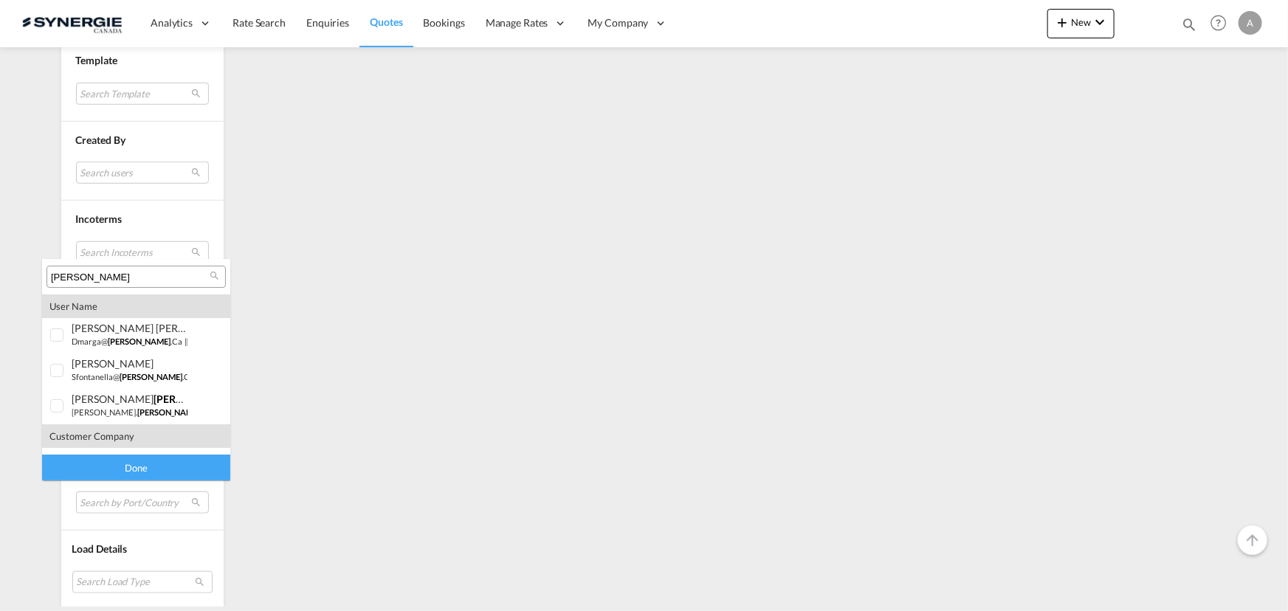
click at [125, 275] on input "bousquet" at bounding box center [130, 277] width 159 height 13
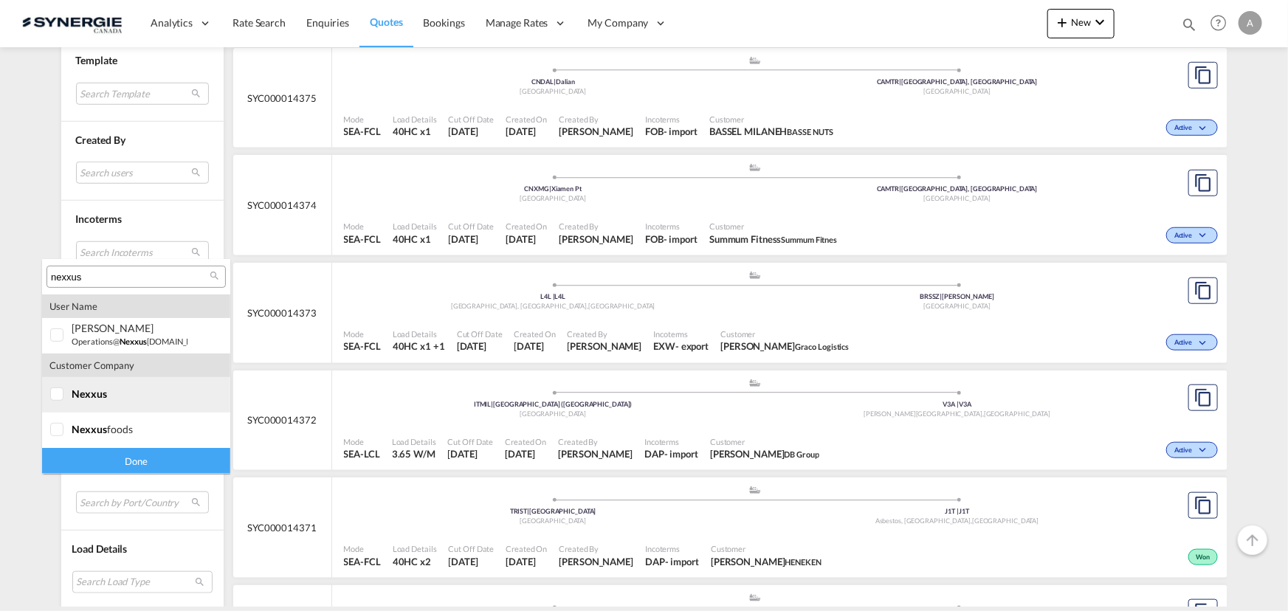
type input "nexxus"
click at [59, 399] on div at bounding box center [57, 395] width 15 height 15
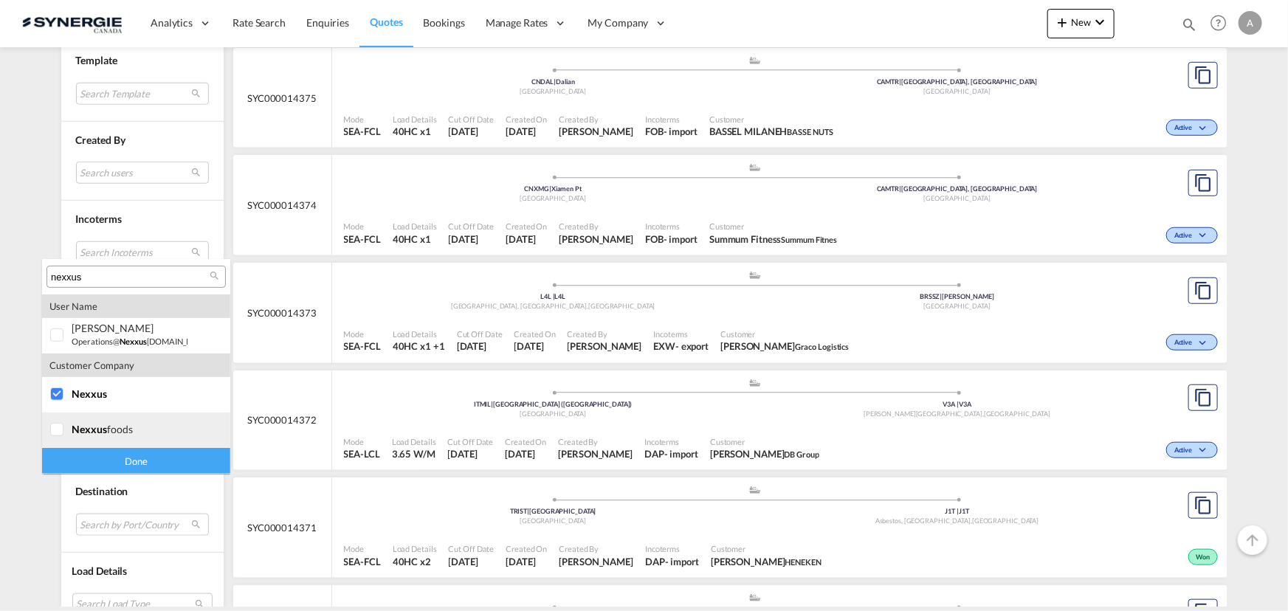
click at [59, 430] on div at bounding box center [57, 430] width 15 height 15
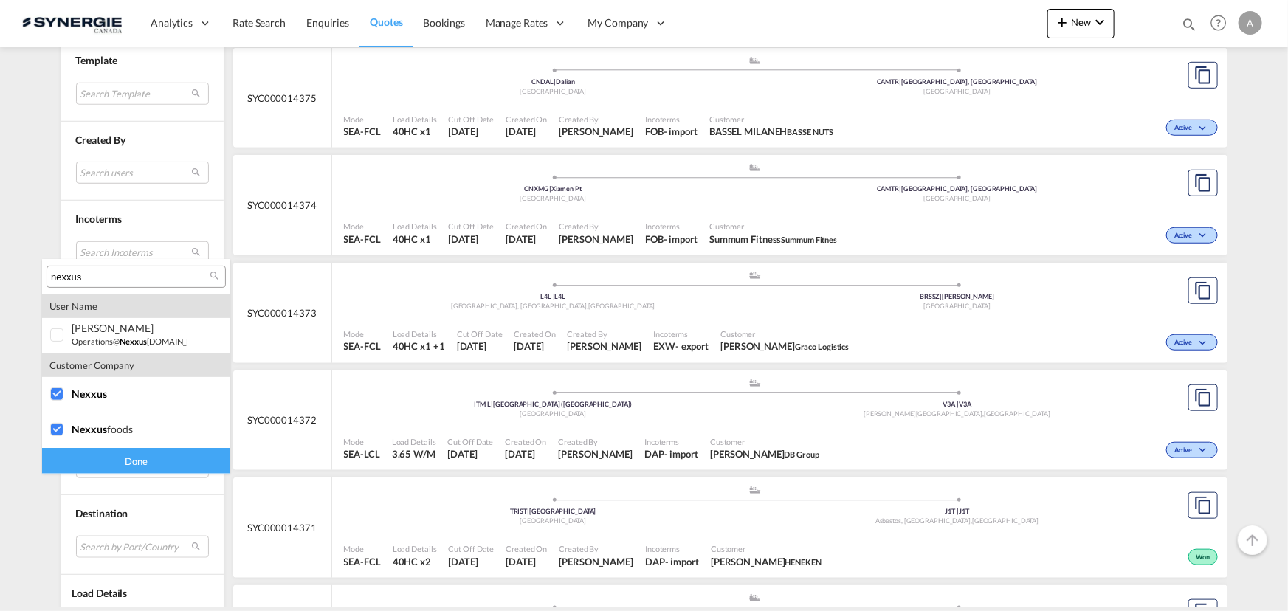
click at [115, 462] on div "Done" at bounding box center [136, 461] width 188 height 26
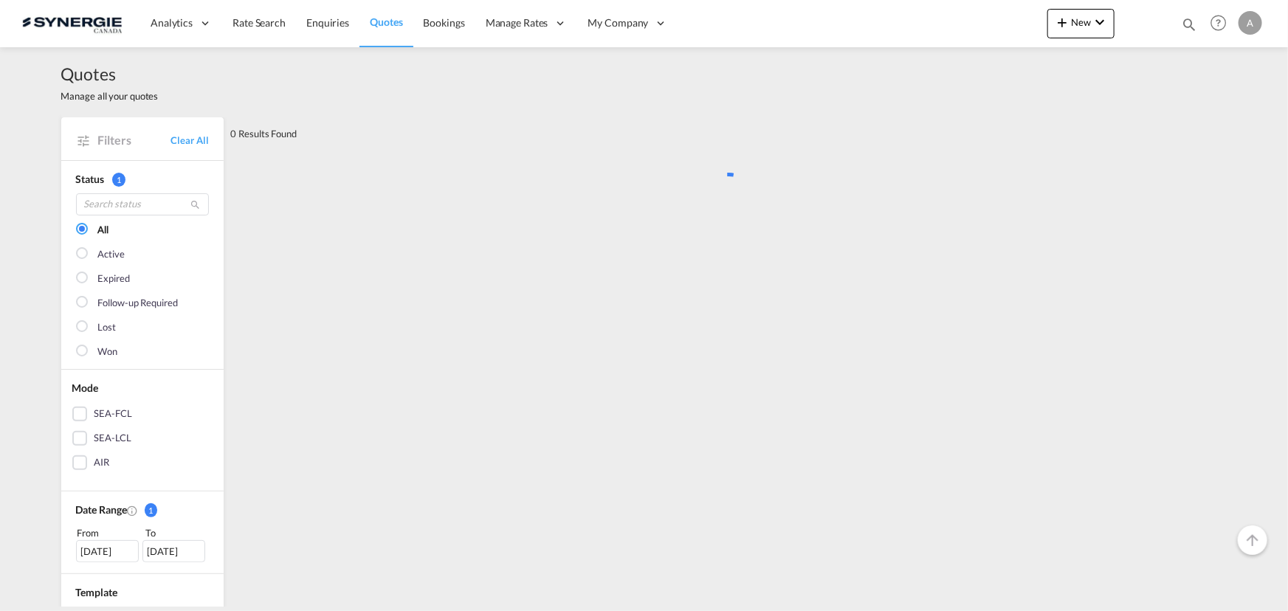
scroll to position [0, 0]
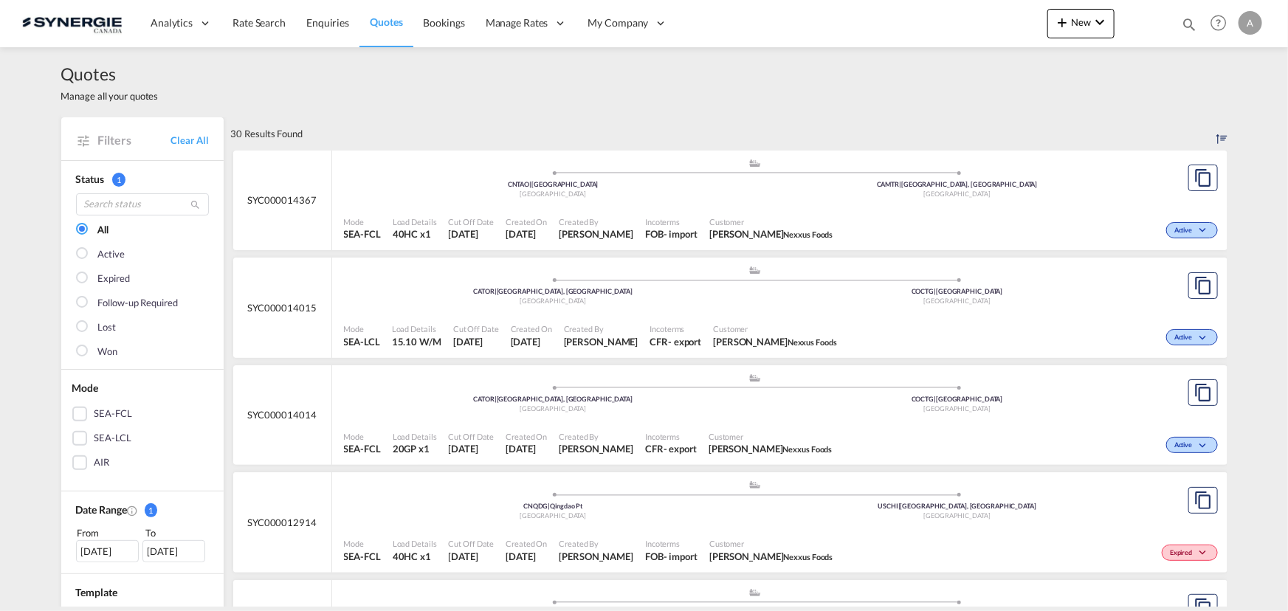
click at [643, 206] on div "Mode SEA-FCL Load Details 40HC x1 Cut Off Date 27 Aug 2025 Created On 27 Aug 20…" at bounding box center [779, 228] width 895 height 45
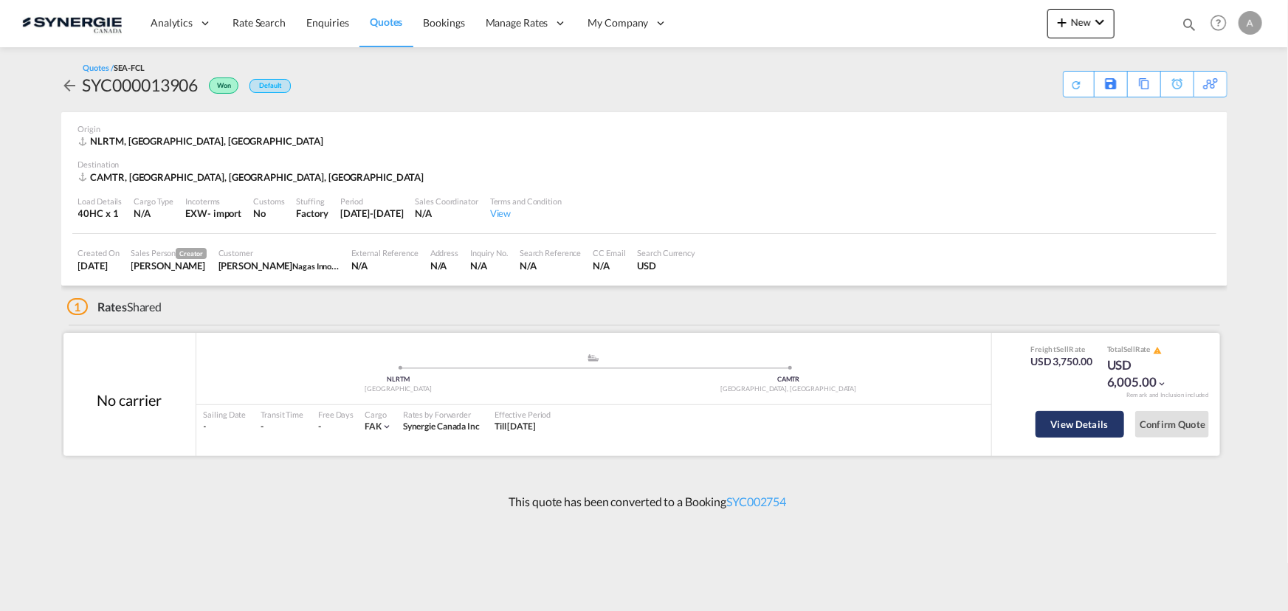
click at [1093, 420] on button "View Details" at bounding box center [1080, 424] width 89 height 27
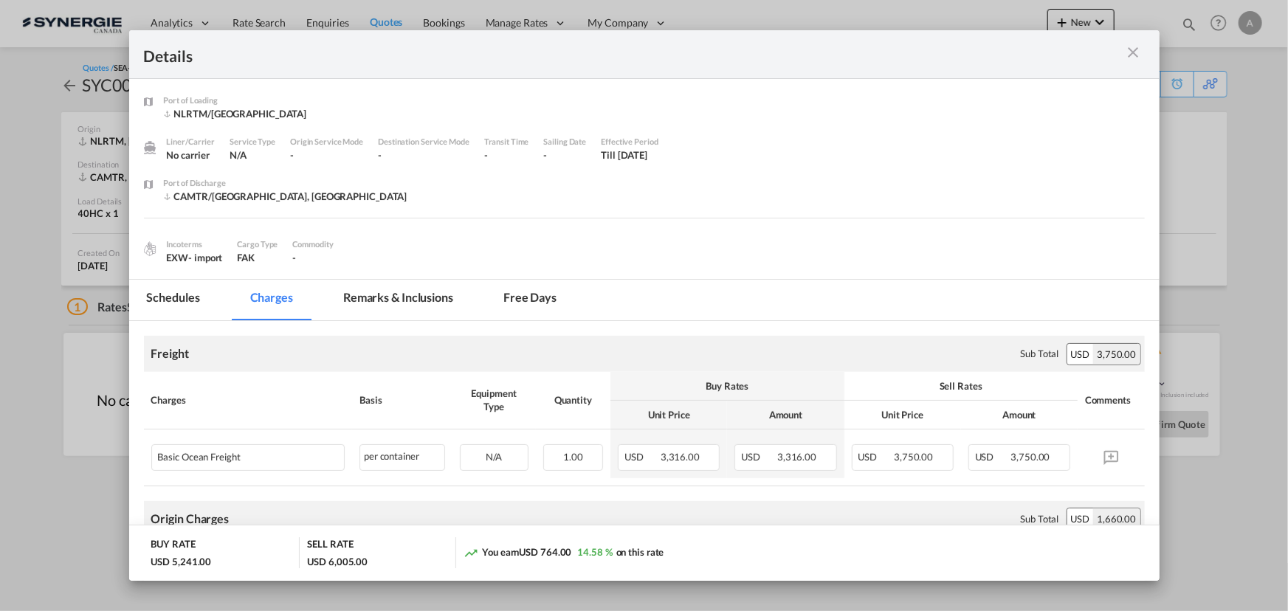
click at [378, 303] on md-tab-item "Remarks & Inclusions" at bounding box center [398, 300] width 145 height 41
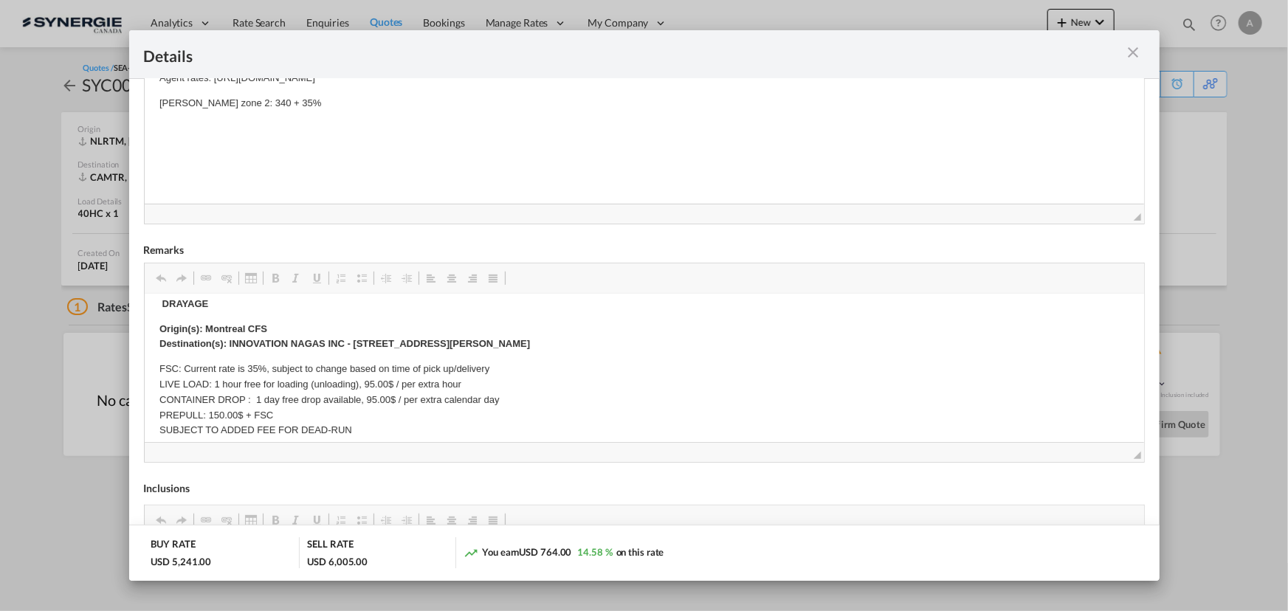
scroll to position [335, 0]
drag, startPoint x: 667, startPoint y: 345, endPoint x: 354, endPoint y: 348, distance: 313.0
click at [354, 348] on p "Origin(s): Montreal CFS Destination(s): INNOVATION NAGAS INC - [STREET_ADDRESS]…" at bounding box center [644, 337] width 970 height 31
drag, startPoint x: 1130, startPoint y: 54, endPoint x: 1093, endPoint y: 37, distance: 40.6
click at [1131, 54] on md-icon "icon-close m-3 fg-AAA8AD cursor" at bounding box center [1134, 53] width 18 height 18
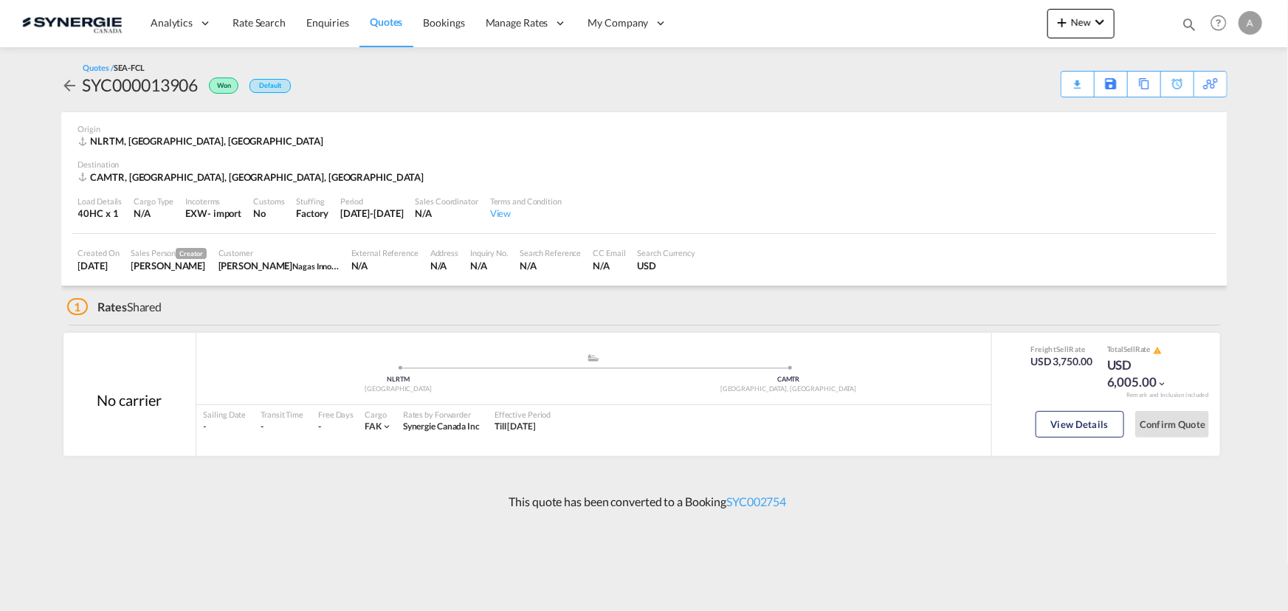
scroll to position [0, 0]
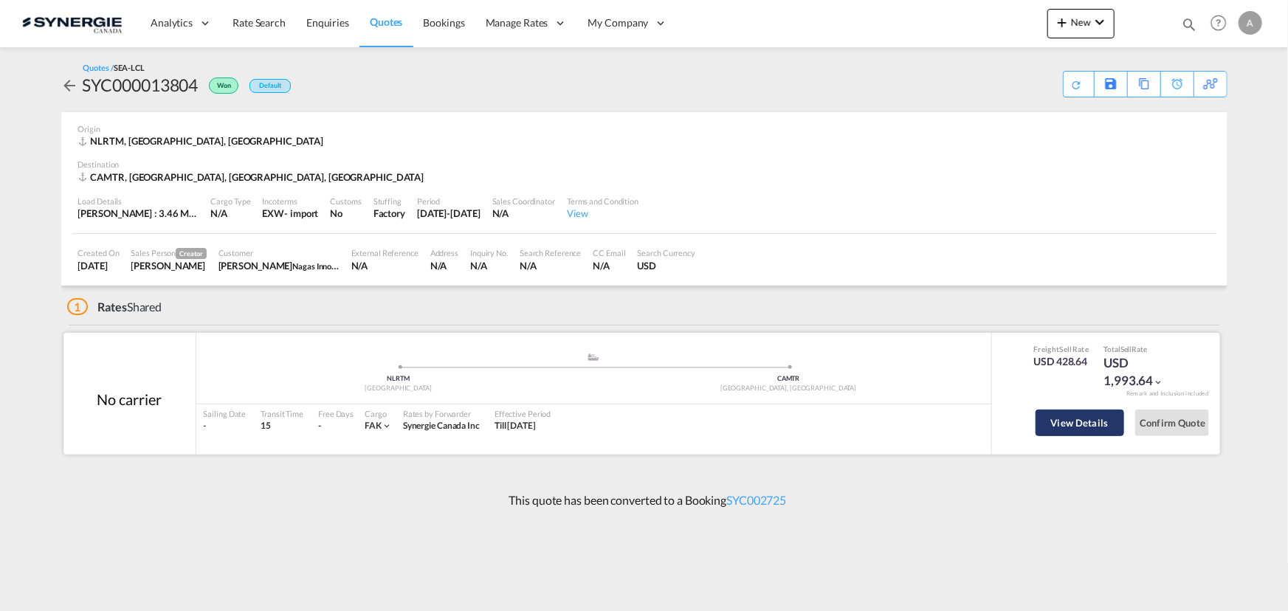
click at [1070, 423] on button "View Details" at bounding box center [1080, 423] width 89 height 27
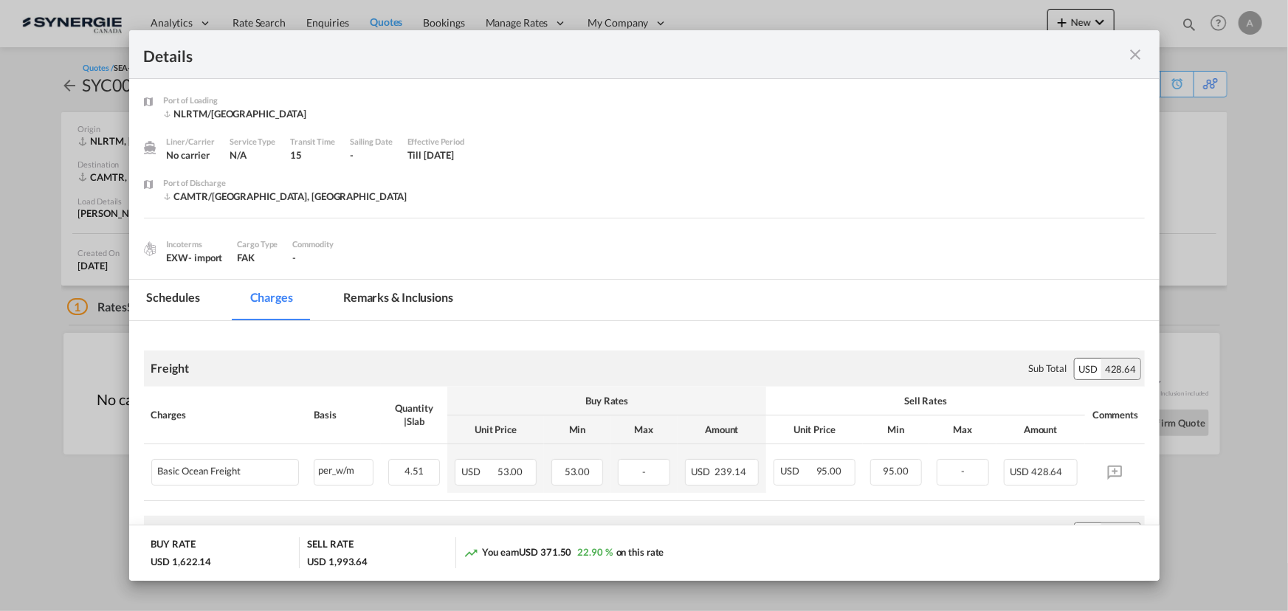
click at [383, 291] on md-tab-item "Remarks & Inclusions" at bounding box center [398, 300] width 145 height 41
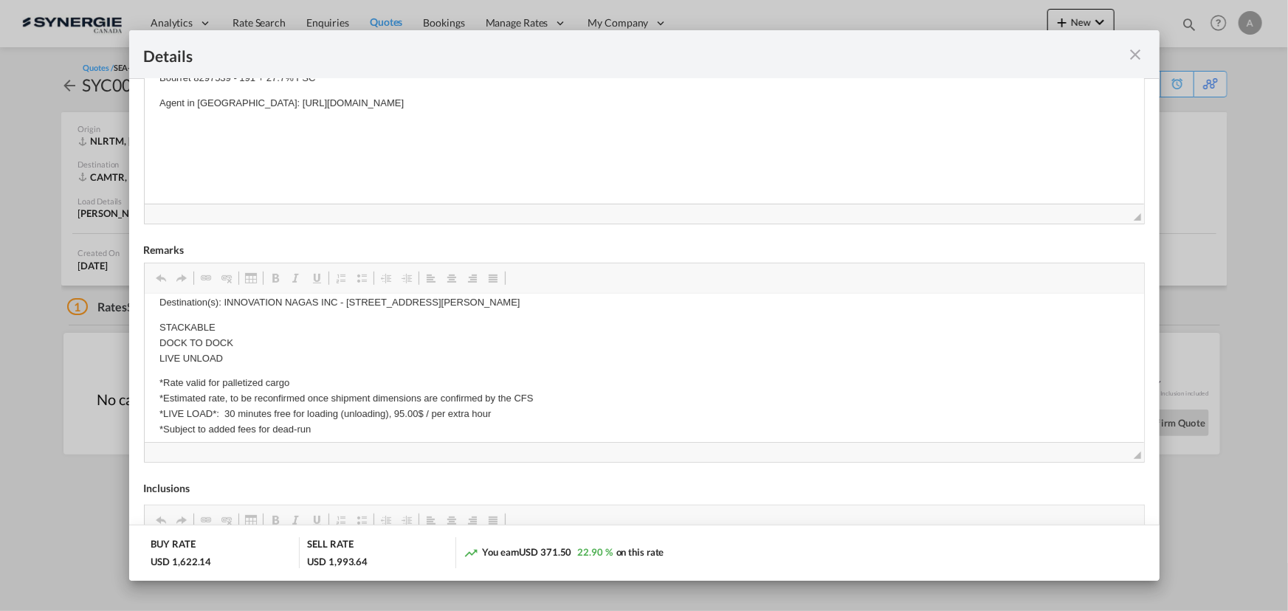
scroll to position [402, 0]
click at [1140, 59] on md-icon "icon-close fg-AAA8AD m-0 cursor" at bounding box center [1136, 55] width 18 height 18
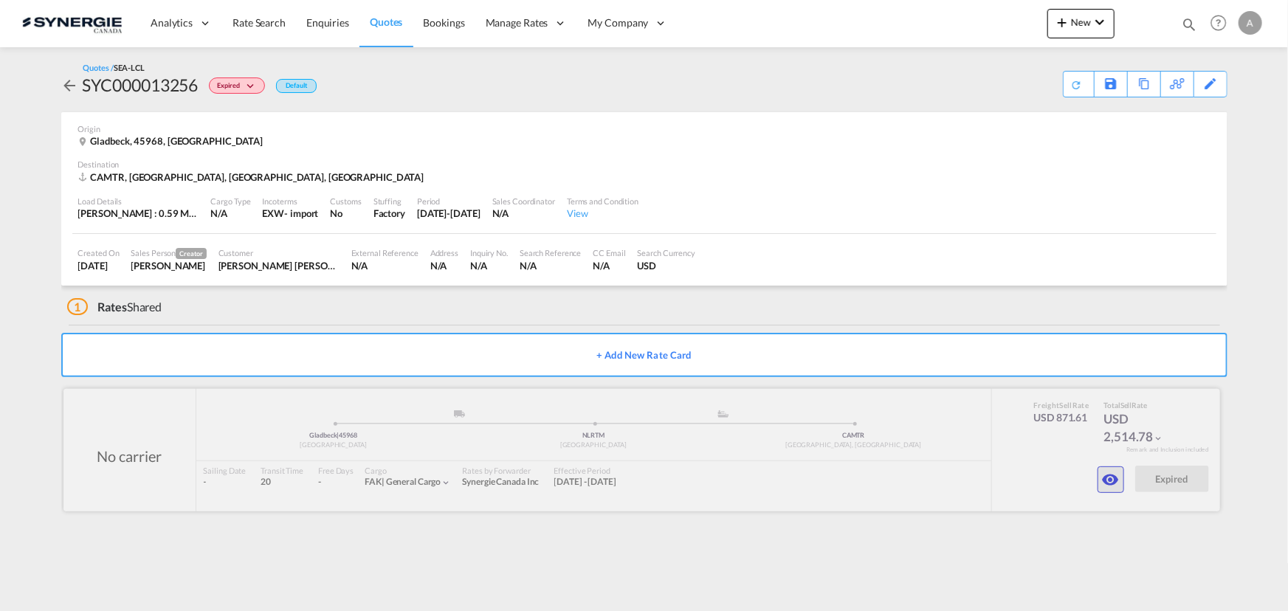
click at [1111, 479] on md-icon "icon-eye" at bounding box center [1111, 480] width 18 height 18
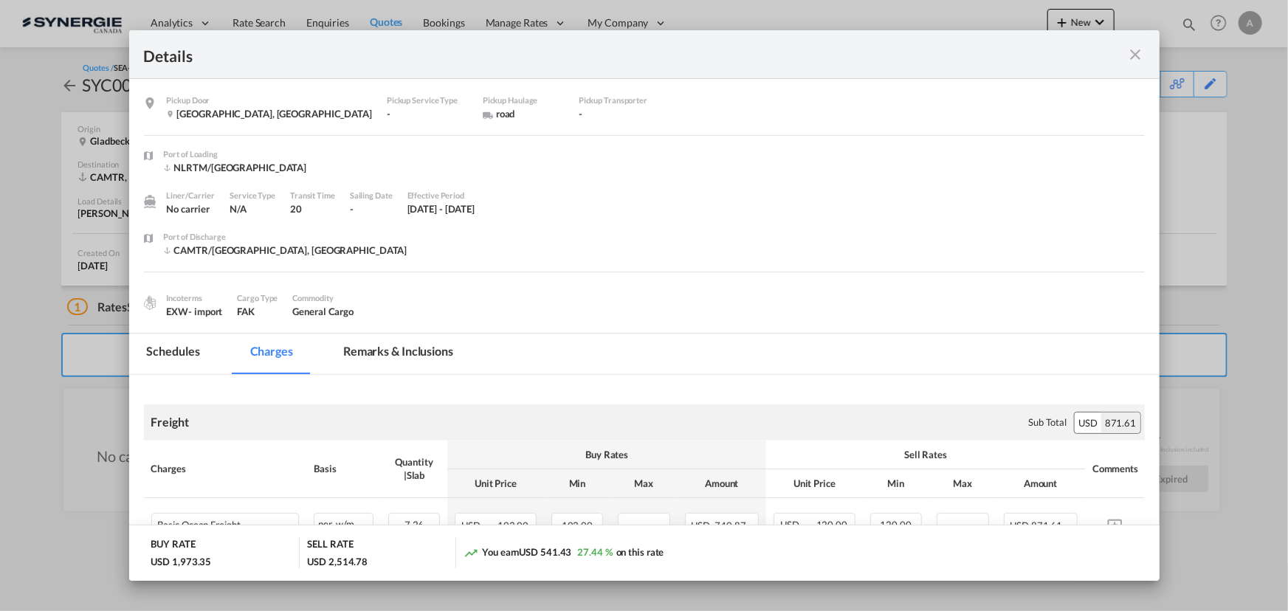
click at [442, 356] on md-tab-item "Remarks & Inclusions" at bounding box center [398, 354] width 145 height 41
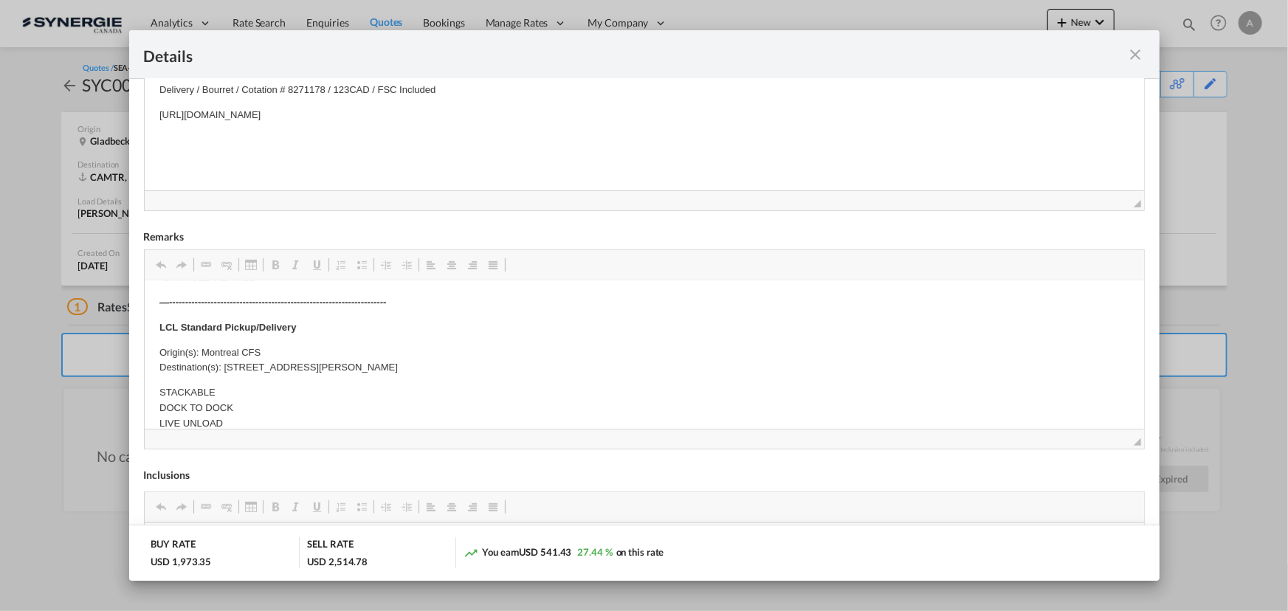
scroll to position [402, 0]
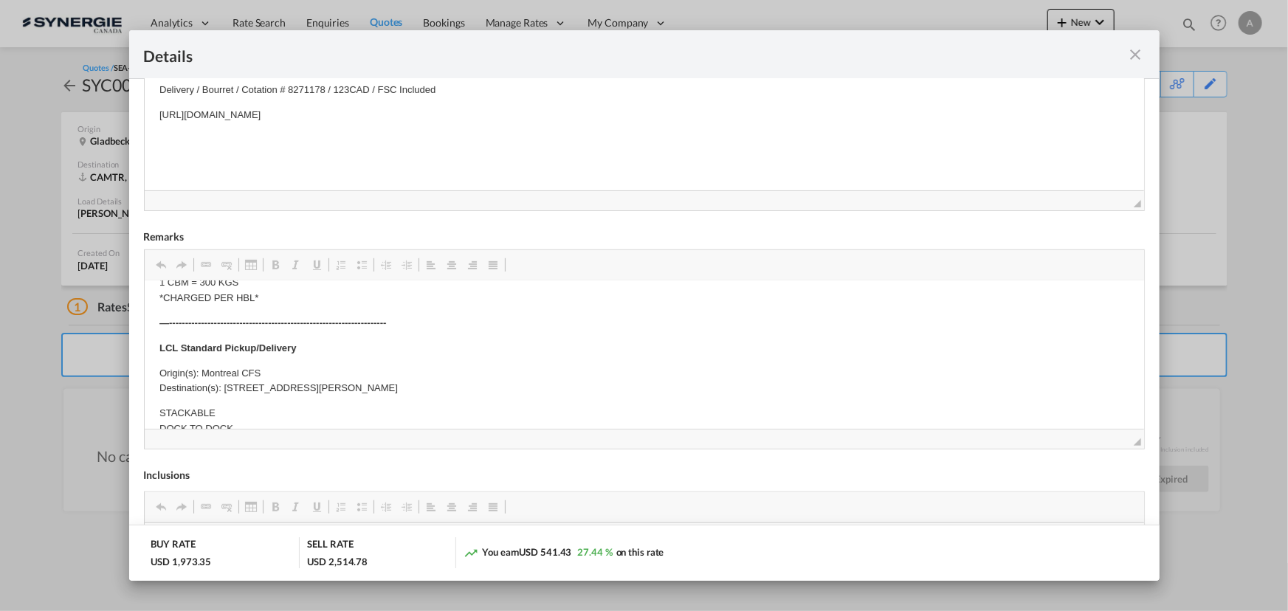
click at [1132, 54] on md-icon "icon-close fg-AAA8AD m-0 cursor" at bounding box center [1136, 55] width 18 height 18
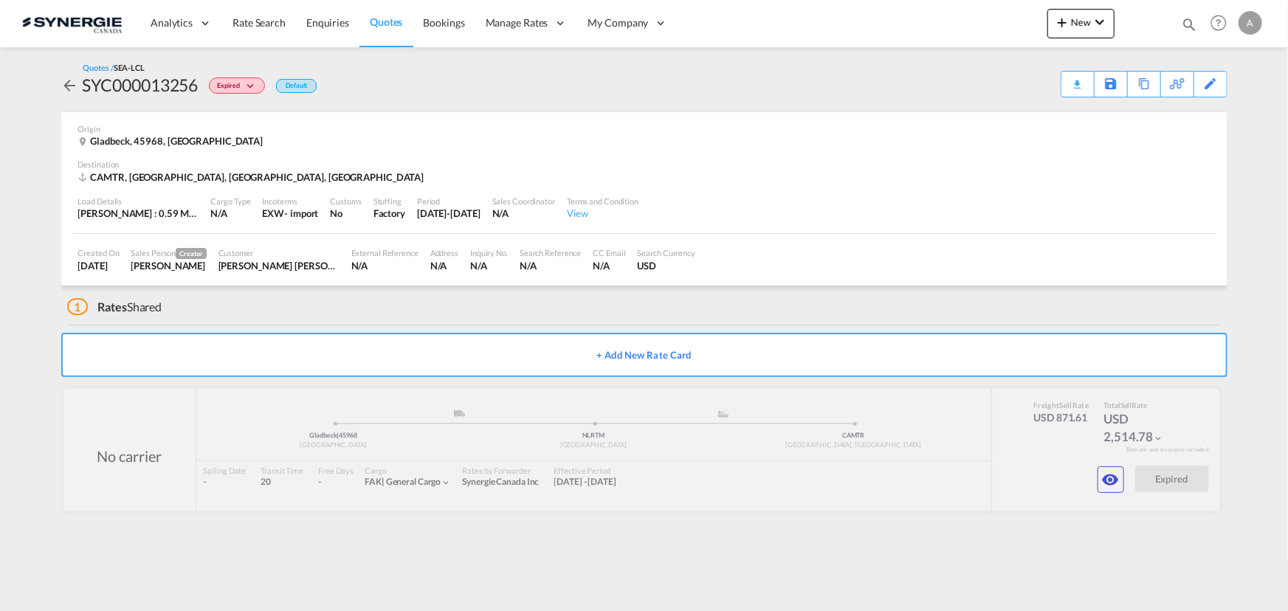
scroll to position [31, 0]
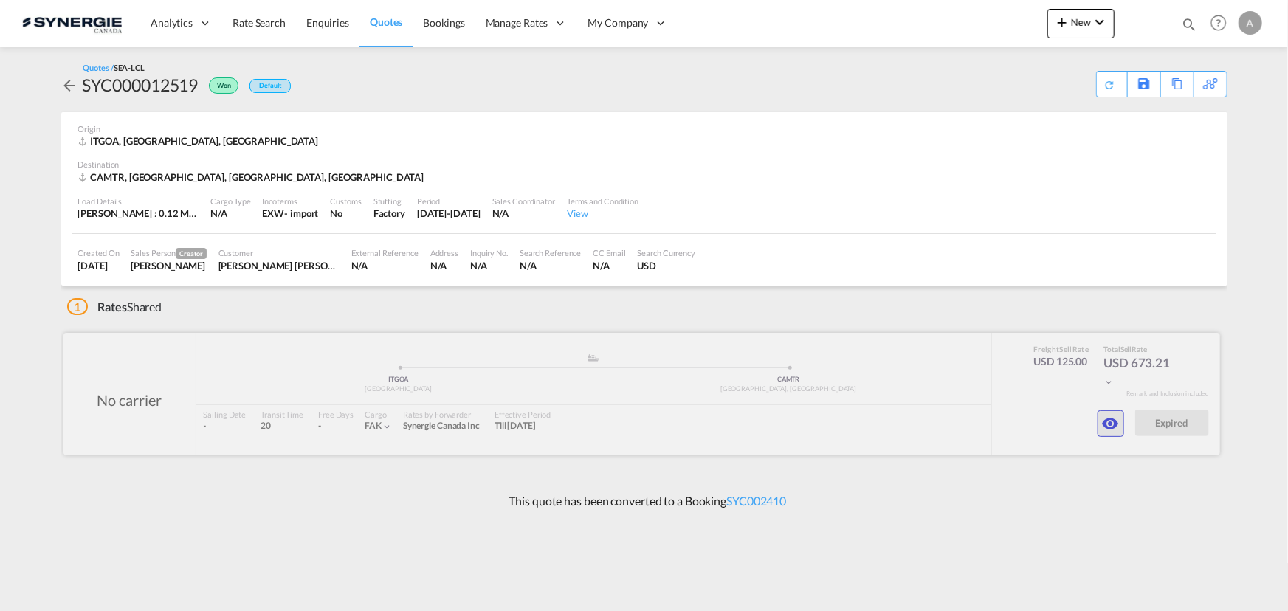
click at [1118, 427] on md-icon "icon-eye" at bounding box center [1111, 424] width 18 height 18
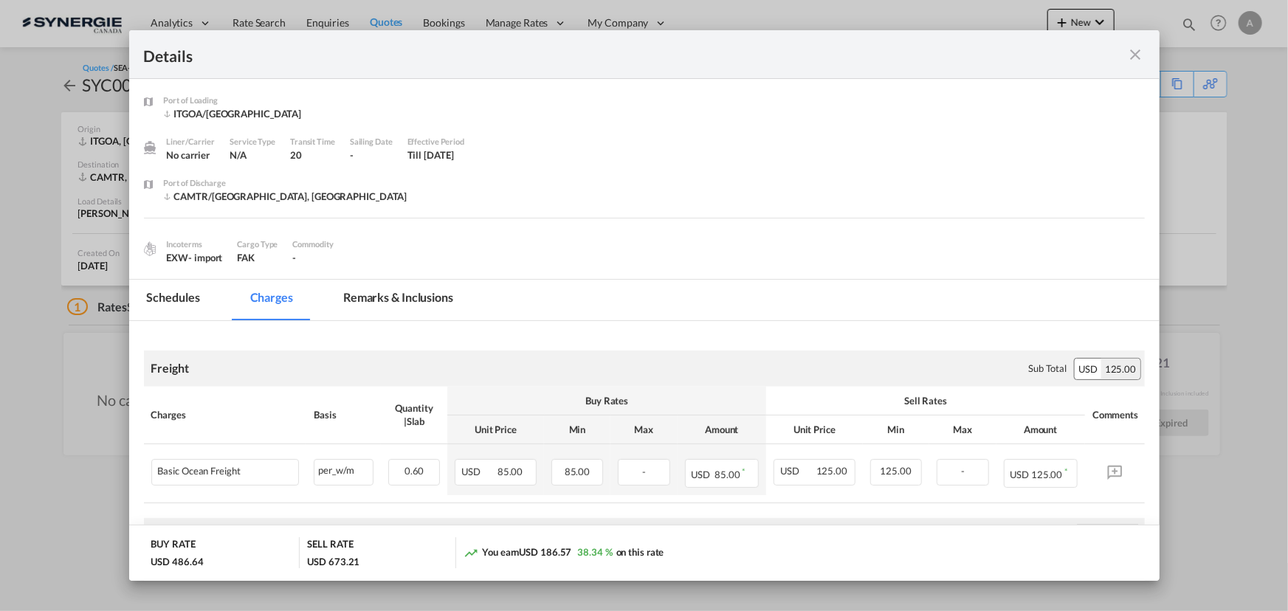
click at [422, 286] on md-tab-item "Remarks & Inclusions" at bounding box center [398, 300] width 145 height 41
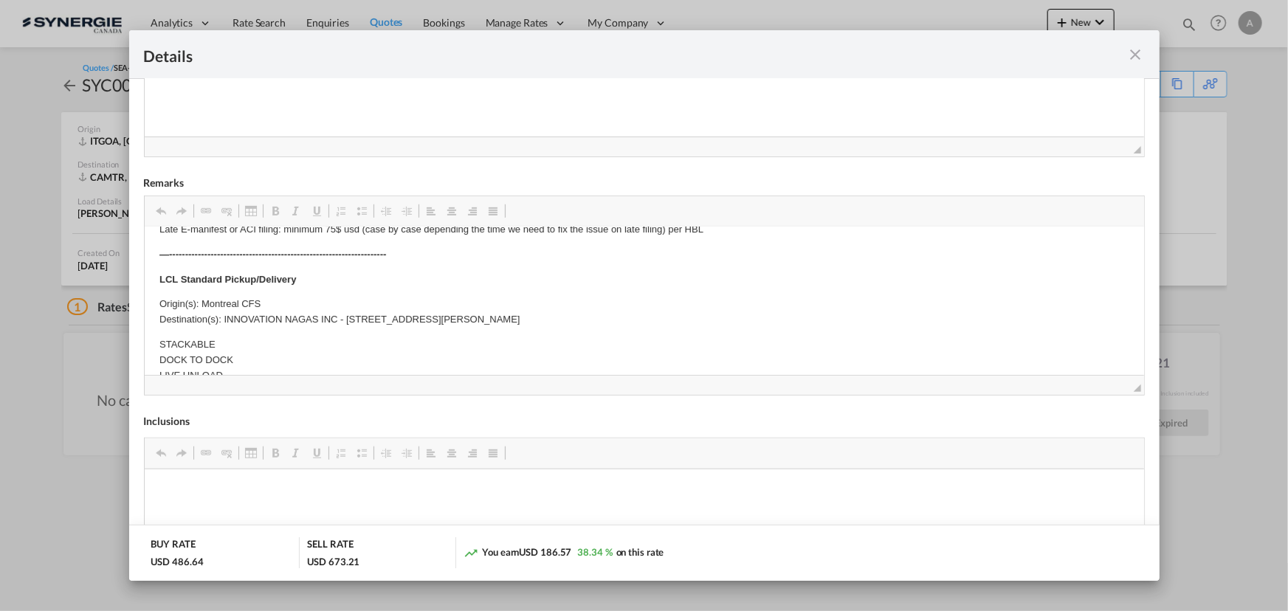
scroll to position [335, 0]
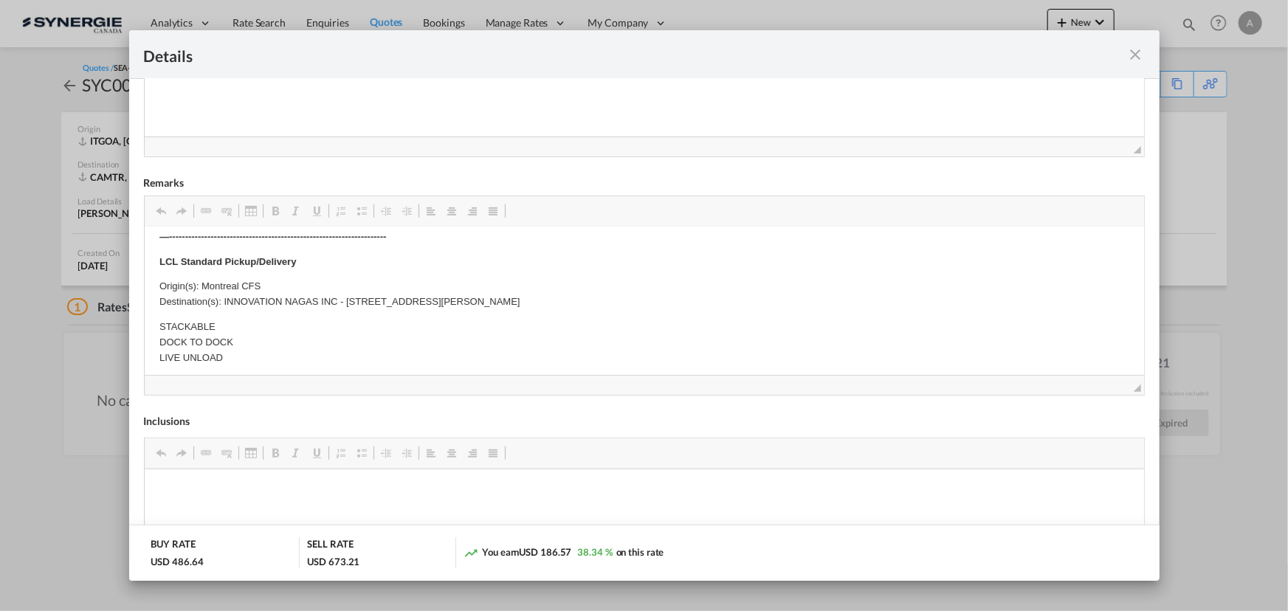
click at [1140, 55] on md-icon "icon-close fg-AAA8AD m-0 cursor" at bounding box center [1136, 55] width 18 height 18
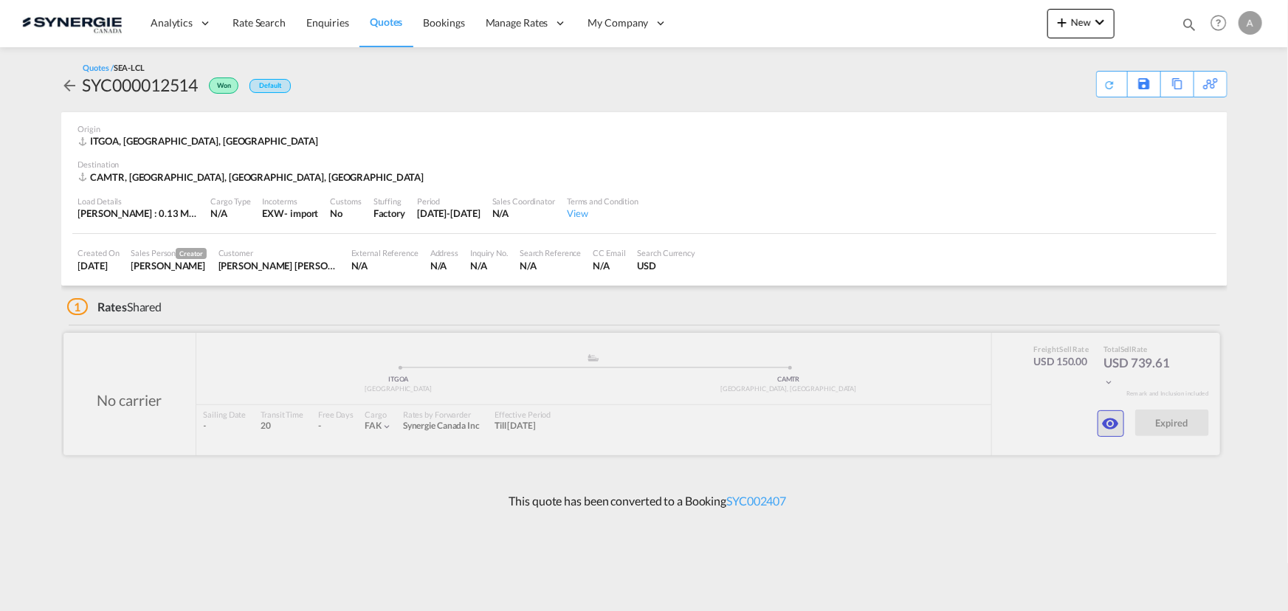
click at [1109, 422] on md-icon "icon-eye" at bounding box center [1111, 424] width 18 height 18
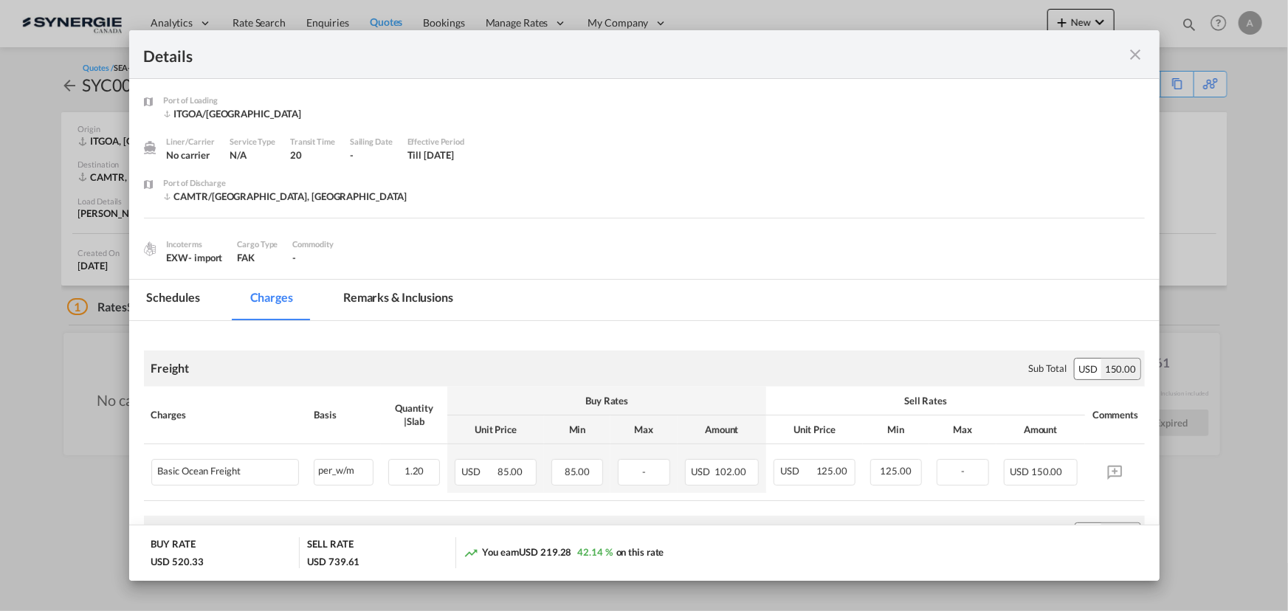
click at [393, 278] on div "Port of Loading ITGOA/[GEOGRAPHIC_DATA] Liner/Carrier No carrier Service Type N…" at bounding box center [644, 179] width 1030 height 200
click at [399, 306] on md-tab-item "Remarks & Inclusions" at bounding box center [398, 300] width 145 height 41
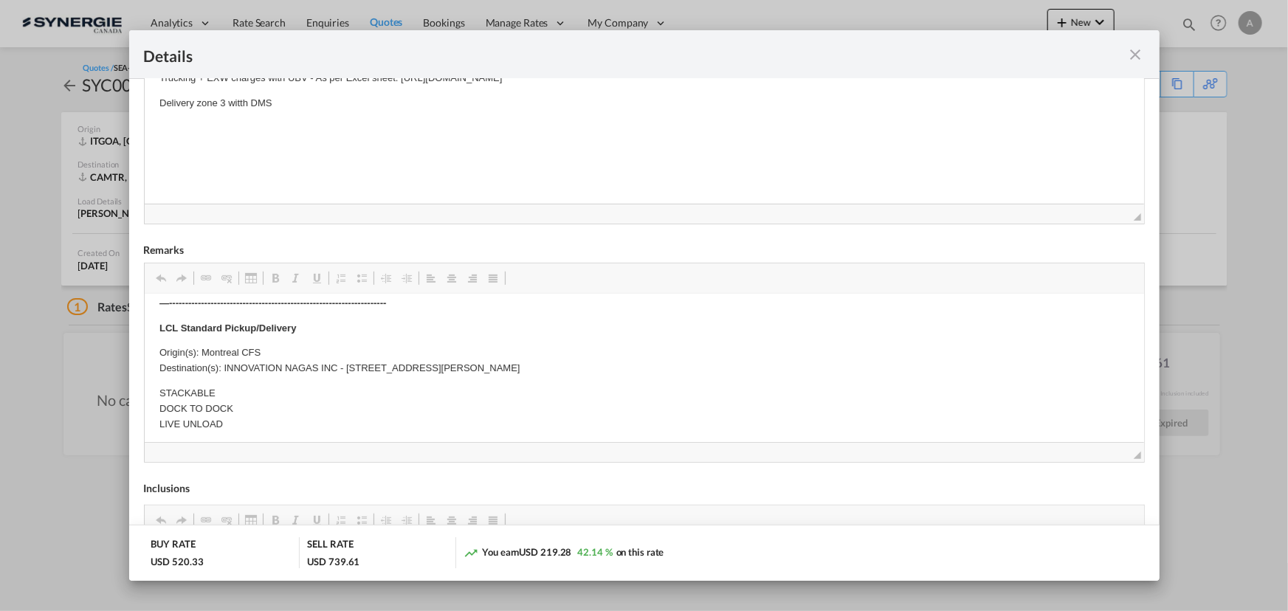
scroll to position [335, 0]
click at [1137, 61] on md-icon "icon-close fg-AAA8AD m-0 cursor" at bounding box center [1136, 55] width 18 height 18
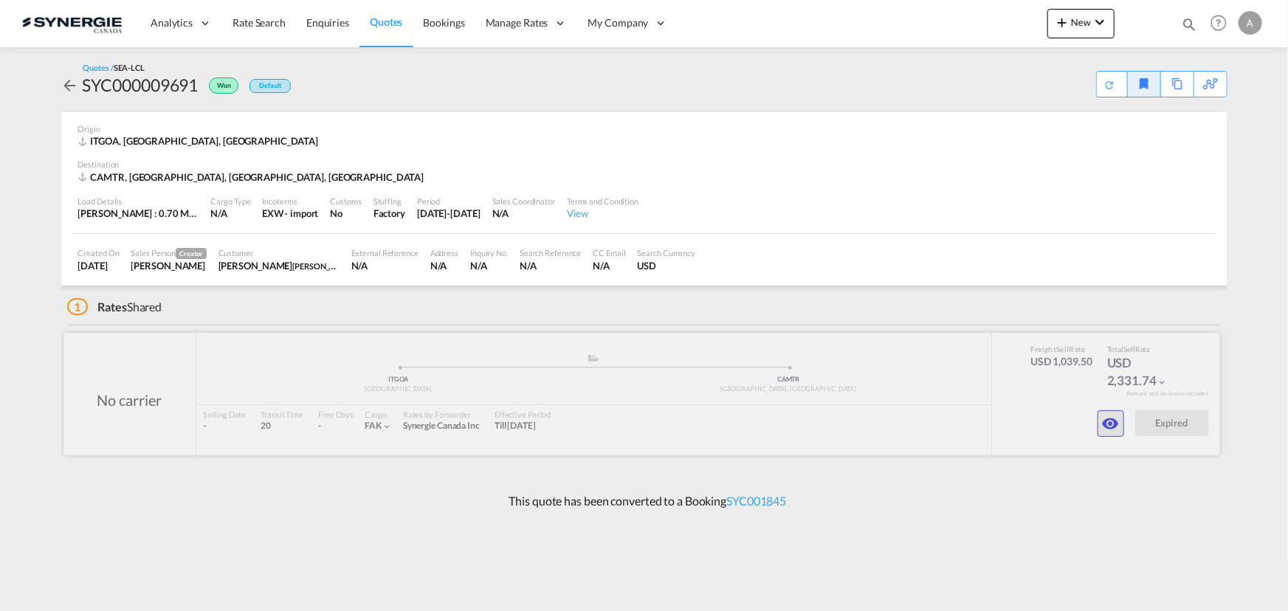
click at [1114, 434] on button "button" at bounding box center [1111, 423] width 27 height 27
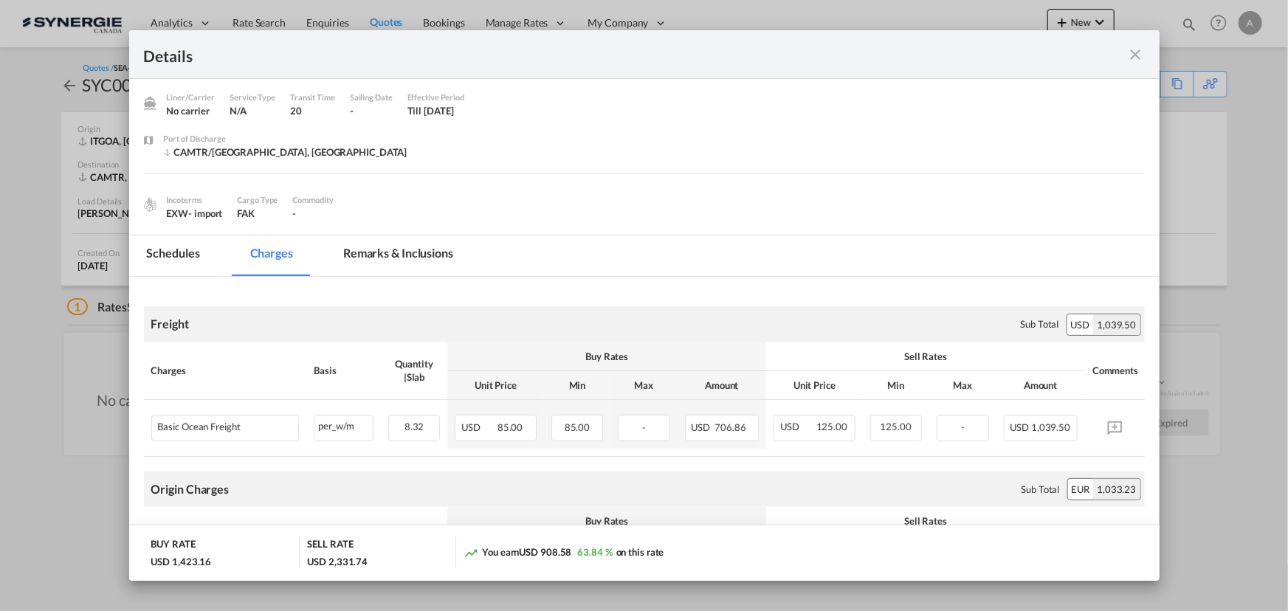
scroll to position [66, 0]
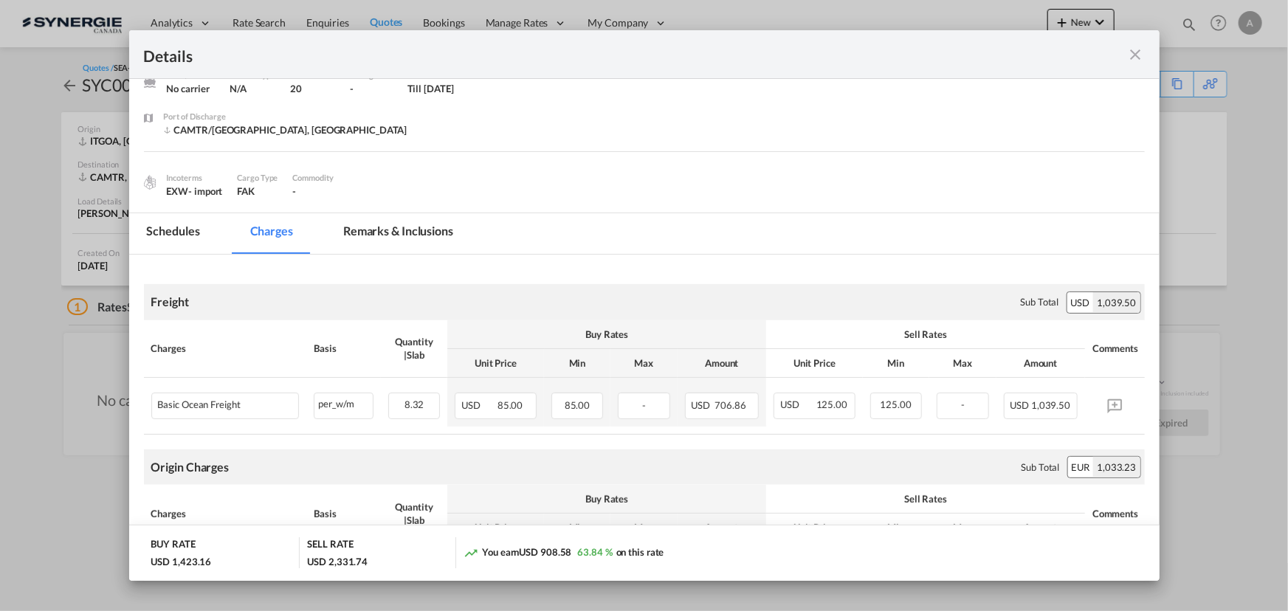
click at [393, 248] on md-tab-item "Remarks & Inclusions" at bounding box center [398, 233] width 145 height 41
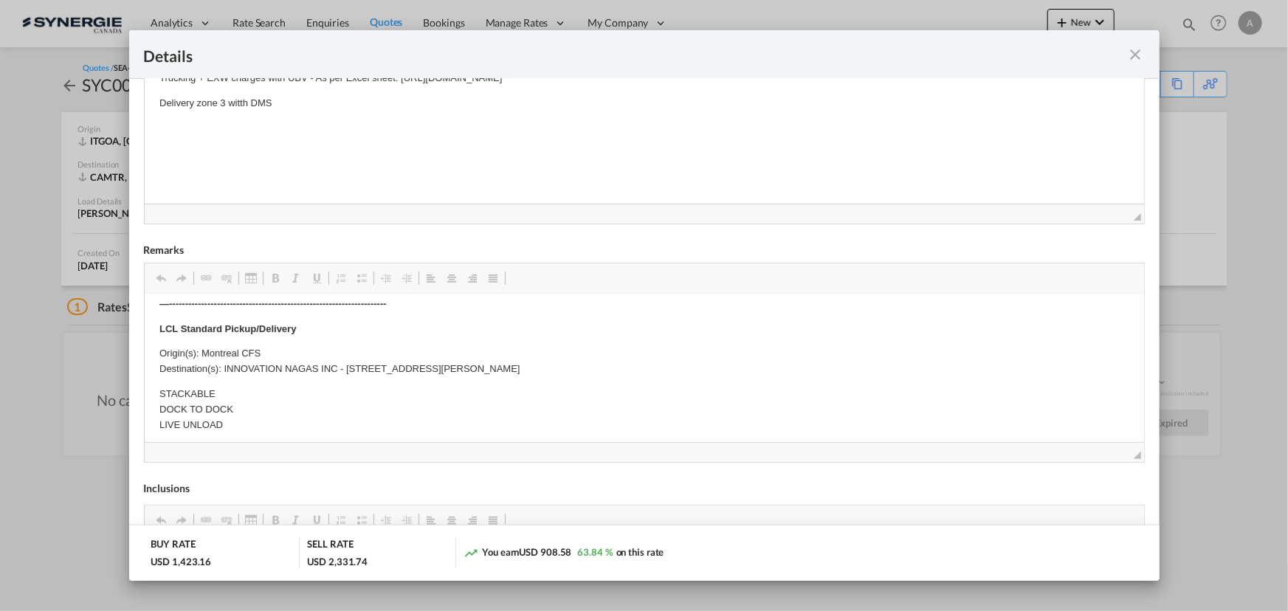
scroll to position [268, 0]
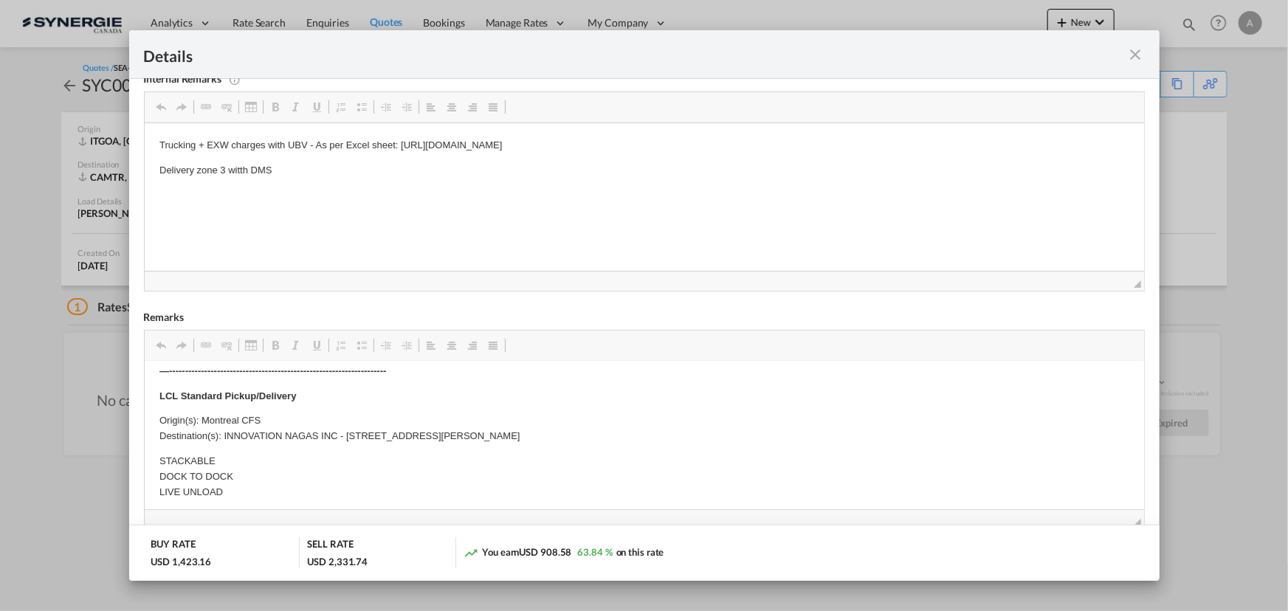
click at [1131, 58] on md-icon "icon-close fg-AAA8AD m-0 cursor" at bounding box center [1136, 55] width 18 height 18
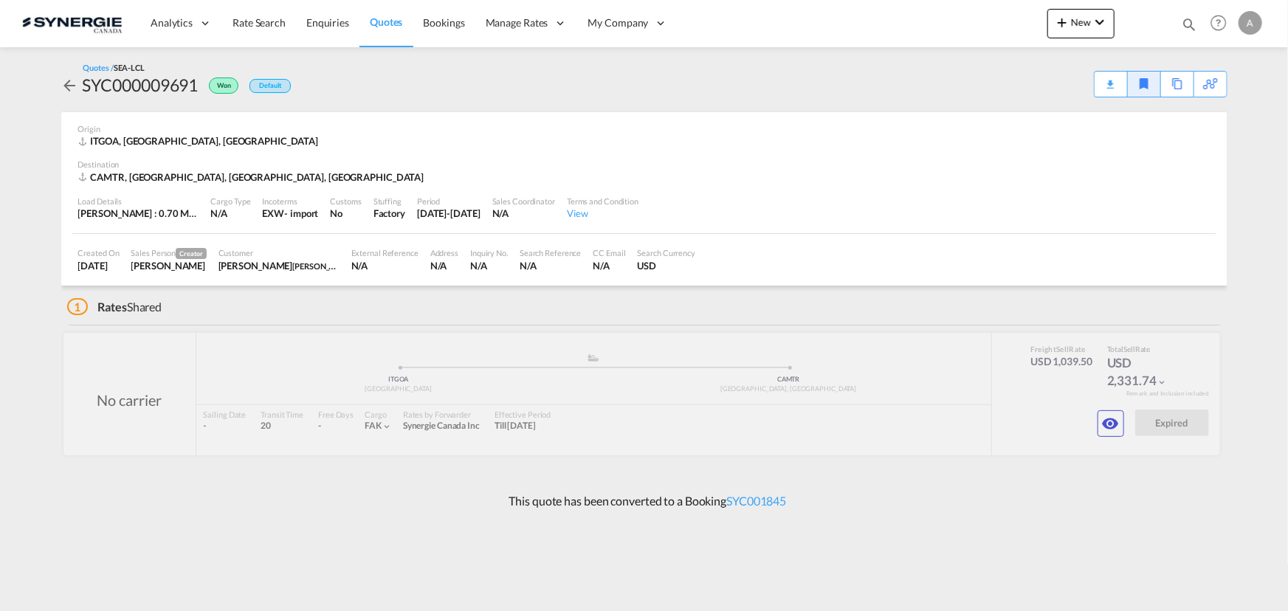
scroll to position [0, 0]
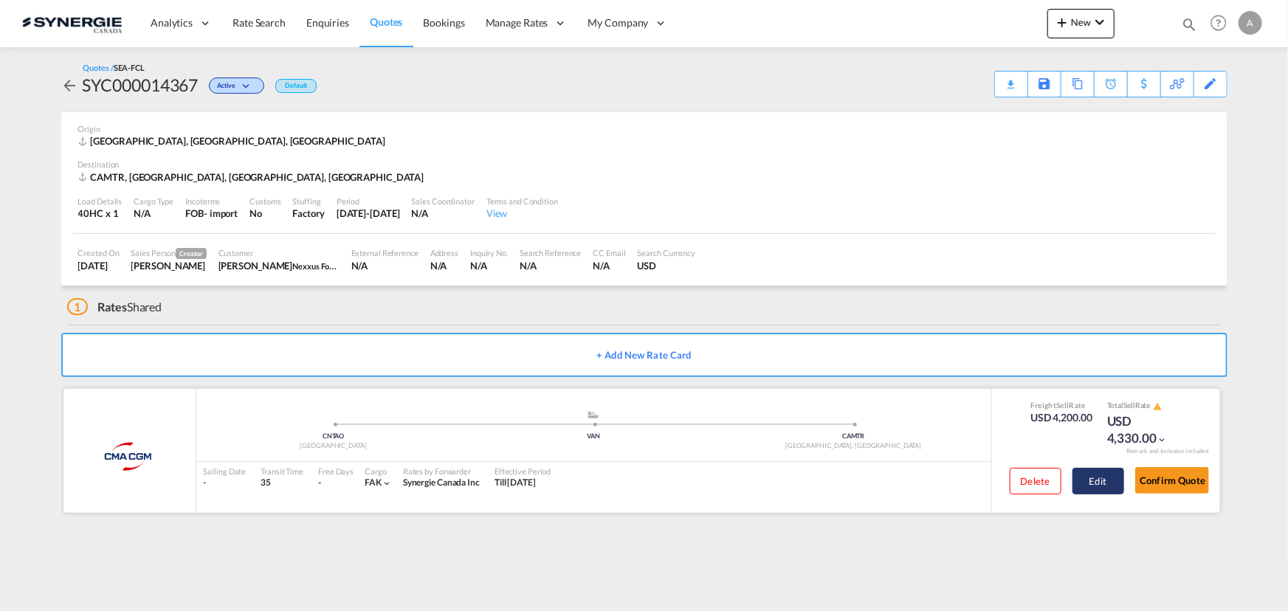
click at [1093, 482] on button "Edit" at bounding box center [1099, 481] width 52 height 27
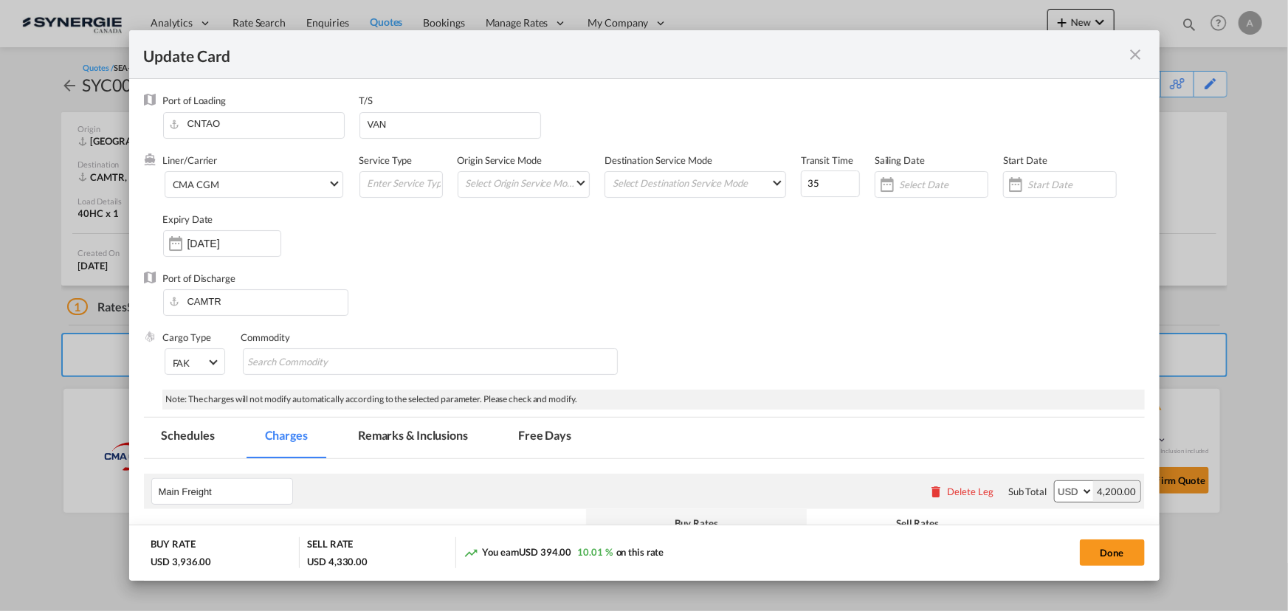
select select "per container"
select select "per B/L"
click at [430, 429] on md-tab-item "Remarks & Inclusions" at bounding box center [412, 438] width 145 height 41
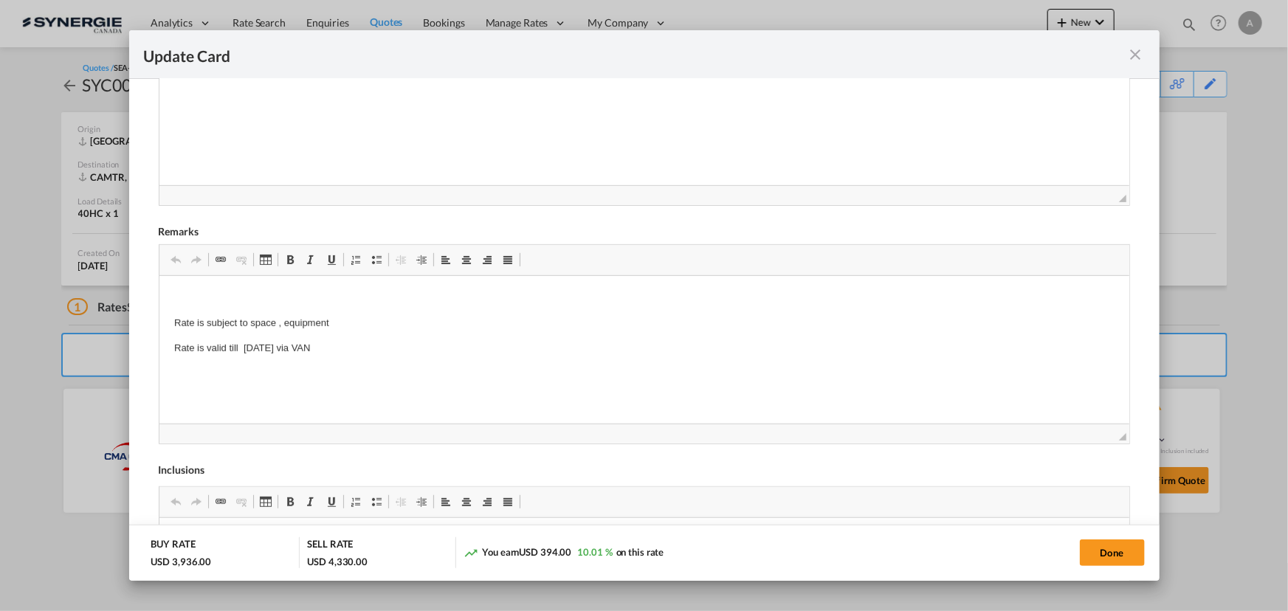
scroll to position [490, 0]
click at [1142, 56] on md-icon "icon-close fg-AAA8AD m-0 pointer" at bounding box center [1136, 55] width 18 height 18
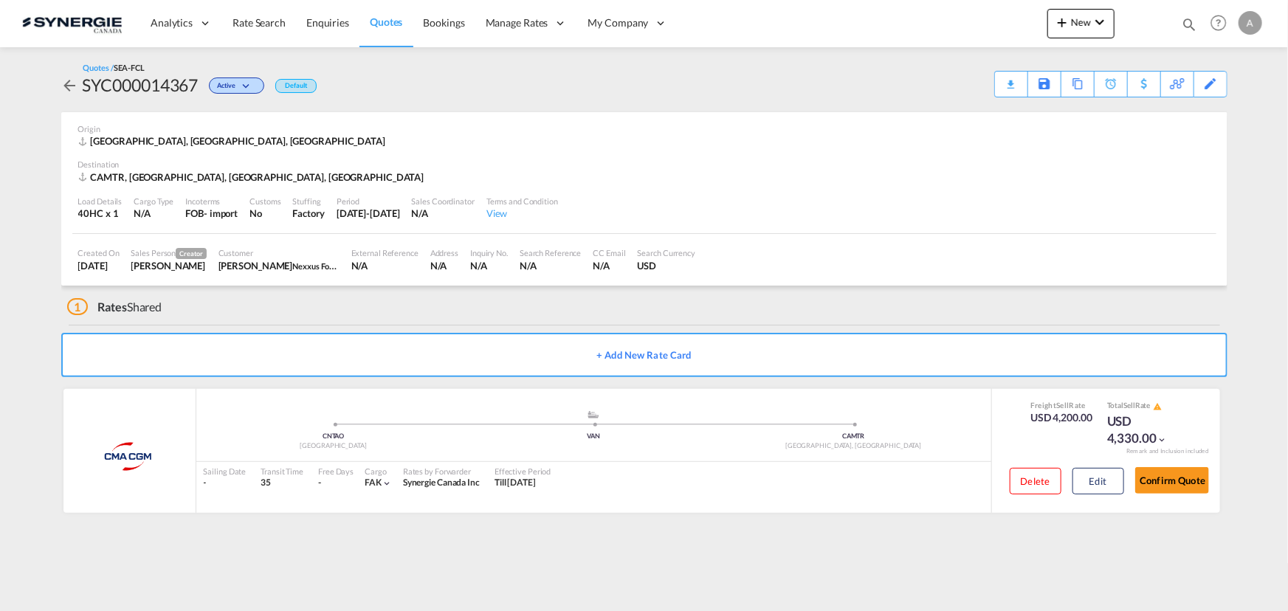
click at [168, 83] on div "SYC000014367" at bounding box center [141, 85] width 116 height 24
copy div "SYC000014367"
